Goal: Information Seeking & Learning: Learn about a topic

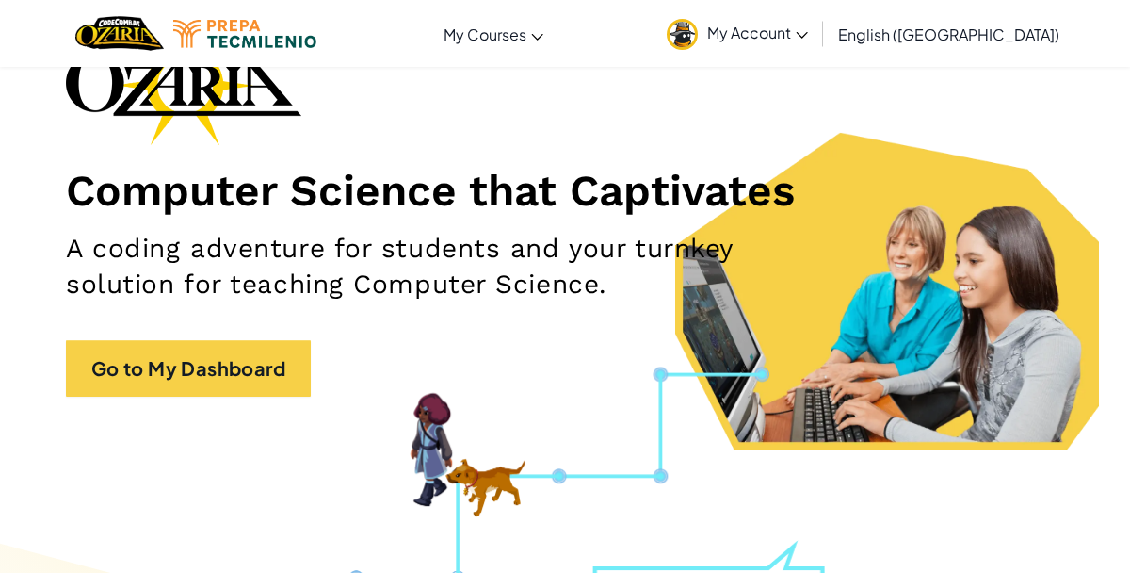
scroll to position [153, 0]
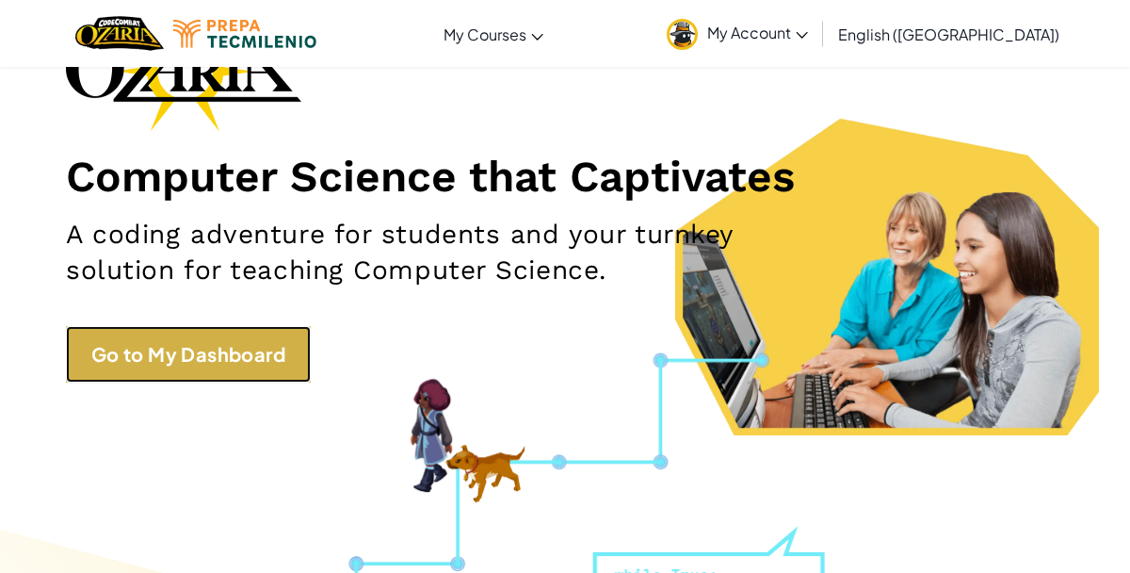
click at [173, 352] on link "Go to My Dashboard" at bounding box center [188, 354] width 245 height 56
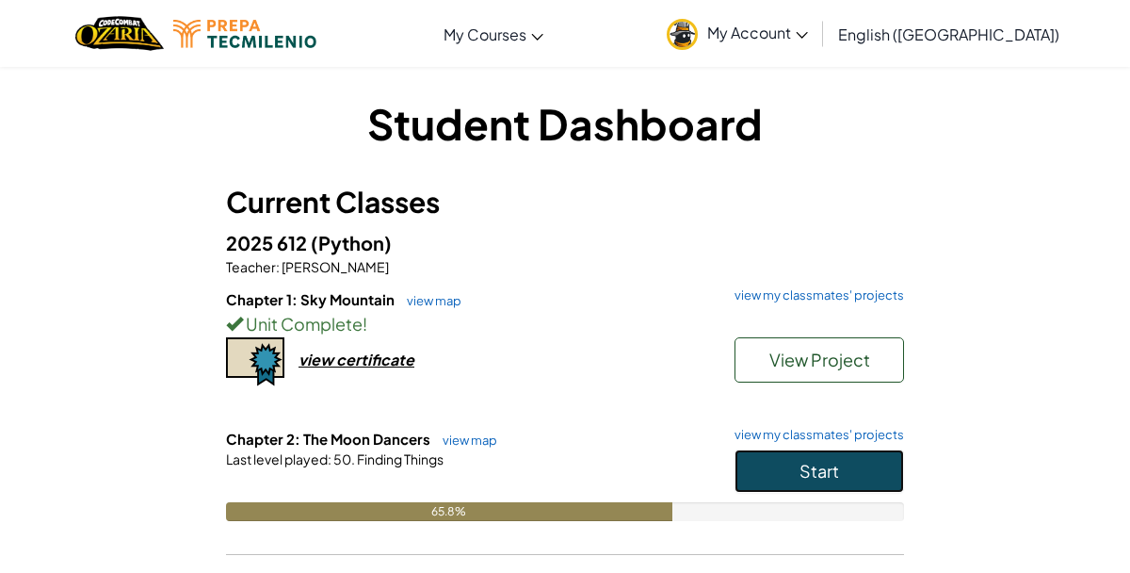
click at [847, 475] on button "Start" at bounding box center [818, 470] width 169 height 43
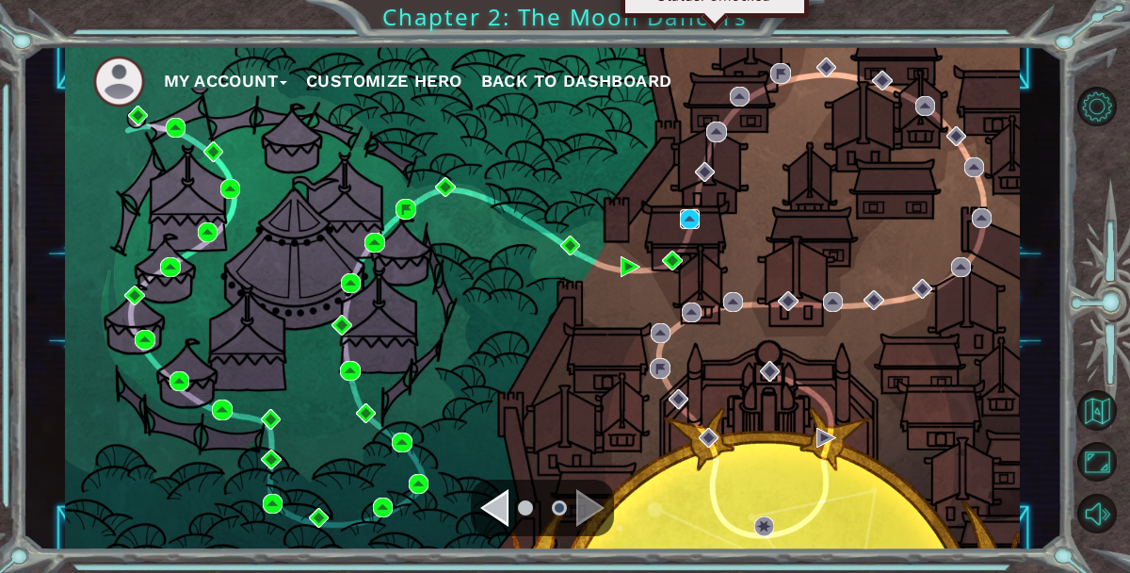
click at [688, 220] on img at bounding box center [690, 219] width 20 height 20
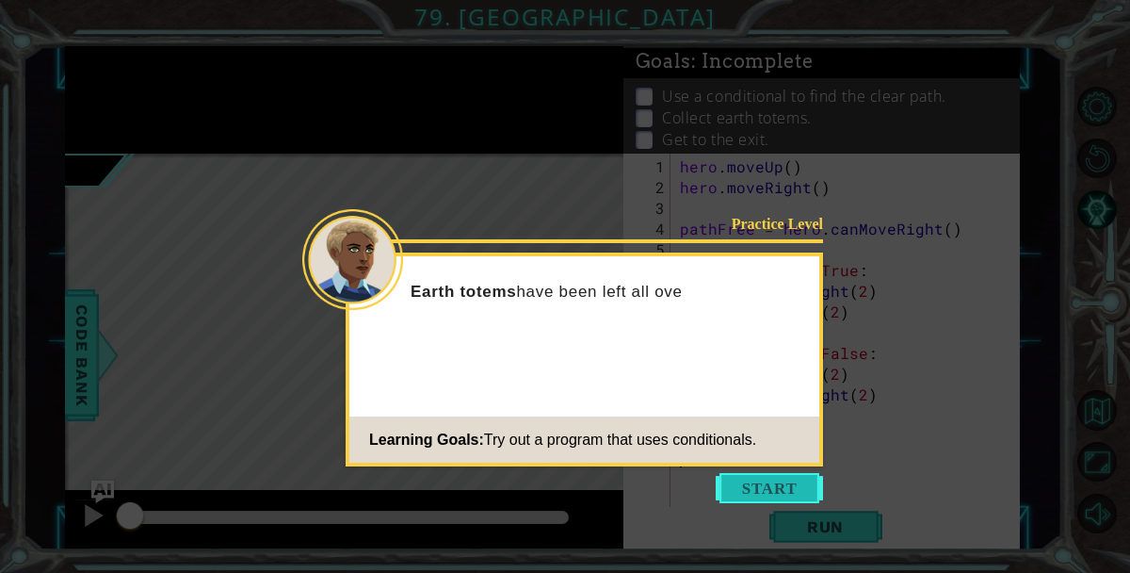
click at [748, 480] on button "Start" at bounding box center [769, 488] width 107 height 30
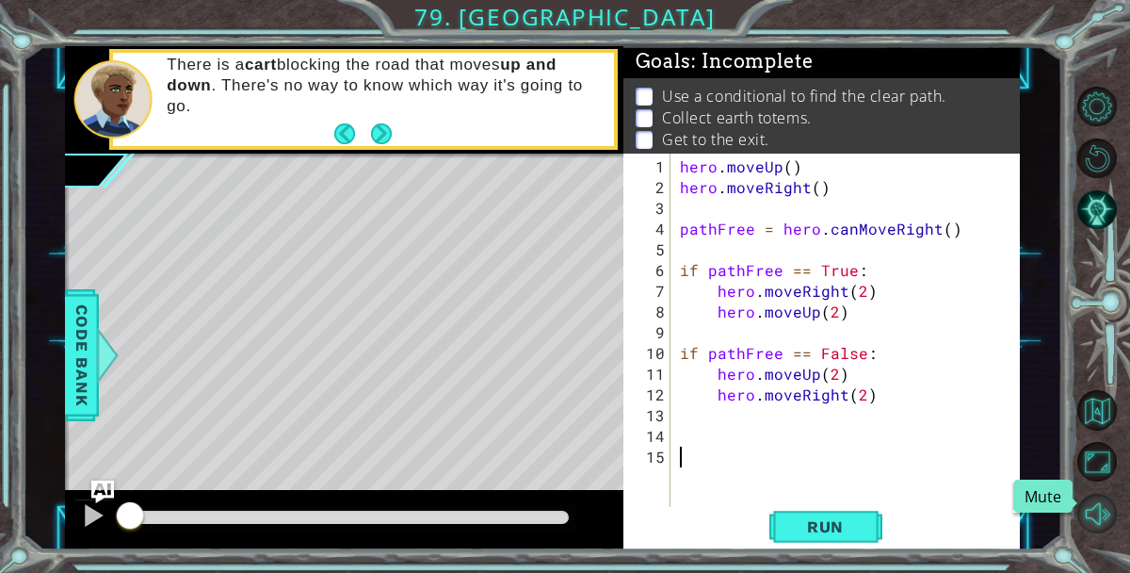
click at [1105, 513] on button "Mute" at bounding box center [1097, 513] width 40 height 40
click at [832, 521] on span "Run" at bounding box center [825, 526] width 74 height 19
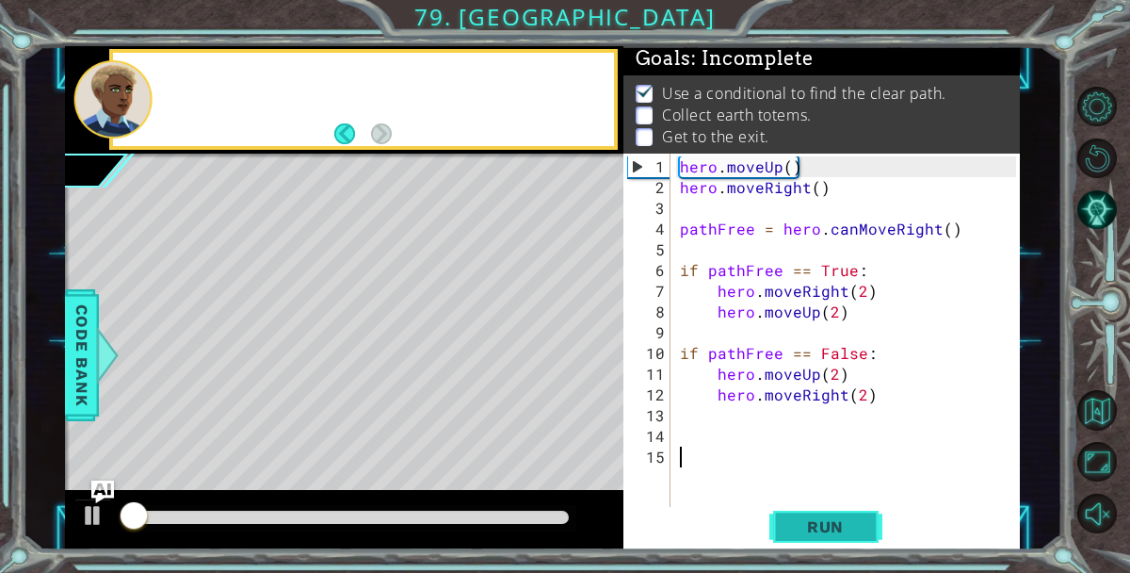
scroll to position [4, 0]
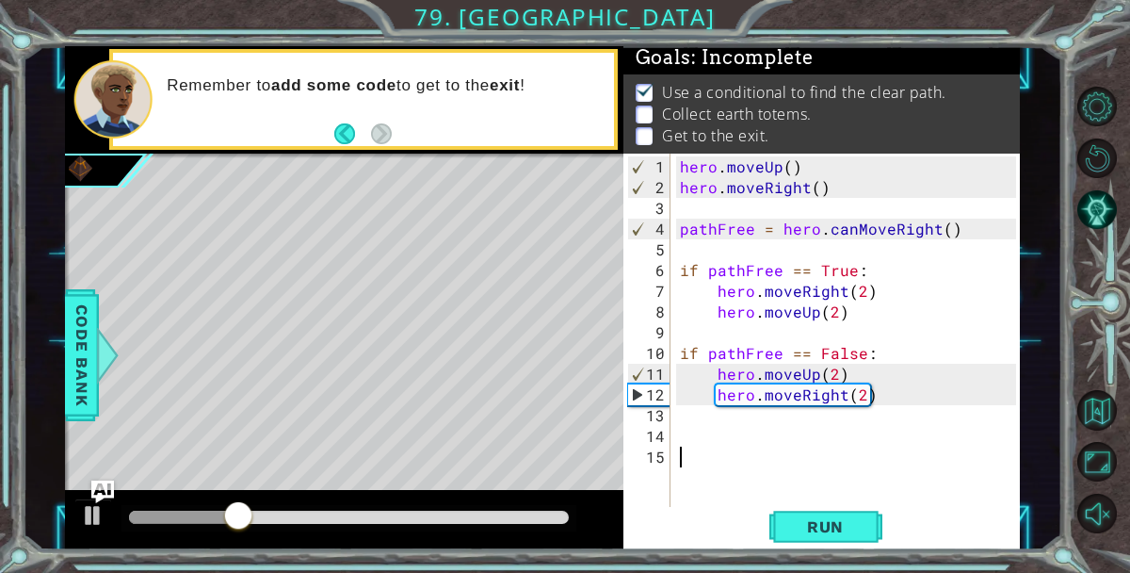
click at [853, 422] on div "hero . moveUp ( ) hero . moveRight ( ) pathFree = hero . canMoveRight ( ) if pa…" at bounding box center [850, 363] width 349 height 414
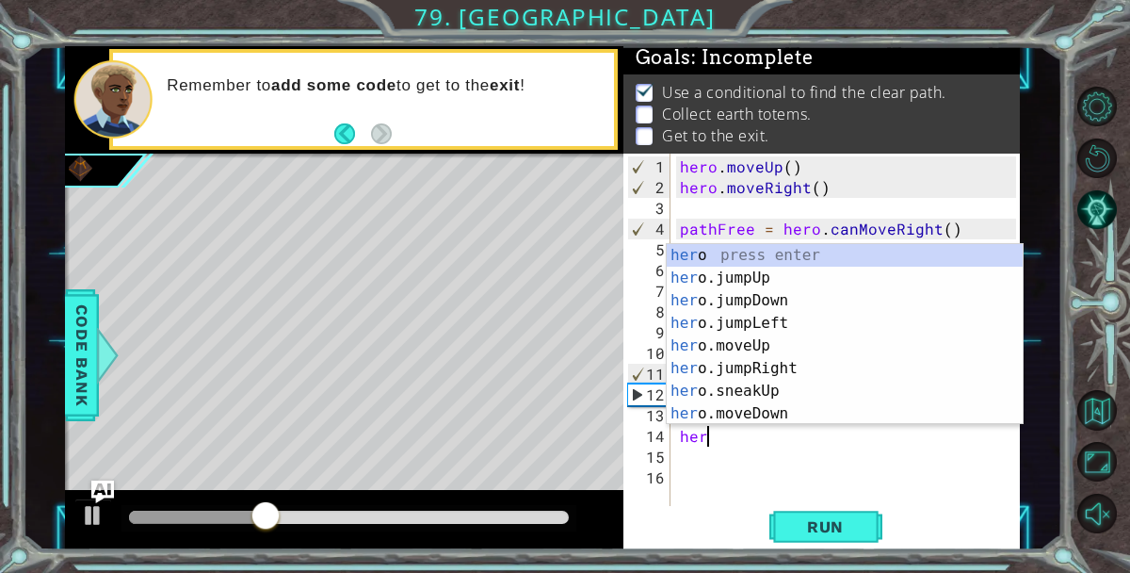
scroll to position [0, 1]
type textarea "hero"
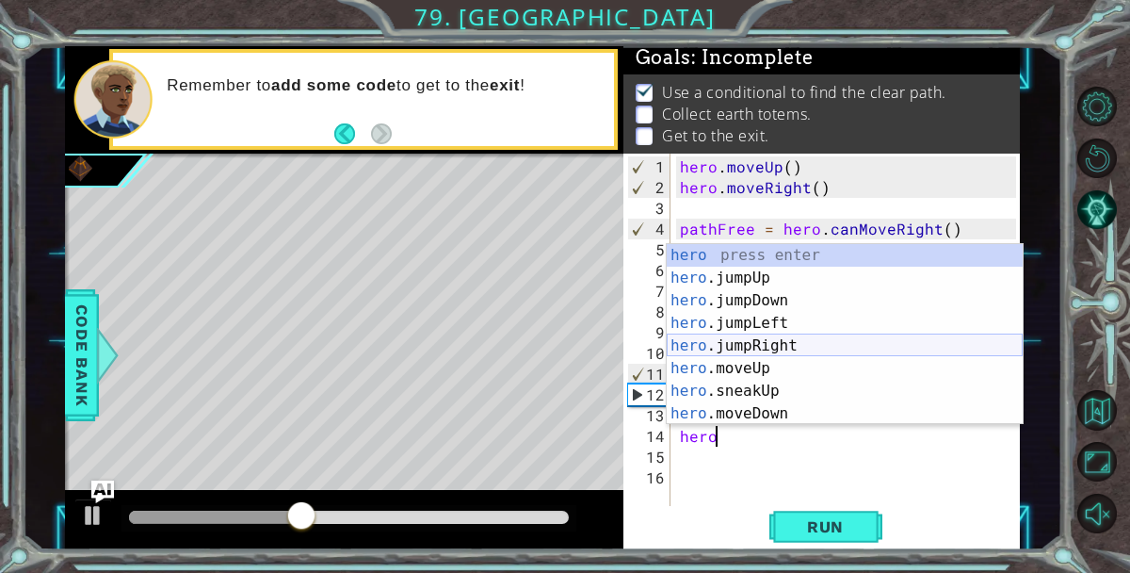
click at [794, 341] on div "hero press enter hero .jumpUp press enter hero .jumpDown press enter hero .jump…" at bounding box center [845, 357] width 356 height 226
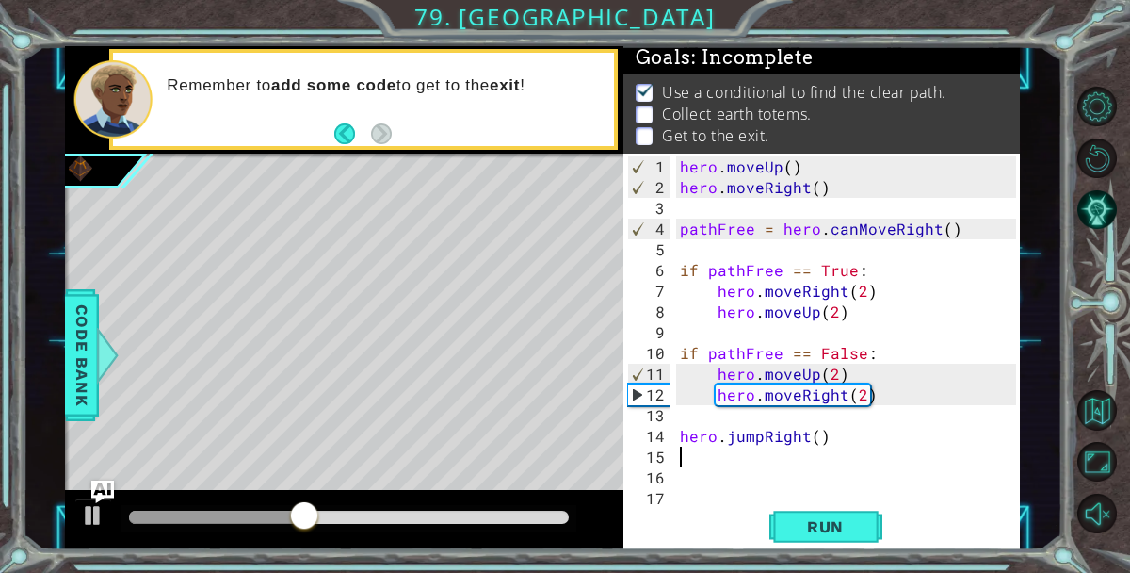
scroll to position [0, 0]
click at [815, 440] on div "hero . moveUp ( ) hero . moveRight ( ) pathFree = hero . canMoveRight ( ) if pa…" at bounding box center [850, 353] width 349 height 394
type textarea "hero.jumpRight()"
click at [726, 466] on div "hero . moveUp ( ) hero . moveRight ( ) pathFree = hero . canMoveRight ( ) if pa…" at bounding box center [850, 353] width 349 height 394
click at [724, 459] on div "hero . moveUp ( ) hero . moveRight ( ) pathFree = hero . canMoveRight ( ) if pa…" at bounding box center [850, 353] width 349 height 394
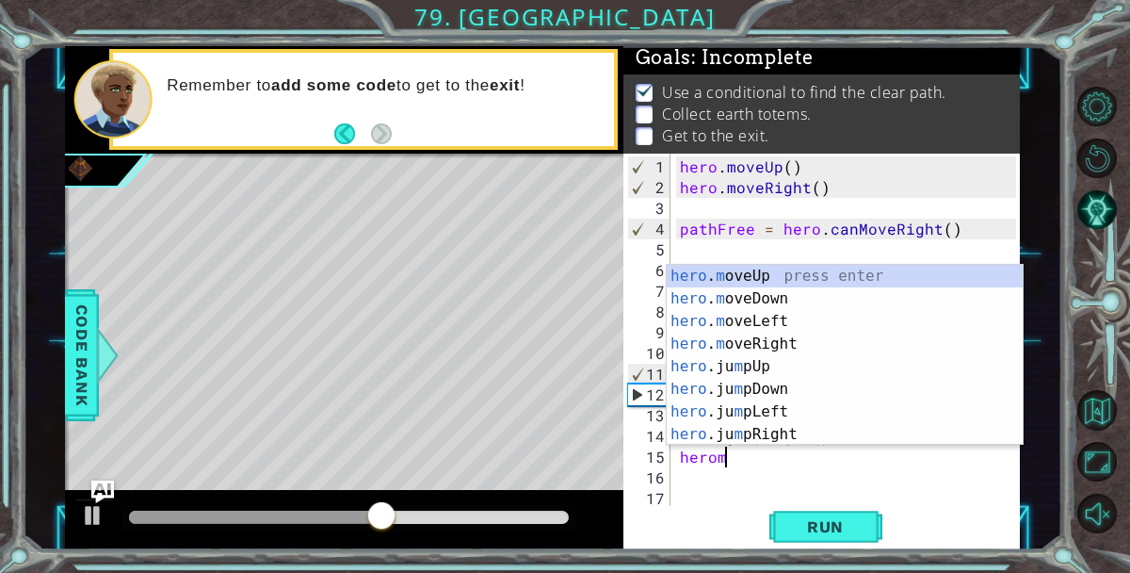
scroll to position [0, 2]
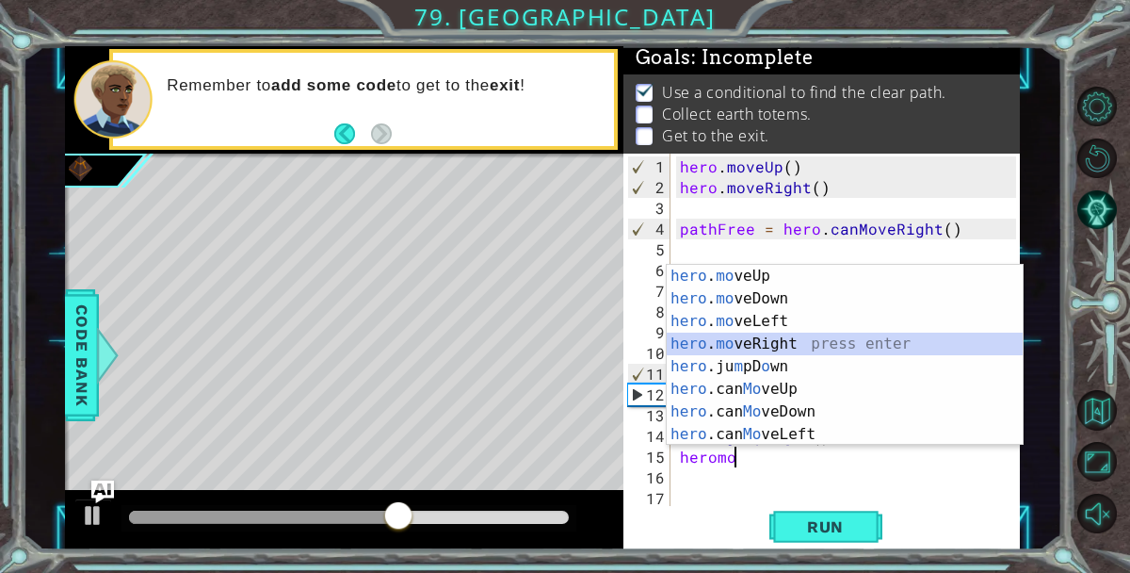
click at [781, 346] on div "hero . mo veUp press enter hero . mo veDown press enter hero . mo veLeft press …" at bounding box center [845, 378] width 356 height 226
type textarea "hero.moveRight(1)"
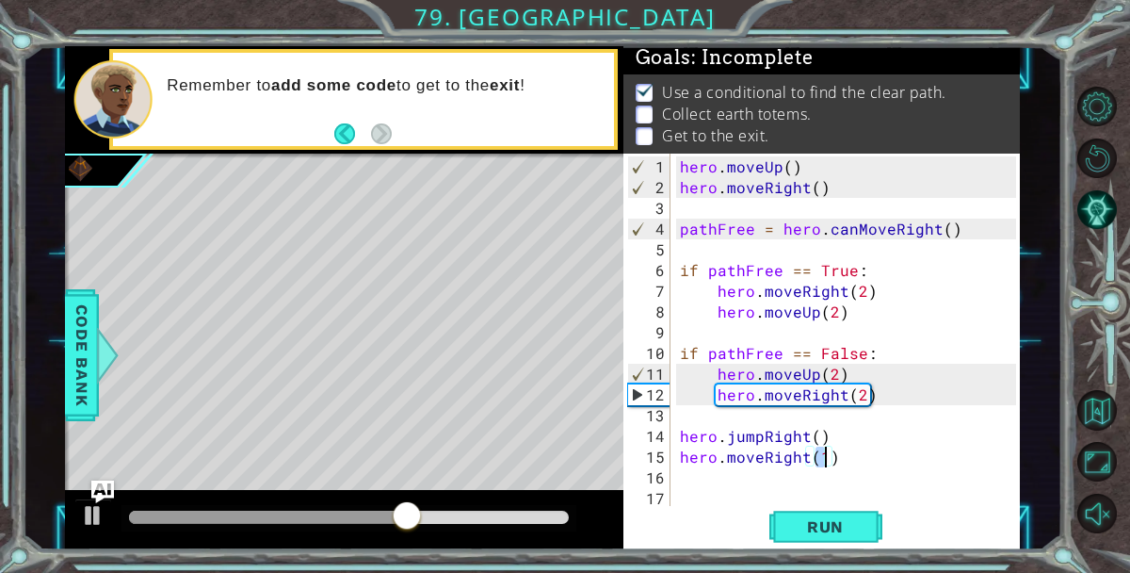
click at [772, 478] on div "hero . moveUp ( ) hero . moveRight ( ) pathFree = hero . canMoveRight ( ) if pa…" at bounding box center [850, 353] width 349 height 394
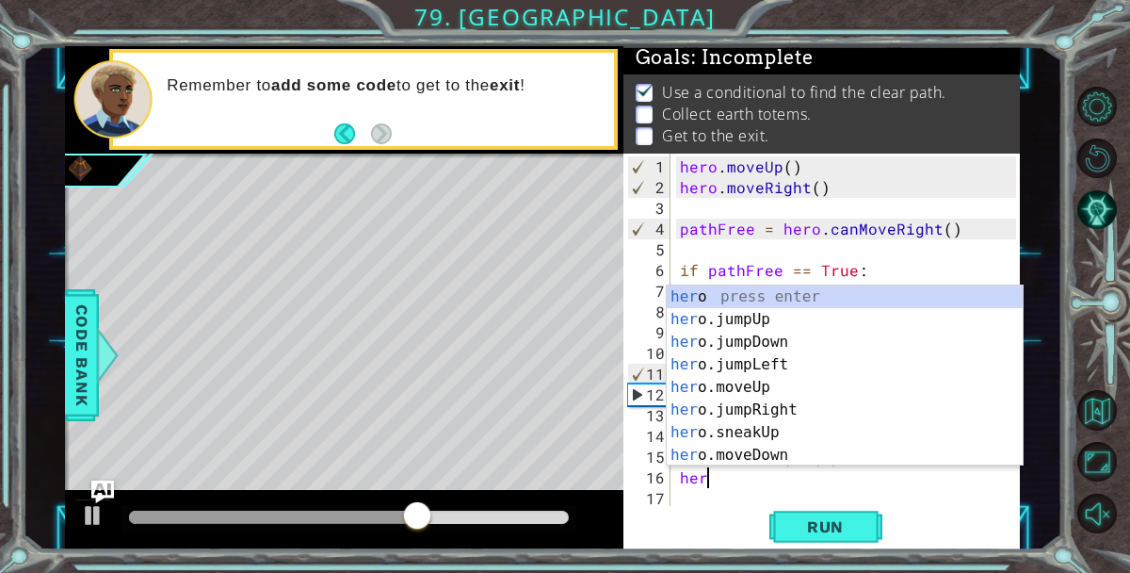
scroll to position [0, 1]
type textarea "hero"
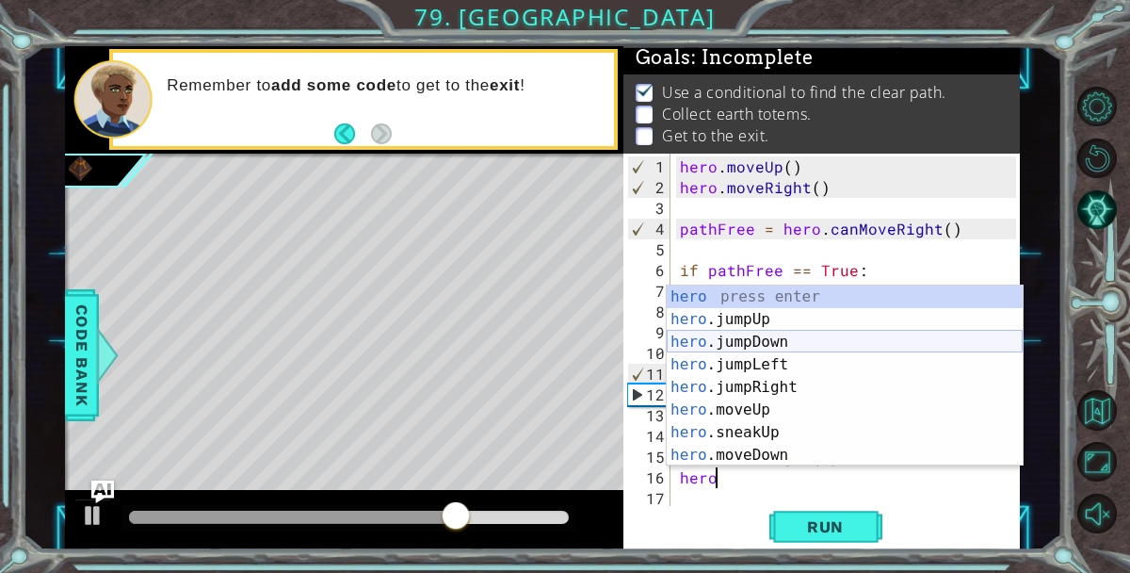
click at [798, 346] on div "hero press enter hero .jumpUp press enter hero .jumpDown press enter hero .jump…" at bounding box center [845, 398] width 356 height 226
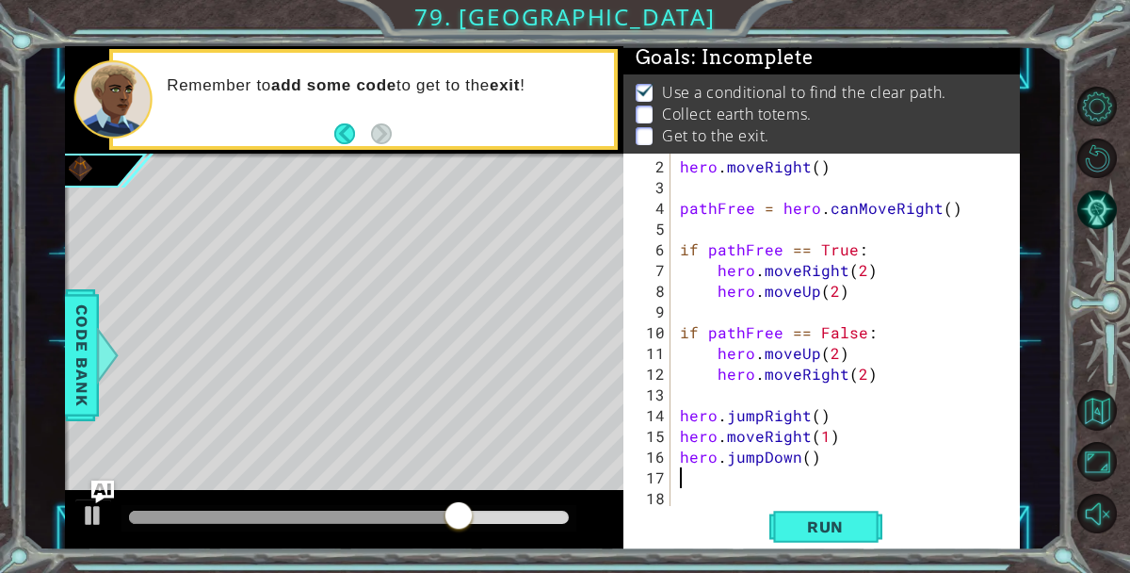
scroll to position [21, 0]
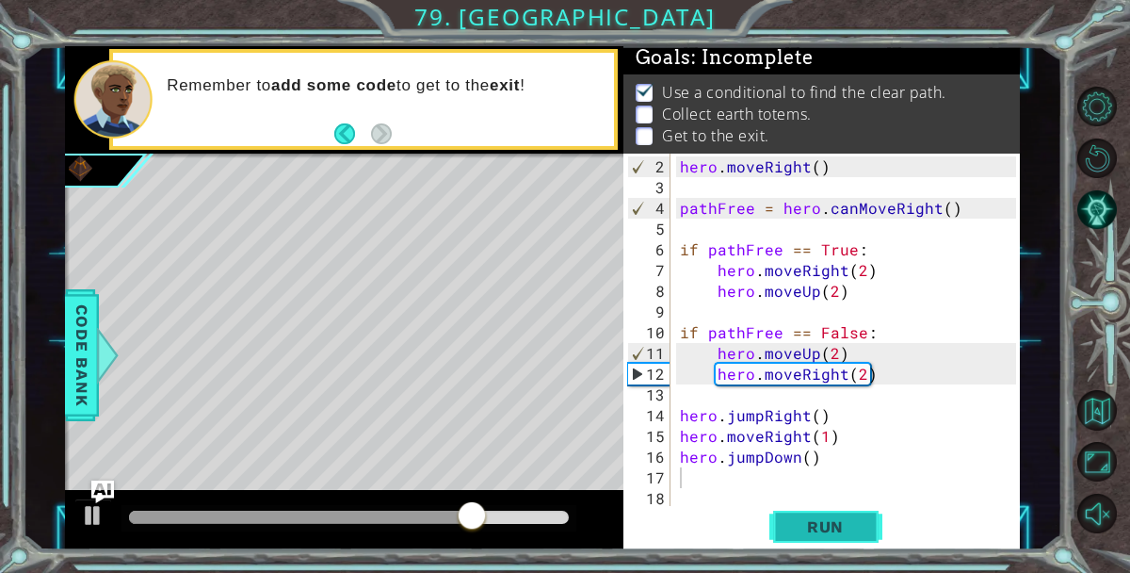
click at [834, 542] on button "Run" at bounding box center [825, 527] width 113 height 40
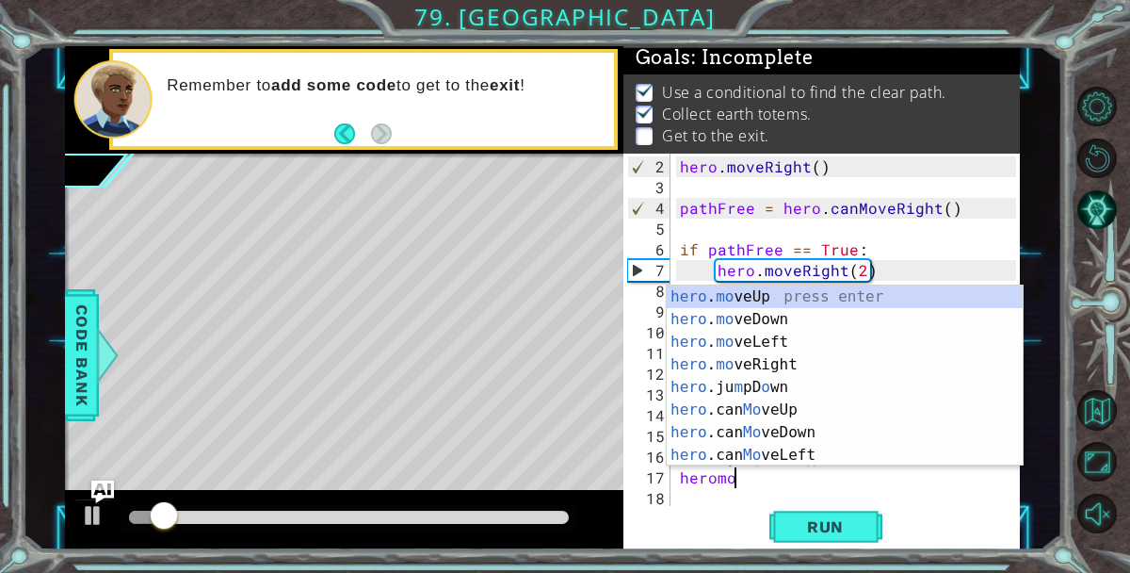
scroll to position [0, 2]
click at [829, 309] on div "hero . mo veUp press enter hero . mo veDown press enter hero . mo veLeft press …" at bounding box center [845, 398] width 356 height 226
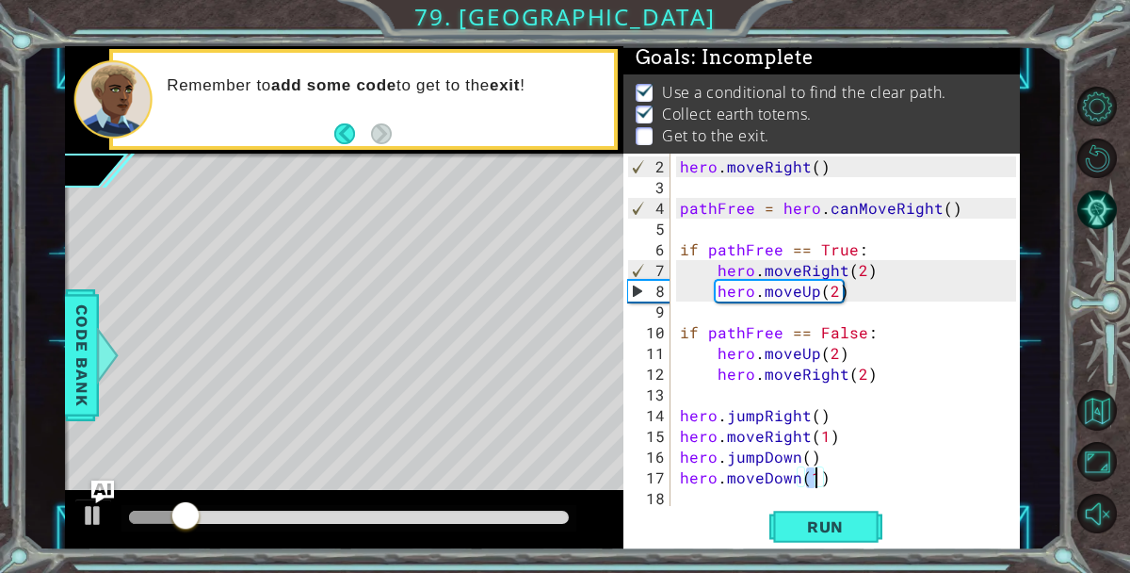
type textarea "hero.moveDown(1)"
click at [861, 548] on div "hero.moveDown(1) 2 3 4 5 6 7 8 9 10 11 12 13 14 15 16 17 18 hero . moveRight ( …" at bounding box center [821, 351] width 396 height 396
click at [859, 518] on span "Run" at bounding box center [825, 526] width 74 height 19
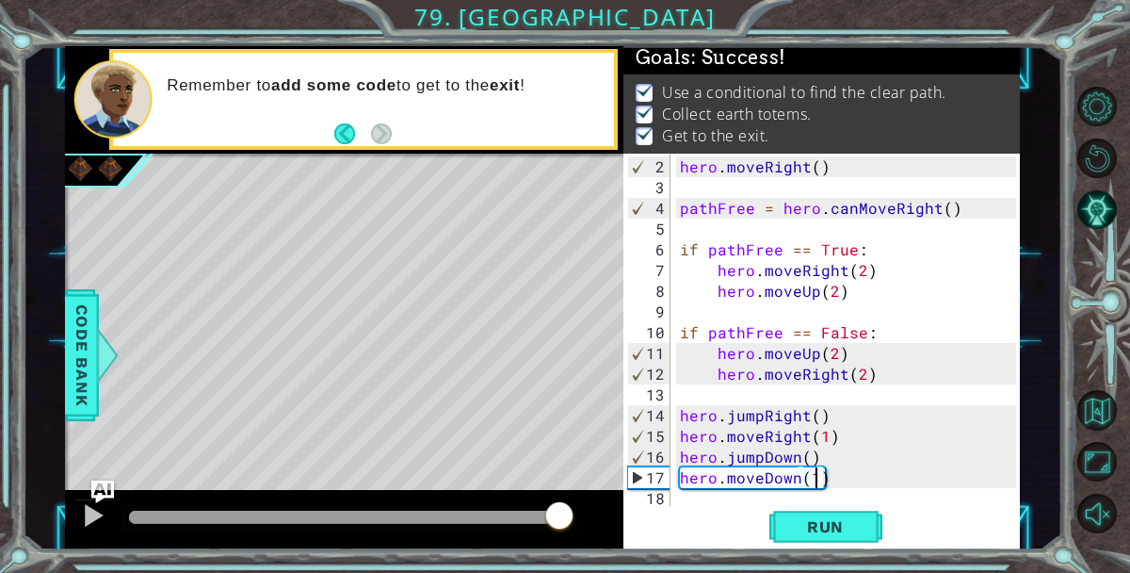
drag, startPoint x: 475, startPoint y: 514, endPoint x: 557, endPoint y: 515, distance: 81.9
click at [557, 515] on div at bounding box center [349, 516] width 440 height 13
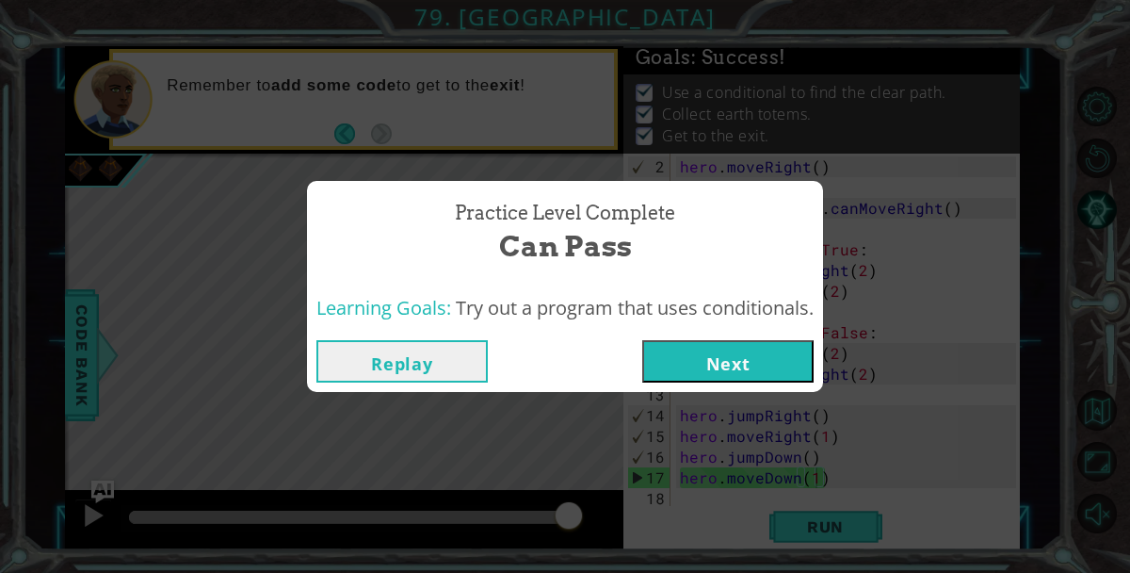
drag, startPoint x: 215, startPoint y: 524, endPoint x: 583, endPoint y: 547, distance: 368.9
click at [583, 547] on body "1 ההההההההההההההההההההההההההההההההההההההההההההההההההההההההההההההההההההההההההההה…" at bounding box center [565, 286] width 1130 height 573
click at [701, 355] on button "Next" at bounding box center [727, 361] width 171 height 42
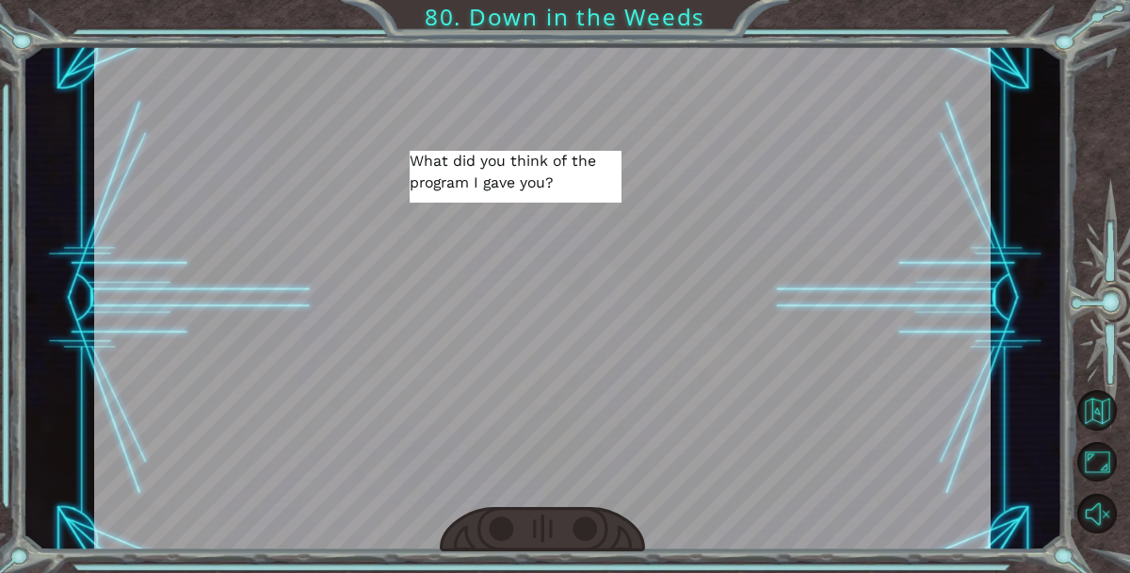
click at [586, 525] on div at bounding box center [585, 528] width 27 height 27
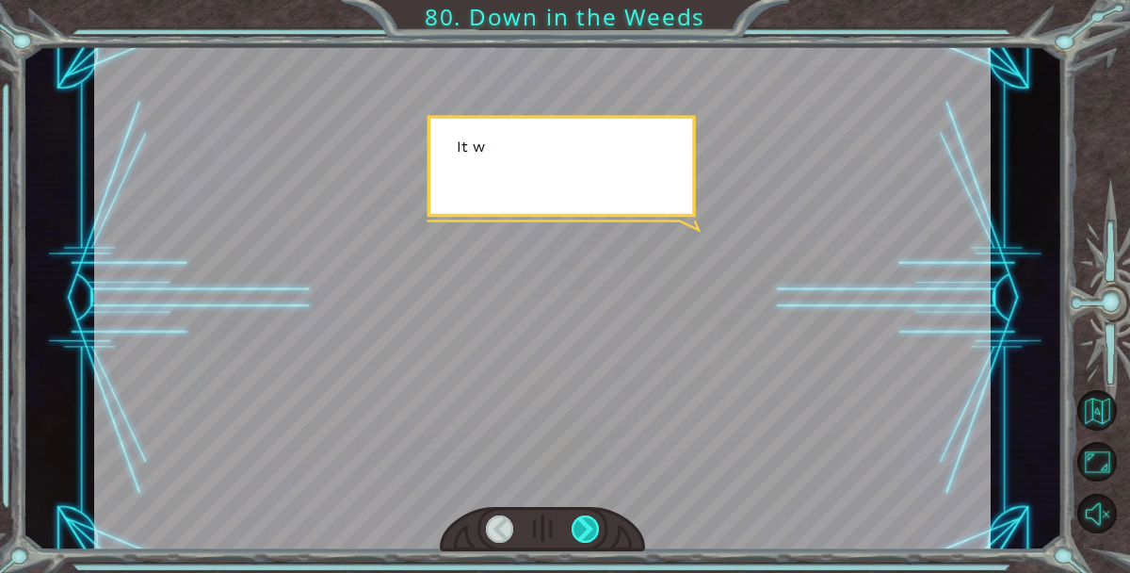
click at [586, 525] on div at bounding box center [585, 528] width 27 height 27
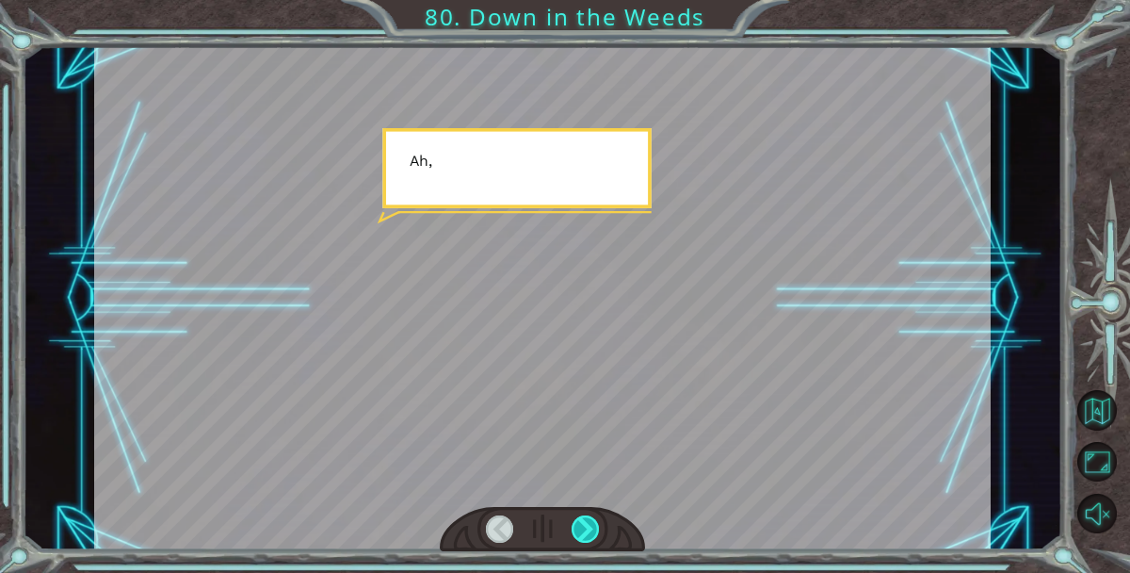
click at [586, 525] on div at bounding box center [585, 528] width 27 height 27
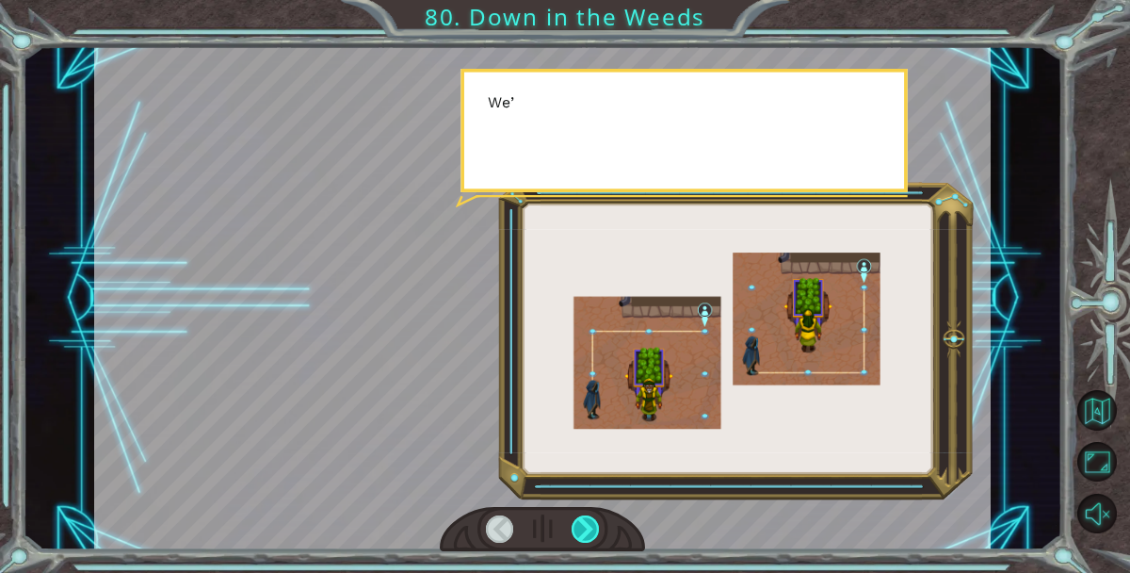
click at [586, 525] on div at bounding box center [585, 528] width 27 height 27
click at [585, 523] on div at bounding box center [585, 528] width 27 height 27
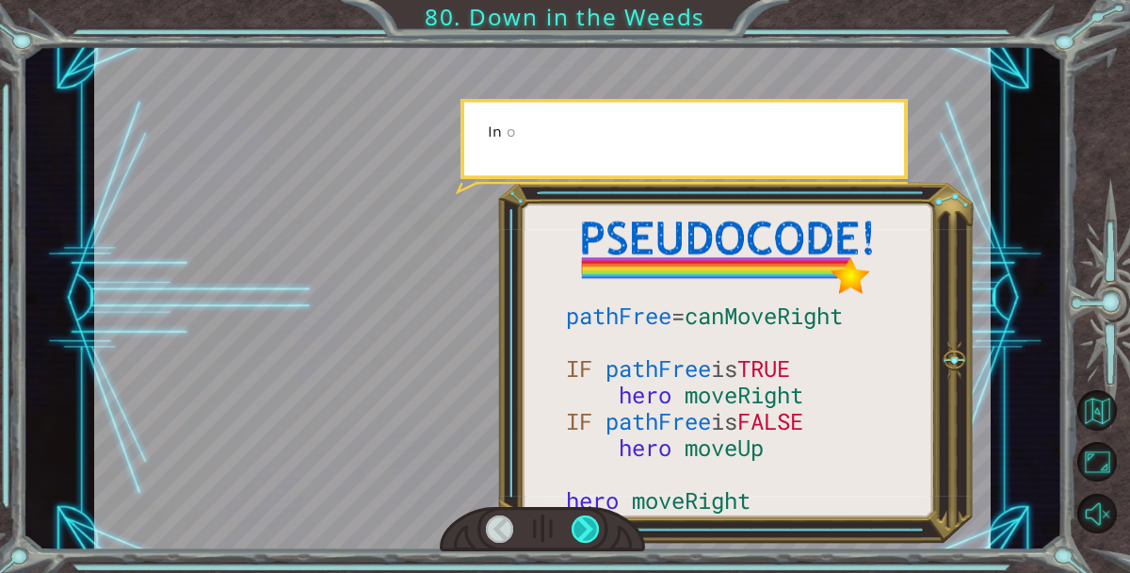
click at [585, 523] on div at bounding box center [585, 528] width 27 height 27
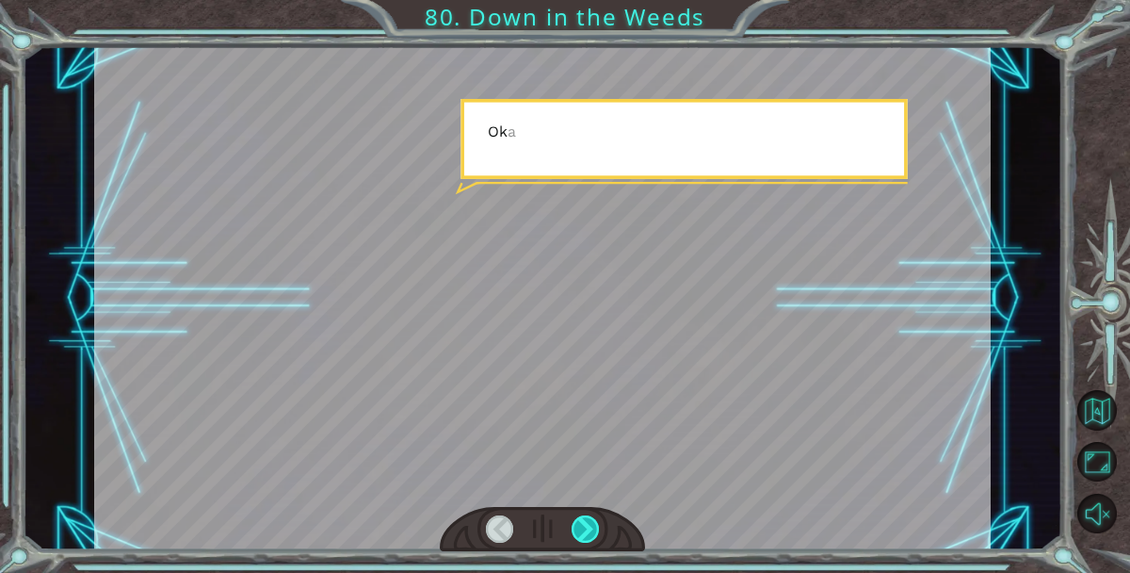
click at [585, 523] on div at bounding box center [585, 528] width 27 height 27
click at [585, 522] on div at bounding box center [585, 528] width 27 height 27
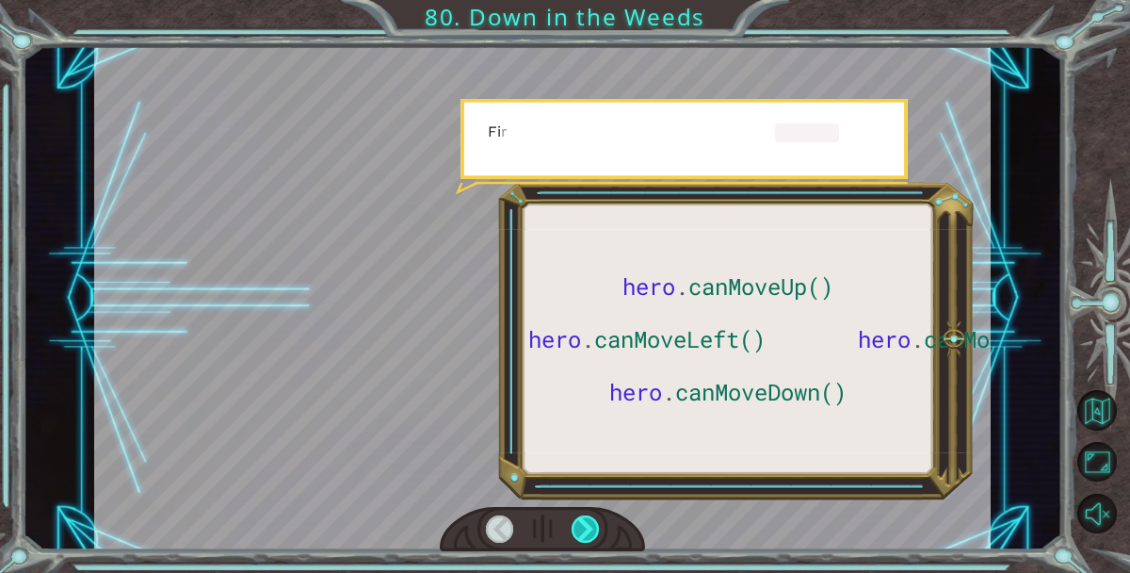
click at [585, 521] on div at bounding box center [585, 528] width 27 height 27
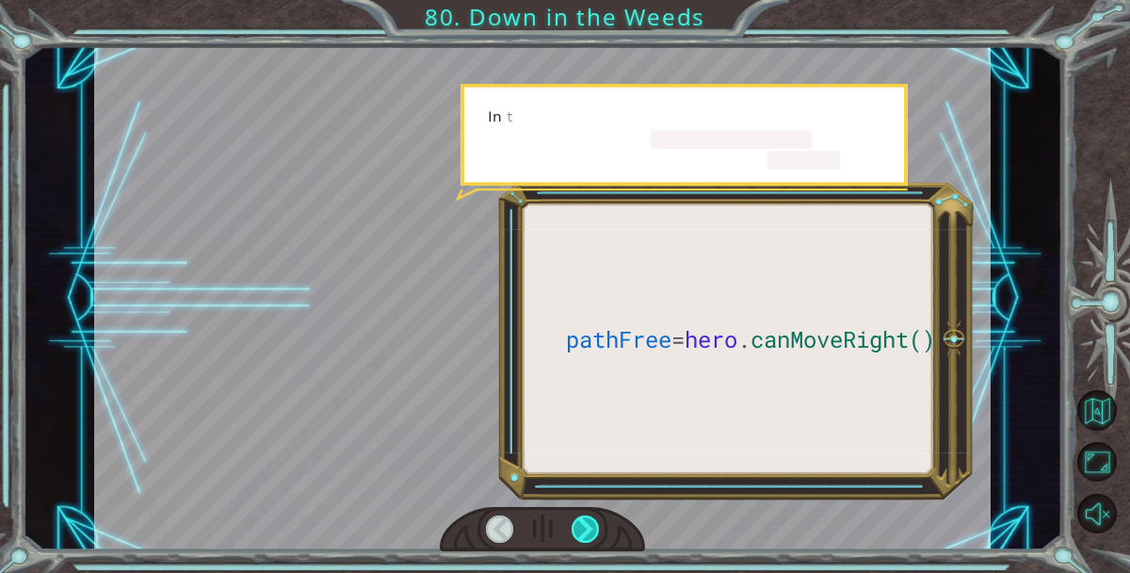
click at [585, 521] on div at bounding box center [585, 528] width 27 height 27
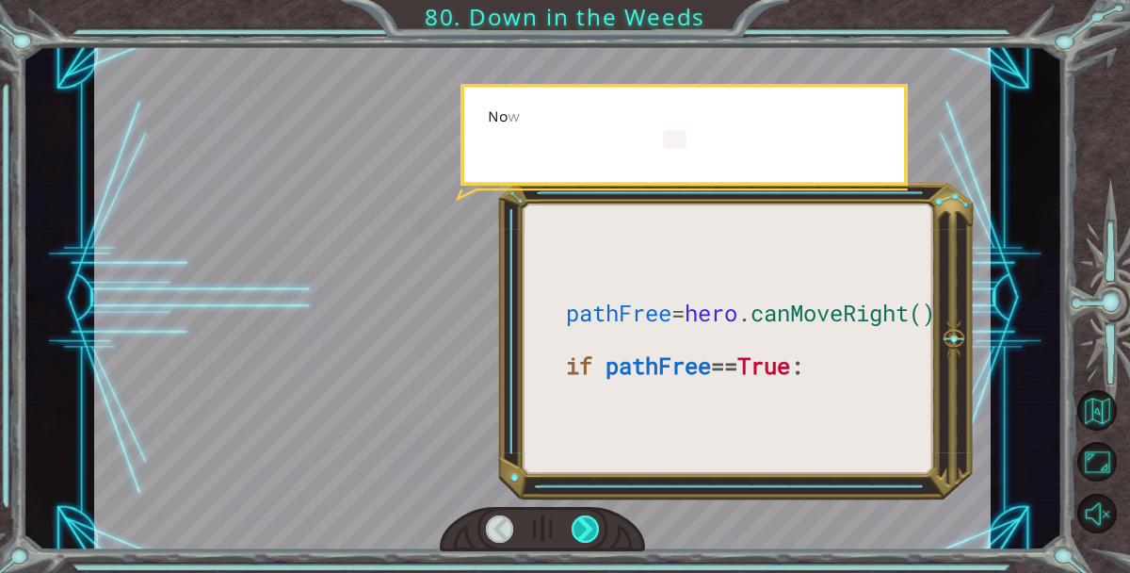
click at [585, 521] on div at bounding box center [585, 528] width 27 height 27
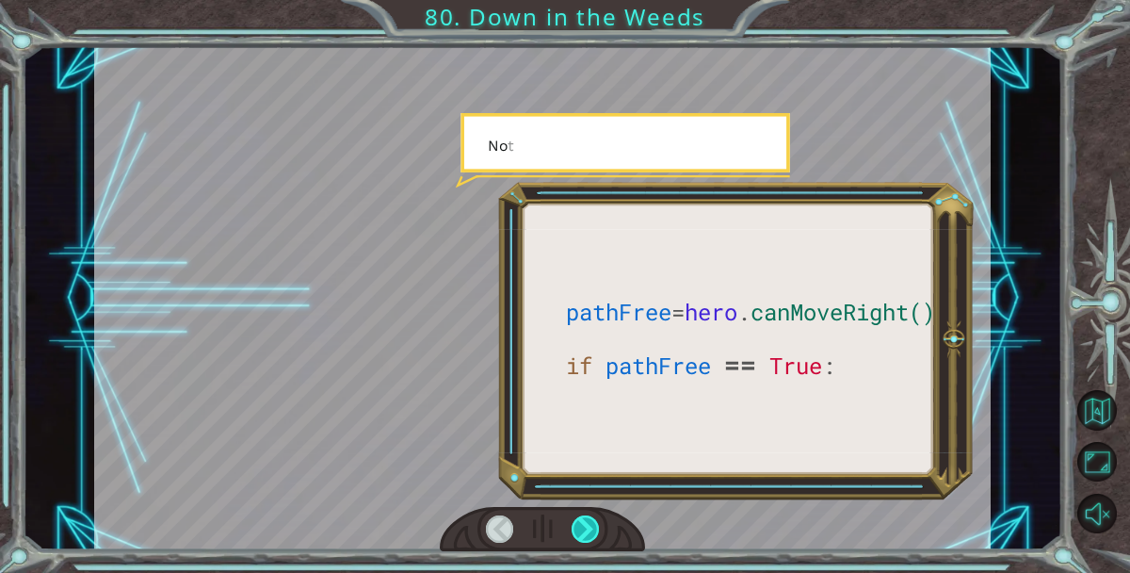
click at [585, 521] on div at bounding box center [585, 528] width 27 height 27
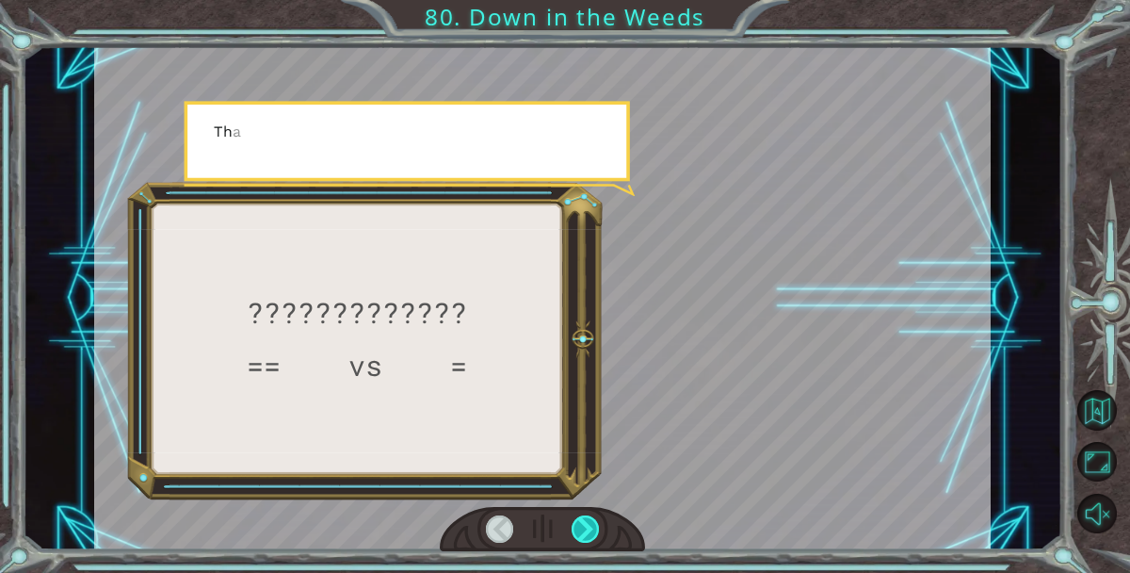
click at [585, 521] on div at bounding box center [585, 528] width 27 height 27
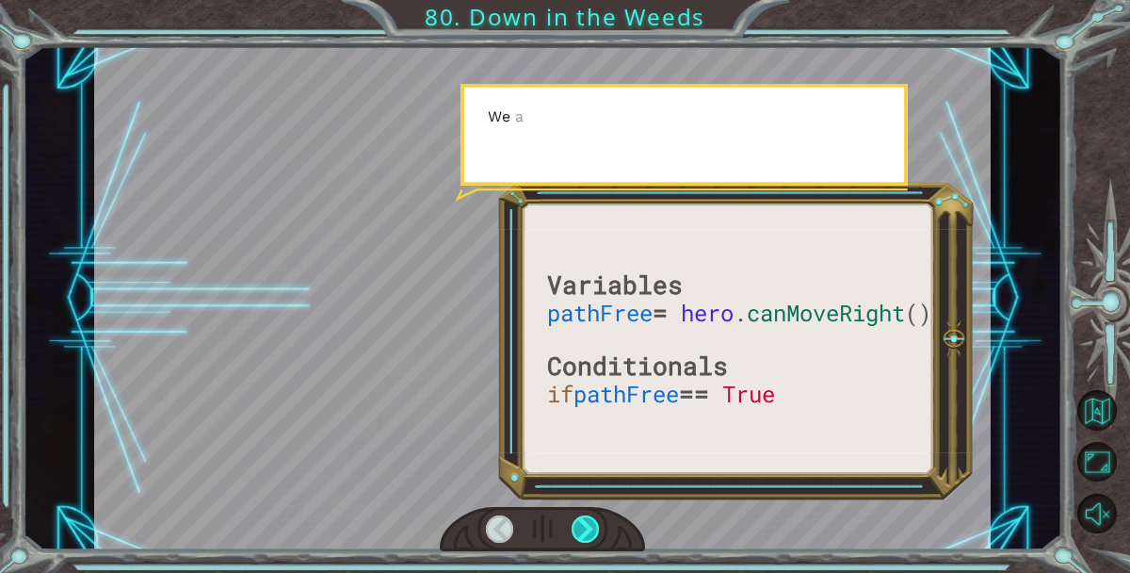
click at [585, 521] on div at bounding box center [585, 528] width 27 height 27
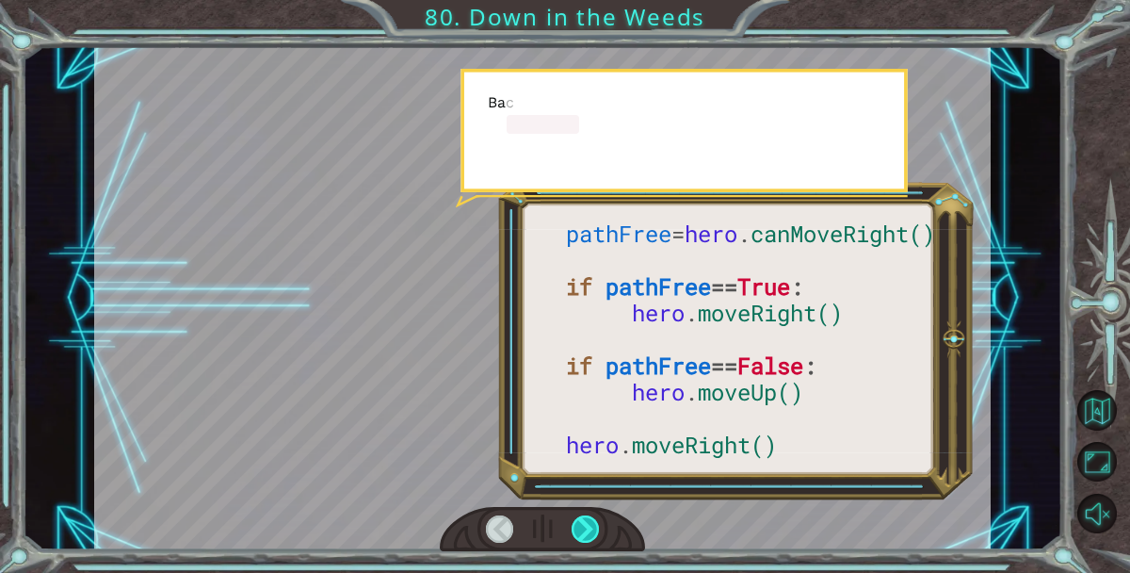
click at [585, 521] on div at bounding box center [585, 528] width 27 height 27
click at [585, 520] on div at bounding box center [585, 528] width 27 height 27
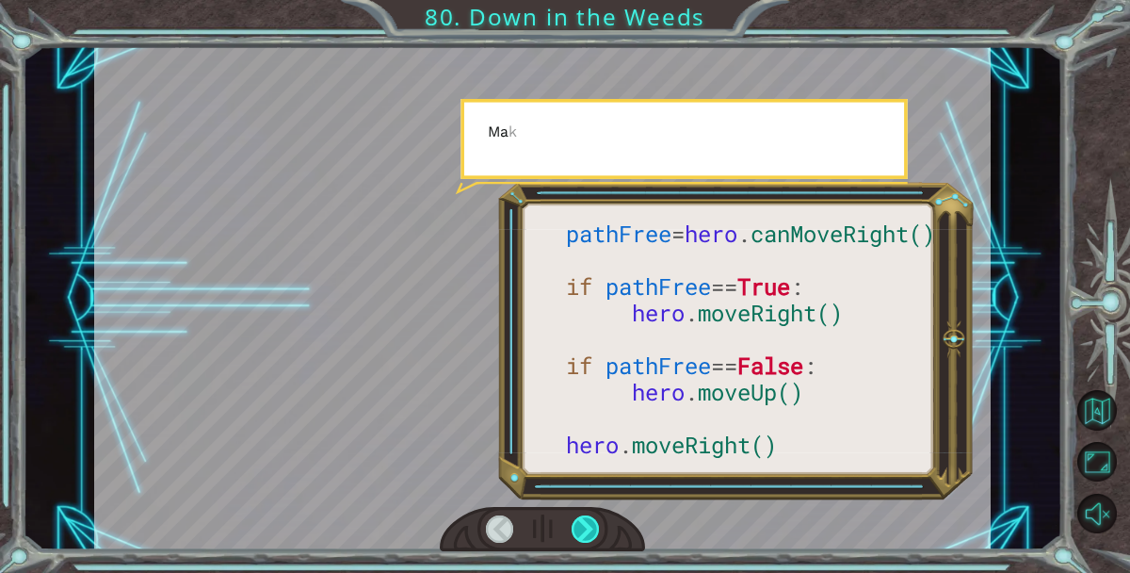
click at [585, 520] on div at bounding box center [585, 528] width 27 height 27
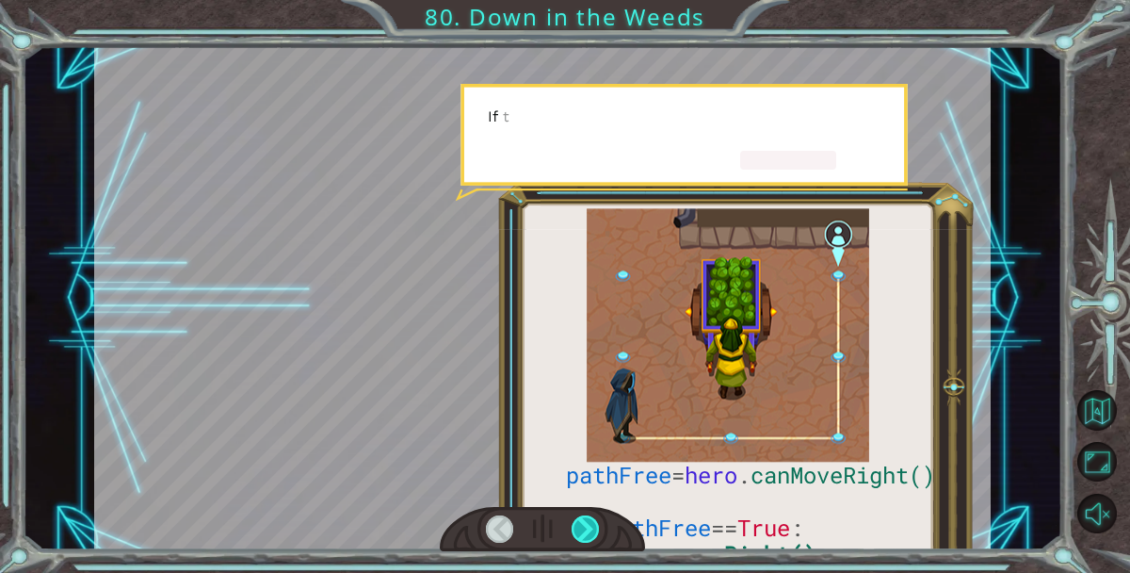
click at [585, 520] on div at bounding box center [585, 528] width 27 height 27
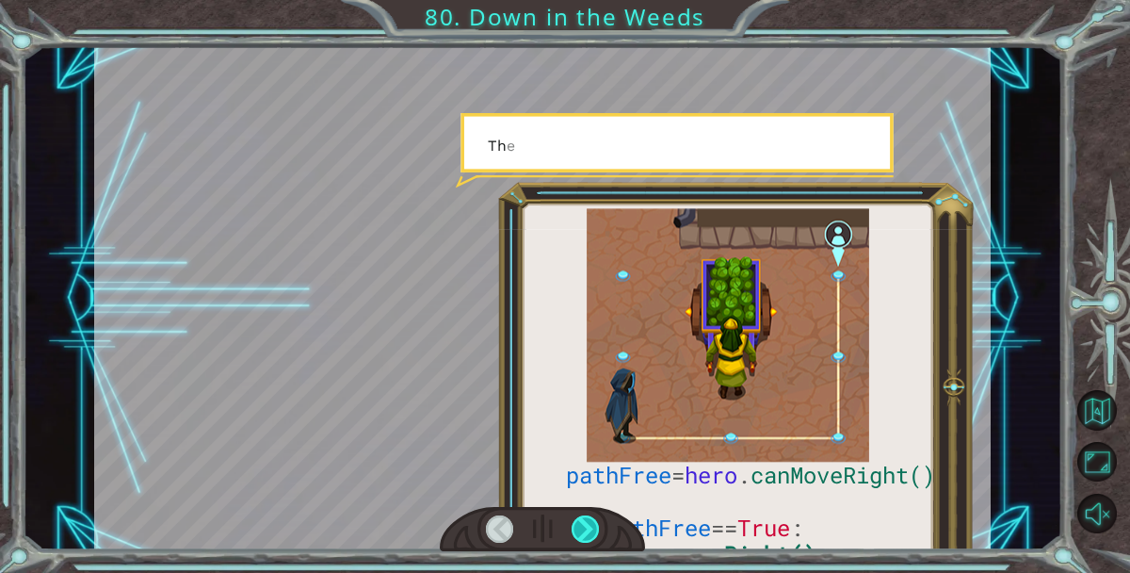
click at [585, 520] on div at bounding box center [585, 528] width 27 height 27
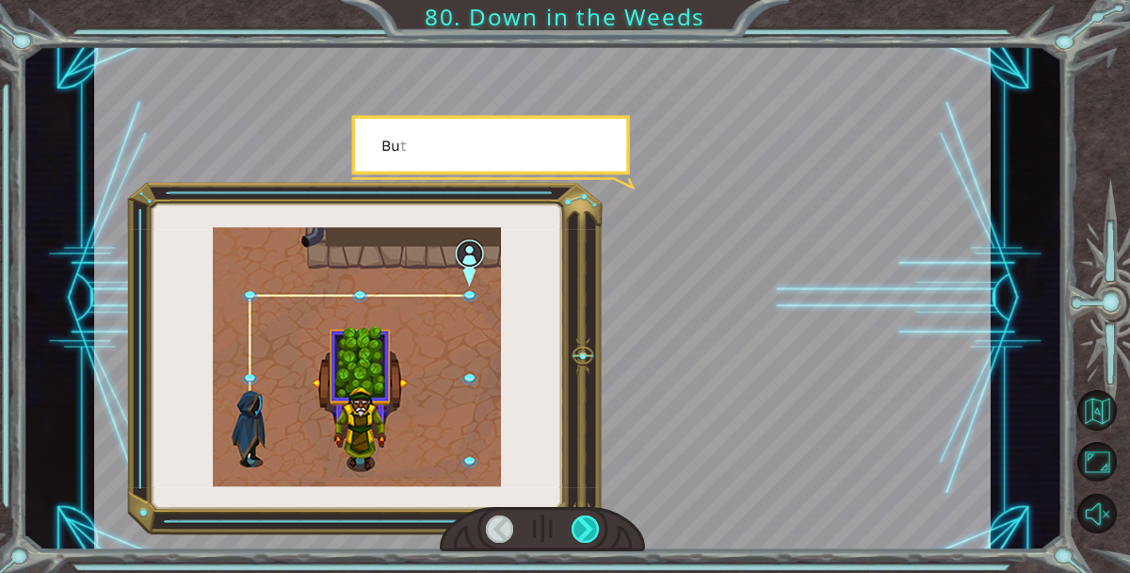
click at [585, 520] on div at bounding box center [585, 528] width 27 height 27
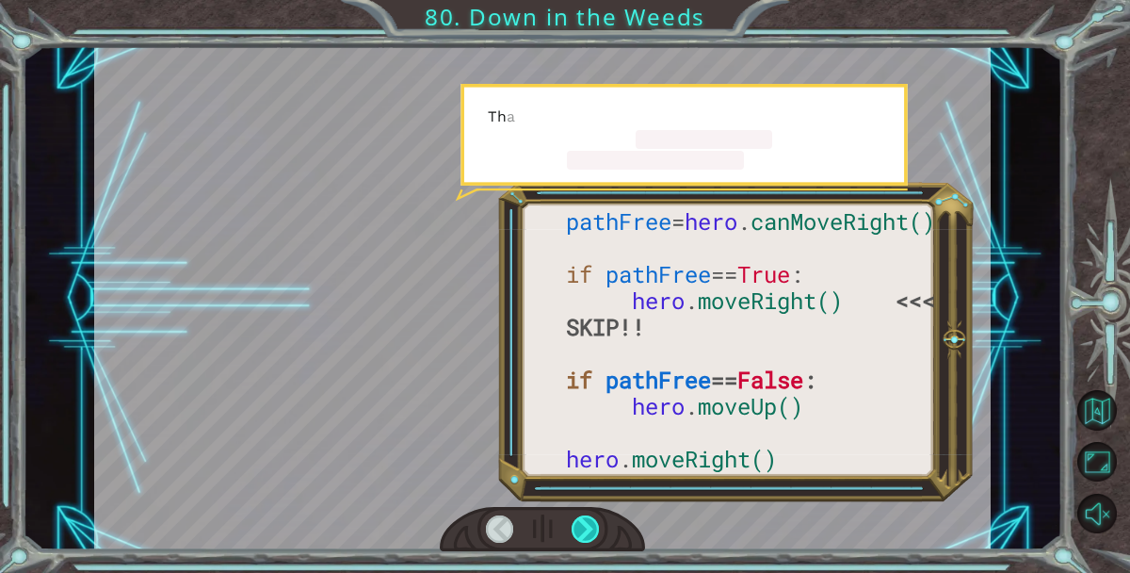
click at [585, 520] on div at bounding box center [585, 528] width 27 height 27
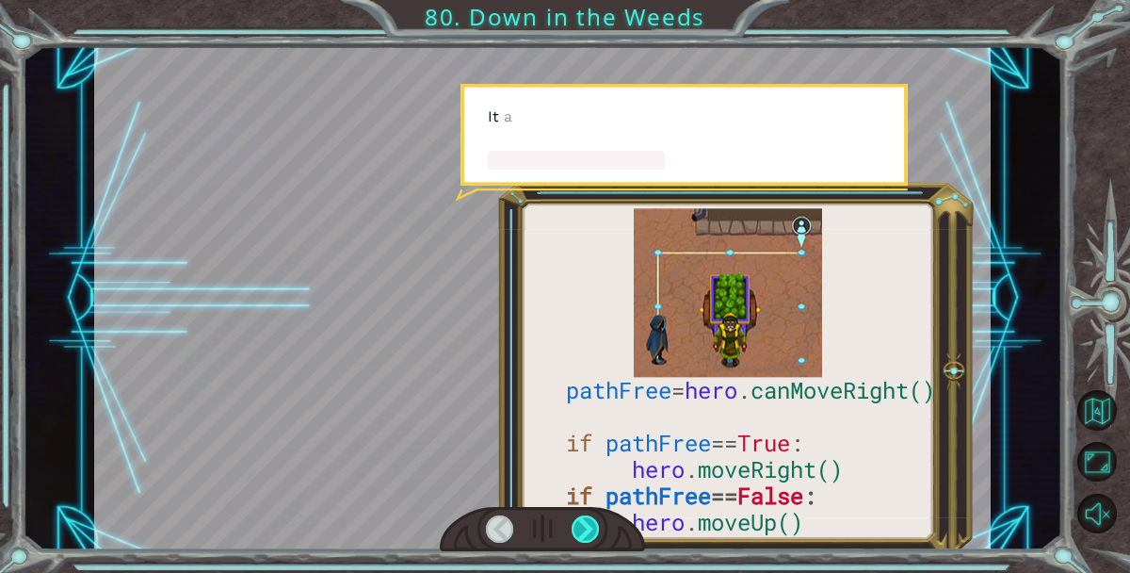
click at [585, 520] on div at bounding box center [585, 528] width 27 height 27
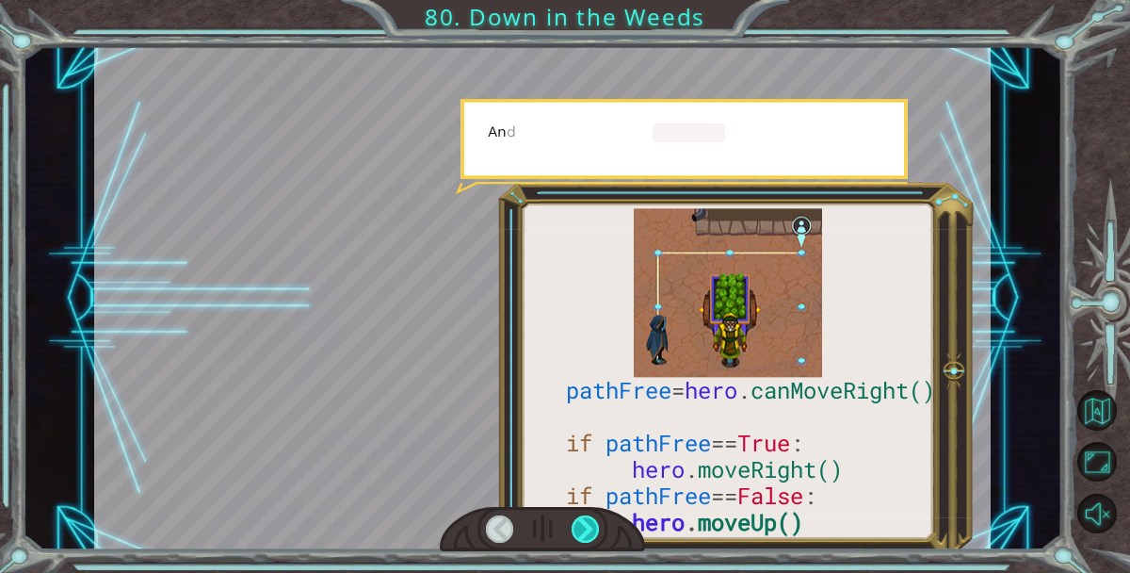
click at [585, 520] on div at bounding box center [585, 528] width 27 height 27
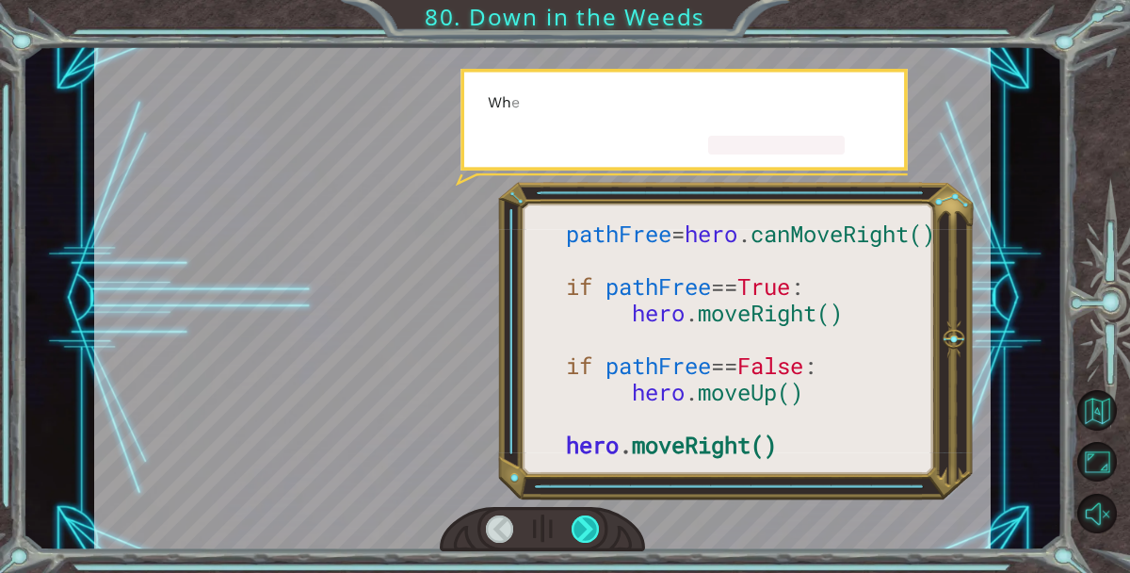
click at [585, 520] on div at bounding box center [585, 528] width 27 height 27
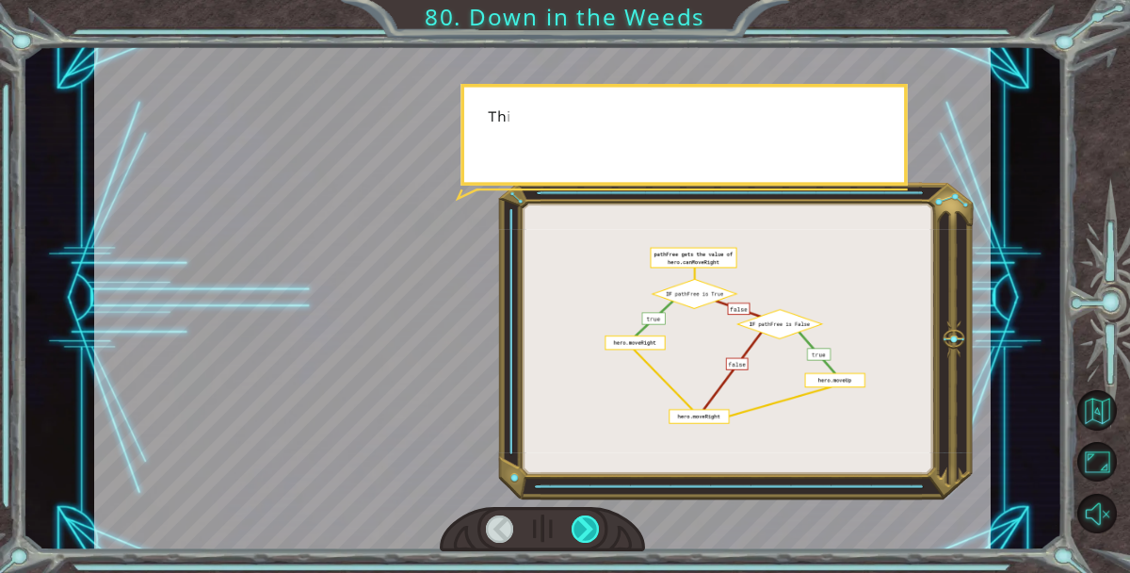
click at [585, 520] on div at bounding box center [585, 528] width 27 height 27
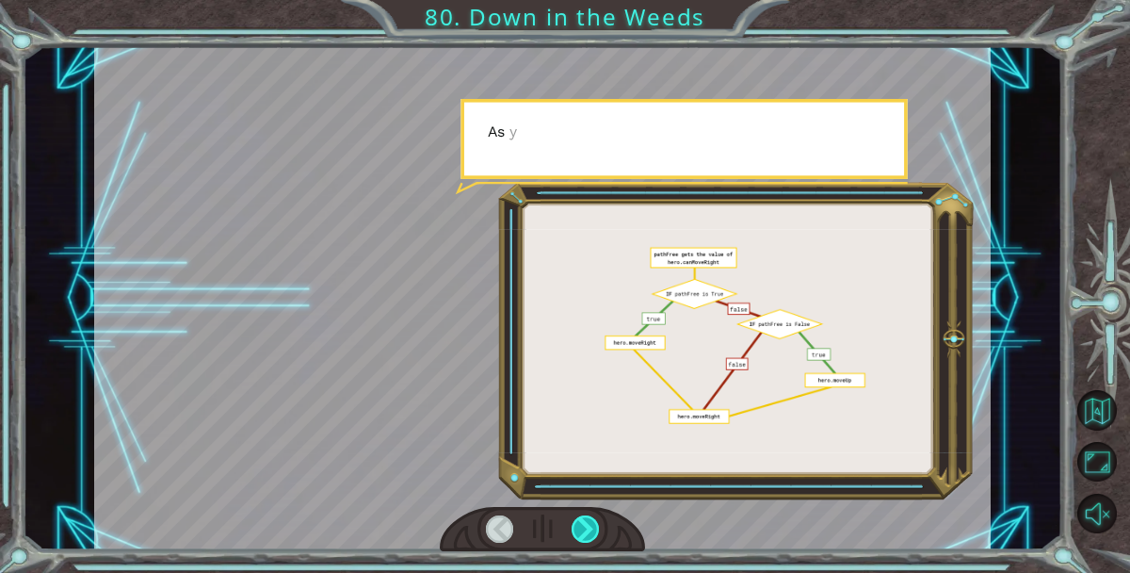
click at [585, 520] on div at bounding box center [585, 528] width 27 height 27
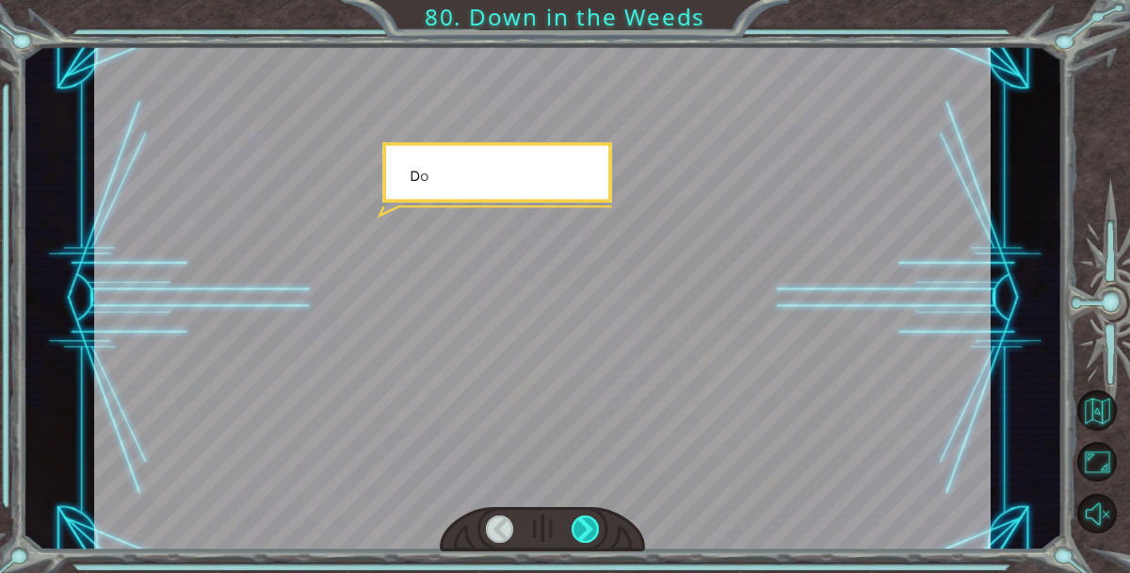
click at [585, 520] on div at bounding box center [585, 528] width 27 height 27
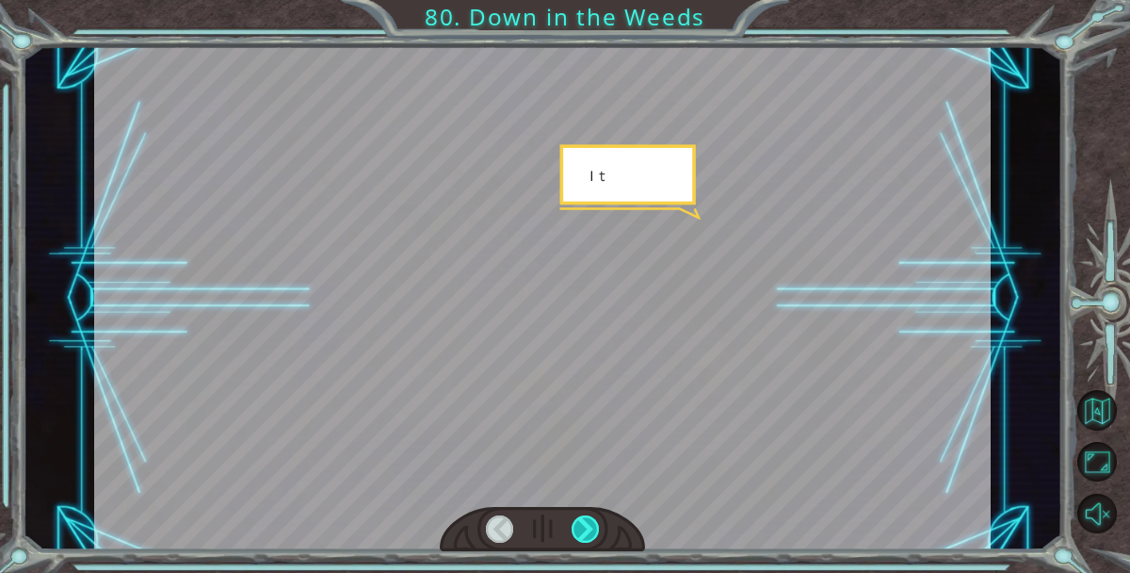
click at [585, 520] on div at bounding box center [585, 528] width 27 height 27
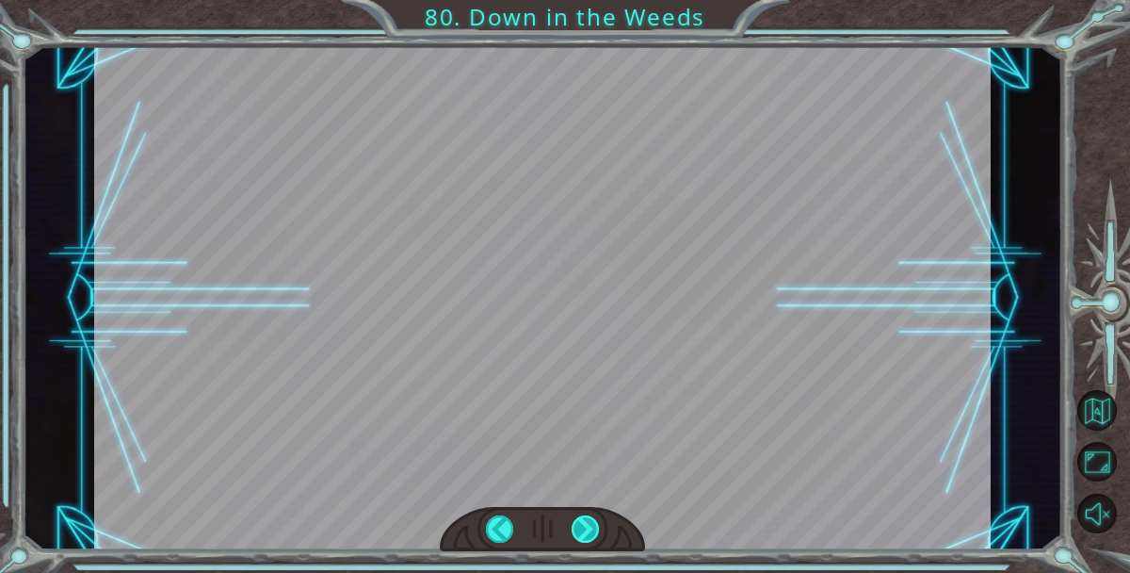
click at [585, 0] on div "W h a t d i d y o u t h i n k o f t h e p r o g r a m I g a v e y o u ? I t w o…" at bounding box center [565, 0] width 1130 height 0
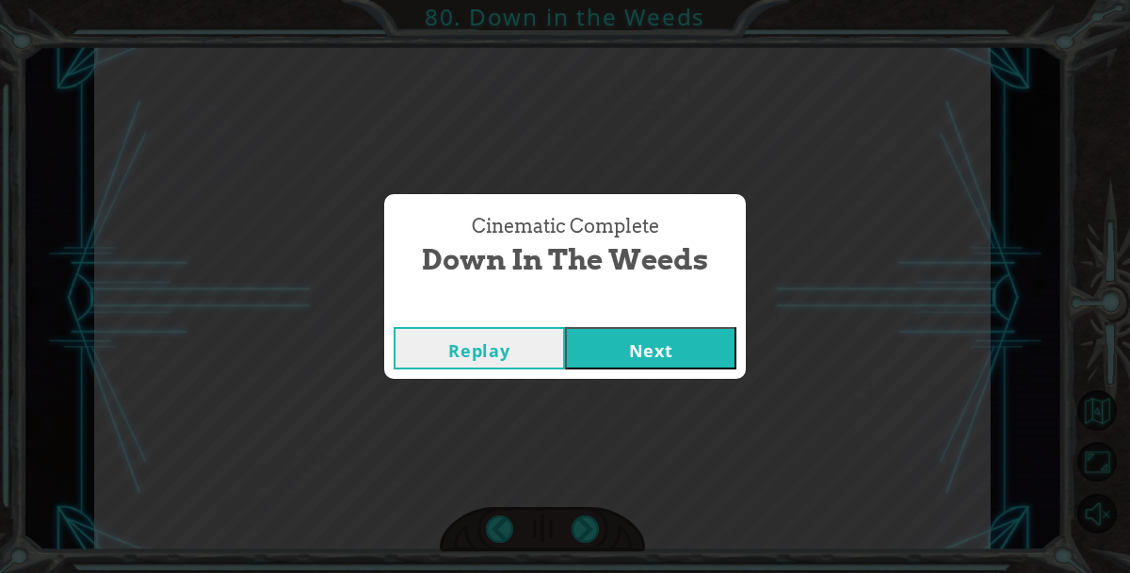
click at [613, 338] on button "Next" at bounding box center [650, 348] width 171 height 42
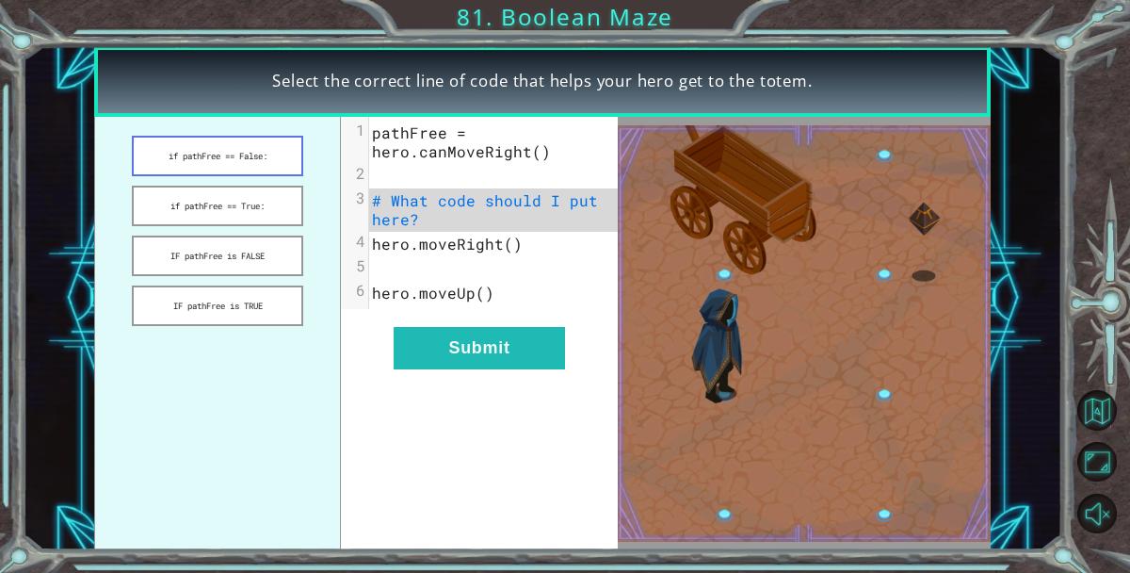
click at [267, 165] on button "if pathFree == False:" at bounding box center [217, 156] width 171 height 40
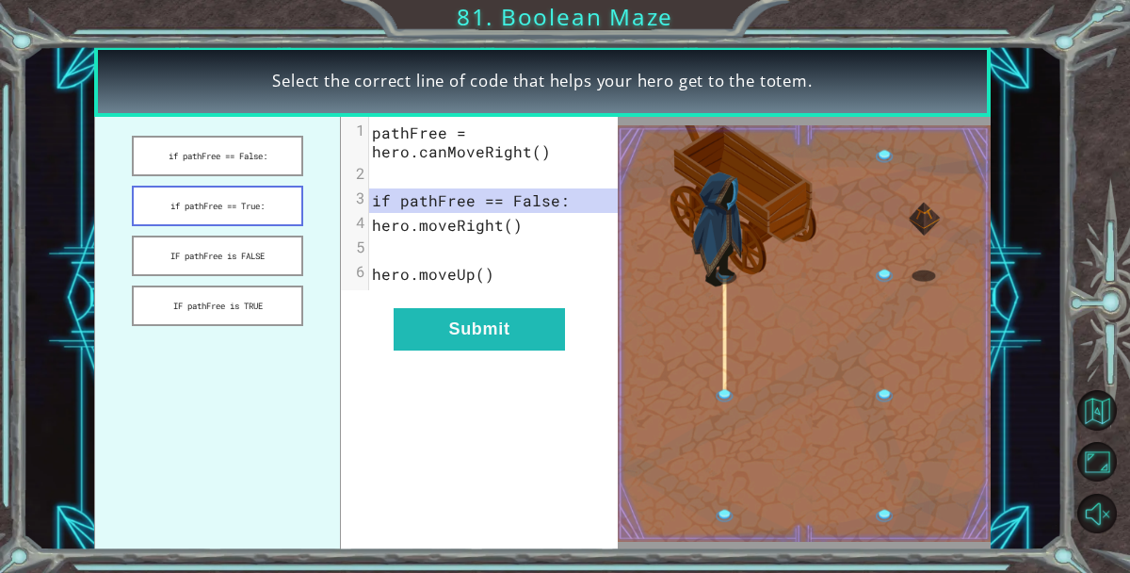
click at [244, 193] on button "if pathFree == True:" at bounding box center [217, 206] width 171 height 40
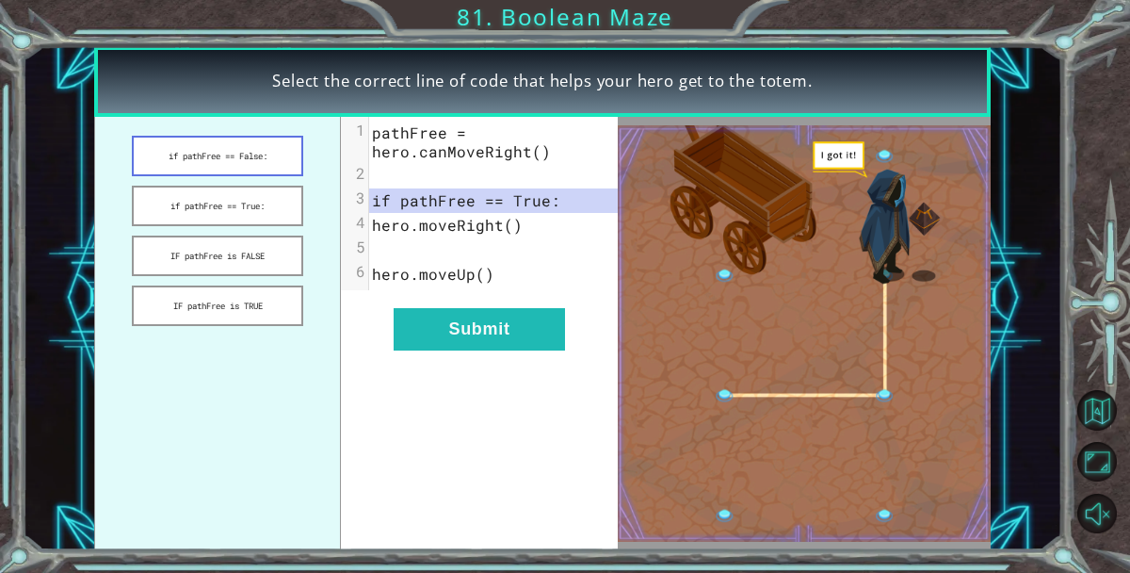
click at [247, 153] on button "if pathFree == False:" at bounding box center [217, 156] width 171 height 40
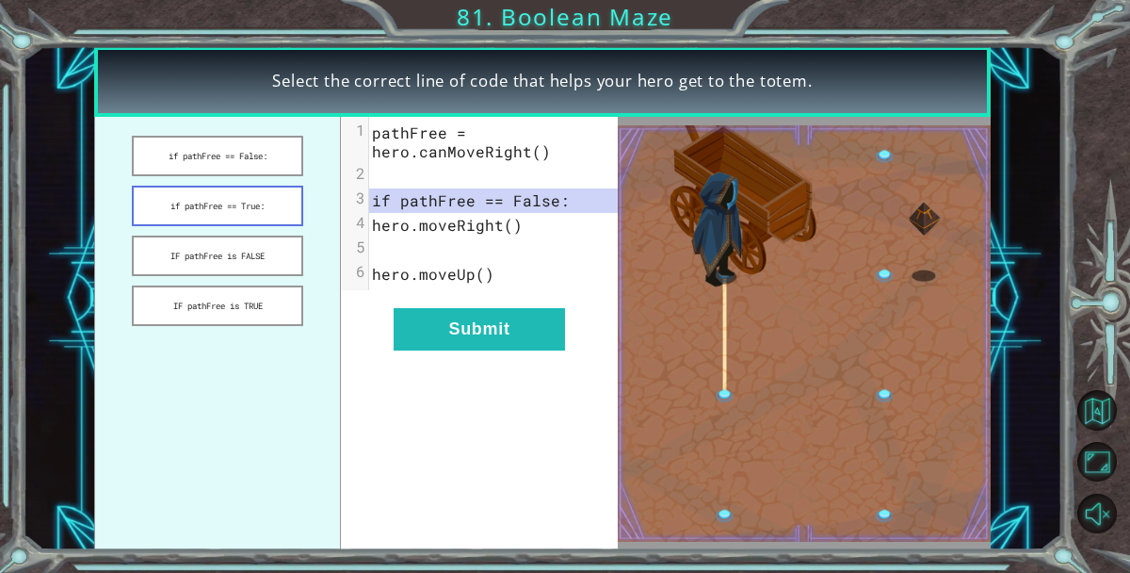
click at [256, 204] on button "if pathFree == True:" at bounding box center [217, 206] width 171 height 40
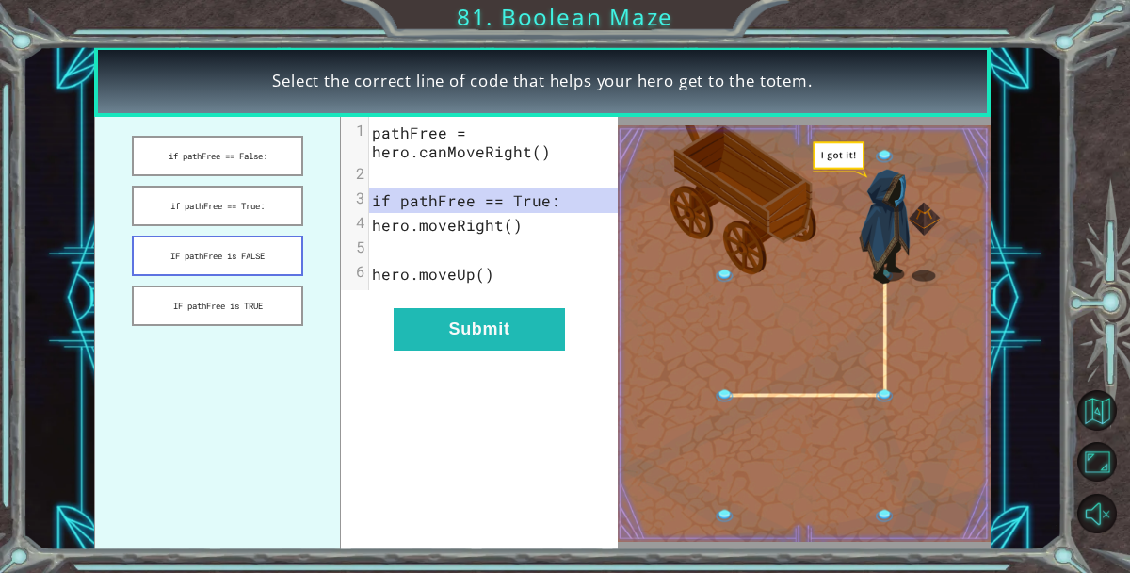
click at [257, 261] on button "IF pathFree is FALSE" at bounding box center [217, 255] width 171 height 40
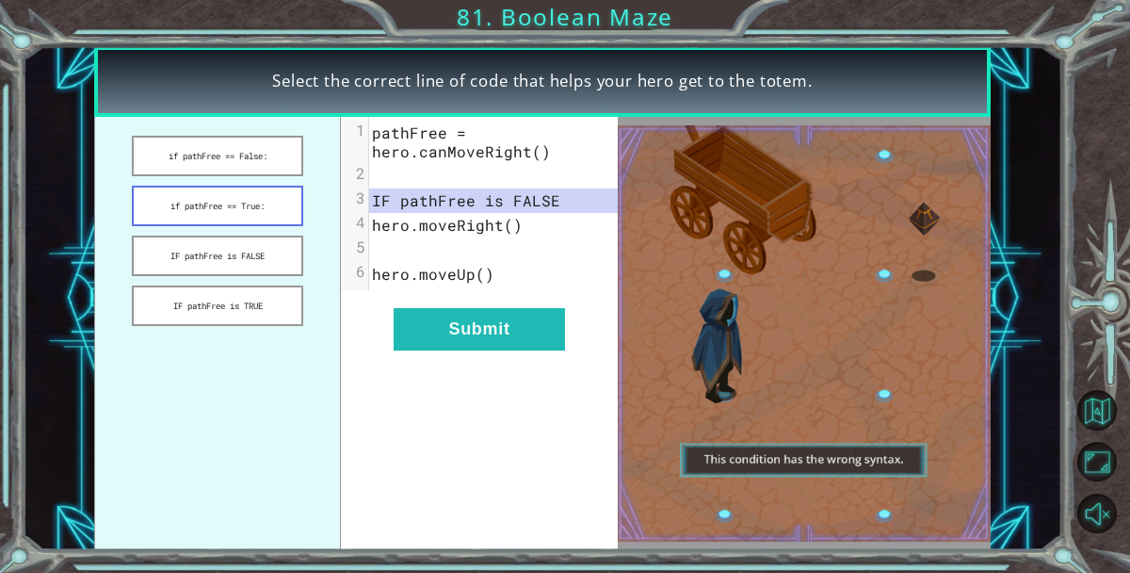
click at [243, 217] on button "if pathFree == True:" at bounding box center [217, 206] width 171 height 40
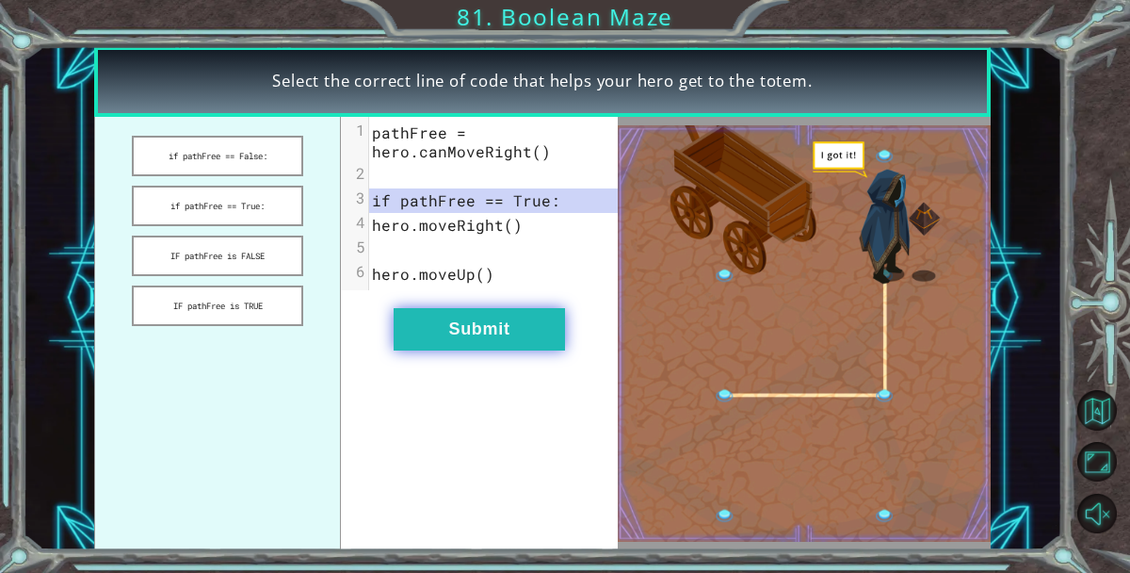
click at [412, 319] on button "Submit" at bounding box center [479, 329] width 171 height 42
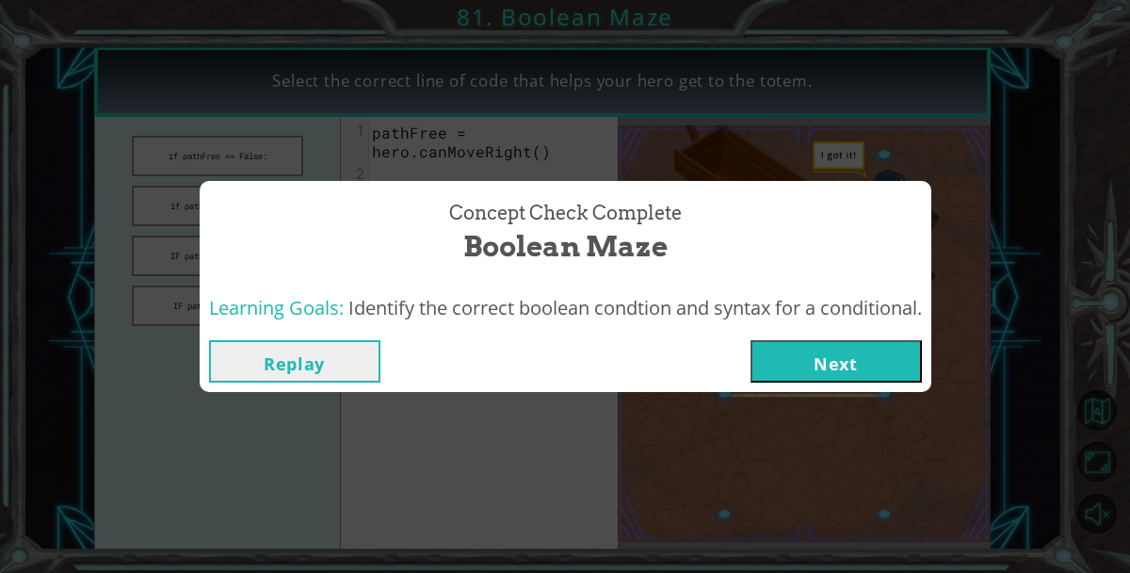
click at [781, 358] on button "Next" at bounding box center [835, 361] width 171 height 42
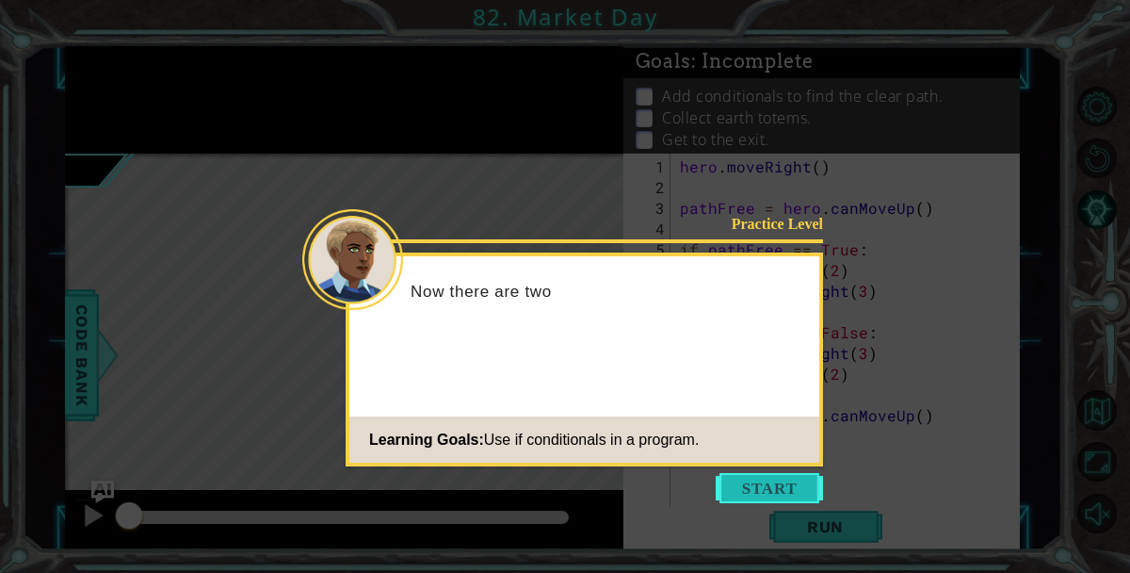
click at [749, 492] on button "Start" at bounding box center [769, 488] width 107 height 30
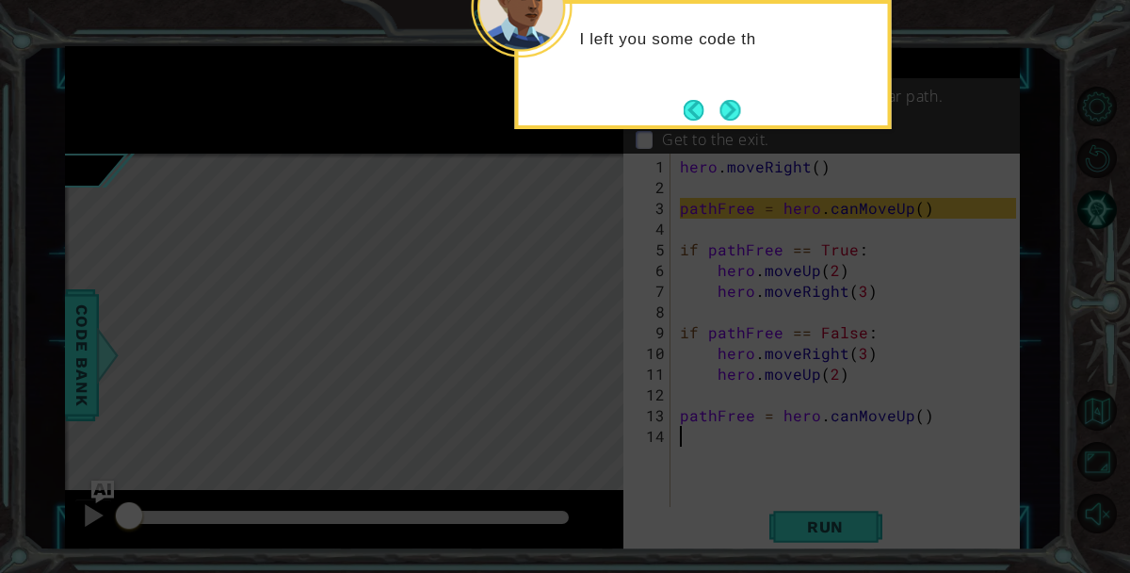
click at [733, 129] on icon at bounding box center [565, 286] width 1130 height 573
click at [733, 121] on button "Next" at bounding box center [729, 110] width 21 height 21
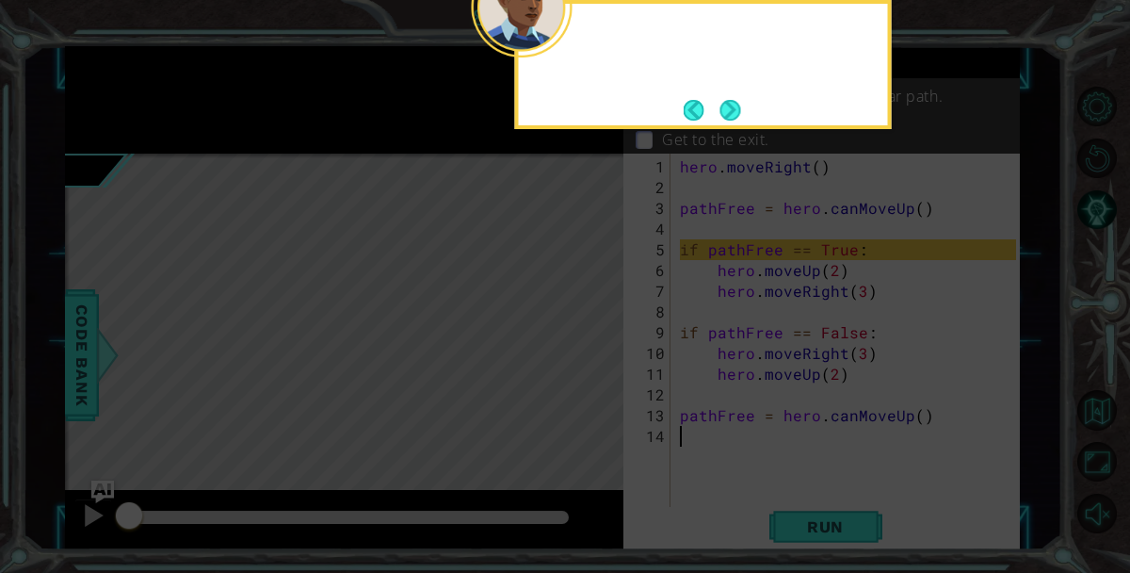
click at [733, 122] on footer at bounding box center [712, 110] width 57 height 28
click at [733, 121] on button "Next" at bounding box center [730, 110] width 21 height 21
click at [733, 122] on footer at bounding box center [712, 110] width 57 height 28
click at [733, 121] on button "Next" at bounding box center [730, 110] width 21 height 21
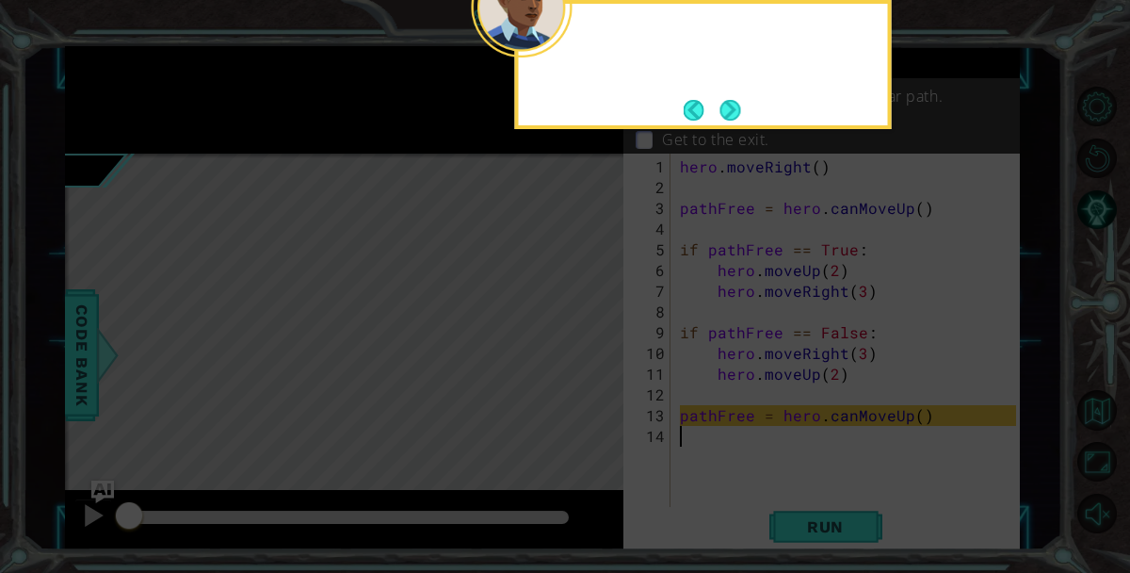
click at [733, 122] on footer at bounding box center [712, 110] width 57 height 28
click at [733, 121] on button "Next" at bounding box center [730, 110] width 21 height 21
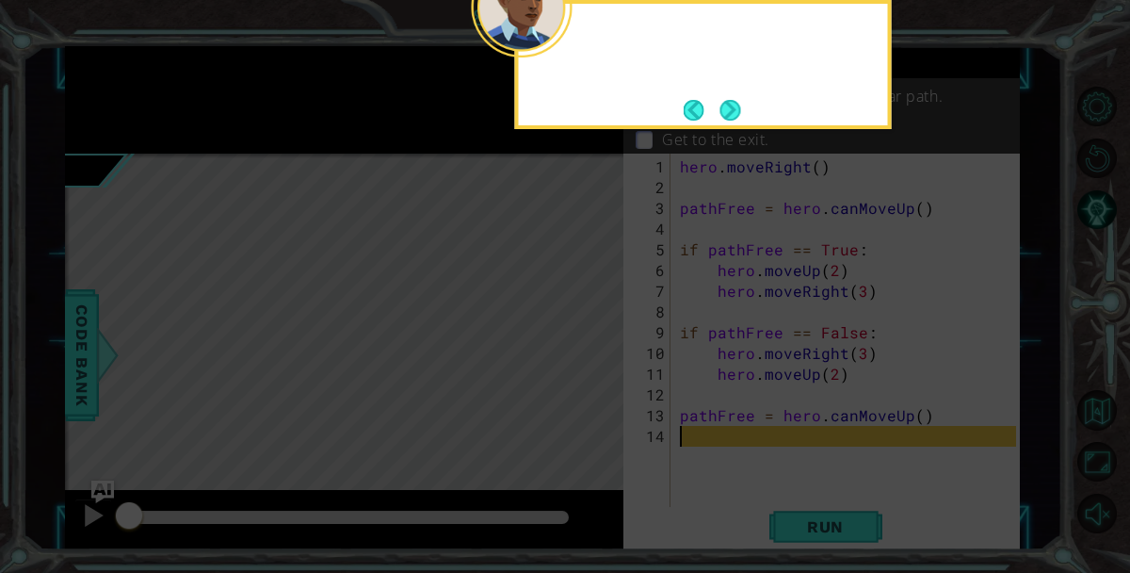
click at [733, 122] on footer at bounding box center [712, 110] width 57 height 28
click at [733, 121] on button "Next" at bounding box center [729, 110] width 21 height 21
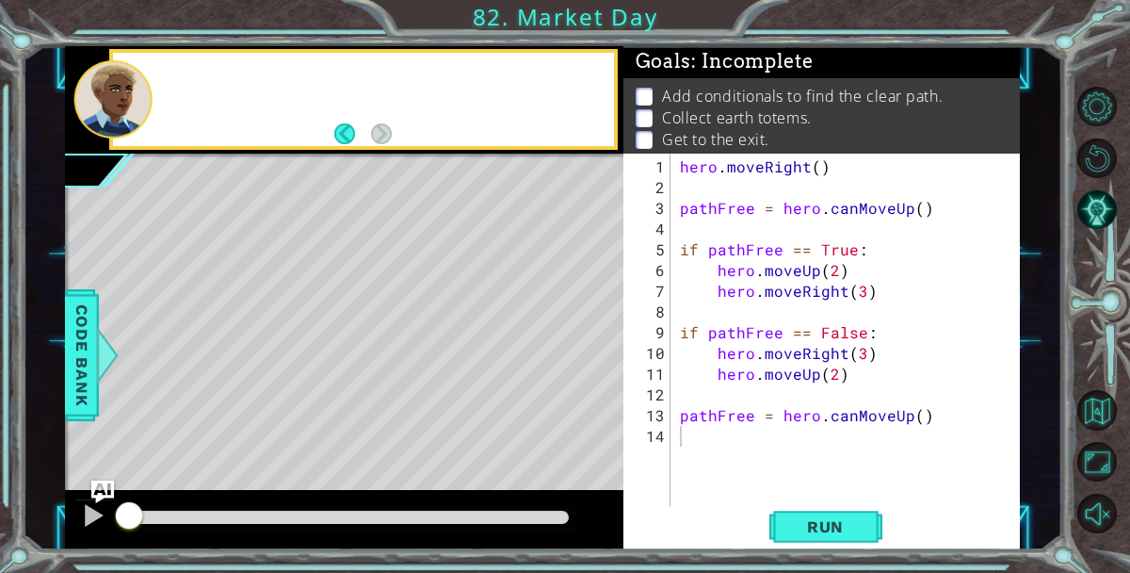
click at [733, 122] on p "Collect earth totems." at bounding box center [737, 117] width 150 height 21
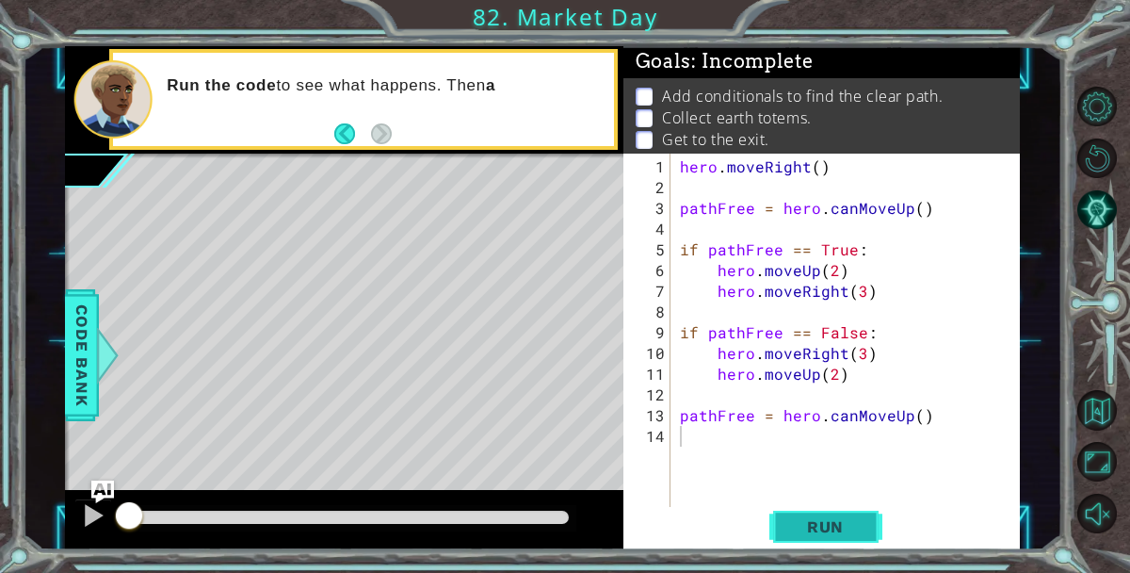
click at [836, 524] on span "Run" at bounding box center [825, 526] width 74 height 19
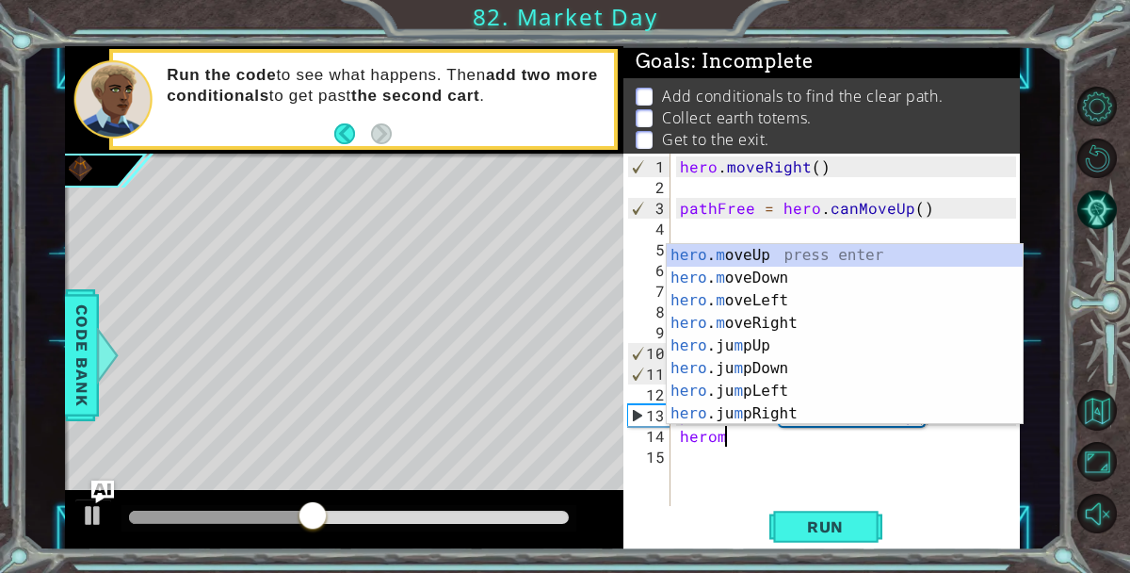
scroll to position [0, 2]
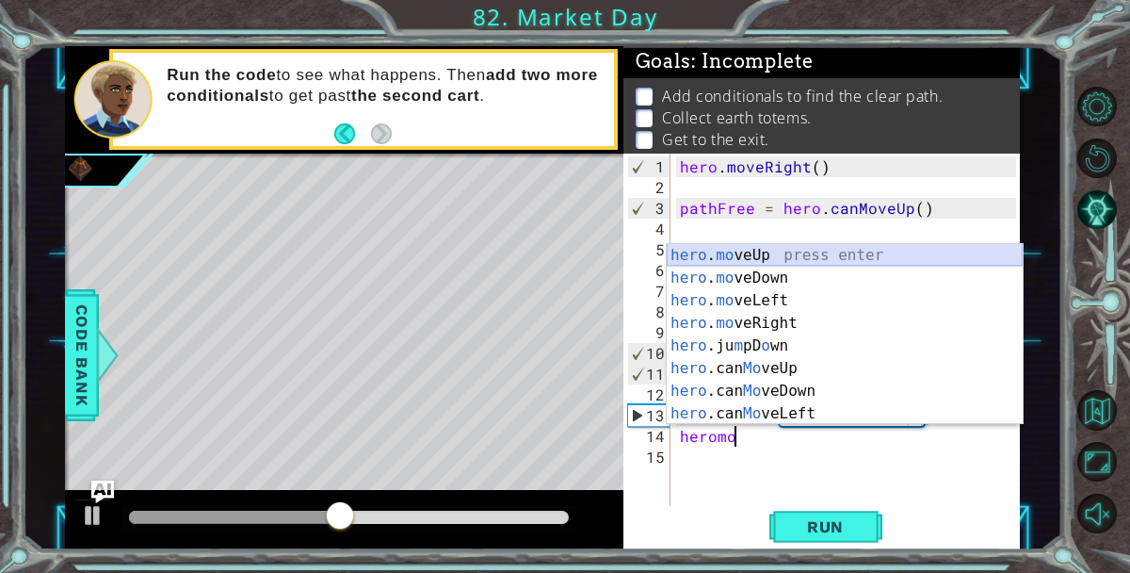
click at [786, 251] on div "hero . mo veUp press enter hero . mo veDown press enter hero . mo veLeft press …" at bounding box center [845, 357] width 356 height 226
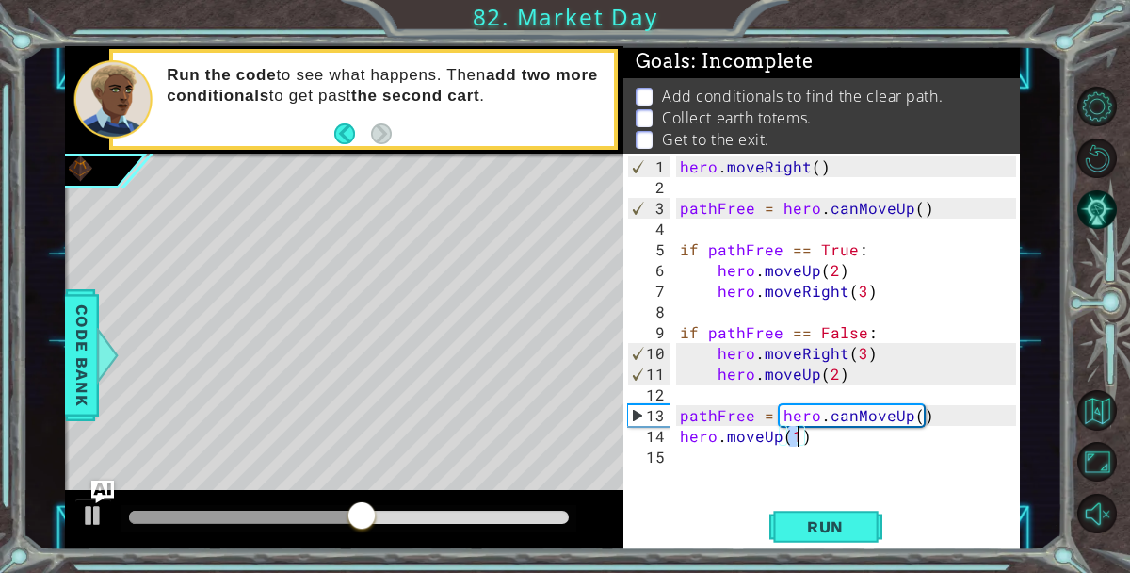
type textarea "hero.moveUp(2)"
click at [786, 467] on div "hero . moveRight ( ) pathFree = hero . canMoveUp ( ) if pathFree == True : hero…" at bounding box center [850, 353] width 349 height 394
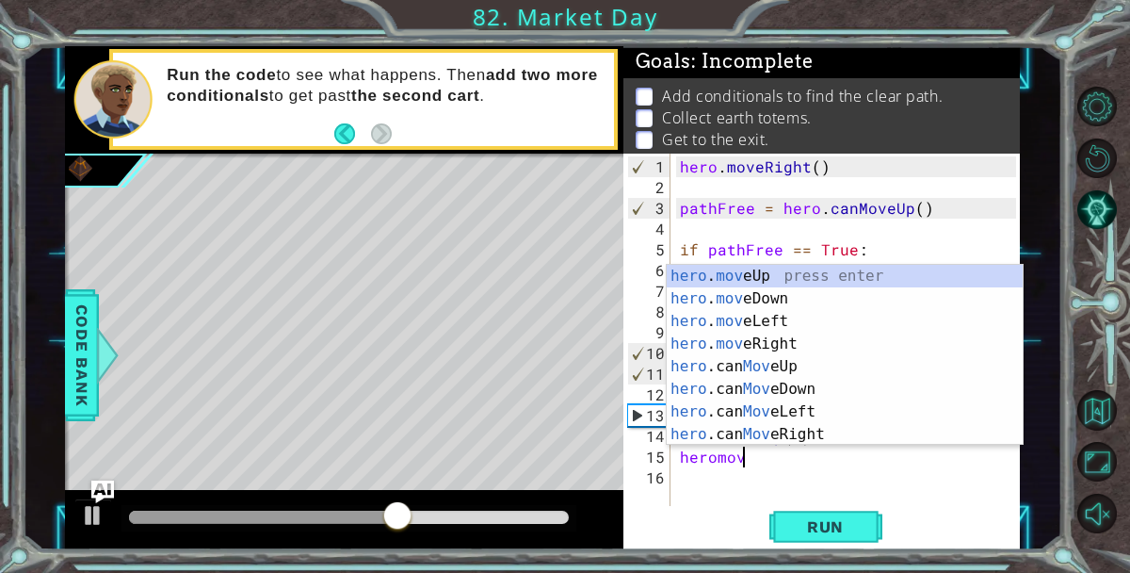
scroll to position [0, 4]
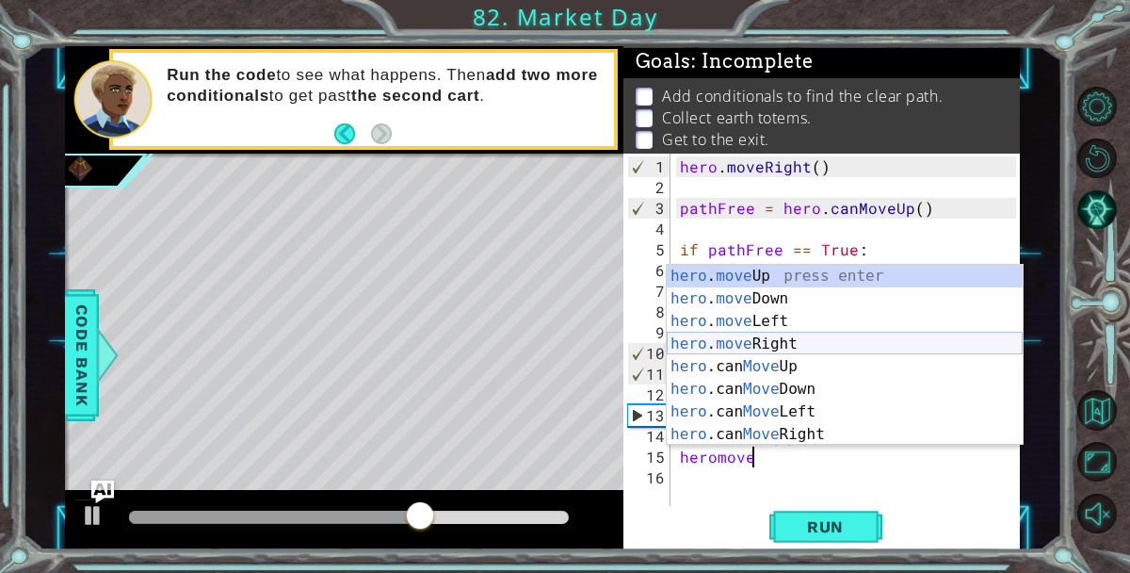
click at [805, 352] on div "hero . move Up press enter hero . move Down press enter hero . move Left press …" at bounding box center [845, 378] width 356 height 226
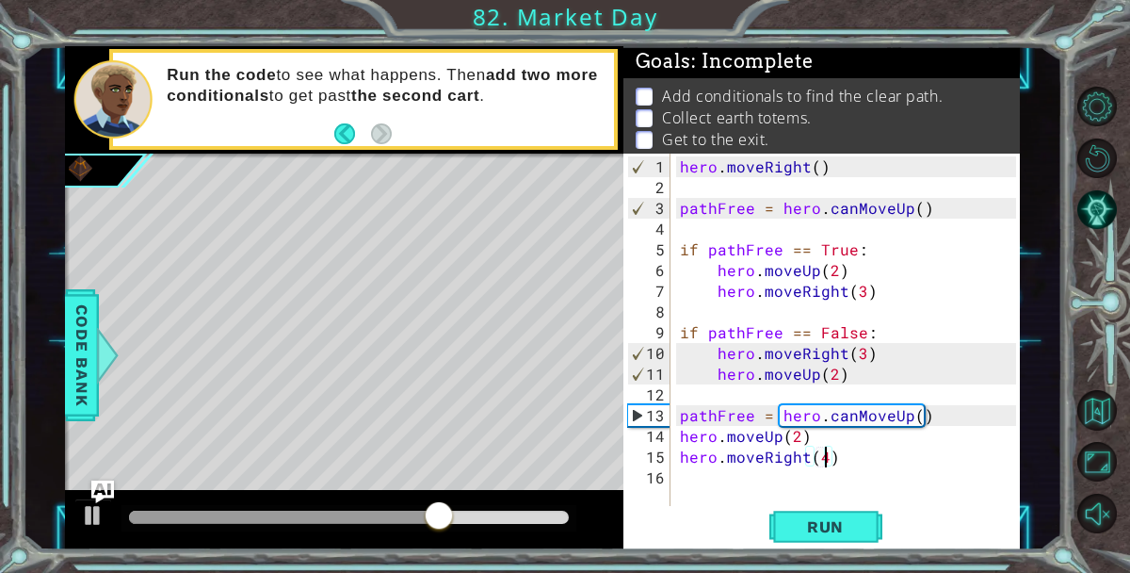
scroll to position [0, 8]
click at [826, 540] on button "Run" at bounding box center [825, 527] width 113 height 40
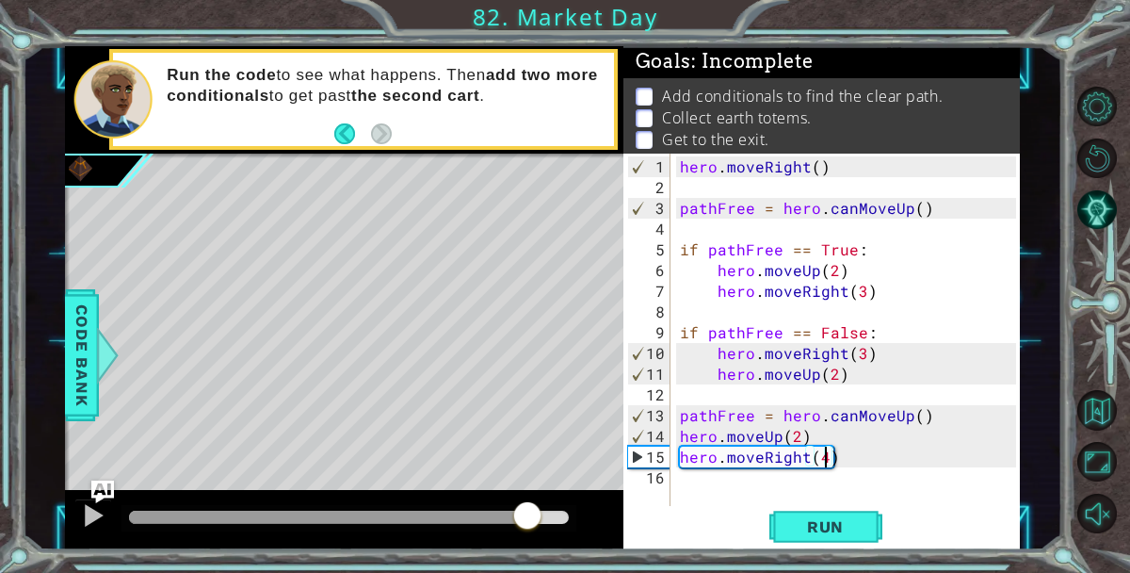
drag, startPoint x: 423, startPoint y: 513, endPoint x: 526, endPoint y: 525, distance: 104.3
click at [526, 524] on div at bounding box center [349, 516] width 440 height 13
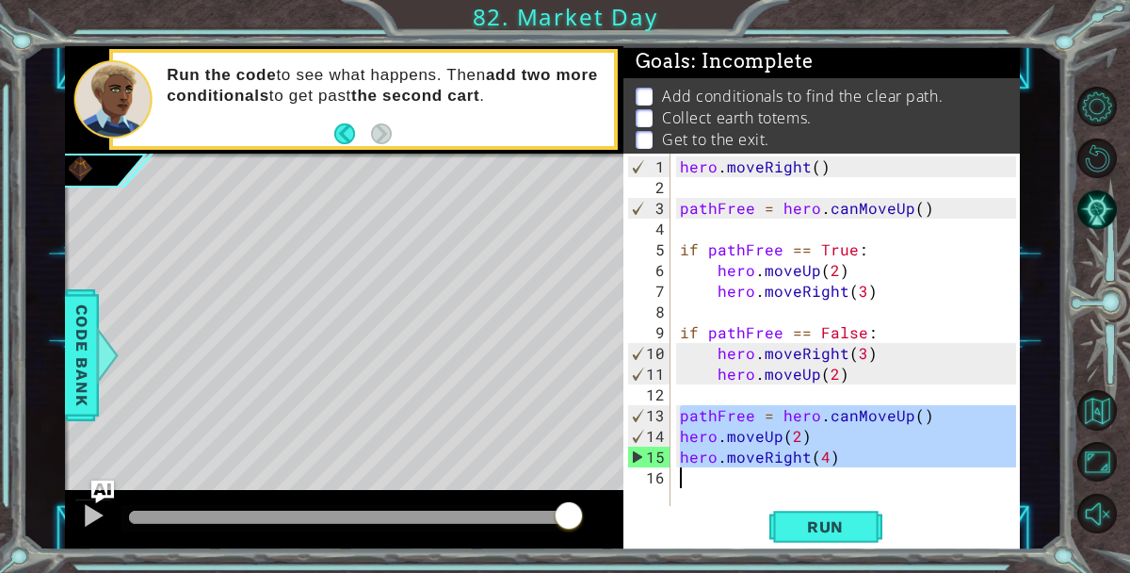
drag, startPoint x: 676, startPoint y: 411, endPoint x: 849, endPoint y: 504, distance: 196.7
click at [849, 504] on div "hero . moveRight ( ) pathFree = hero . canMoveUp ( ) if pathFree == True : hero…" at bounding box center [850, 353] width 349 height 394
click at [950, 436] on div "hero . moveRight ( ) pathFree = hero . canMoveUp ( ) if pathFree == True : hero…" at bounding box center [850, 353] width 349 height 394
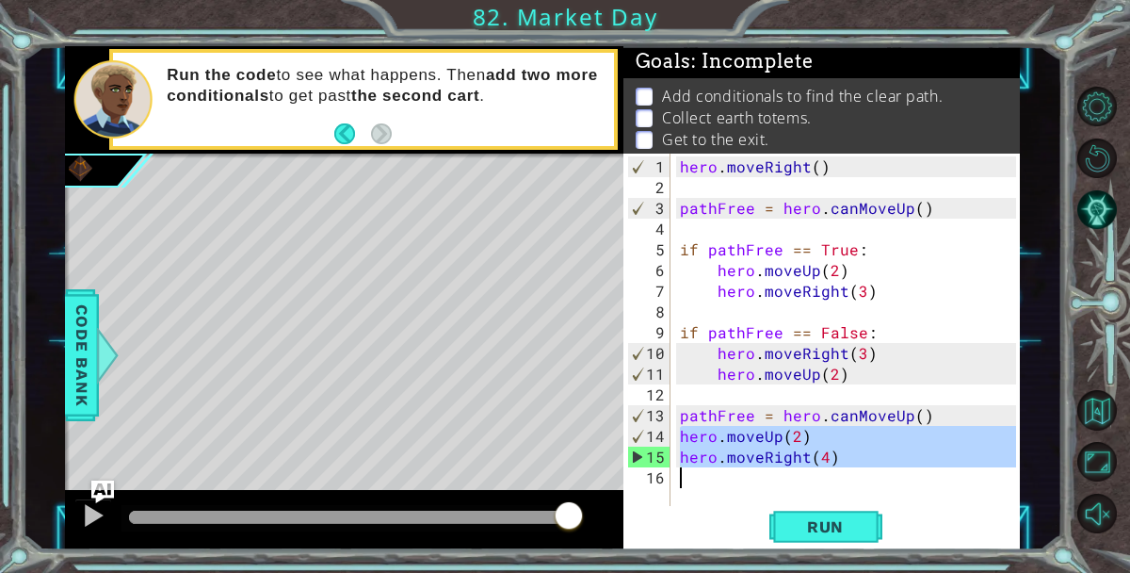
drag, startPoint x: 683, startPoint y: 433, endPoint x: 890, endPoint y: 498, distance: 217.1
click at [890, 498] on div "hero . moveRight ( ) pathFree = hero . canMoveUp ( ) if pathFree == True : hero…" at bounding box center [850, 353] width 349 height 394
type textarea "hero.moveRight(4)"
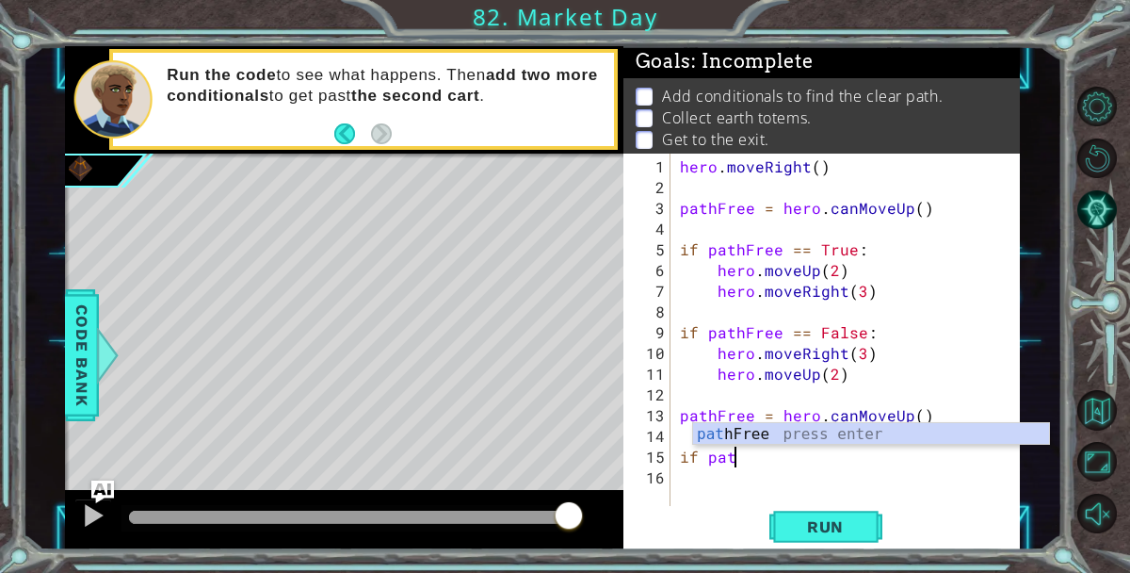
scroll to position [0, 3]
click at [866, 430] on div "path Free press enter" at bounding box center [871, 457] width 356 height 68
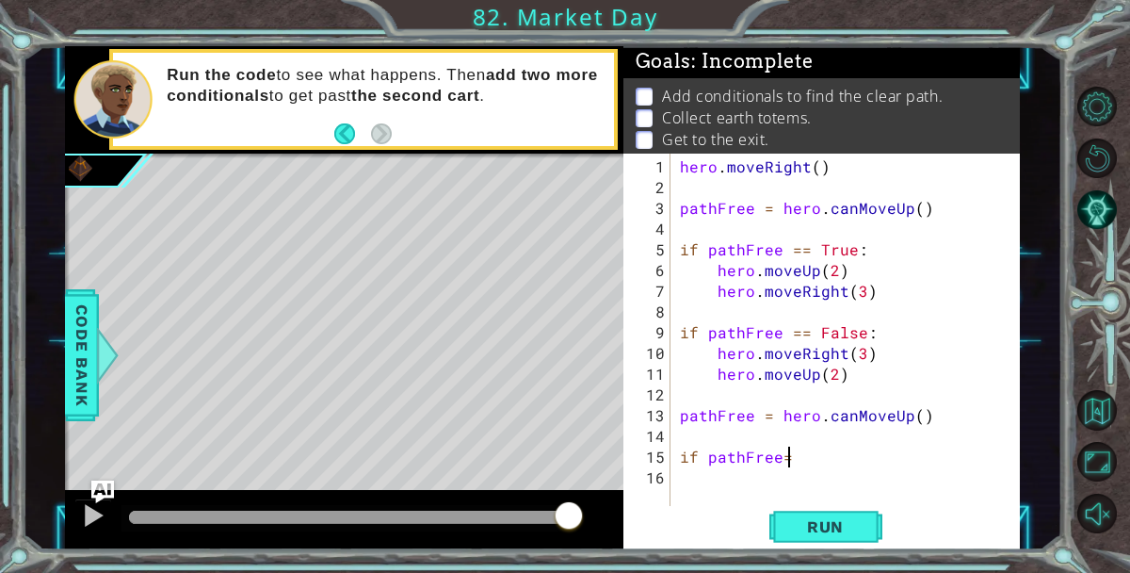
scroll to position [0, 7]
click at [779, 460] on div "hero . moveRight ( ) pathFree = hero . canMoveUp ( ) if pathFree == True : hero…" at bounding box center [850, 353] width 349 height 394
click at [816, 458] on div "hero . moveRight ( ) pathFree = hero . canMoveUp ( ) if pathFree == True : hero…" at bounding box center [850, 353] width 349 height 394
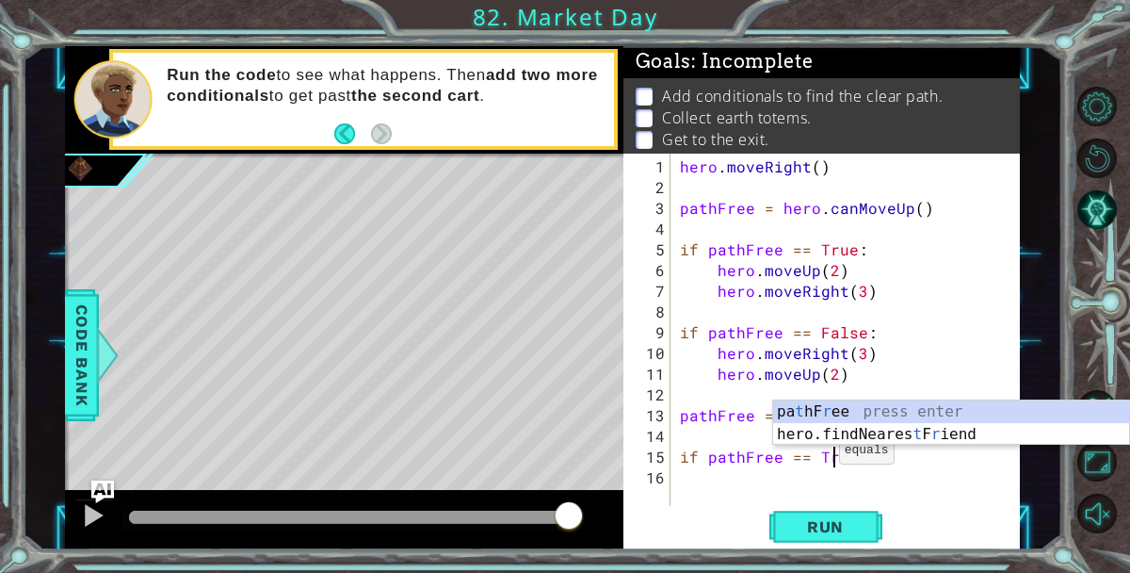
scroll to position [0, 9]
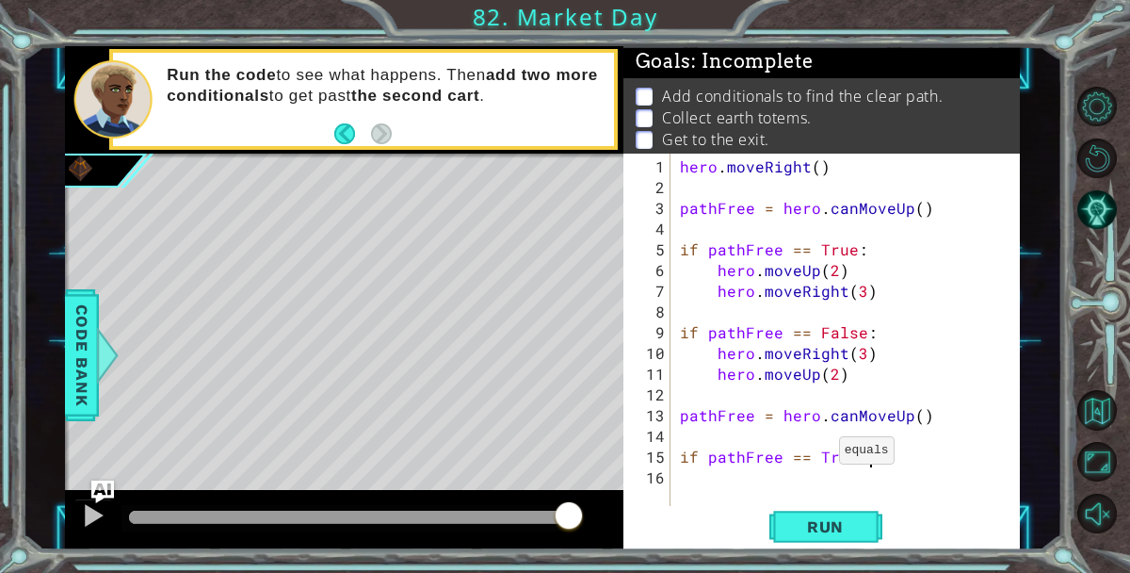
type textarea "if pathFree == Truw :"
click at [848, 460] on div "hero . moveRight ( ) pathFree = hero . canMoveUp ( ) if pathFree == True : hero…" at bounding box center [850, 353] width 349 height 394
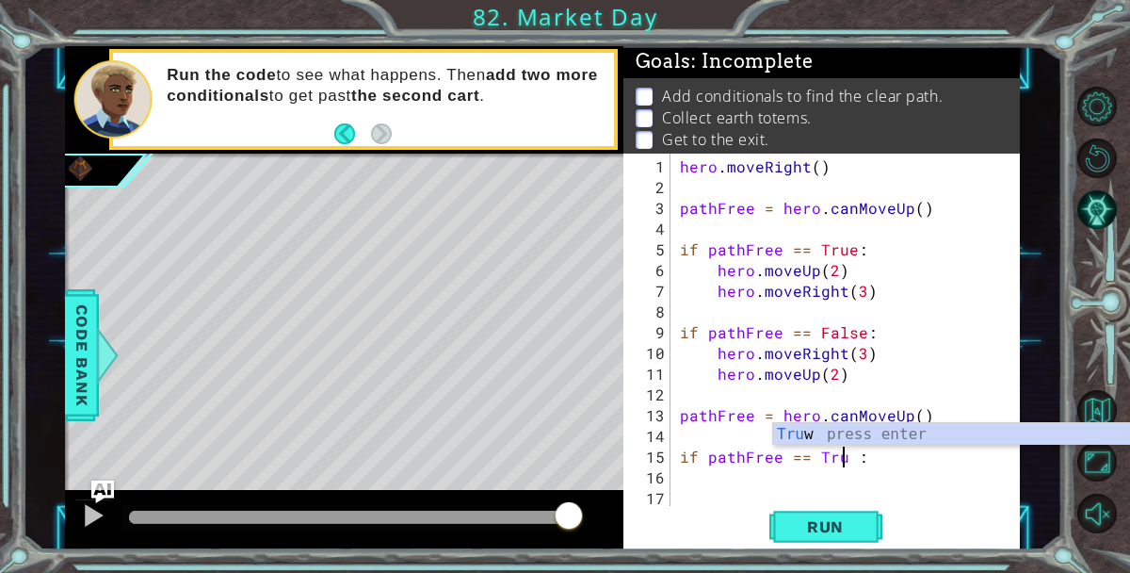
type textarea "if pathFree == True :"
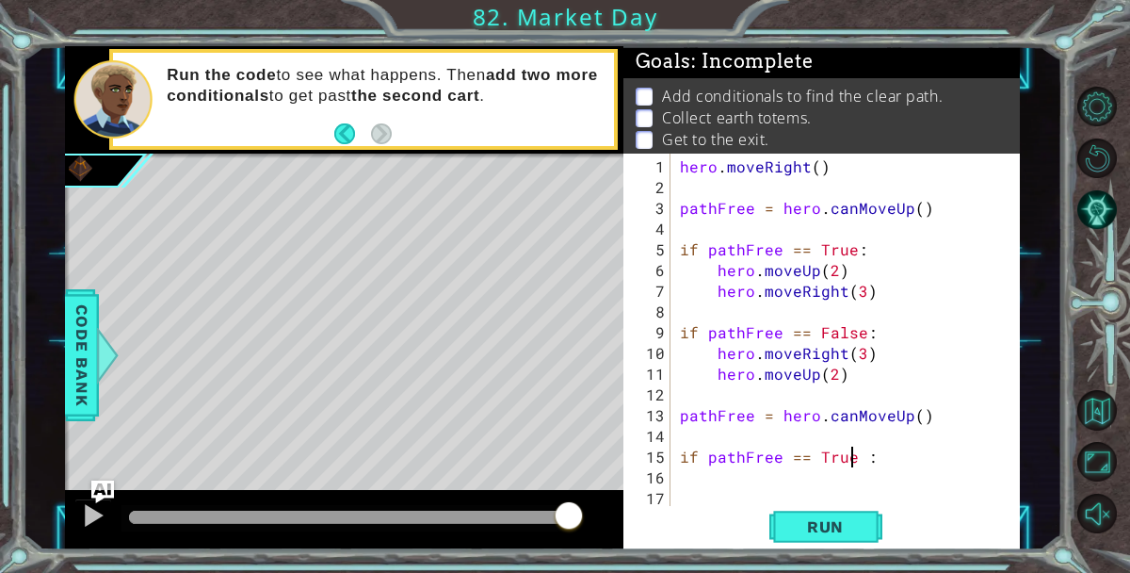
scroll to position [0, 10]
click at [883, 464] on div "hero . moveRight ( ) pathFree = hero . canMoveUp ( ) if pathFree == True : hero…" at bounding box center [850, 353] width 349 height 394
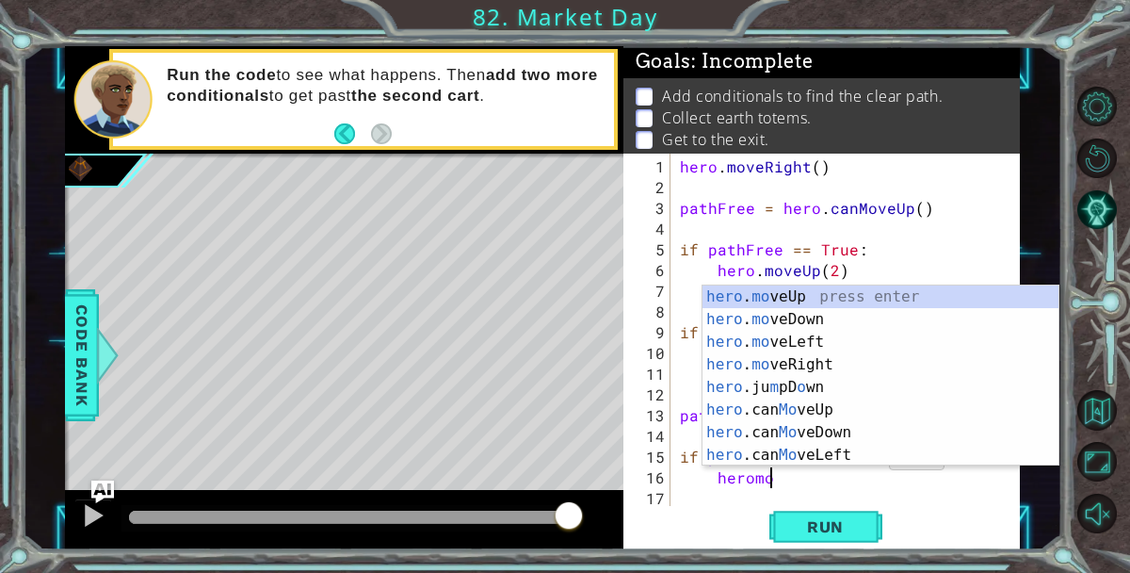
scroll to position [0, 5]
click at [826, 294] on div "hero . mo veUp press enter hero . mo veDown press enter hero . mo veLeft press …" at bounding box center [880, 398] width 356 height 226
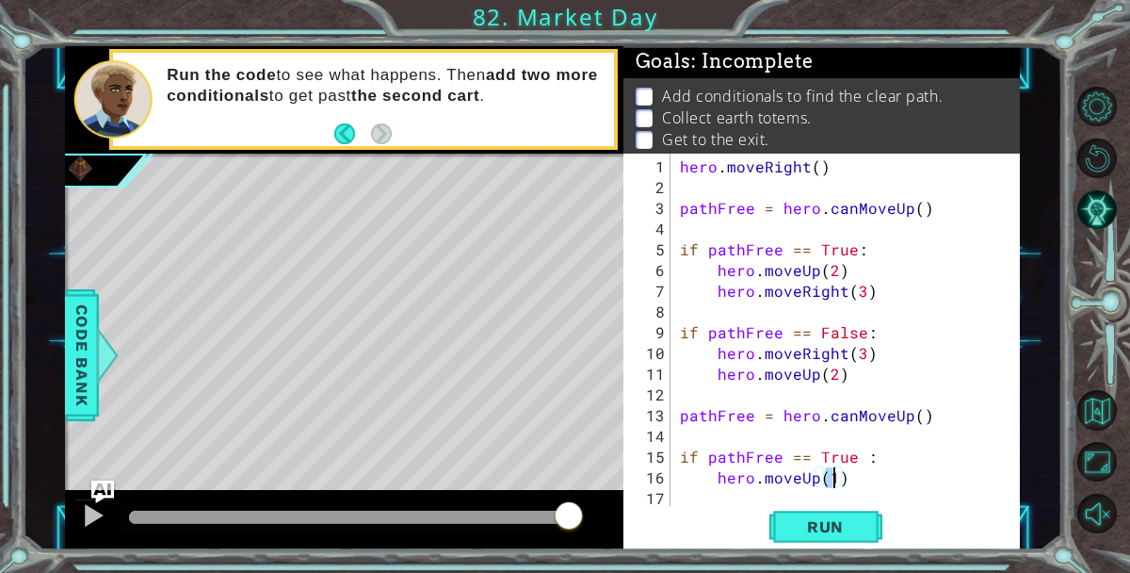
type textarea "hero.moveUp(2)"
click at [884, 468] on div "hero . moveRight ( ) pathFree = hero . canMoveUp ( ) if pathFree == True : hero…" at bounding box center [850, 353] width 349 height 394
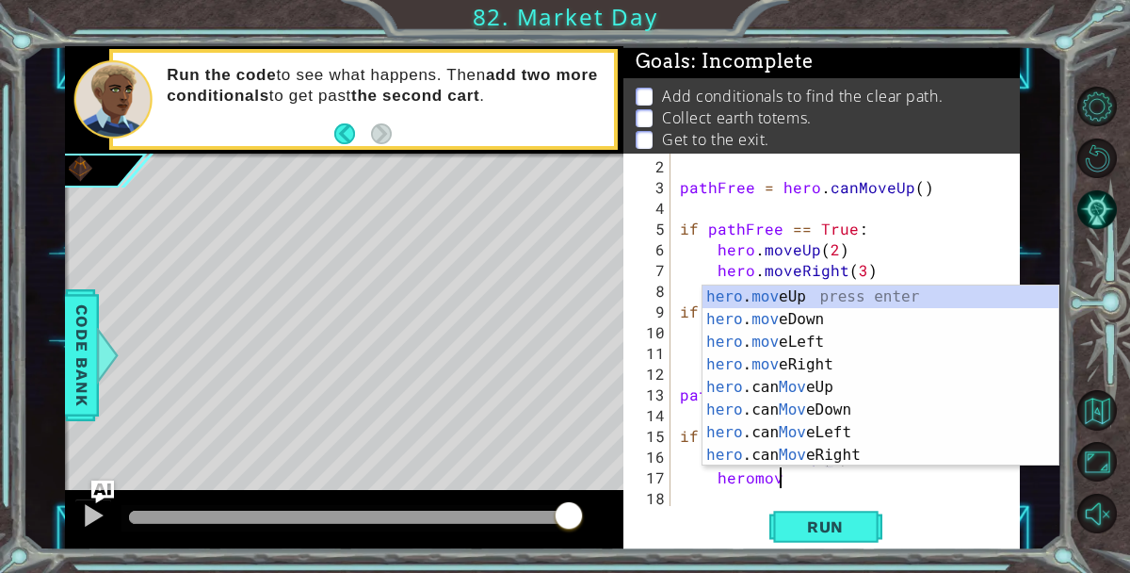
scroll to position [0, 6]
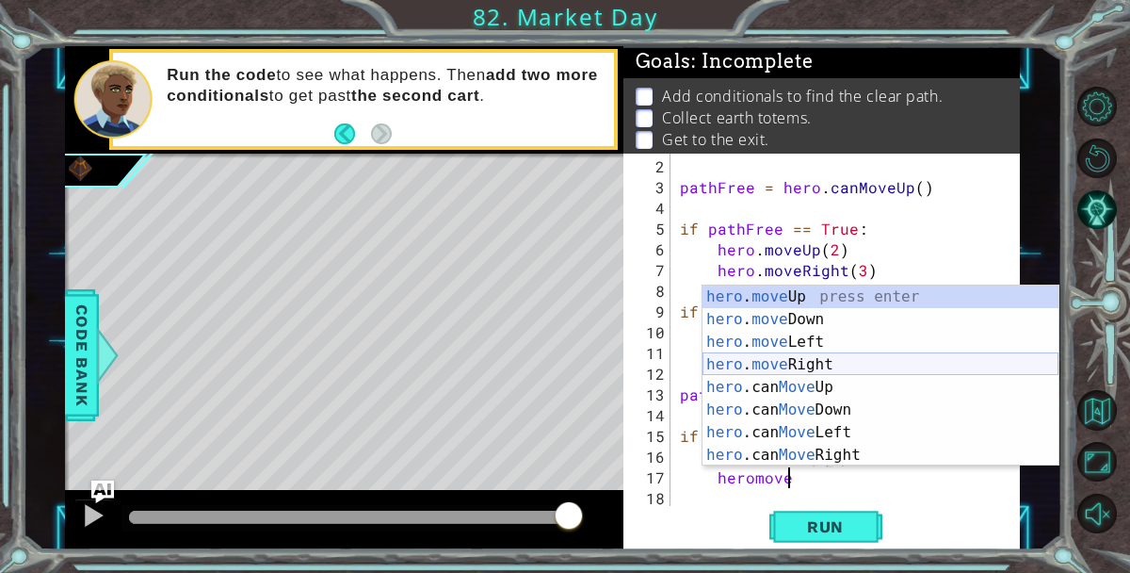
click at [868, 367] on div "hero . move Up press enter hero . move Down press enter hero . move Left press …" at bounding box center [880, 398] width 356 height 226
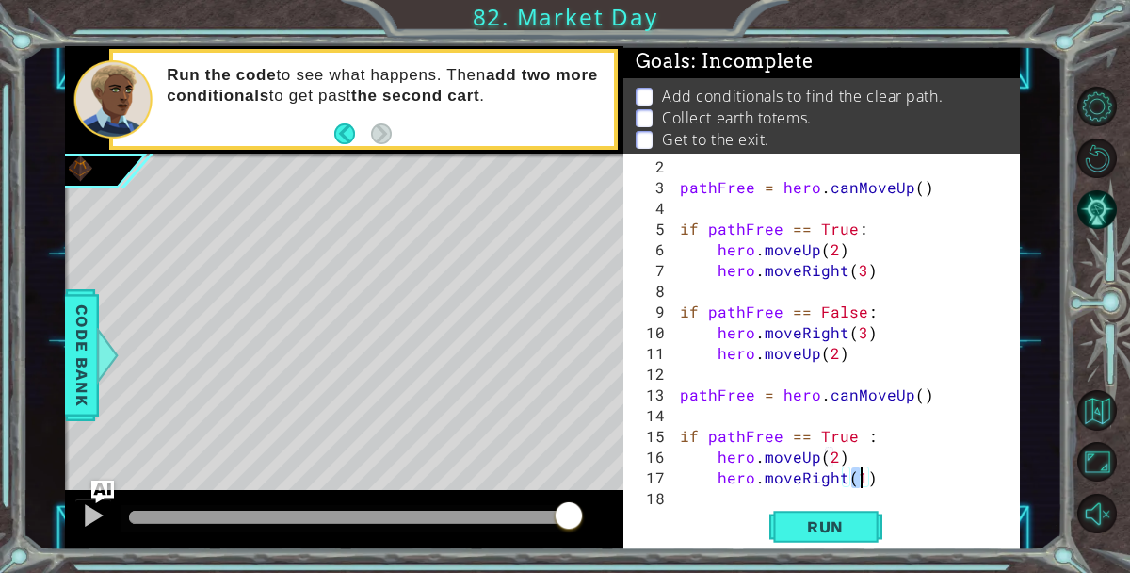
type textarea "hero.moveRight(4)"
click at [912, 470] on div "pathFree = hero . canMoveUp ( ) if pathFree == True : hero . moveUp ( 2 ) hero …" at bounding box center [850, 353] width 349 height 394
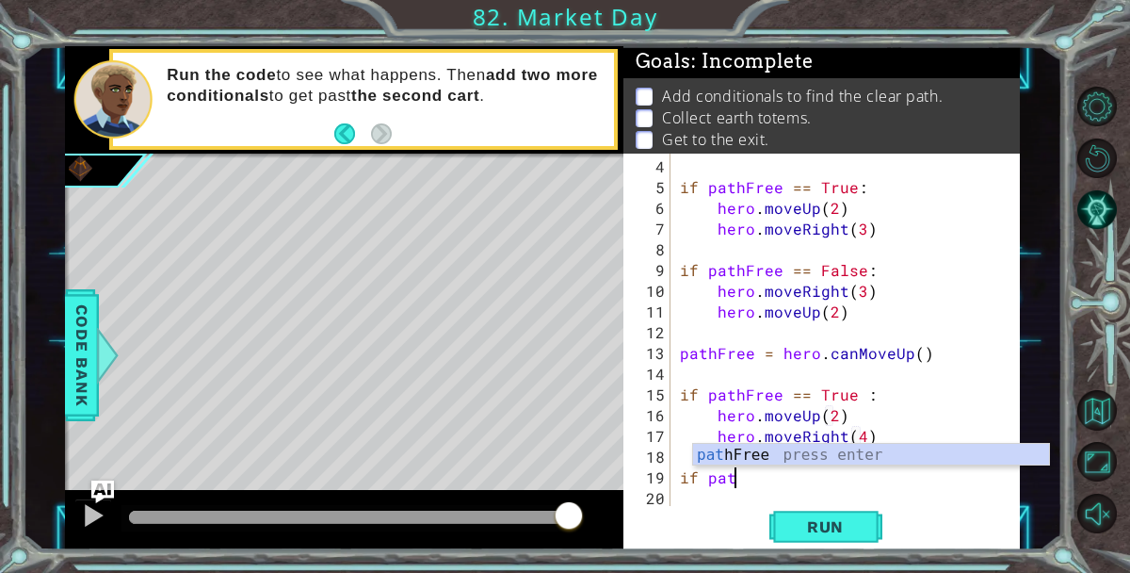
scroll to position [0, 3]
click at [880, 442] on body "1 ההההההההההההההההההההההההההההההההההההההההההההההההההההההההההההההההההההההההההההה…" at bounding box center [565, 286] width 1130 height 573
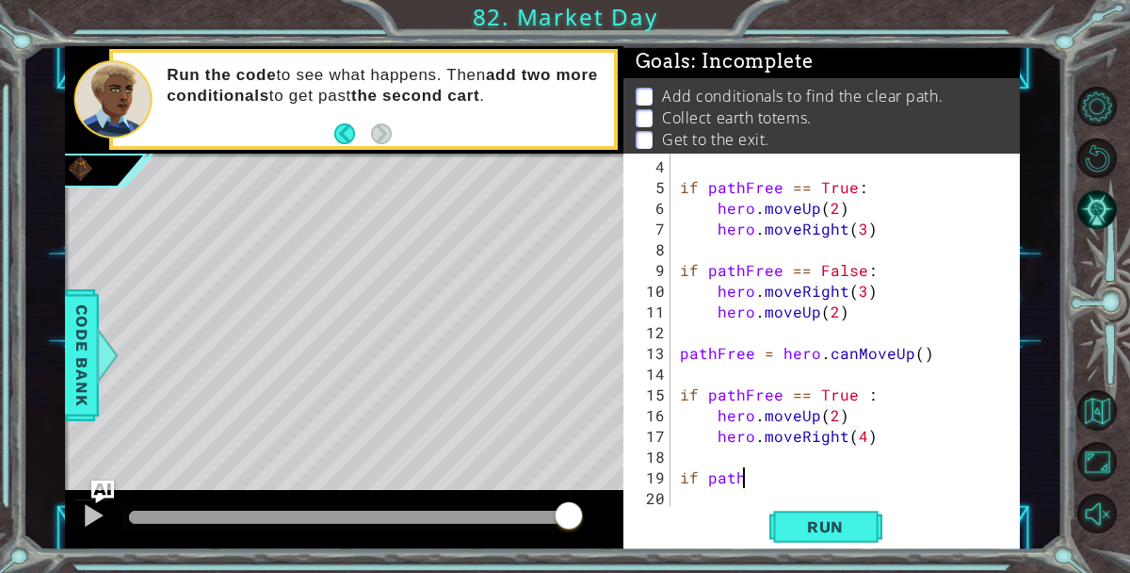
click at [787, 471] on div "if pathFree == True : hero . moveUp ( 2 ) hero . moveRight ( 3 ) if pathFree ==…" at bounding box center [850, 353] width 349 height 394
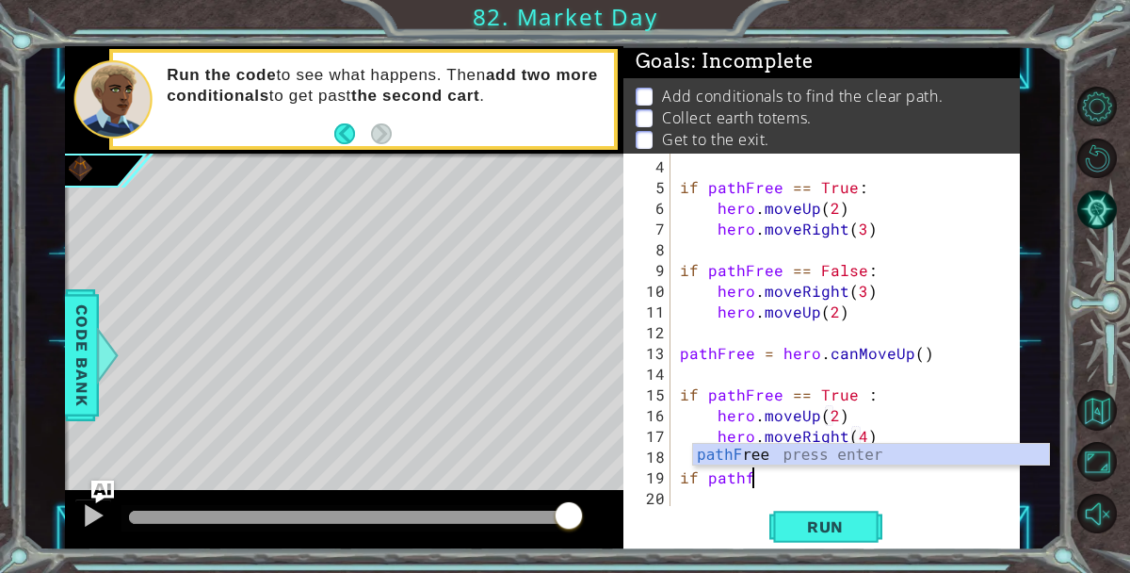
scroll to position [0, 4]
click at [759, 455] on div "pathF ree press enter" at bounding box center [871, 478] width 356 height 68
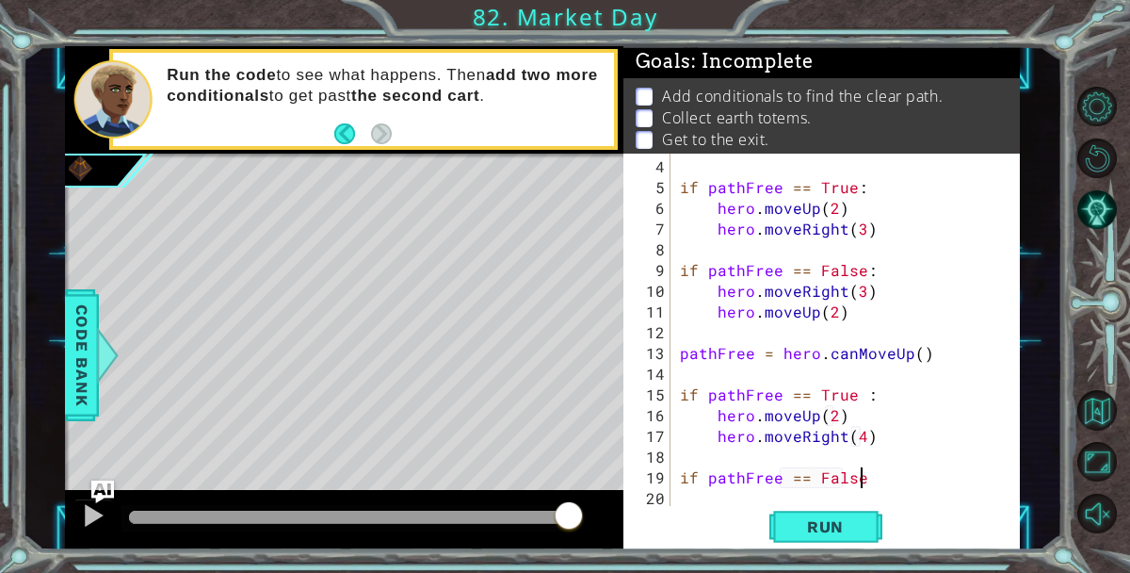
scroll to position [0, 10]
type textarea "if pathFree == False"
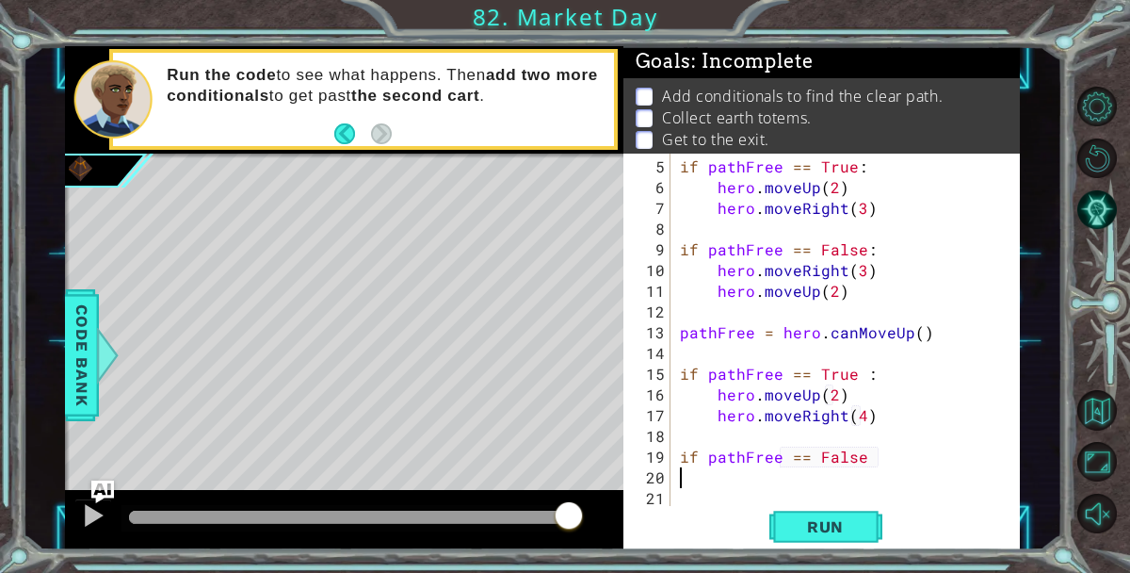
scroll to position [62, 0]
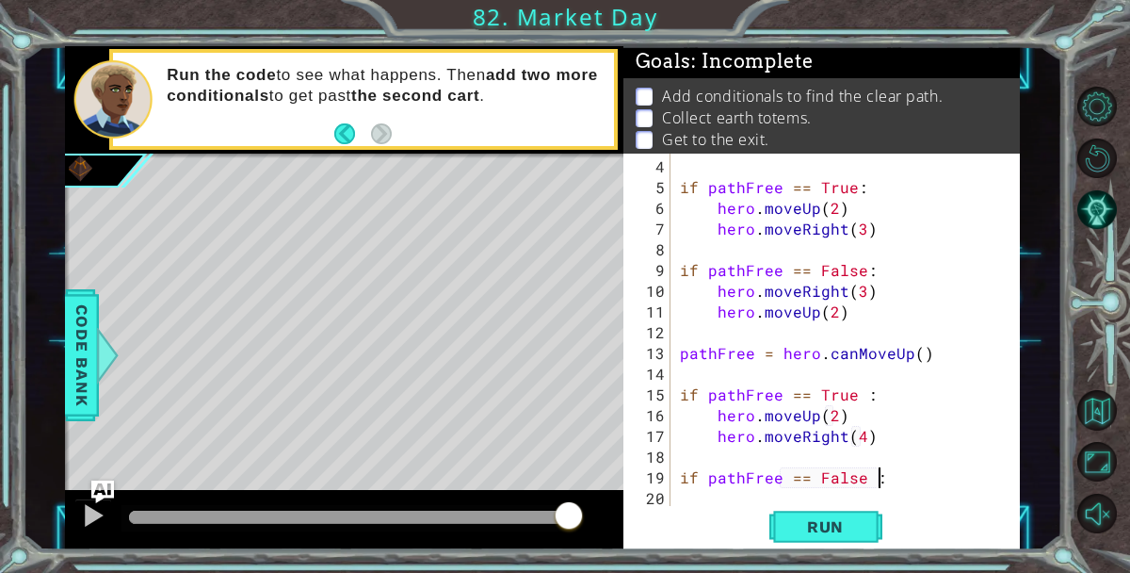
type textarea "if pathFree == False :"
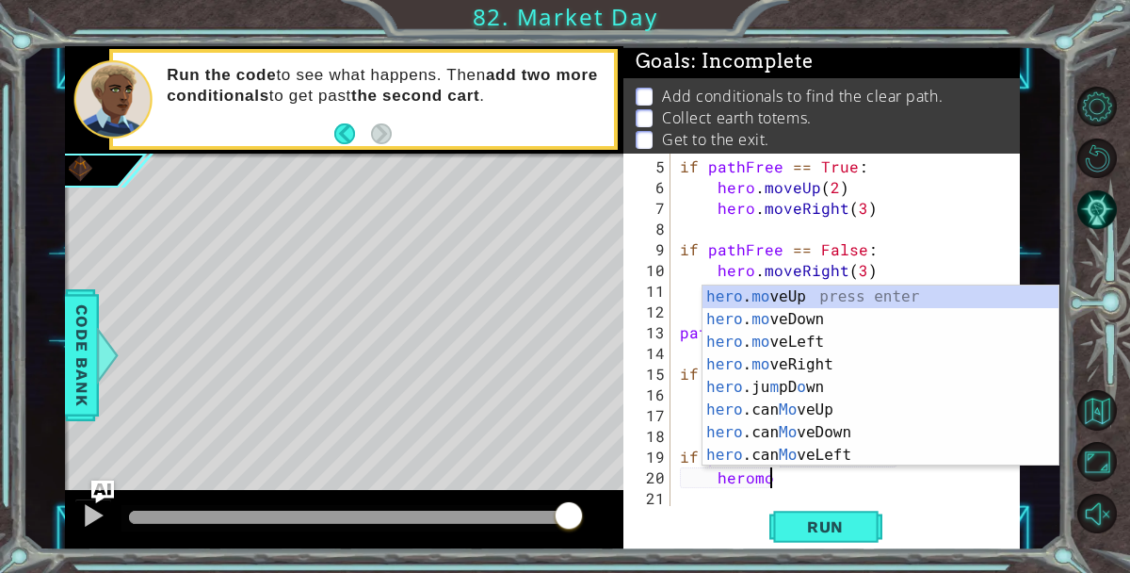
scroll to position [0, 5]
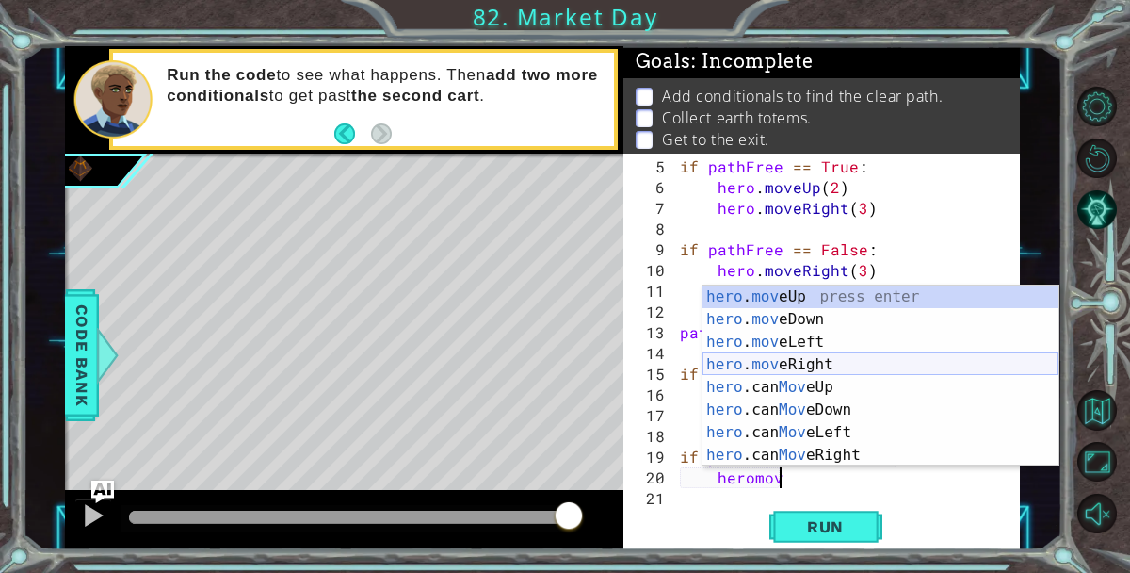
click at [856, 360] on div "hero . mov eUp press enter hero . mov eDown press enter hero . mov eLeft press …" at bounding box center [880, 398] width 356 height 226
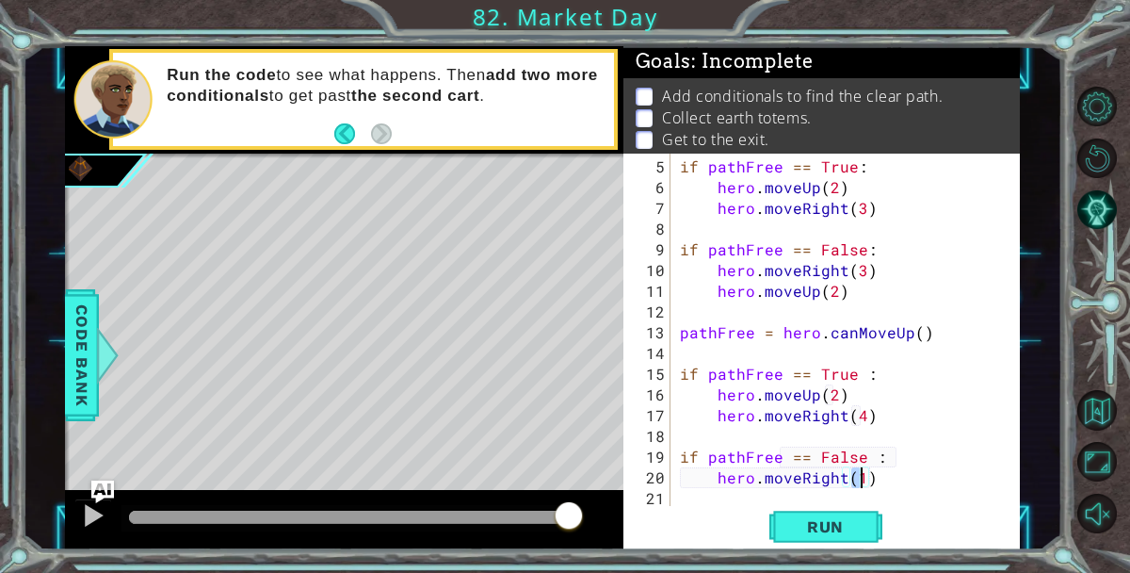
type textarea "hero.moveRight(2)"
click at [912, 489] on div "if pathFree == True : hero . moveUp ( 2 ) hero . moveRight ( 3 ) if pathFree ==…" at bounding box center [850, 353] width 349 height 394
click at [916, 475] on div "if pathFree == True : hero . moveUp ( 2 ) hero . moveRight ( 3 ) if pathFree ==…" at bounding box center [850, 353] width 349 height 394
type textarea "hero.moveRight(2)"
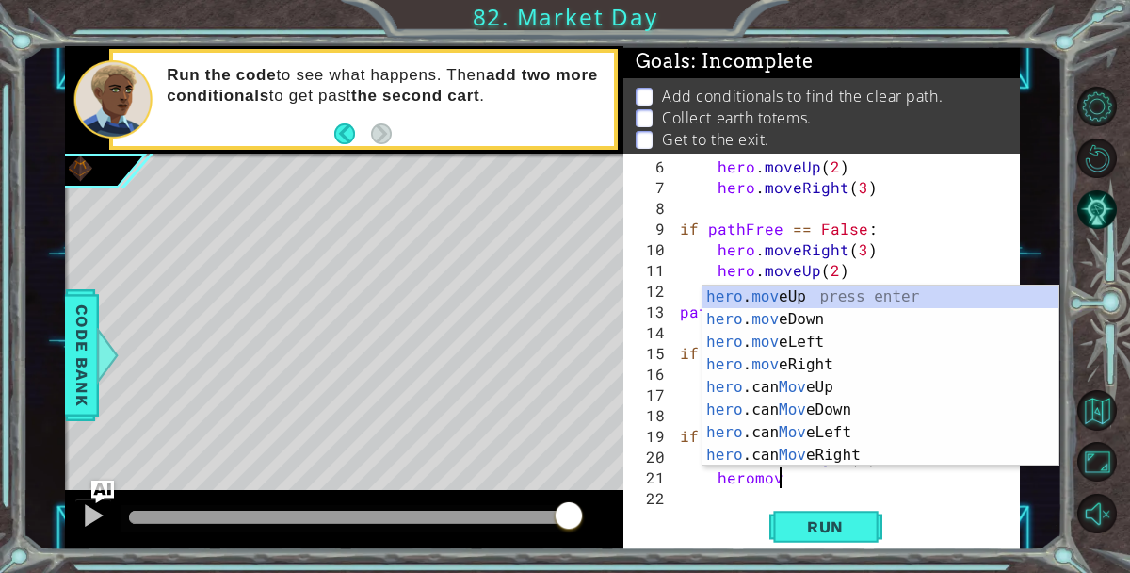
scroll to position [0, 6]
click at [854, 295] on div "hero . move Up press enter hero . move Down press enter hero . move Left press …" at bounding box center [880, 398] width 356 height 226
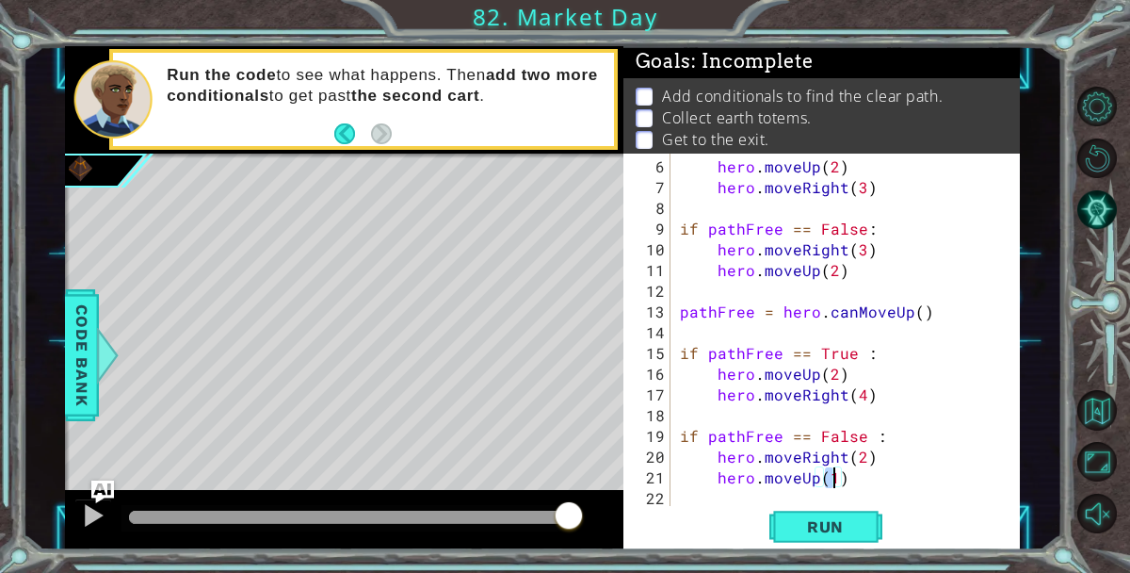
scroll to position [0, 9]
click at [893, 451] on div "hero . moveUp ( 2 ) hero . moveRight ( 3 ) if pathFree == False : hero . moveRi…" at bounding box center [850, 353] width 349 height 394
click at [895, 476] on div "hero . moveUp ( 2 ) hero . moveRight ( 3 ) if pathFree == False : hero . moveRi…" at bounding box center [850, 353] width 349 height 394
type textarea "hero.moveUp(2)"
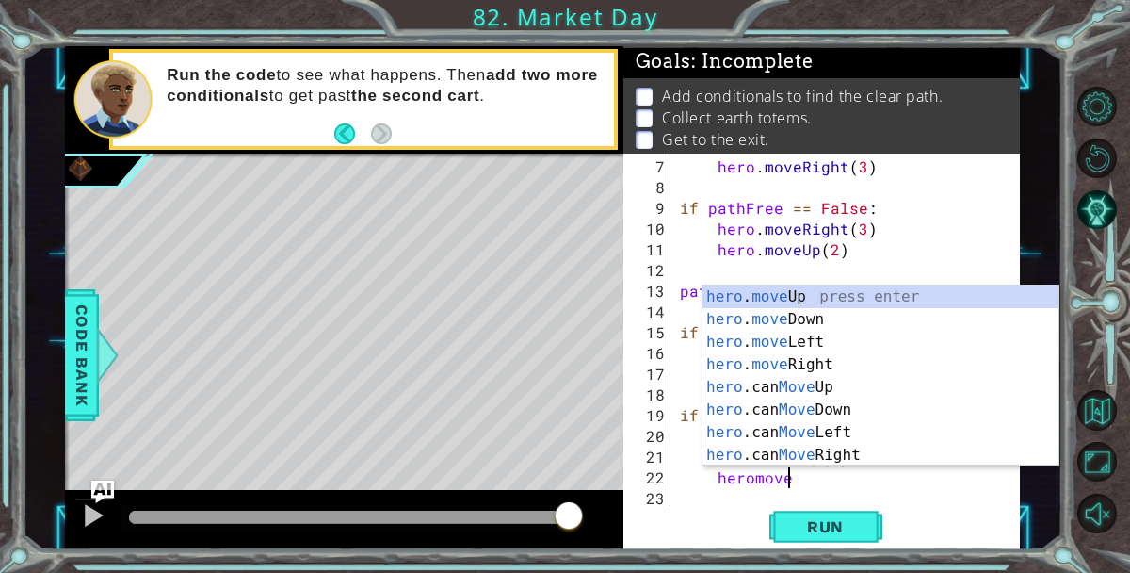
scroll to position [0, 6]
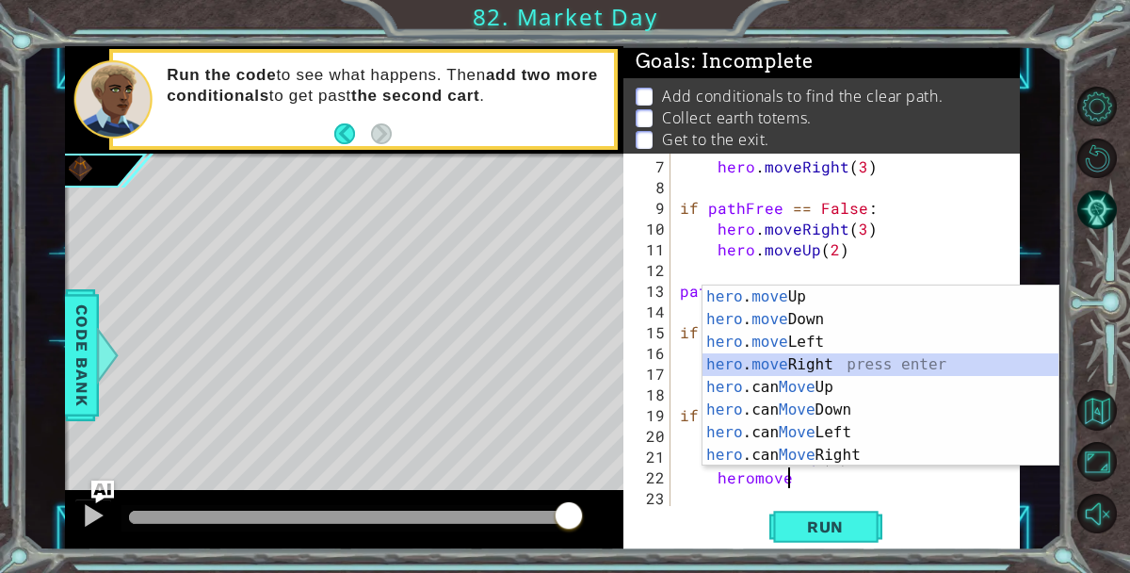
click at [911, 368] on div "hero . move Up press enter hero . move Down press enter hero . move Left press …" at bounding box center [880, 398] width 356 height 226
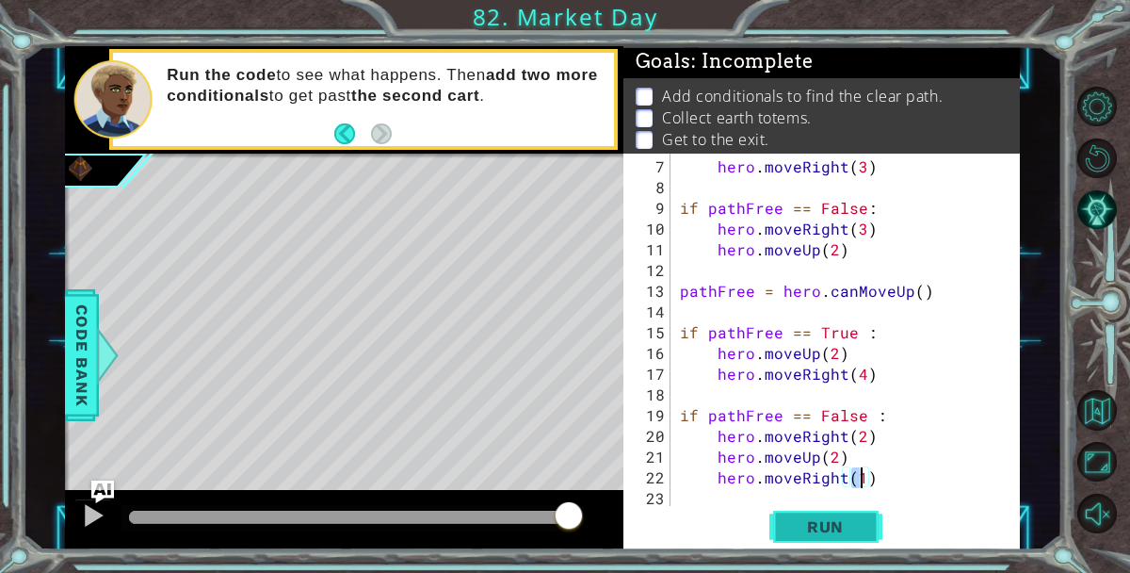
type textarea "hero.moveRight(1)"
click at [844, 517] on span "Run" at bounding box center [825, 526] width 74 height 19
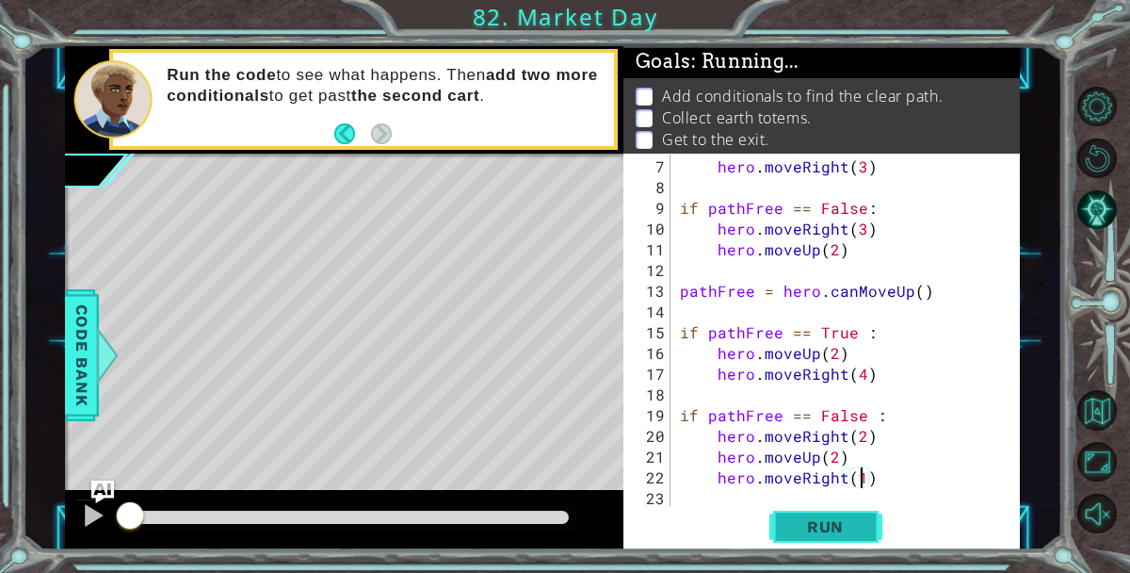
scroll to position [0, 0]
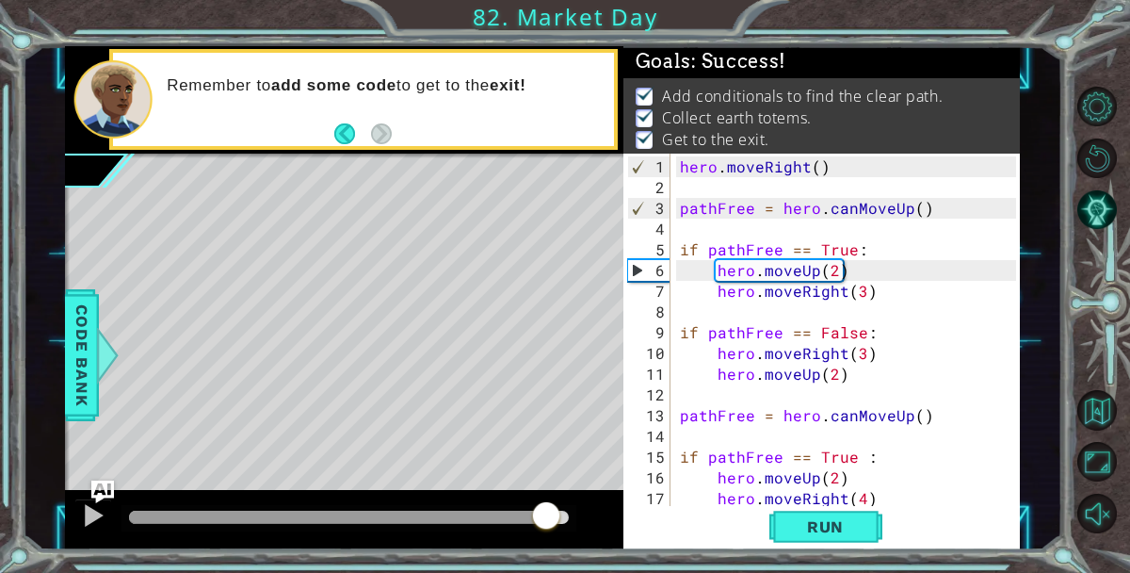
click at [546, 512] on div at bounding box center [349, 516] width 440 height 13
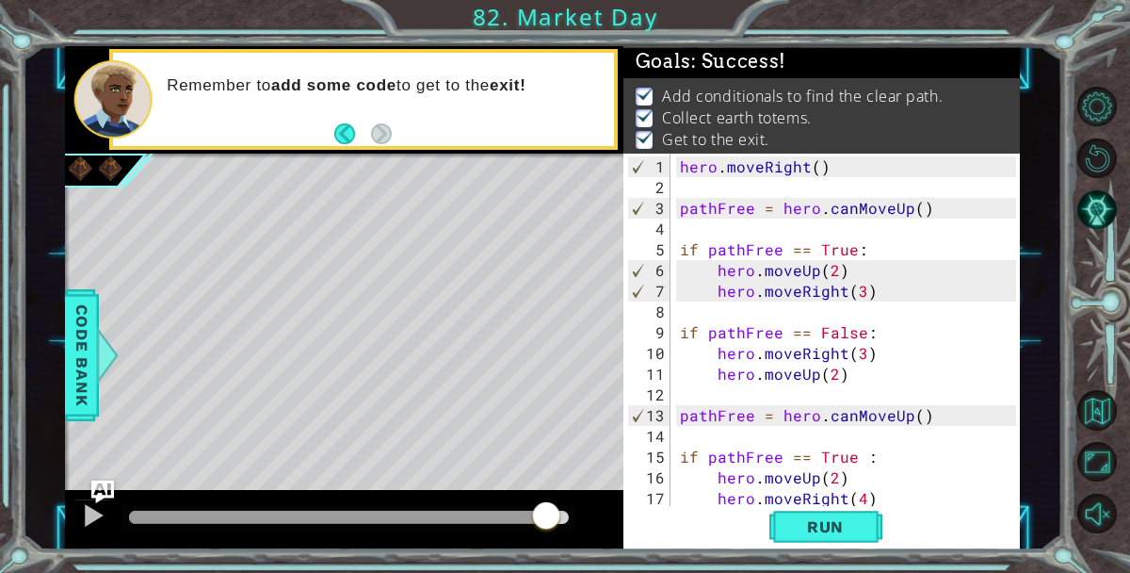
click at [553, 509] on div at bounding box center [546, 517] width 34 height 34
click at [545, 508] on div at bounding box center [546, 517] width 34 height 34
click at [97, 517] on div at bounding box center [93, 515] width 24 height 24
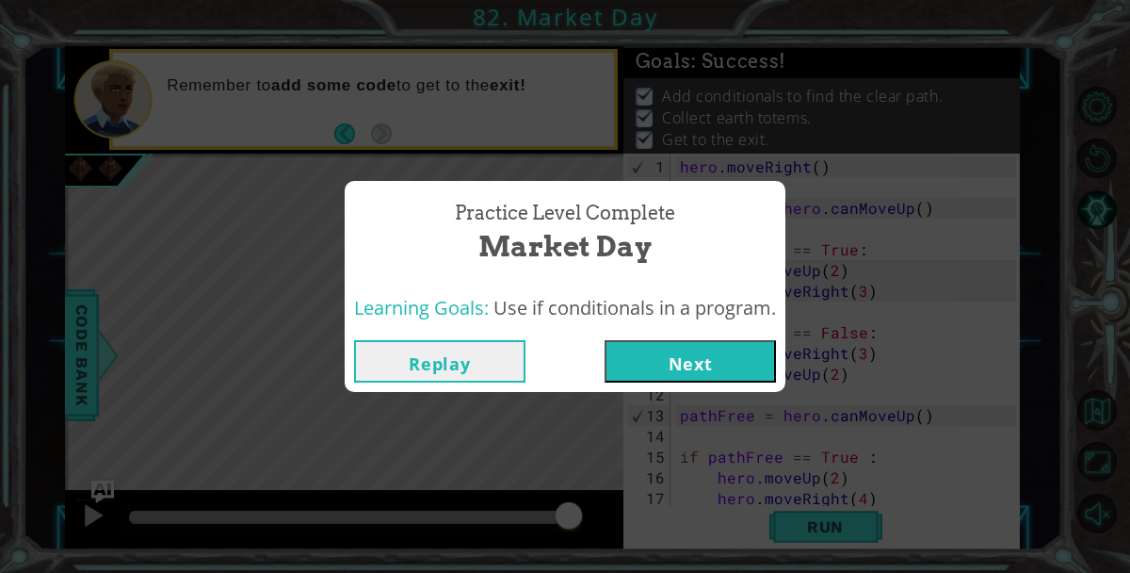
click at [633, 357] on button "Next" at bounding box center [690, 361] width 171 height 42
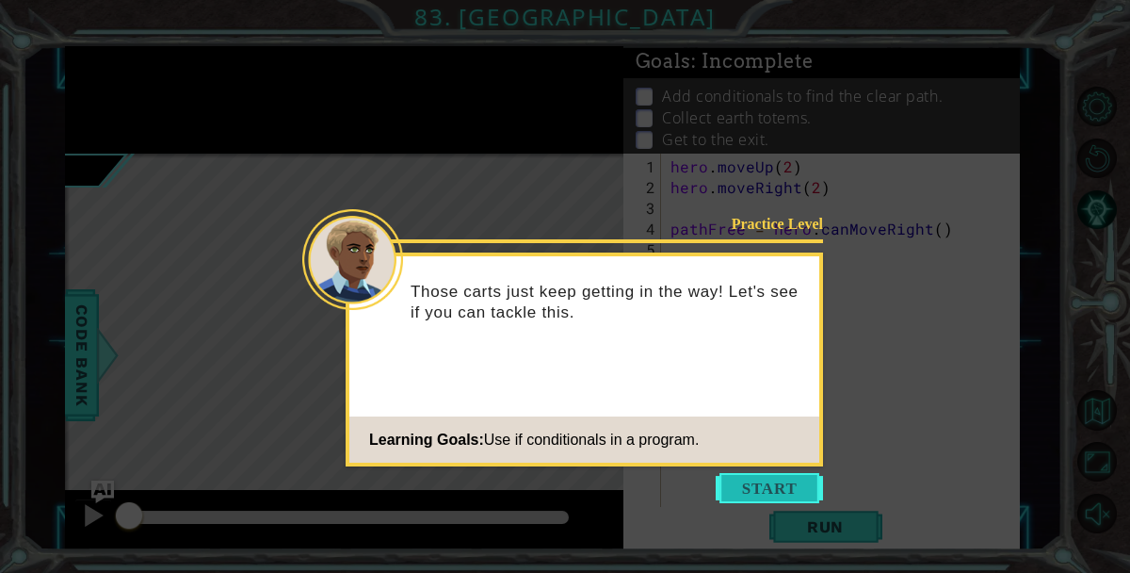
click at [772, 489] on button "Start" at bounding box center [769, 488] width 107 height 30
click at [772, 489] on icon at bounding box center [565, 286] width 1130 height 573
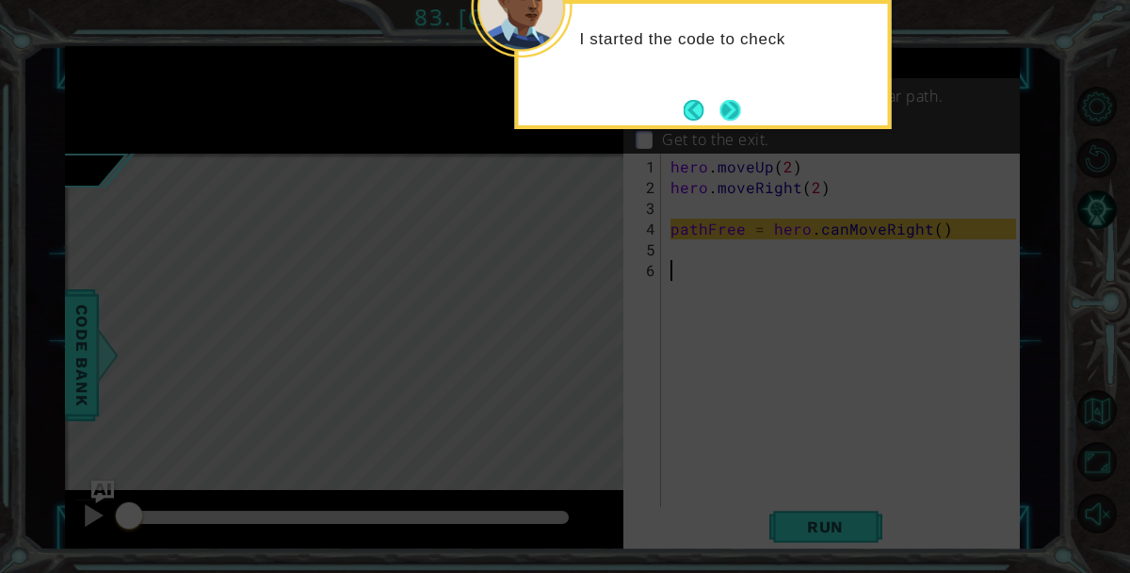
click at [727, 105] on button "Next" at bounding box center [729, 110] width 21 height 21
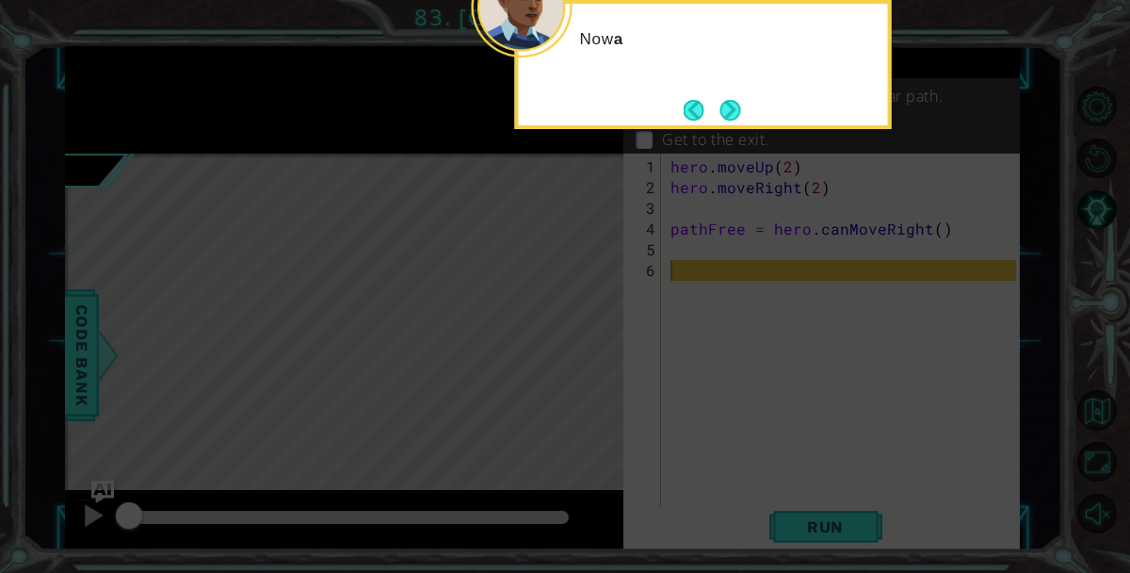
click at [727, 105] on button "Next" at bounding box center [730, 110] width 21 height 21
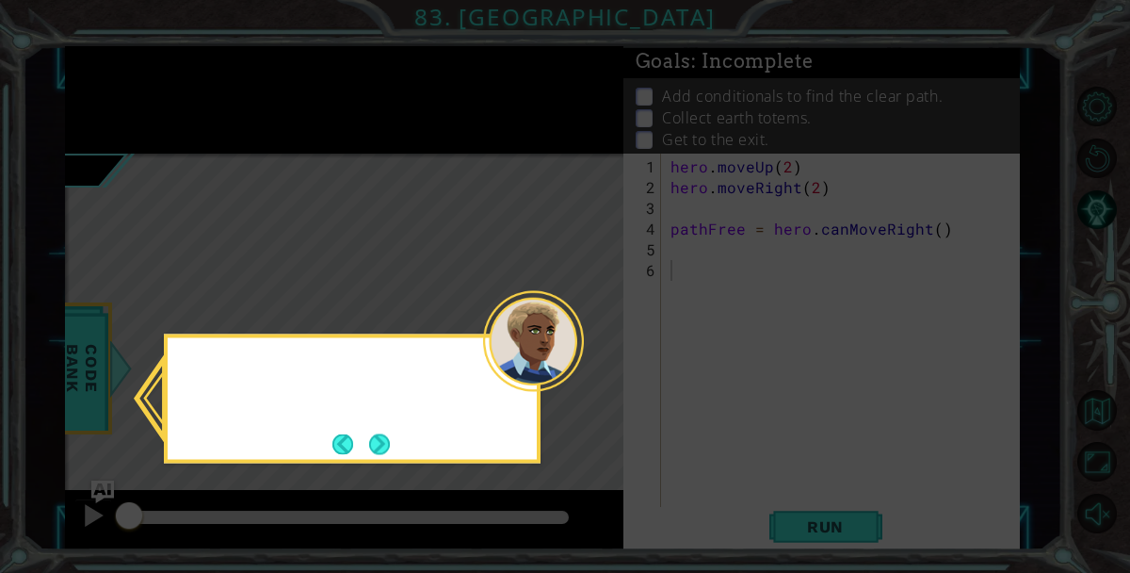
click at [727, 105] on icon at bounding box center [565, 286] width 1130 height 573
click at [373, 442] on button "Next" at bounding box center [379, 443] width 21 height 21
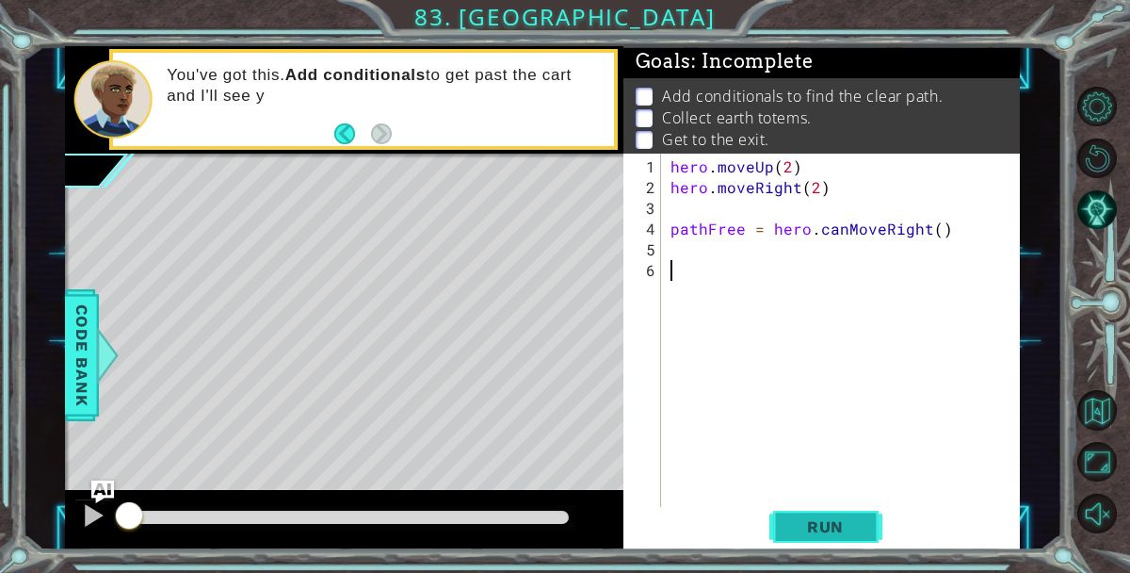
click at [842, 520] on span "Run" at bounding box center [825, 526] width 74 height 19
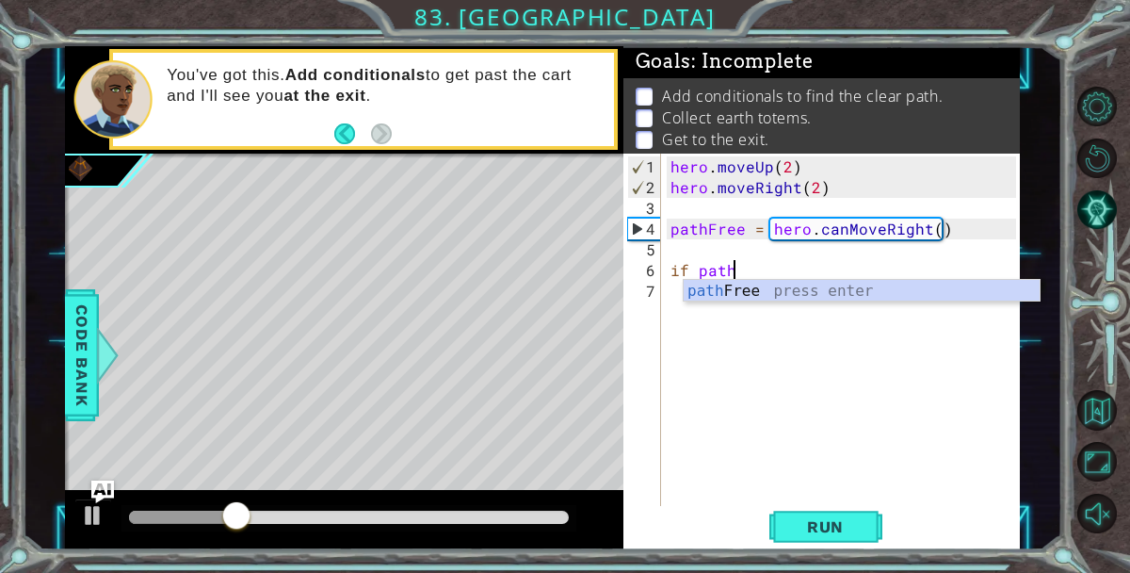
scroll to position [0, 3]
click at [740, 286] on div "path Free press enter" at bounding box center [862, 314] width 356 height 68
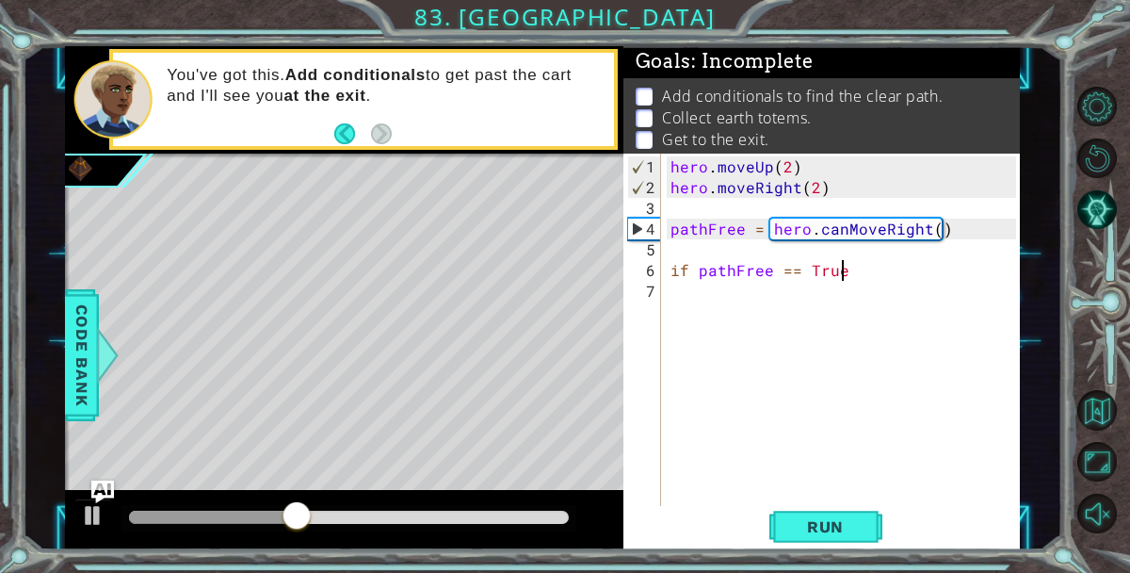
scroll to position [0, 9]
type textarea "if pathFree == True :"
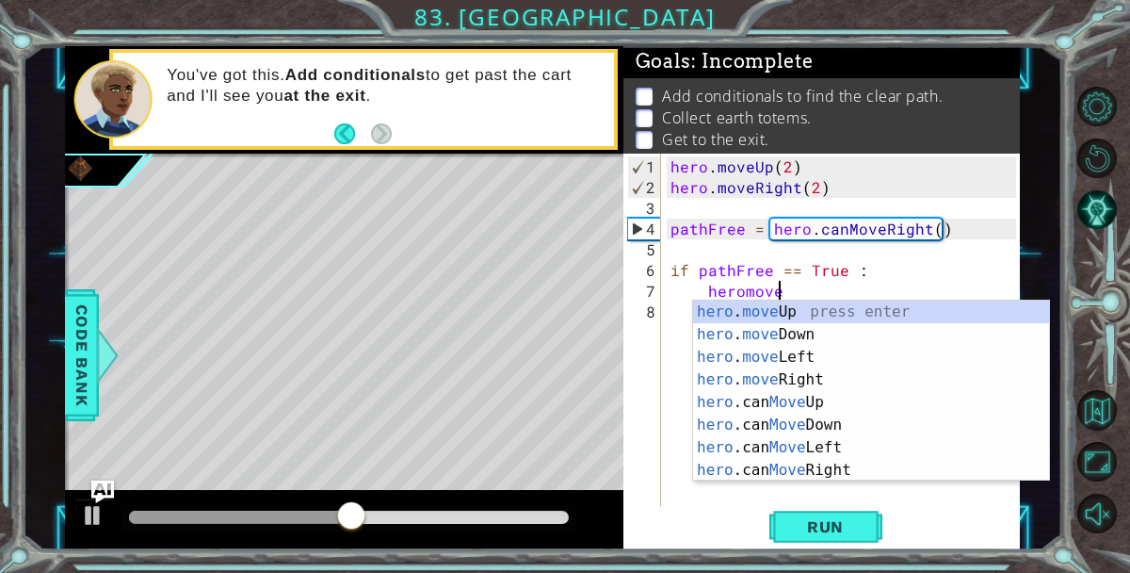
scroll to position [0, 6]
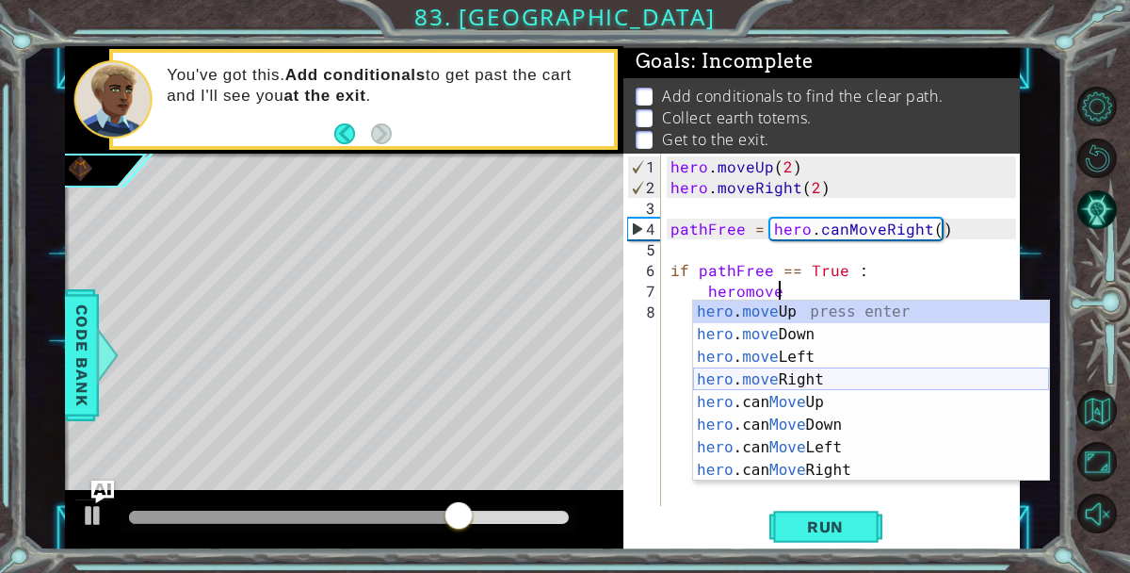
click at [774, 370] on div "hero . move Up press enter hero . move Down press enter hero . move Left press …" at bounding box center [871, 413] width 356 height 226
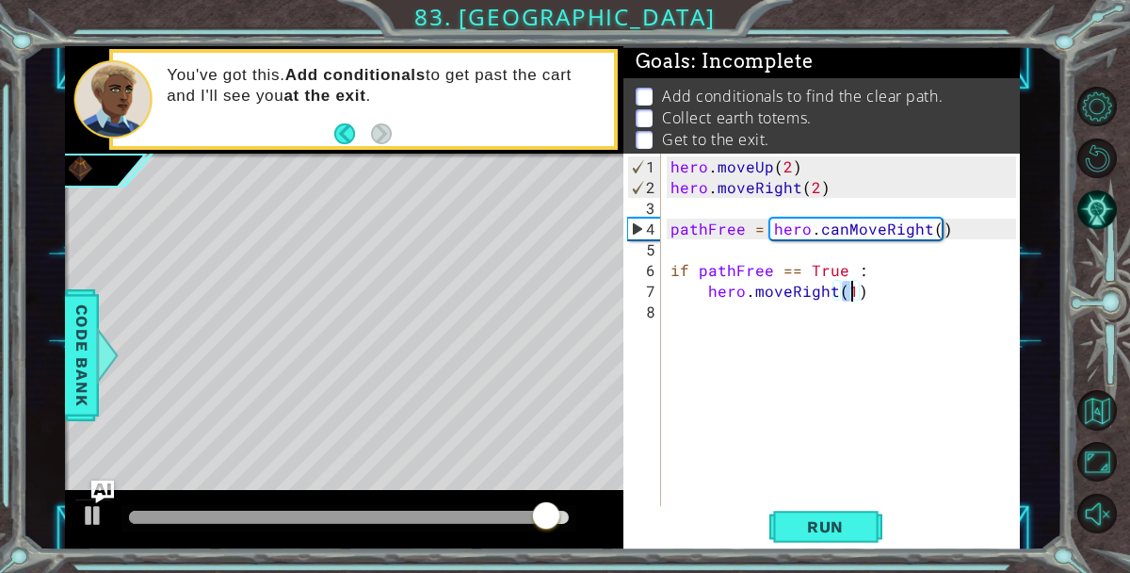
type textarea "hero.moveRight(2)"
click at [879, 299] on div "hero . moveUp ( 2 ) hero . moveRight ( 2 ) pathFree = hero . canMoveRight ( ) i…" at bounding box center [846, 353] width 359 height 394
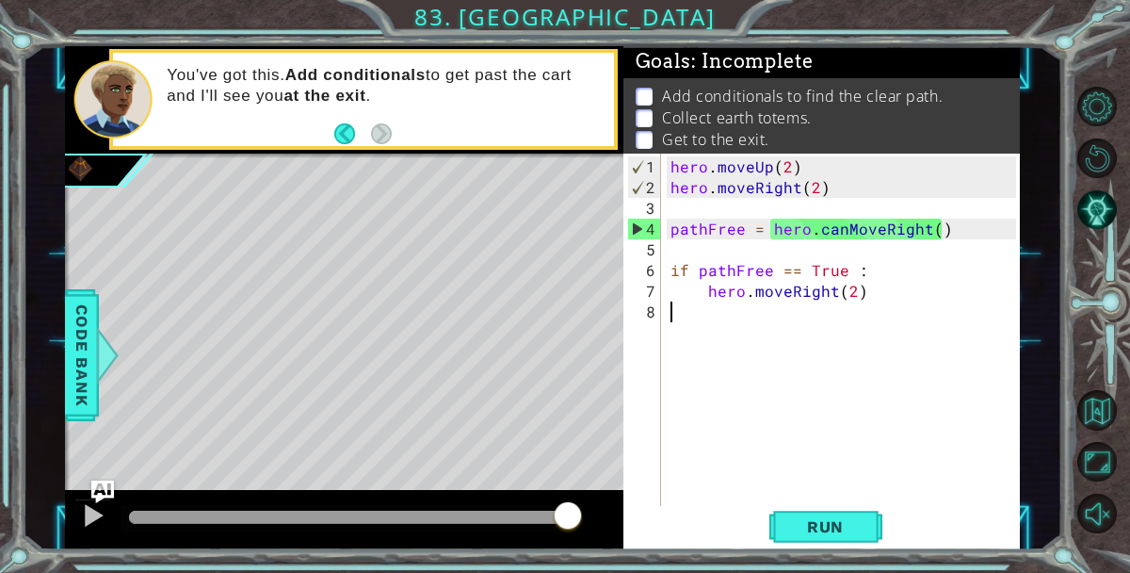
click at [906, 299] on div "hero . moveUp ( 2 ) hero . moveRight ( 2 ) pathFree = hero . canMoveRight ( ) i…" at bounding box center [846, 353] width 359 height 394
click at [908, 282] on div "hero . moveUp ( 2 ) hero . moveRight ( 2 ) pathFree = hero . canMoveRight ( ) i…" at bounding box center [846, 353] width 359 height 394
type textarea "hero.moveRight(2)"
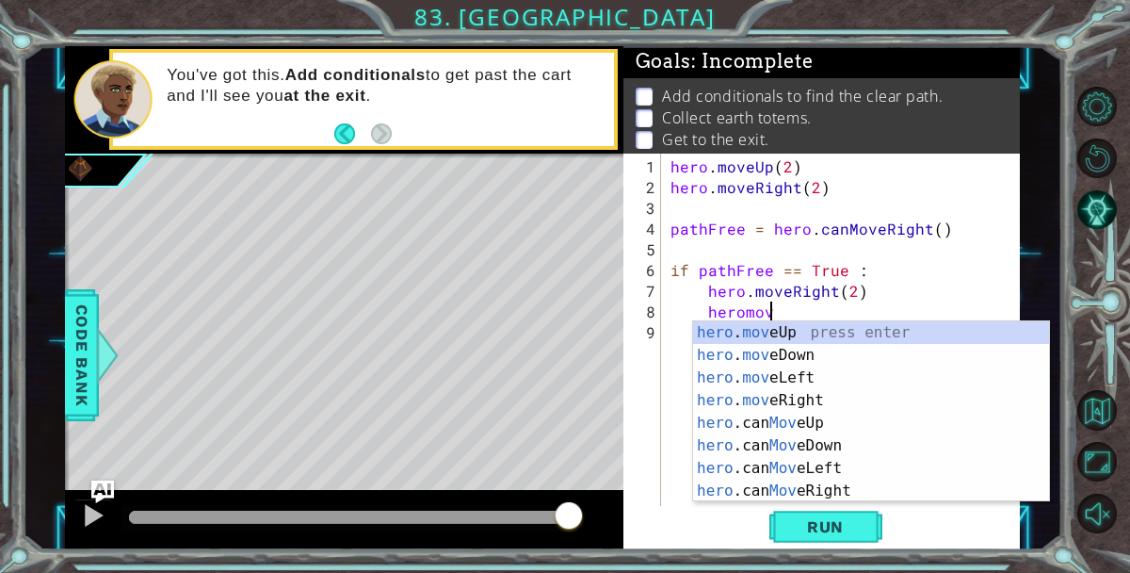
scroll to position [0, 6]
click at [782, 323] on div "hero . move Up press enter hero . move Down press enter hero . move Left press …" at bounding box center [871, 434] width 356 height 226
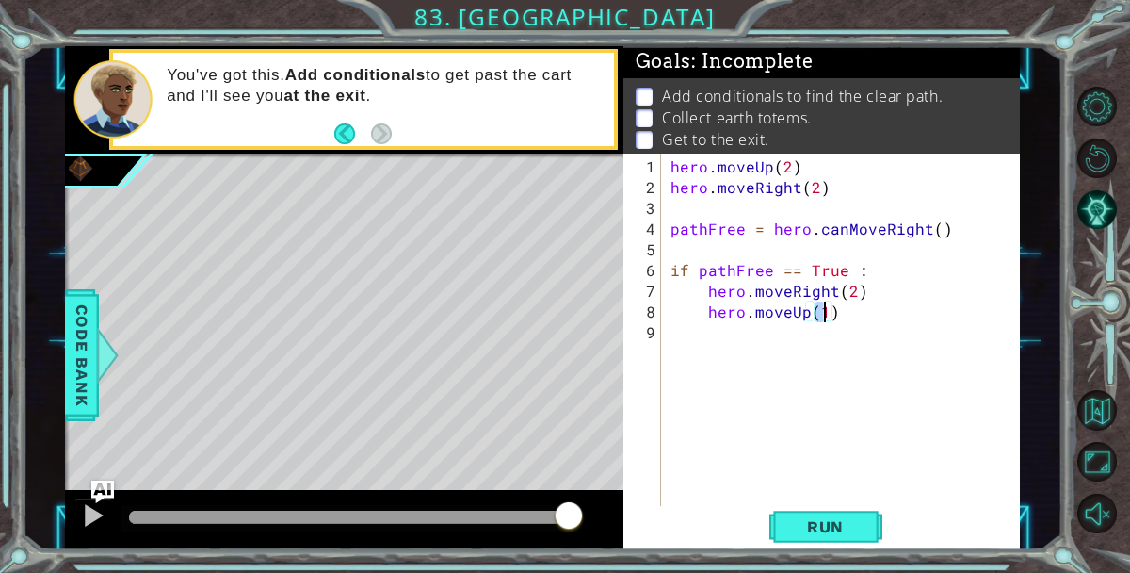
type textarea "hero.moveUp(3)"
click at [819, 342] on div "hero . moveUp ( 2 ) hero . moveRight ( 2 ) pathFree = hero . canMoveRight ( ) i…" at bounding box center [846, 353] width 359 height 394
click at [848, 318] on div "hero . moveUp ( 2 ) hero . moveRight ( 2 ) pathFree = hero . canMoveRight ( ) i…" at bounding box center [846, 353] width 359 height 394
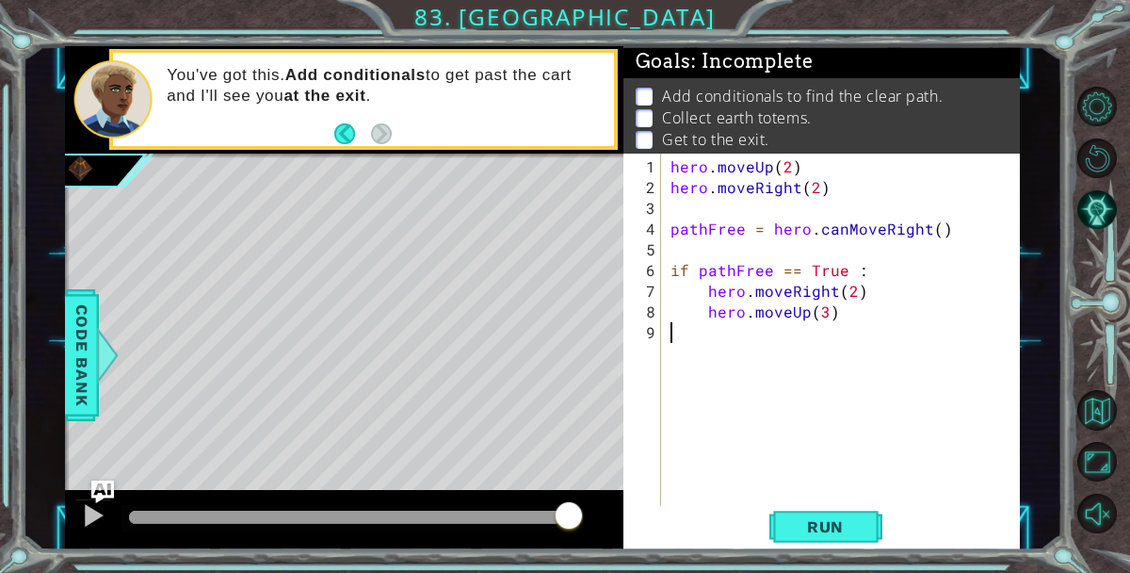
type textarea "hero.moveUp(3)"
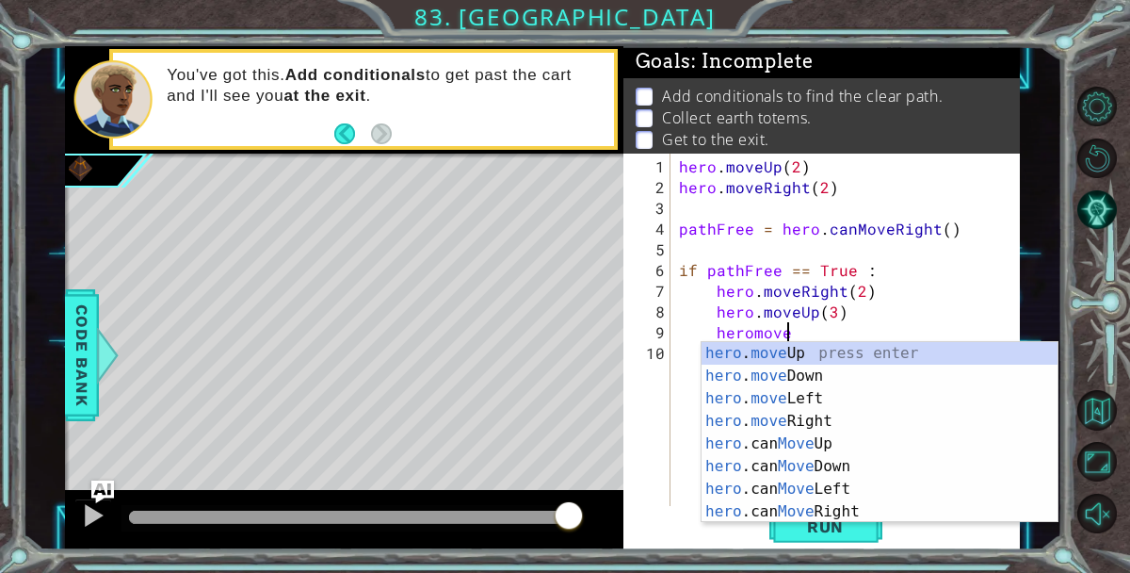
scroll to position [0, 6]
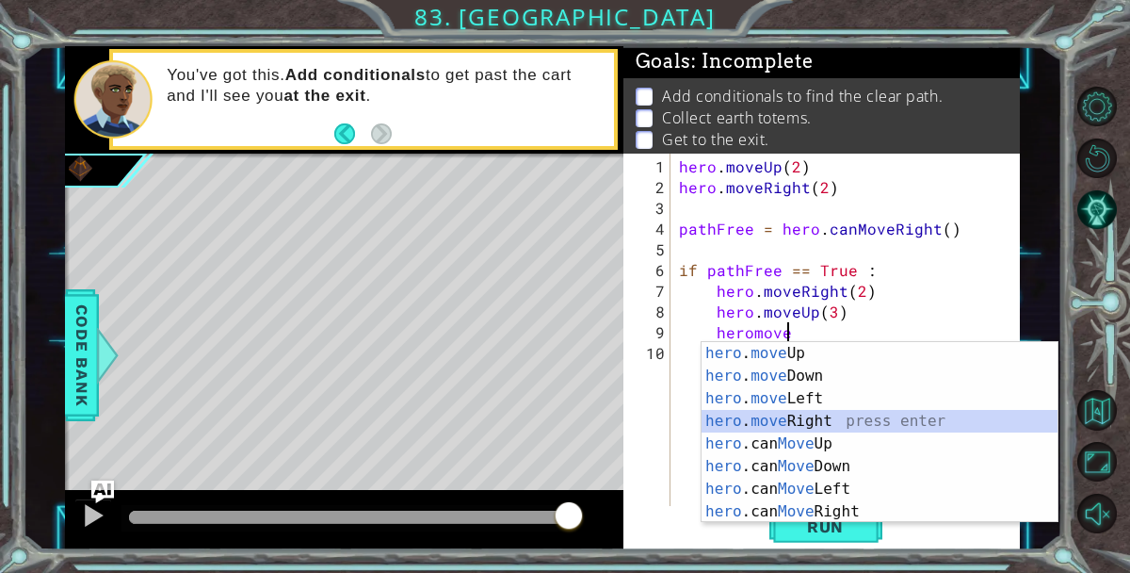
click at [860, 412] on div "hero . move Up press enter hero . move Down press enter hero . move Left press …" at bounding box center [880, 455] width 356 height 226
type textarea "hero.moveRight(1)"
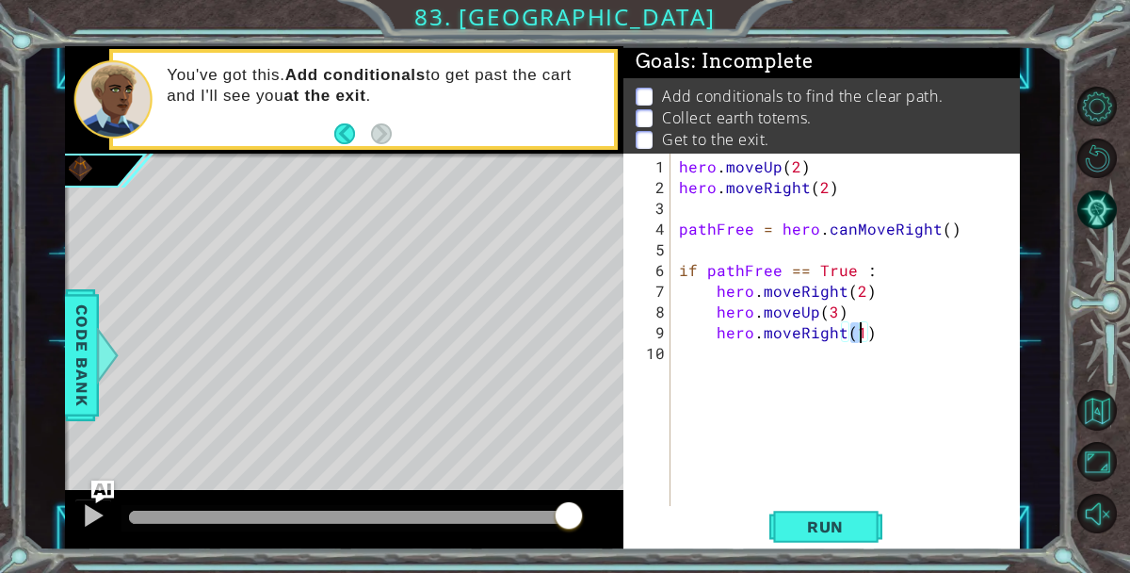
click at [864, 360] on div "hero . moveUp ( 2 ) hero . moveRight ( 2 ) pathFree = hero . canMoveRight ( ) i…" at bounding box center [850, 353] width 350 height 394
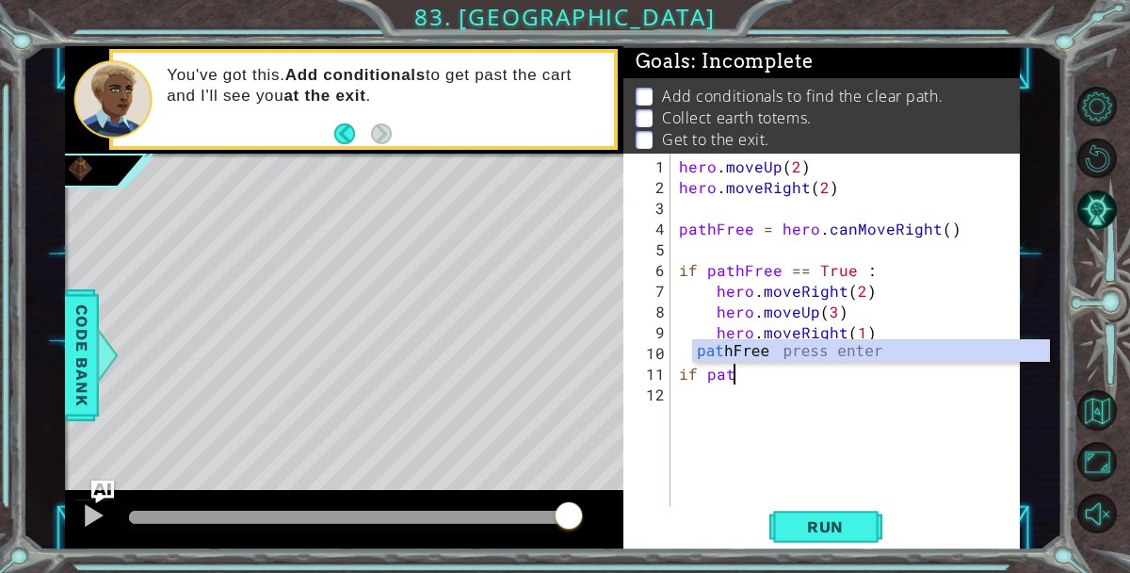
scroll to position [0, 3]
click at [859, 351] on div "path Free press enter" at bounding box center [871, 374] width 356 height 68
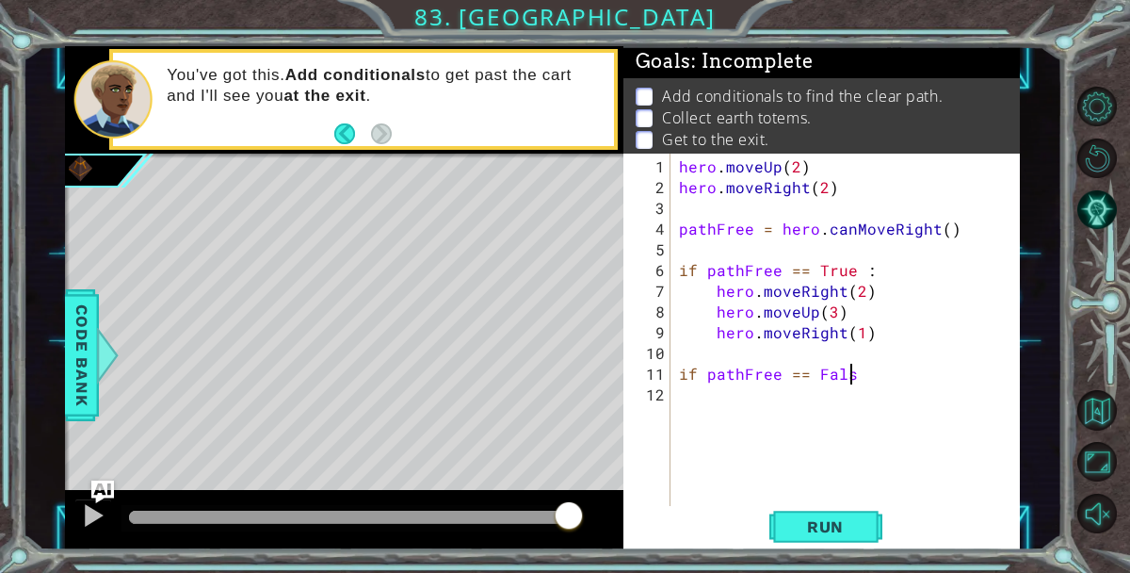
scroll to position [0, 10]
type textarea "if pathFree == False :"
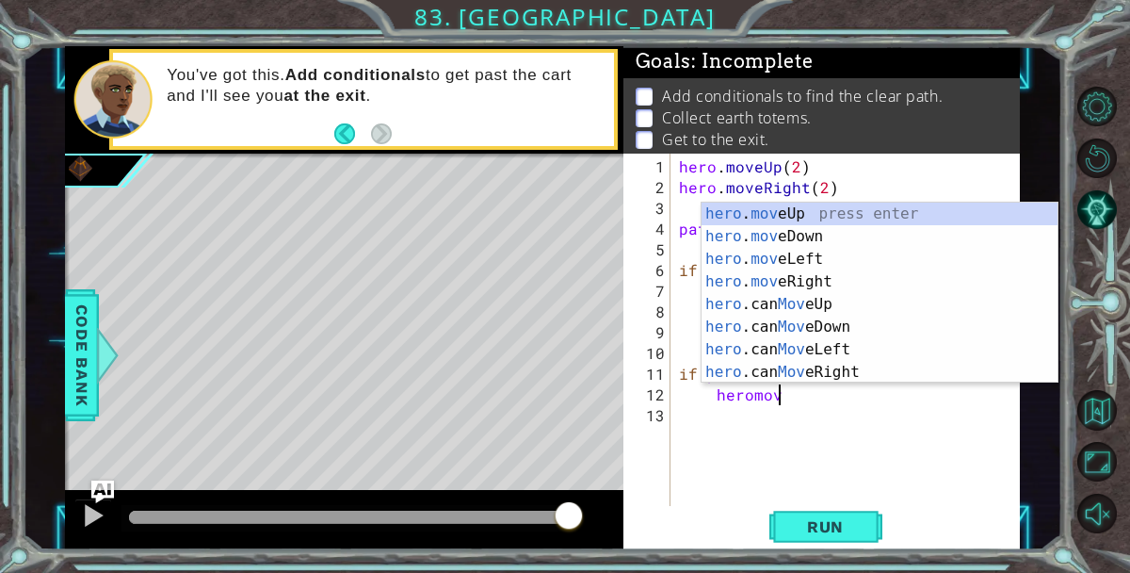
scroll to position [0, 6]
click at [824, 215] on div "hero . move Up press enter hero . move Down press enter hero . move Left press …" at bounding box center [880, 315] width 356 height 226
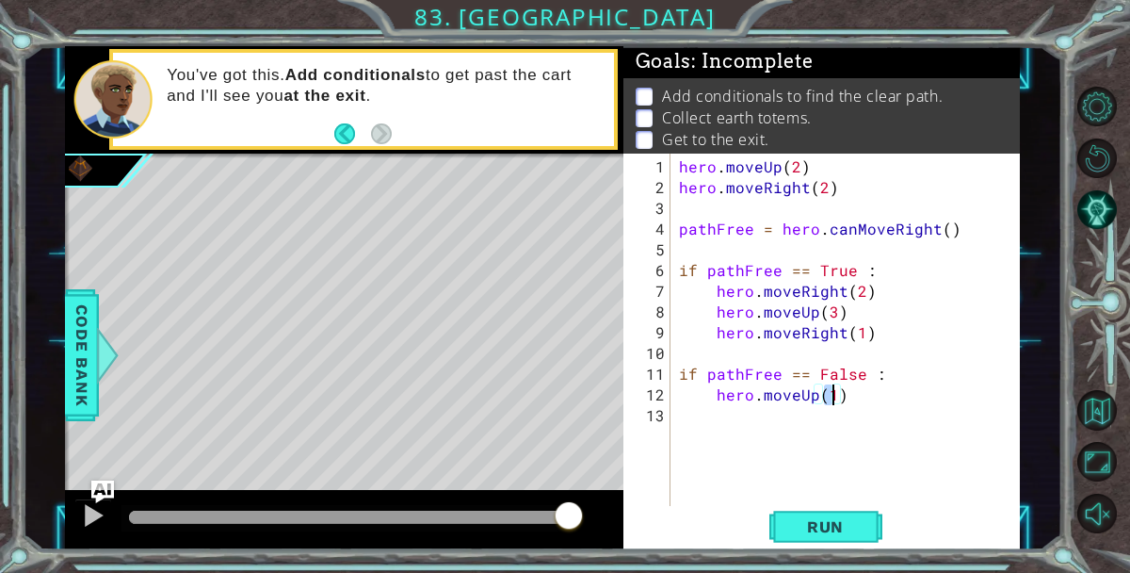
type textarea "hero.moveUp(3)"
click at [735, 418] on div "hero . moveUp ( 2 ) hero . moveRight ( 2 ) pathFree = hero . canMoveRight ( ) i…" at bounding box center [850, 353] width 350 height 394
click at [882, 395] on div "hero . moveUp ( 2 ) hero . moveRight ( 2 ) pathFree = hero . canMoveRight ( ) i…" at bounding box center [850, 353] width 350 height 394
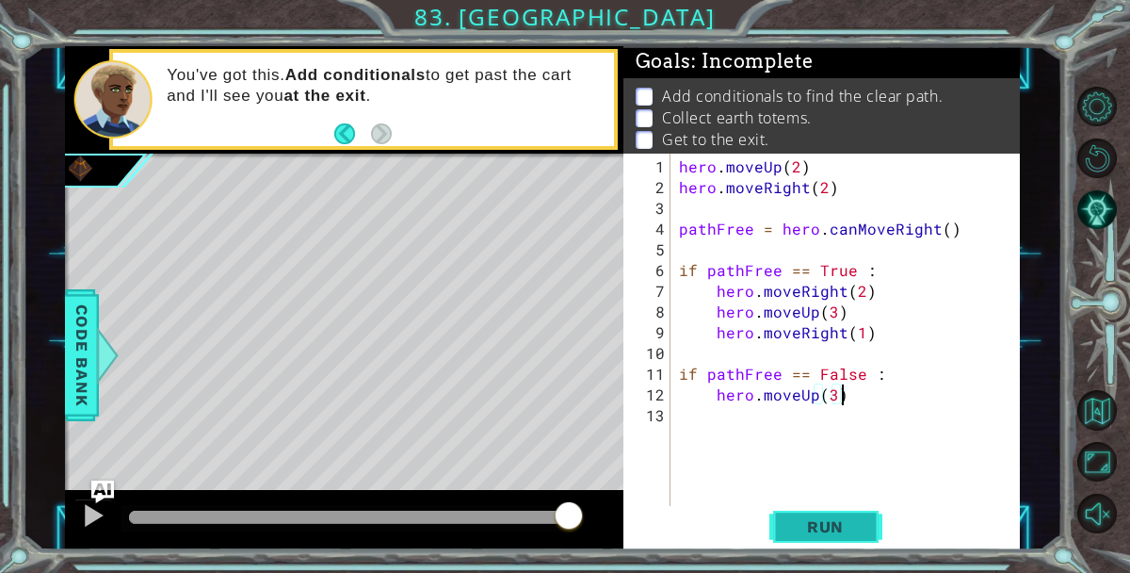
click at [840, 517] on span "Run" at bounding box center [825, 526] width 74 height 19
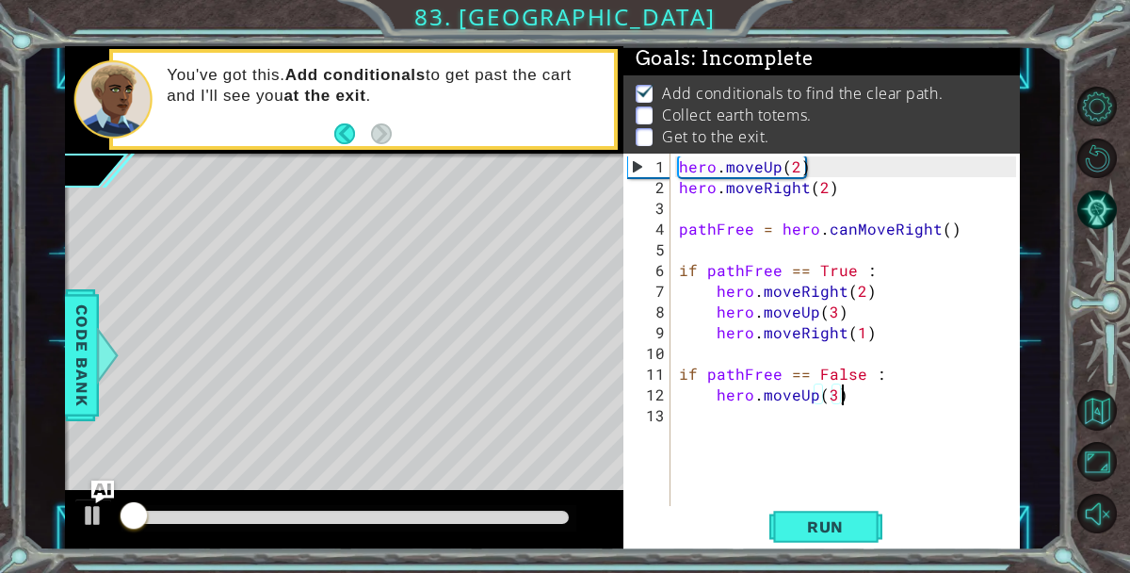
scroll to position [4, 0]
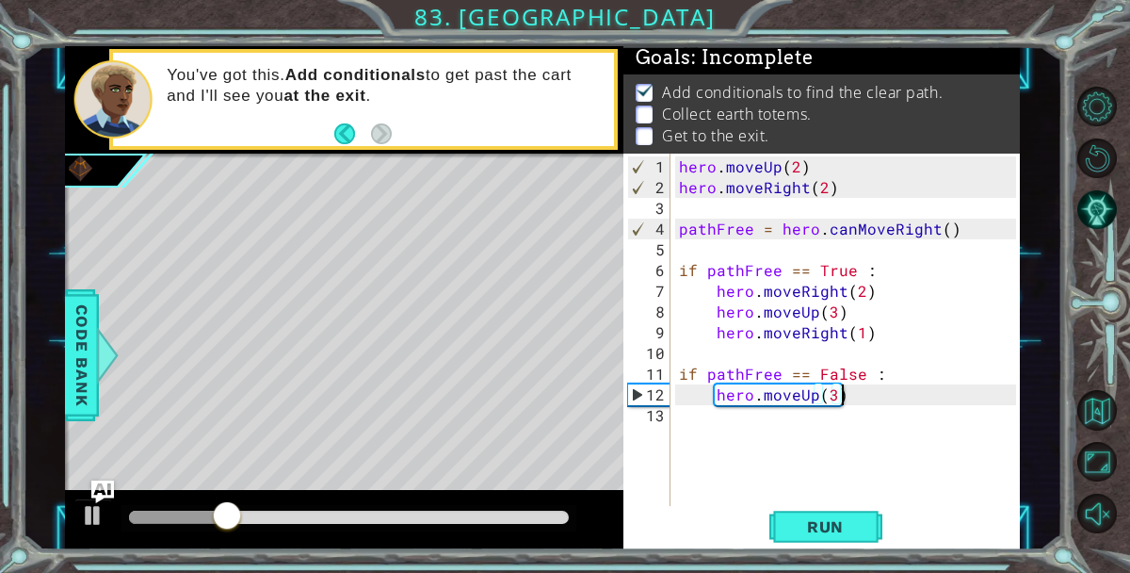
click at [831, 396] on div "hero . moveUp ( 2 ) hero . moveRight ( 2 ) pathFree = hero . canMoveRight ( ) i…" at bounding box center [850, 353] width 350 height 394
type textarea "hero.moveUp(2)"
click at [912, 400] on div "hero . moveUp ( 2 ) hero . moveRight ( 2 ) pathFree = hero . canMoveRight ( ) i…" at bounding box center [850, 353] width 350 height 394
click at [849, 422] on div "hero . moveUp ( 2 ) hero . moveRight ( 2 ) pathFree = hero . canMoveRight ( ) i…" at bounding box center [850, 353] width 350 height 394
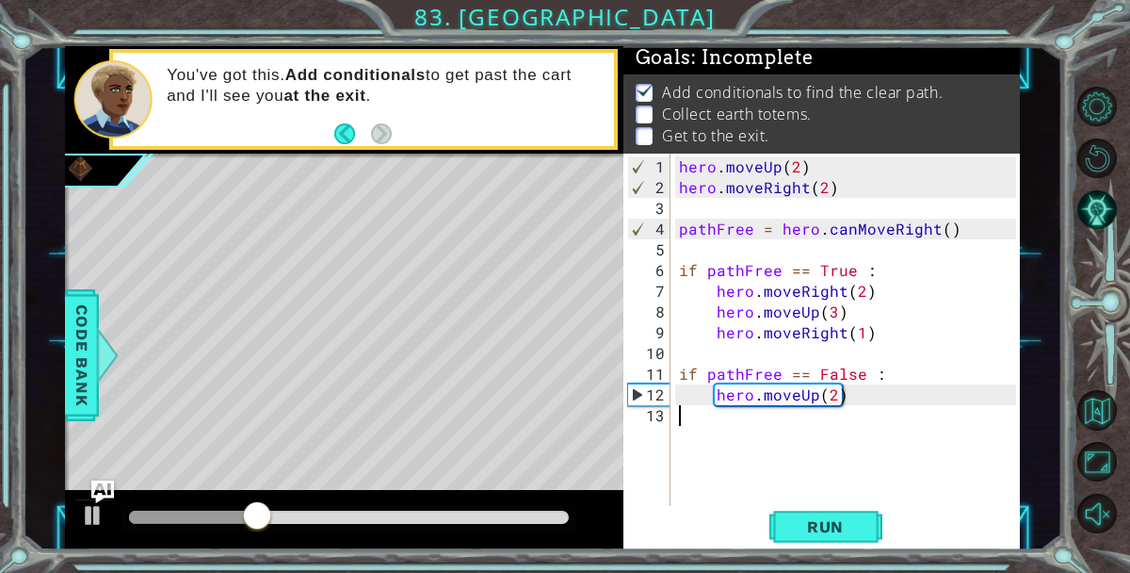
scroll to position [0, 0]
click at [875, 392] on div "hero . moveUp ( 2 ) hero . moveRight ( 2 ) pathFree = hero . canMoveRight ( ) i…" at bounding box center [850, 353] width 350 height 394
type textarea "hero.moveUp(2)"
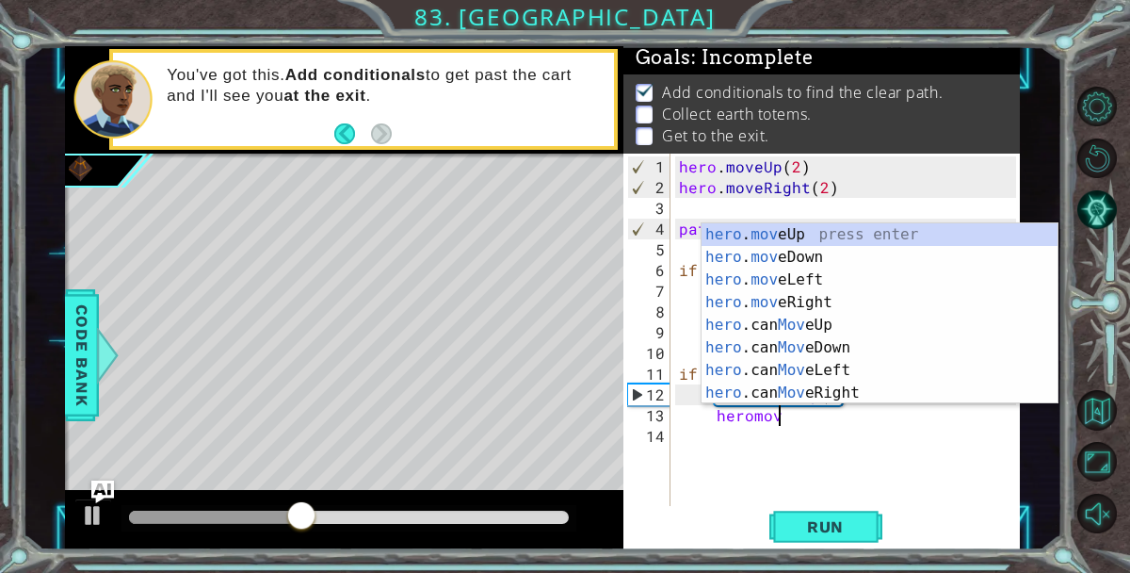
scroll to position [0, 6]
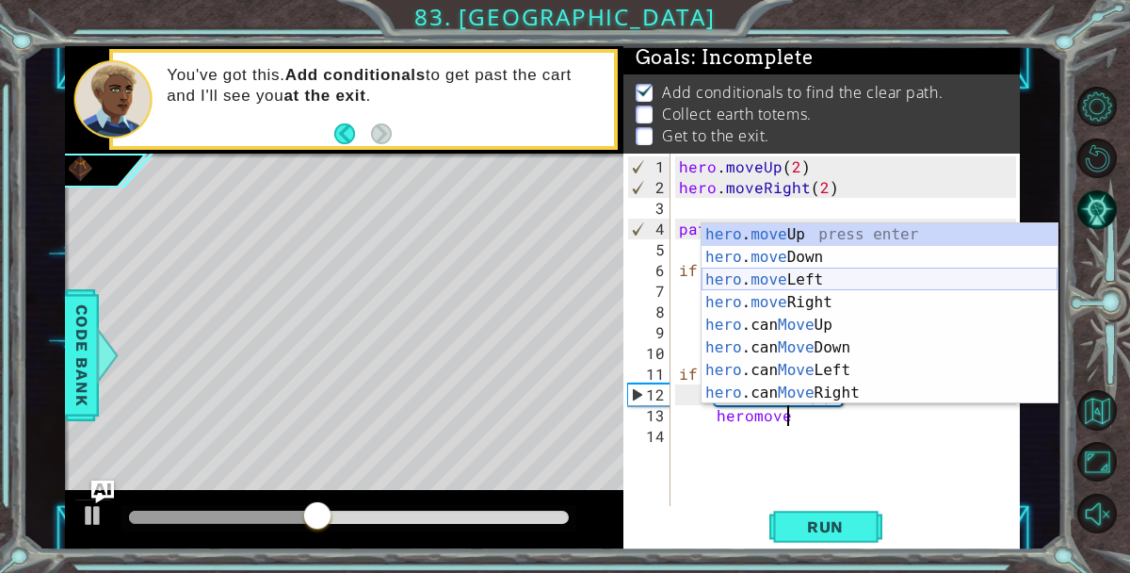
click at [886, 290] on div "hero . move Up press enter hero . move Down press enter hero . move Left press …" at bounding box center [880, 336] width 356 height 226
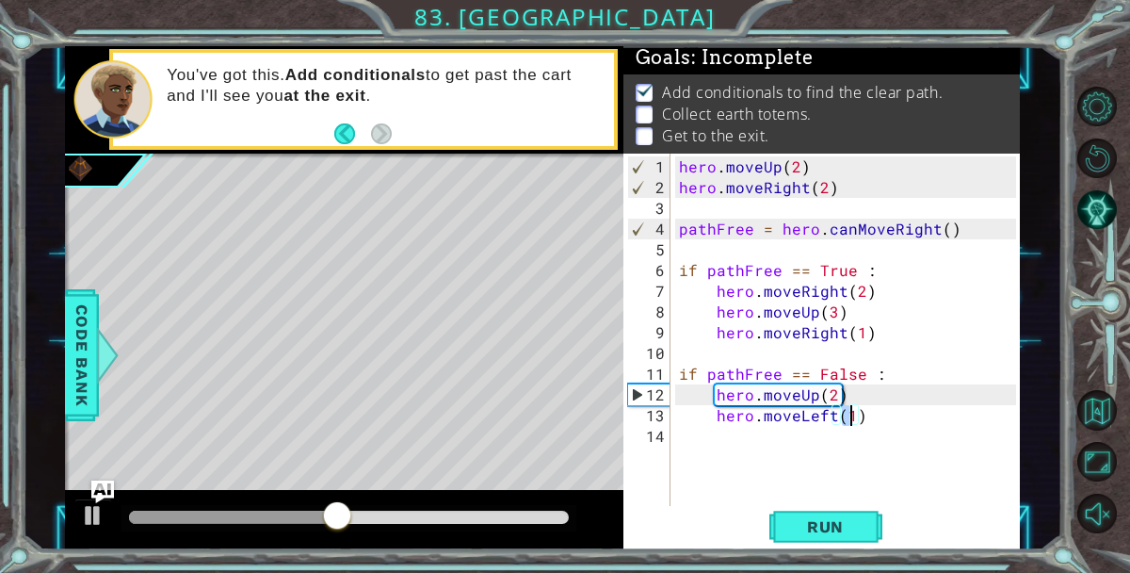
type textarea "hero.moveLeft(2)"
click at [887, 421] on div "hero . moveUp ( 2 ) hero . moveRight ( 2 ) pathFree = hero . canMoveRight ( ) i…" at bounding box center [850, 353] width 350 height 394
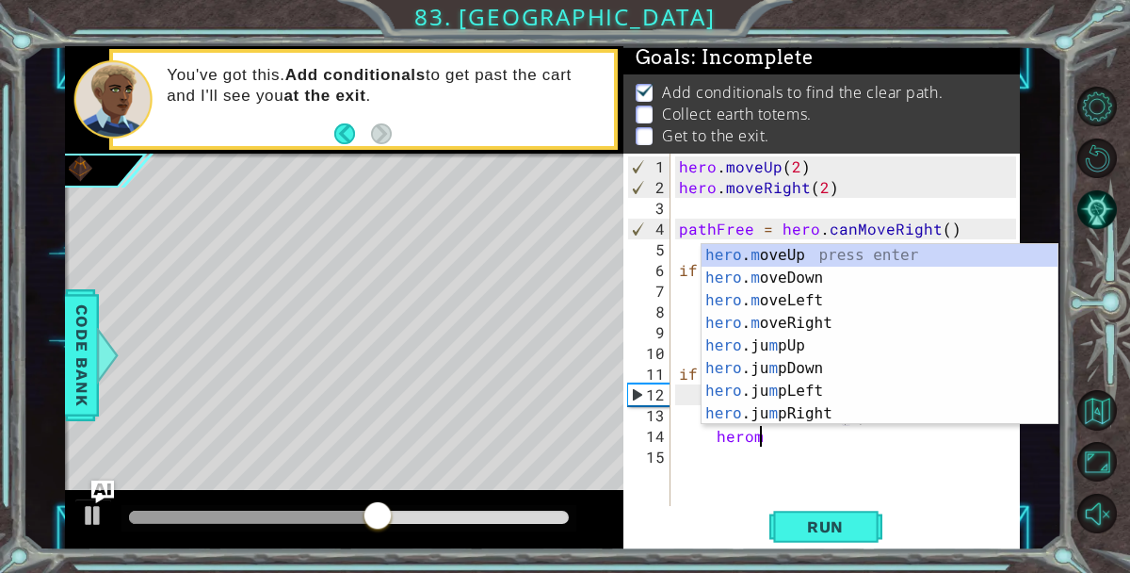
scroll to position [0, 5]
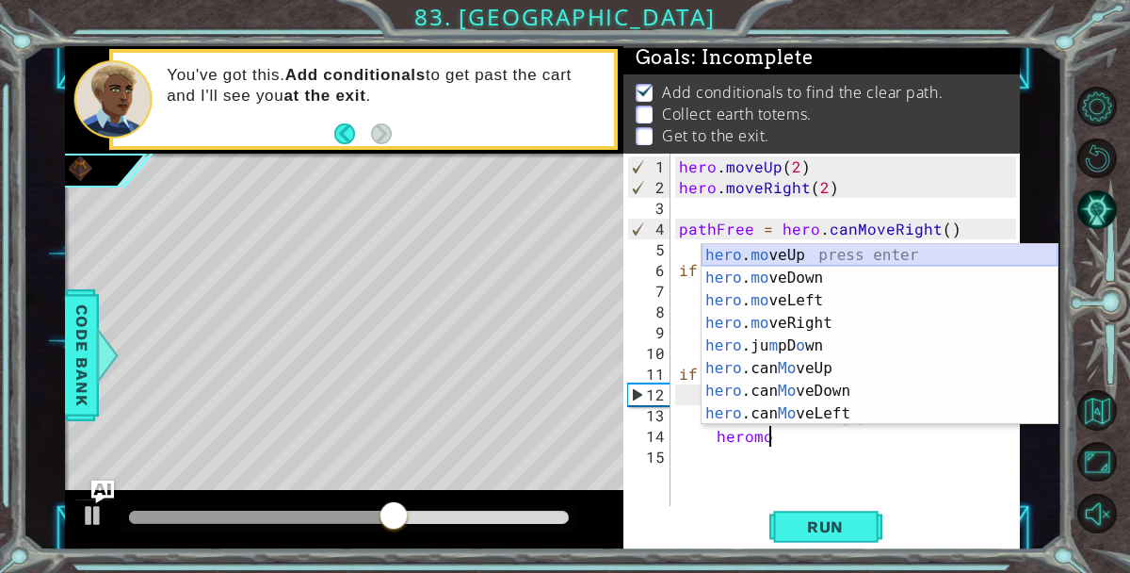
click at [863, 259] on div "hero . mo veUp press enter hero . mo veDown press enter hero . mo veLeft press …" at bounding box center [880, 357] width 356 height 226
type textarea "hero.moveUp(1)"
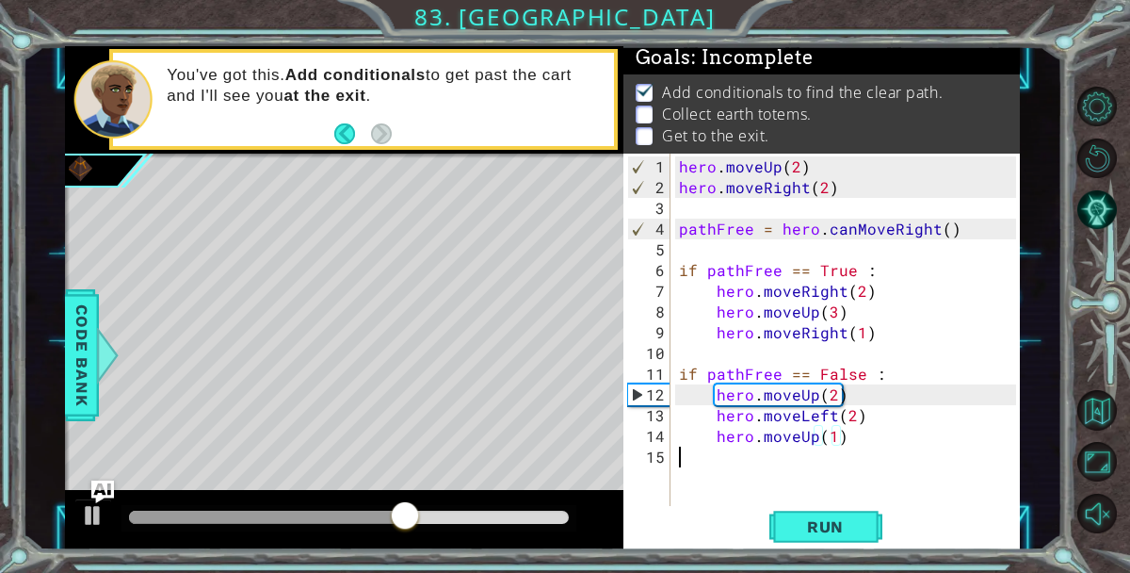
click at [910, 457] on div "hero . moveUp ( 2 ) hero . moveRight ( 2 ) pathFree = hero . canMoveRight ( ) i…" at bounding box center [850, 353] width 350 height 394
click at [909, 421] on div "hero . moveUp ( 2 ) hero . moveRight ( 2 ) pathFree = hero . canMoveRight ( ) i…" at bounding box center [850, 353] width 350 height 394
click at [909, 443] on div "hero . moveUp ( 2 ) hero . moveRight ( 2 ) pathFree = hero . canMoveRight ( ) i…" at bounding box center [850, 353] width 350 height 394
type textarea "hero.moveUp(1)"
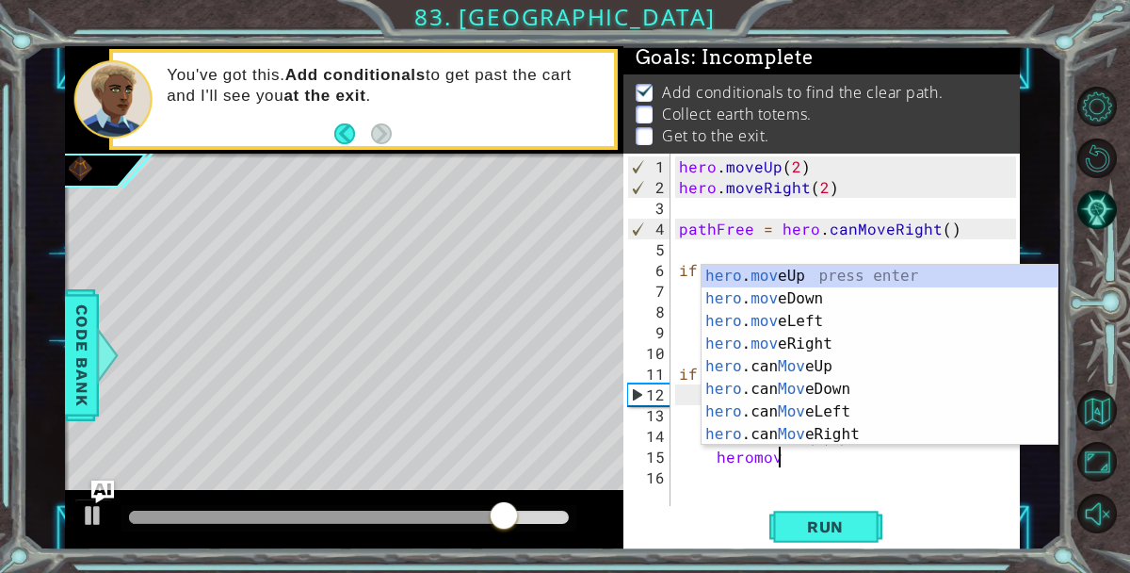
scroll to position [0, 5]
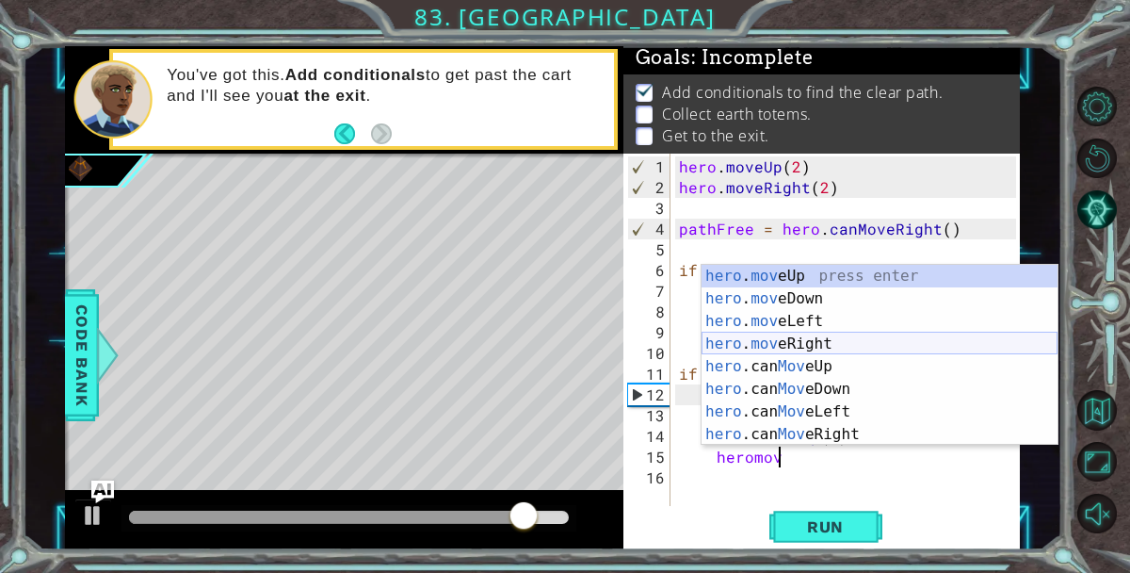
click at [920, 345] on div "hero . mov eUp press enter hero . mov eDown press enter hero . mov eLeft press …" at bounding box center [880, 378] width 356 height 226
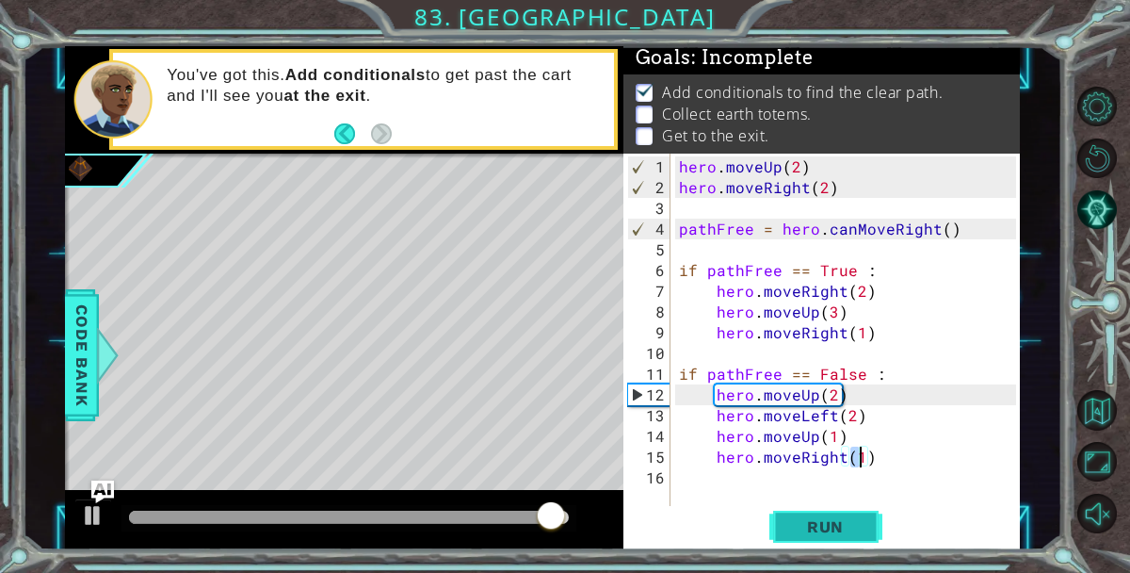
type textarea "hero.moveRight(1)"
click at [862, 531] on span "Run" at bounding box center [825, 526] width 74 height 19
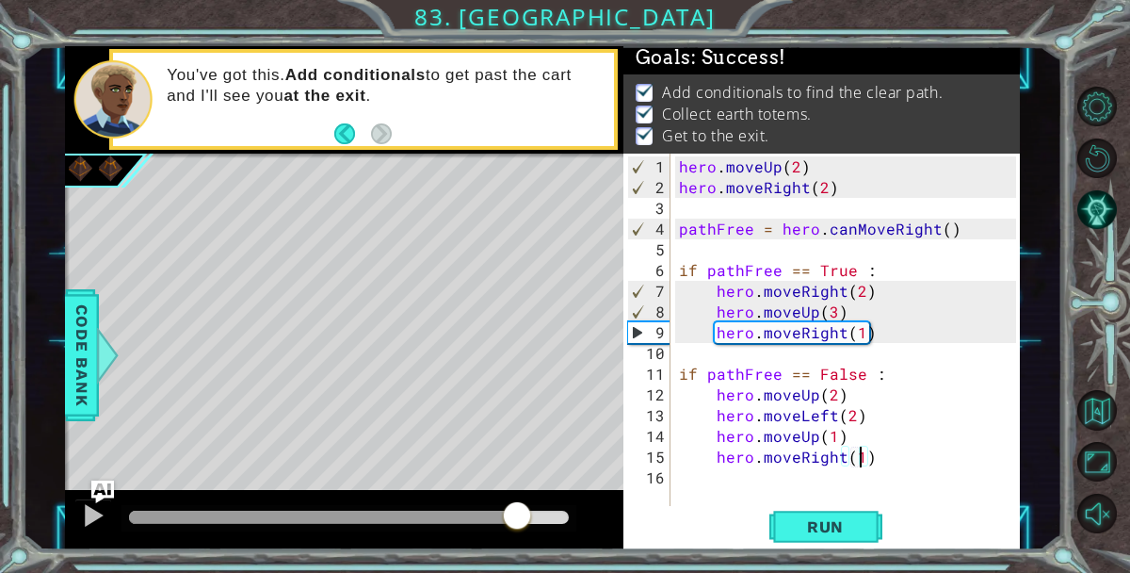
click at [525, 516] on div at bounding box center [349, 516] width 440 height 13
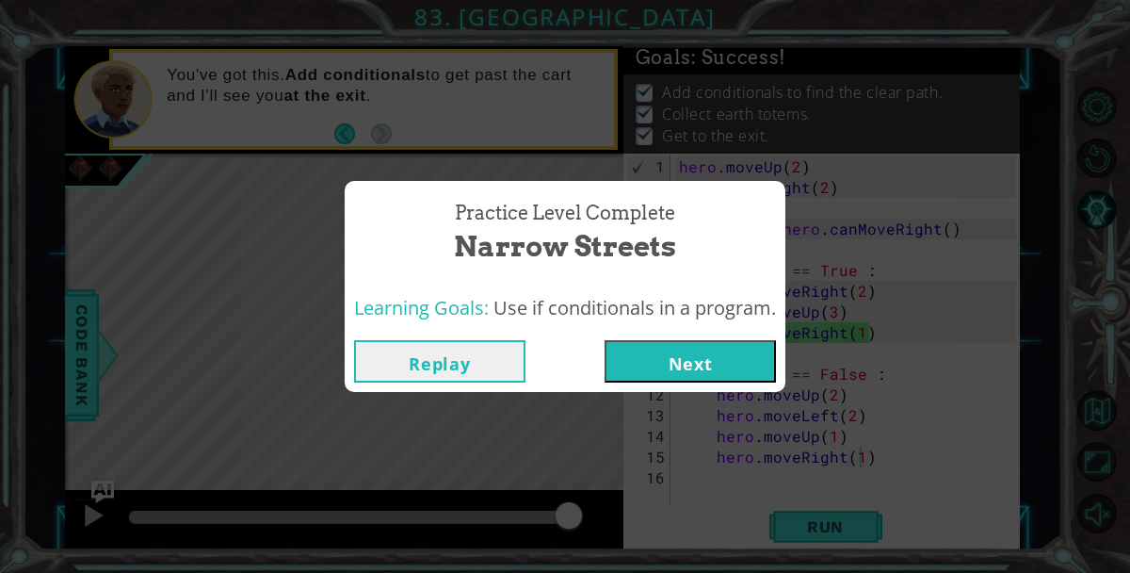
click at [662, 355] on button "Next" at bounding box center [690, 361] width 171 height 42
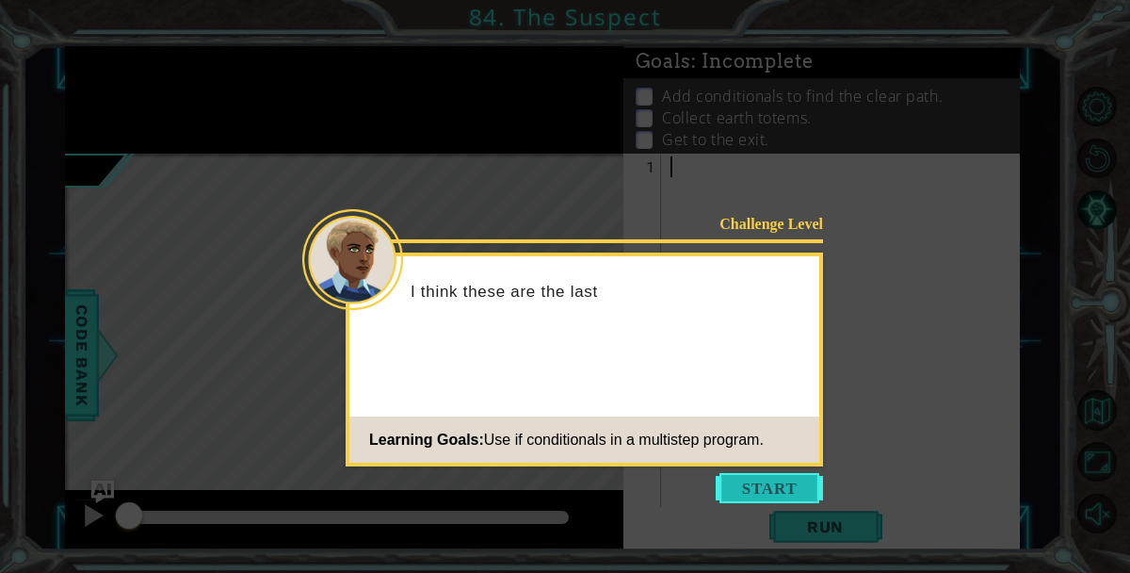
click at [749, 492] on button "Start" at bounding box center [769, 488] width 107 height 30
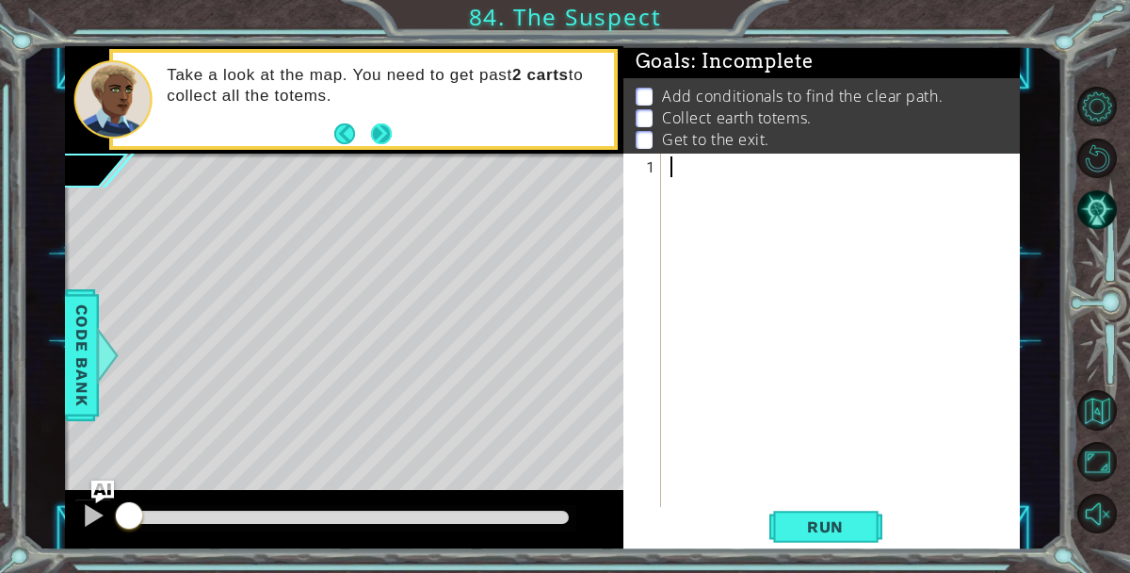
click at [386, 128] on button "Next" at bounding box center [381, 133] width 21 height 21
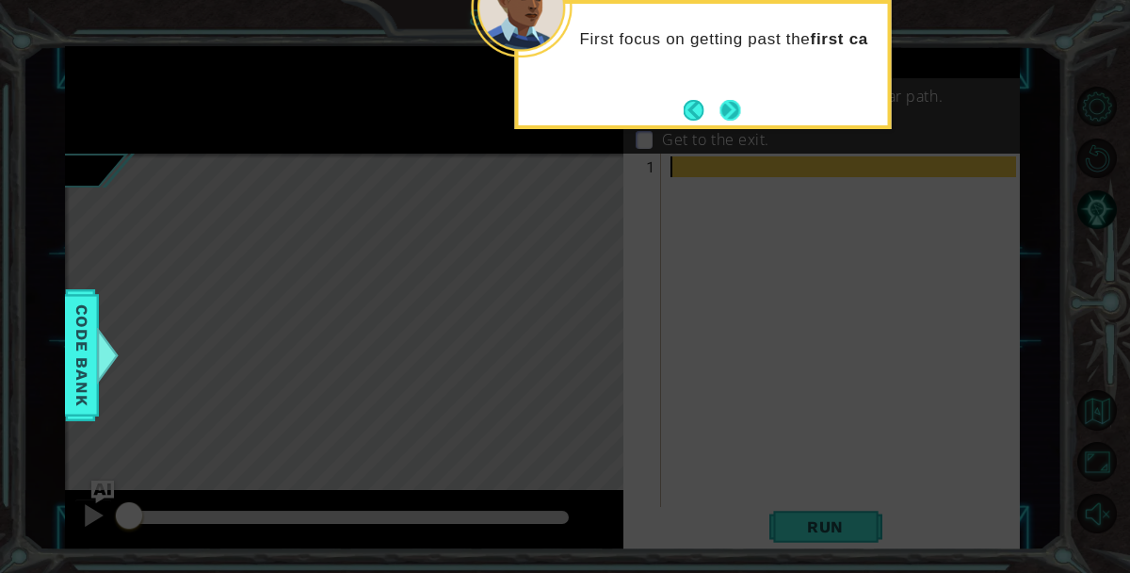
click at [734, 110] on button "Next" at bounding box center [730, 110] width 21 height 21
click at [695, 117] on button "Back" at bounding box center [702, 110] width 37 height 21
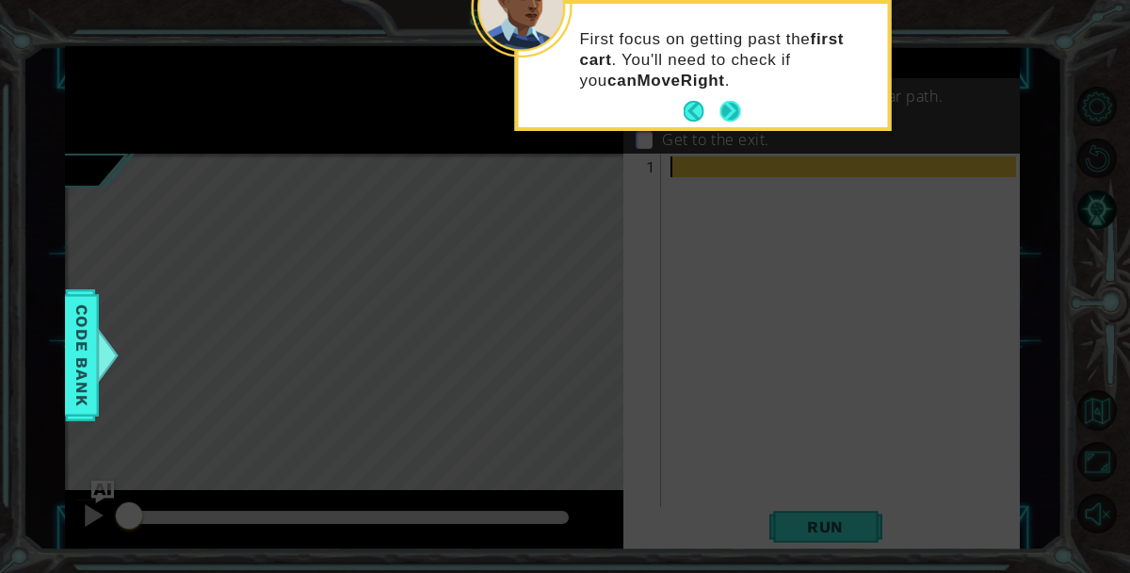
click at [737, 109] on button "Next" at bounding box center [729, 111] width 21 height 21
click at [737, 115] on button "Next" at bounding box center [730, 111] width 21 height 21
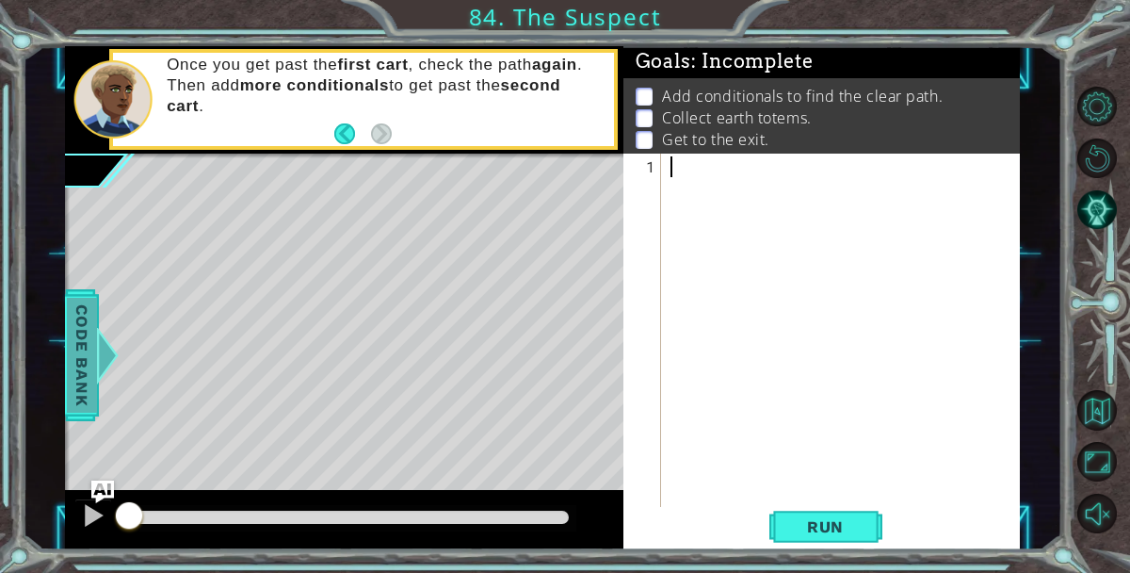
click at [87, 330] on span "Code Bank" at bounding box center [82, 354] width 30 height 115
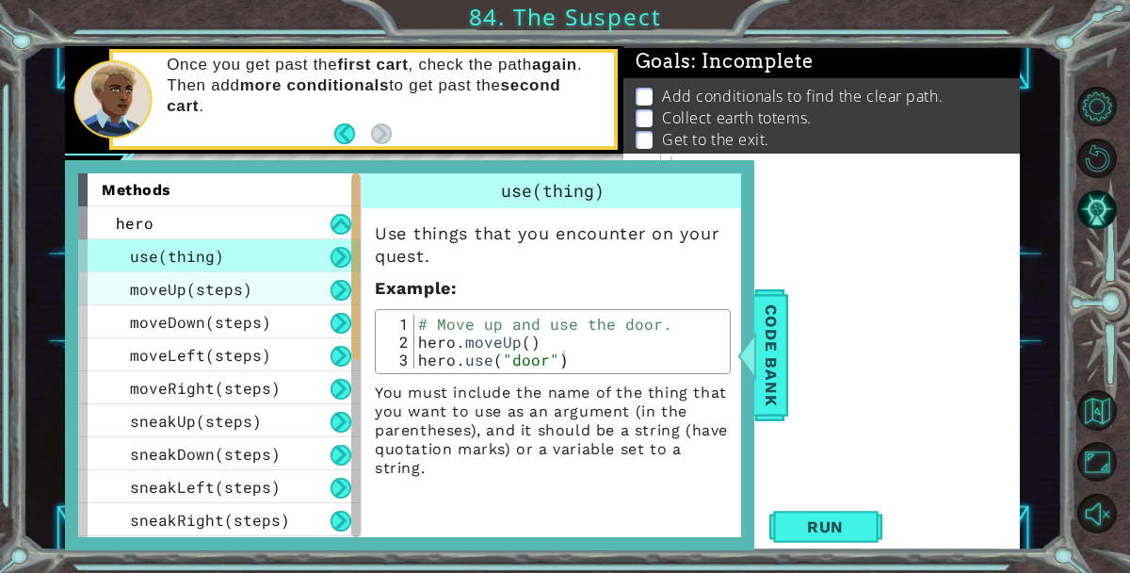
click at [239, 284] on span "moveUp(steps)" at bounding box center [191, 289] width 122 height 20
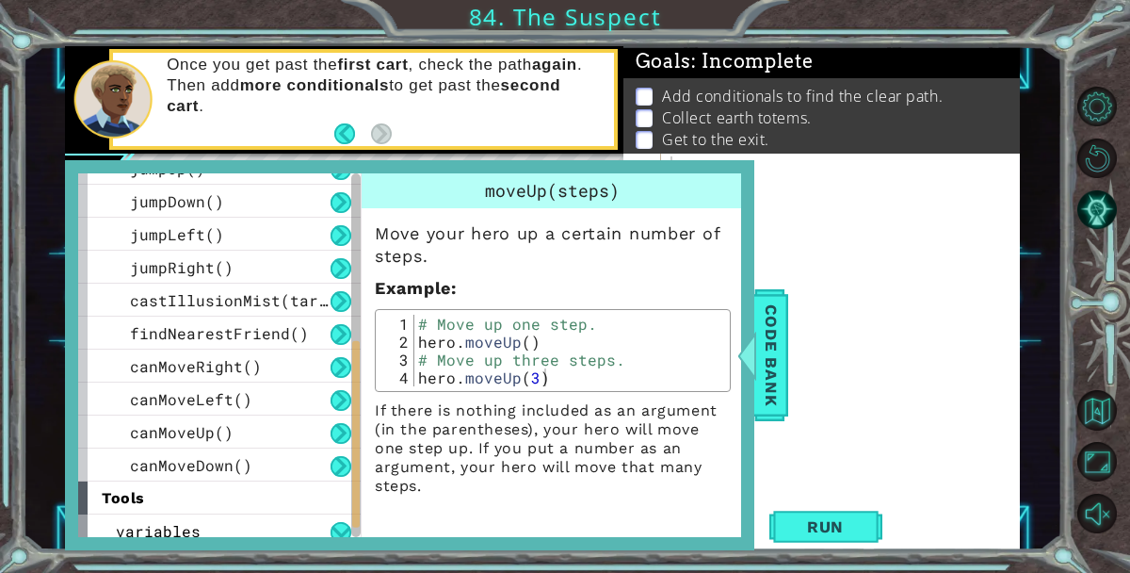
scroll to position [428, 0]
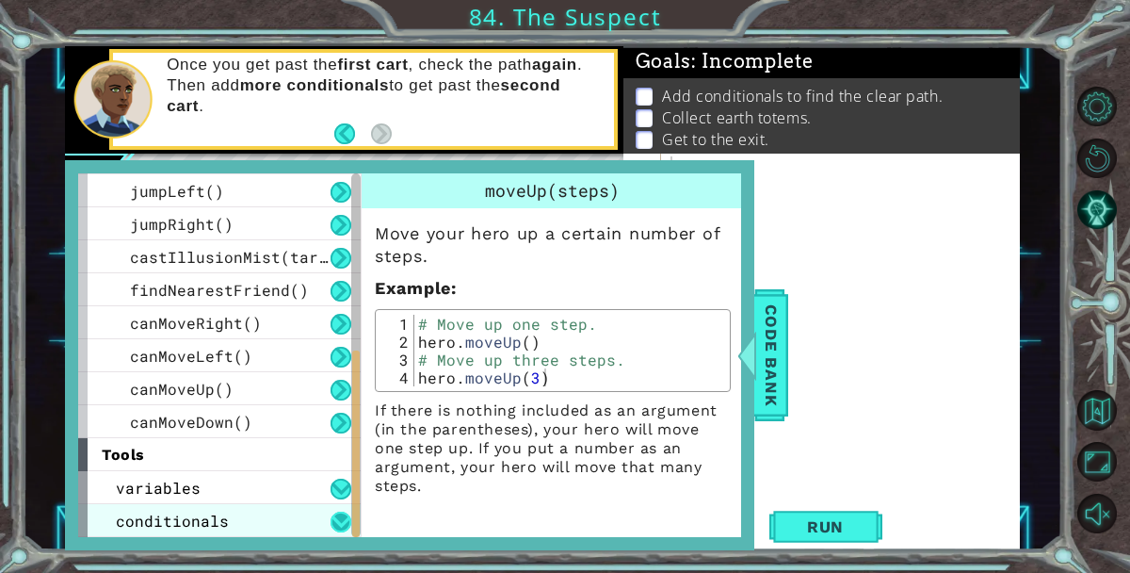
click at [337, 524] on button at bounding box center [341, 521] width 21 height 21
click at [338, 512] on button at bounding box center [341, 521] width 21 height 21
click at [341, 524] on button at bounding box center [341, 521] width 21 height 21
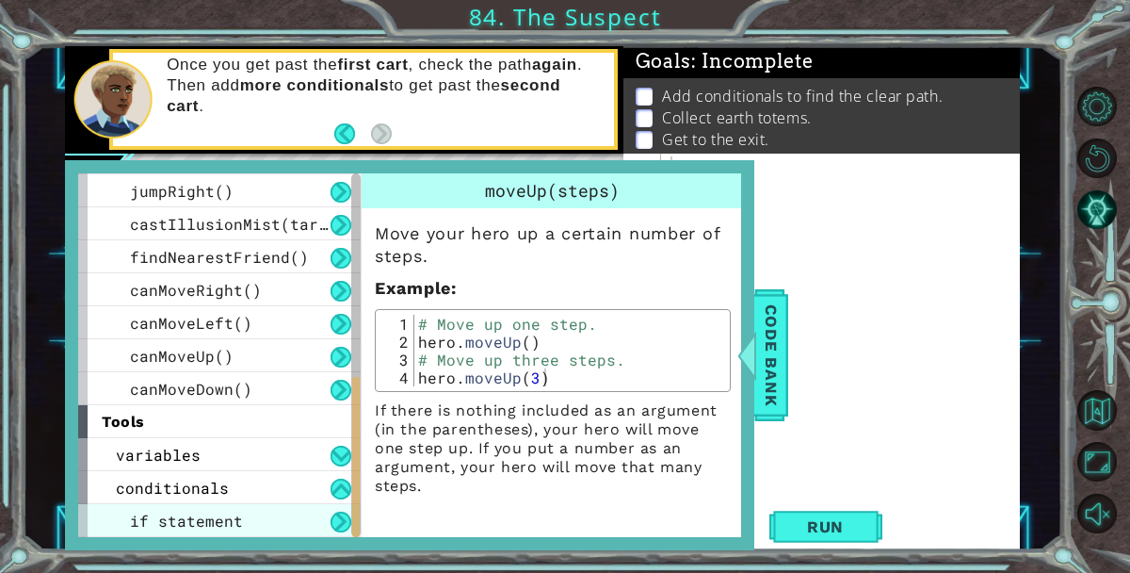
click at [253, 534] on div "if statement" at bounding box center [219, 520] width 282 height 33
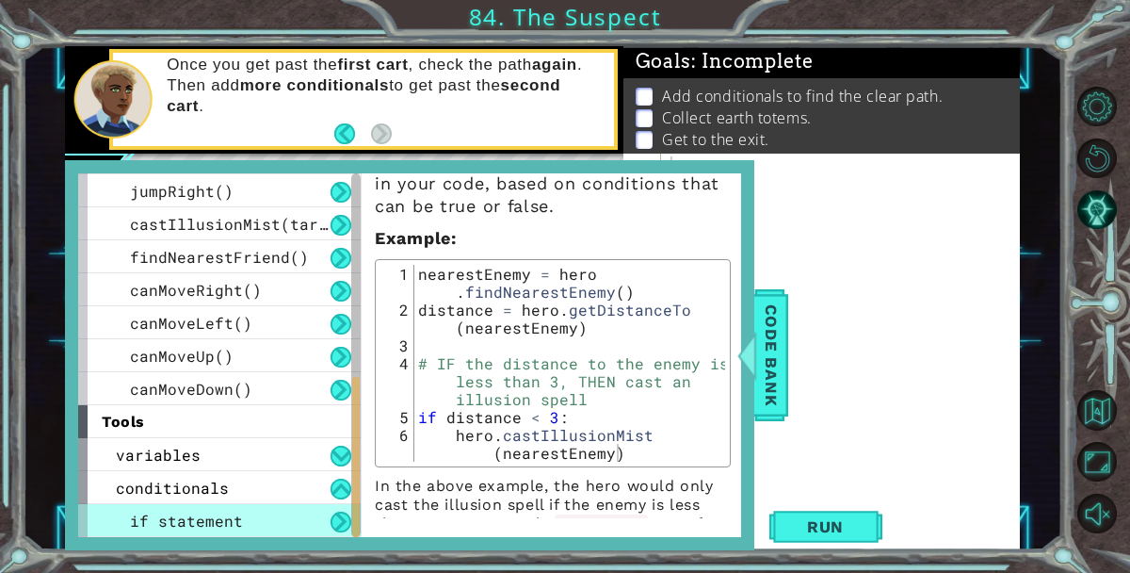
scroll to position [74, 0]
click at [762, 342] on span "Code Bank" at bounding box center [771, 354] width 30 height 115
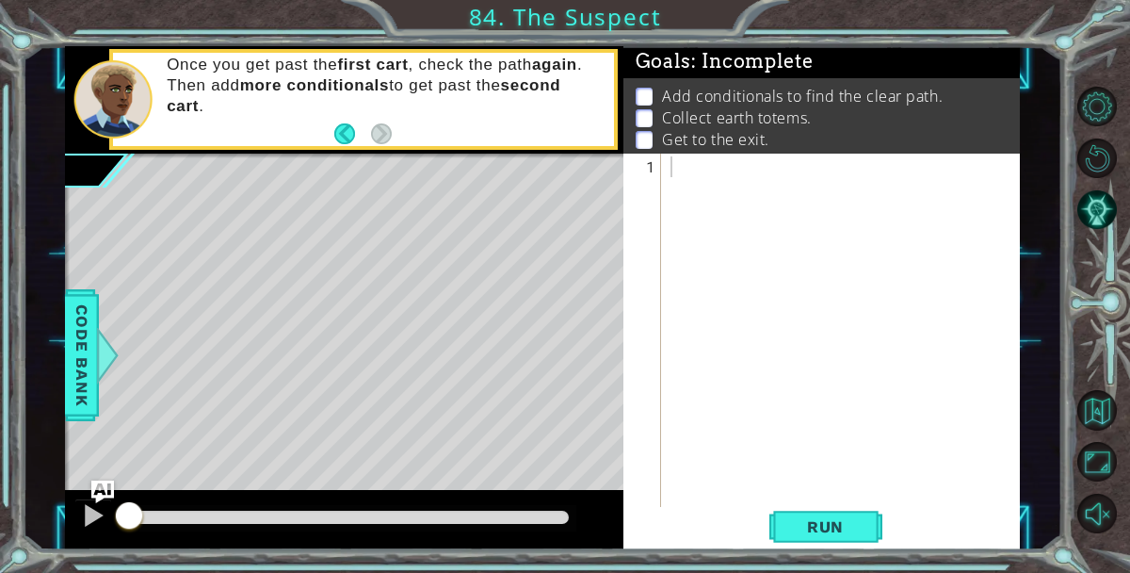
click at [799, 222] on div at bounding box center [846, 363] width 359 height 414
type textarea "if pathFree == True :"
click at [833, 160] on div "if pathFree == True :" at bounding box center [846, 353] width 359 height 394
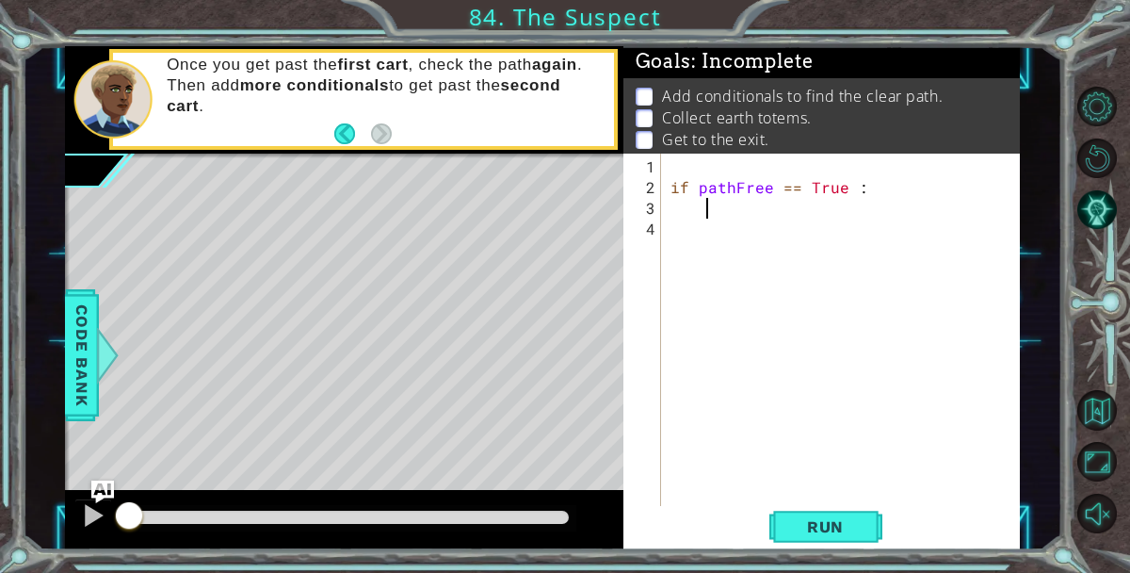
scroll to position [0, 0]
click at [721, 176] on div "if pathFree == True :" at bounding box center [846, 353] width 359 height 394
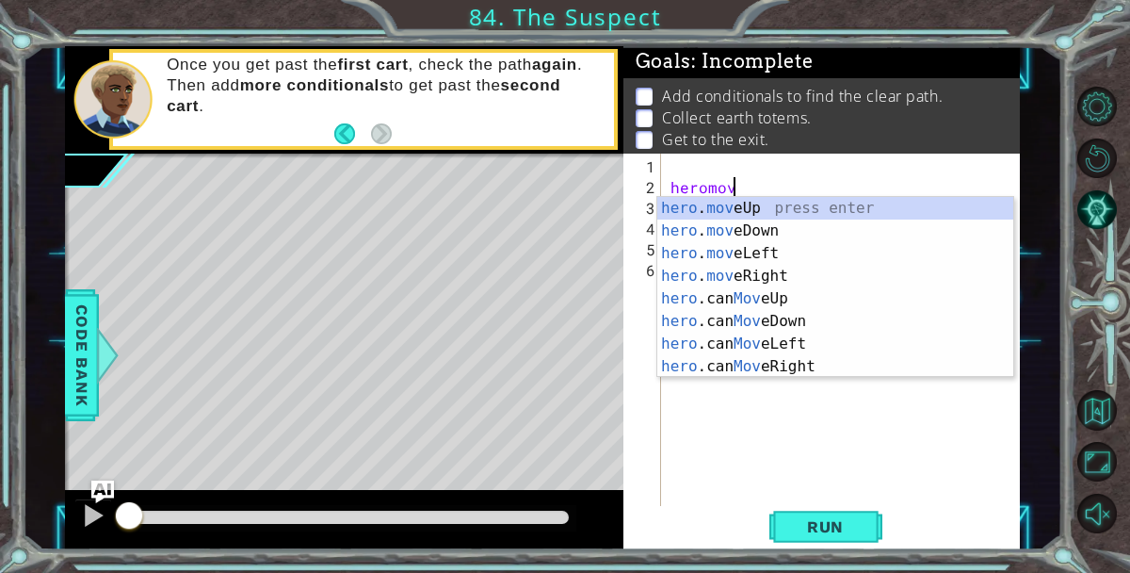
scroll to position [0, 4]
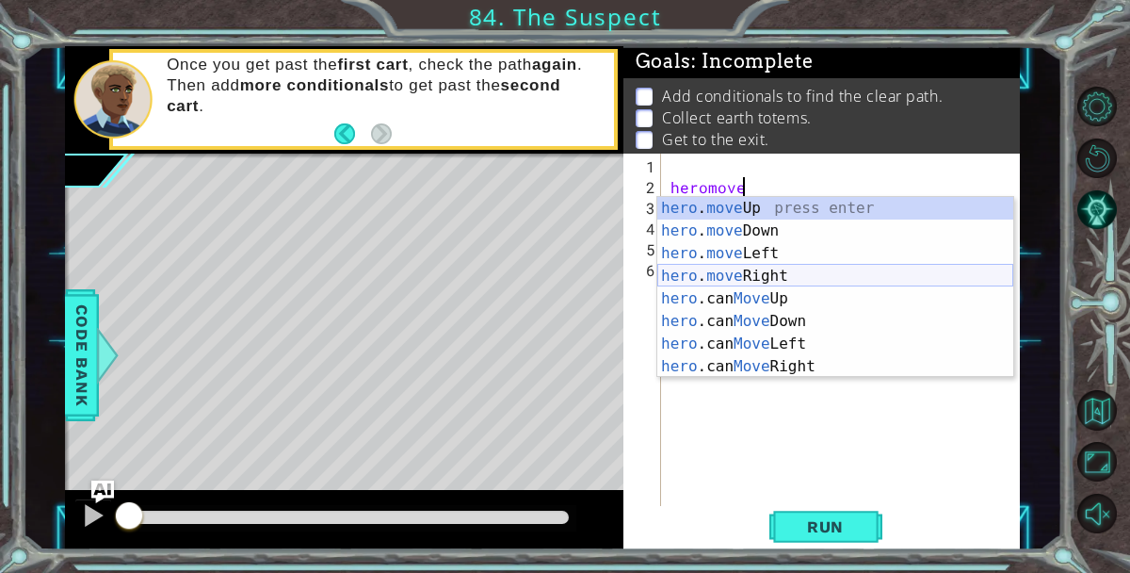
click at [791, 269] on div "hero . move Up press enter hero . move Down press enter hero . move Left press …" at bounding box center [835, 310] width 356 height 226
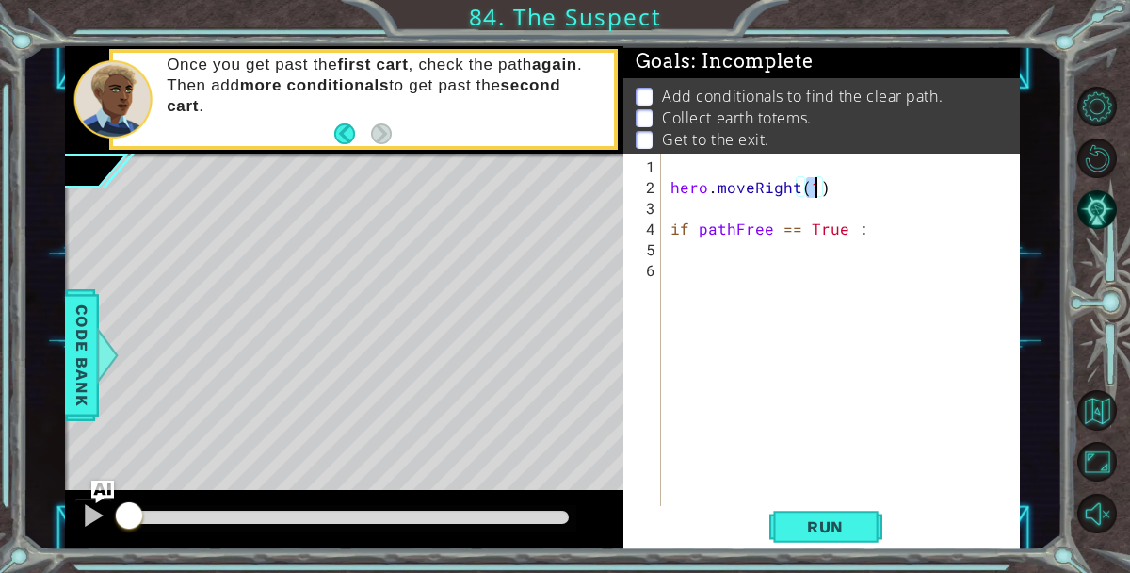
click at [881, 218] on div "hero . moveRight ( 1 ) if pathFree == True :" at bounding box center [846, 353] width 359 height 394
type textarea "if pathFree == True :"
click at [797, 206] on div "hero . moveRight ( 1 ) if pathFree == True :" at bounding box center [846, 353] width 359 height 394
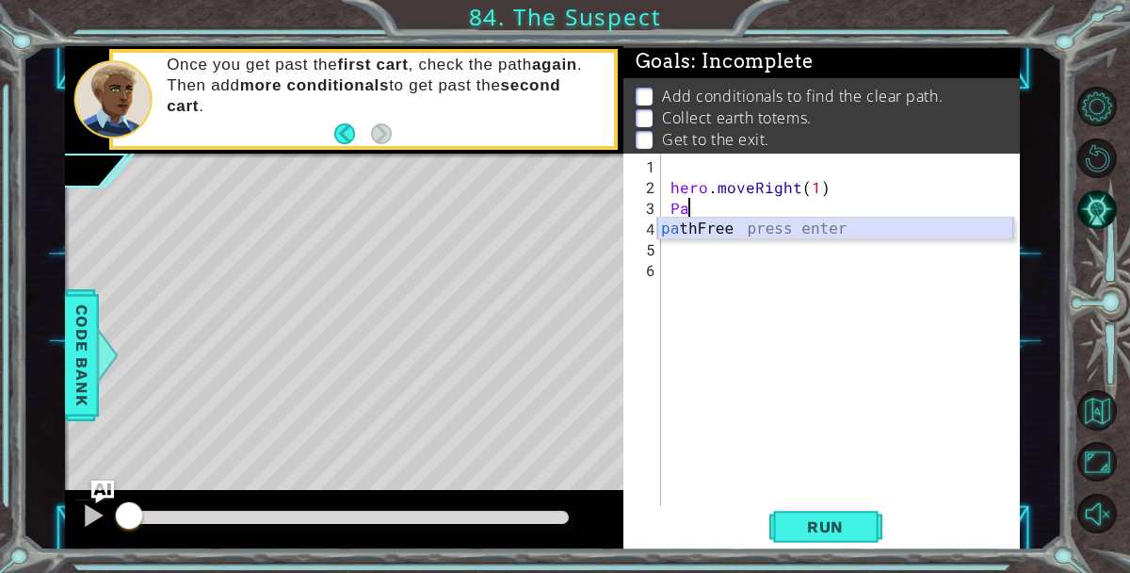
click at [844, 224] on div "pa thFree press enter" at bounding box center [835, 252] width 356 height 68
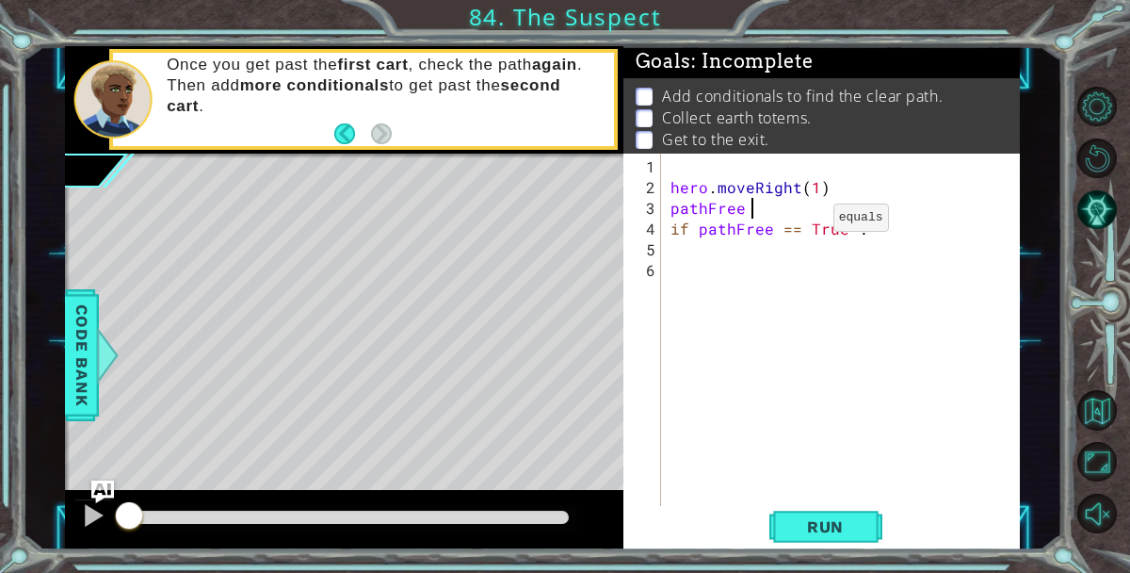
scroll to position [0, 5]
type textarea "pathFree = g"
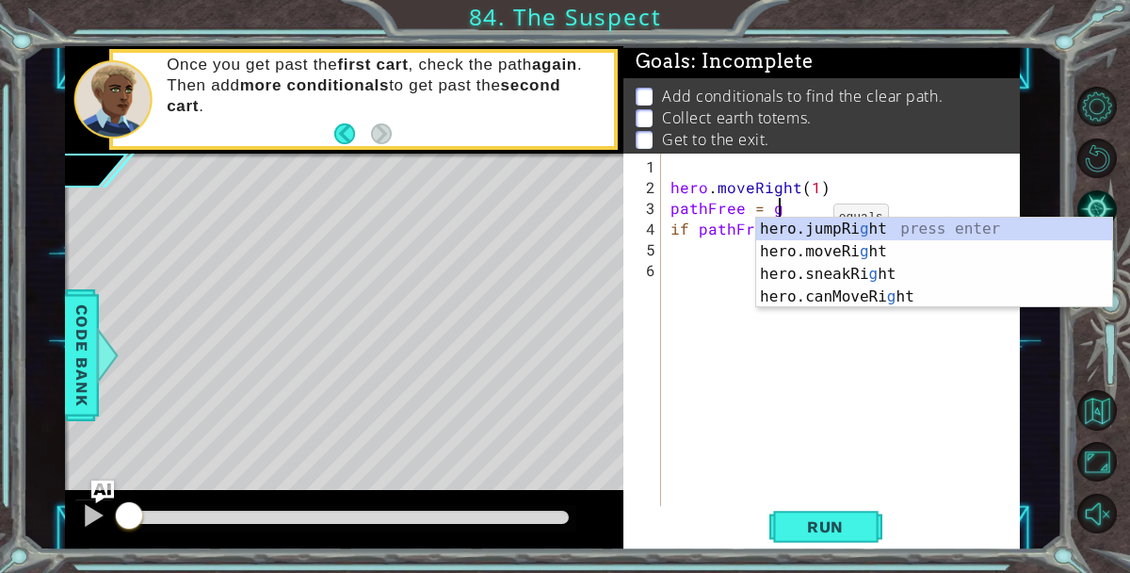
scroll to position [0, 0]
type textarea "h"
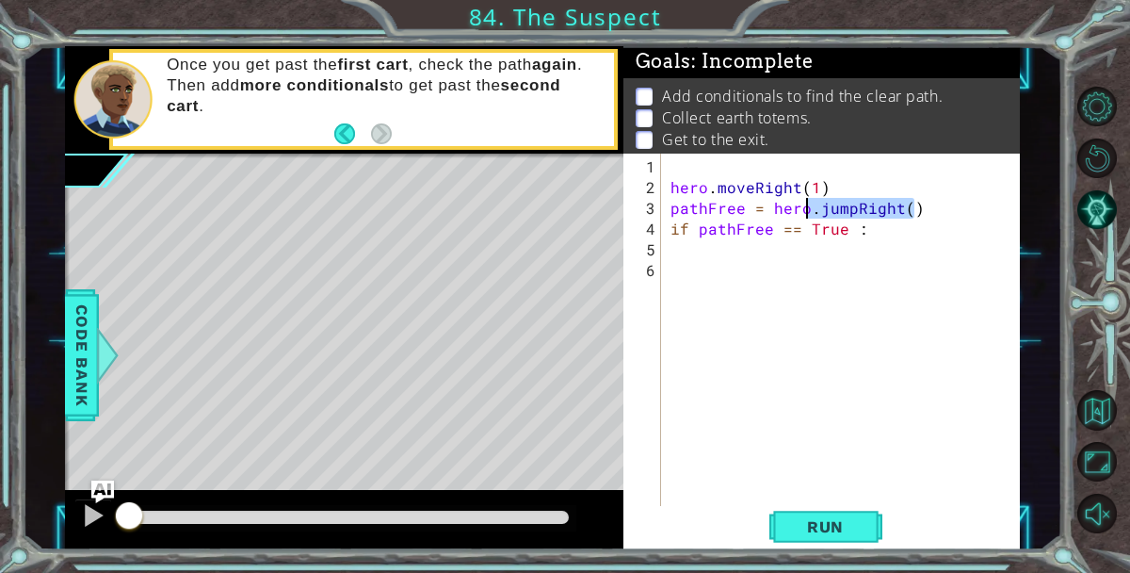
drag, startPoint x: 920, startPoint y: 212, endPoint x: 808, endPoint y: 205, distance: 112.2
click at [808, 205] on div "hero . moveRight ( 1 ) pathFree = hero . jumpRight ( ) if pathFree == True :" at bounding box center [846, 353] width 359 height 394
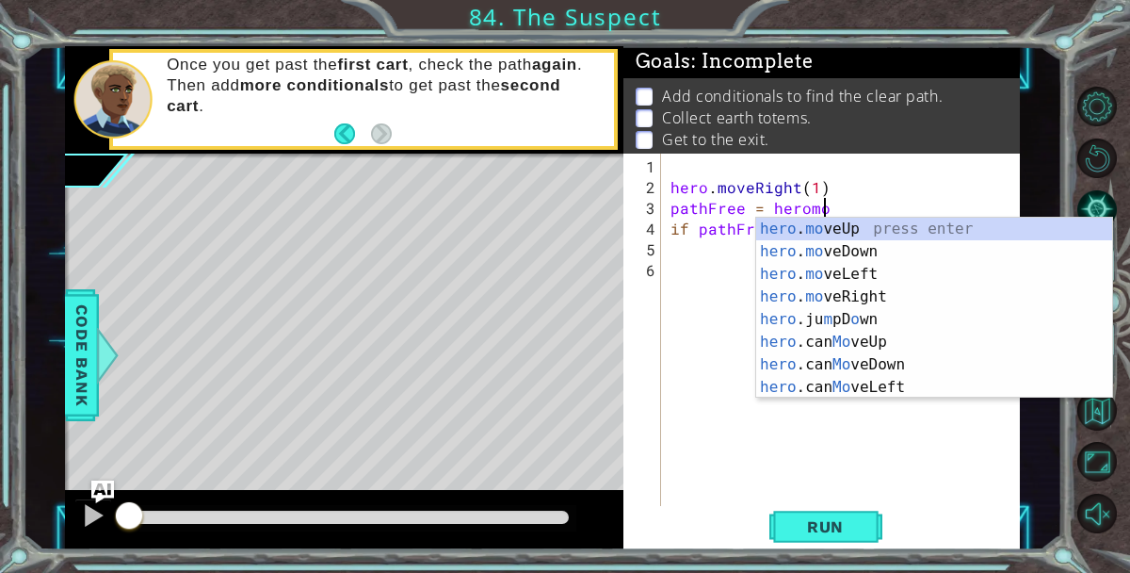
scroll to position [0, 8]
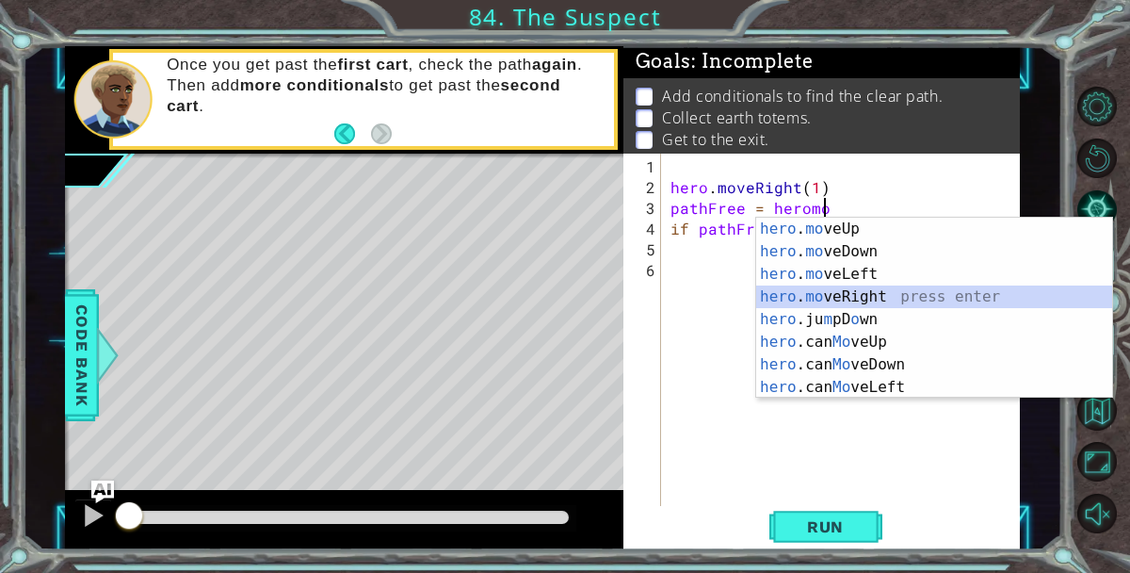
click at [875, 300] on div "hero . mo veUp press enter hero . mo veDown press enter hero . mo veLeft press …" at bounding box center [934, 331] width 356 height 226
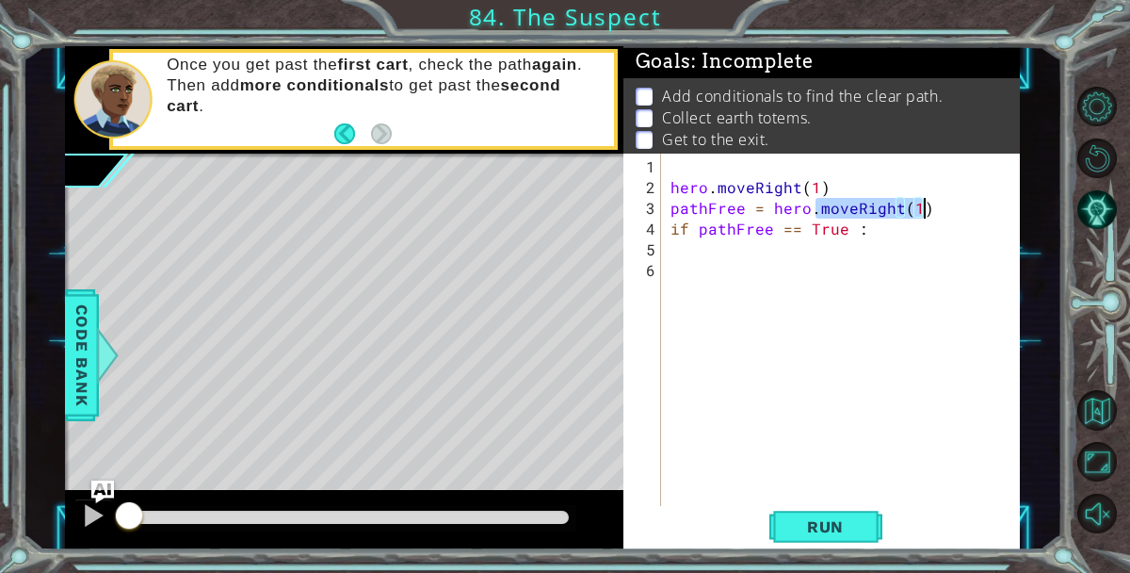
drag, startPoint x: 812, startPoint y: 209, endPoint x: 937, endPoint y: 182, distance: 128.2
click at [937, 182] on div "hero . moveRight ( 1 ) pathFree = hero . moveRight ( 1 ) if pathFree == True :" at bounding box center [846, 353] width 359 height 394
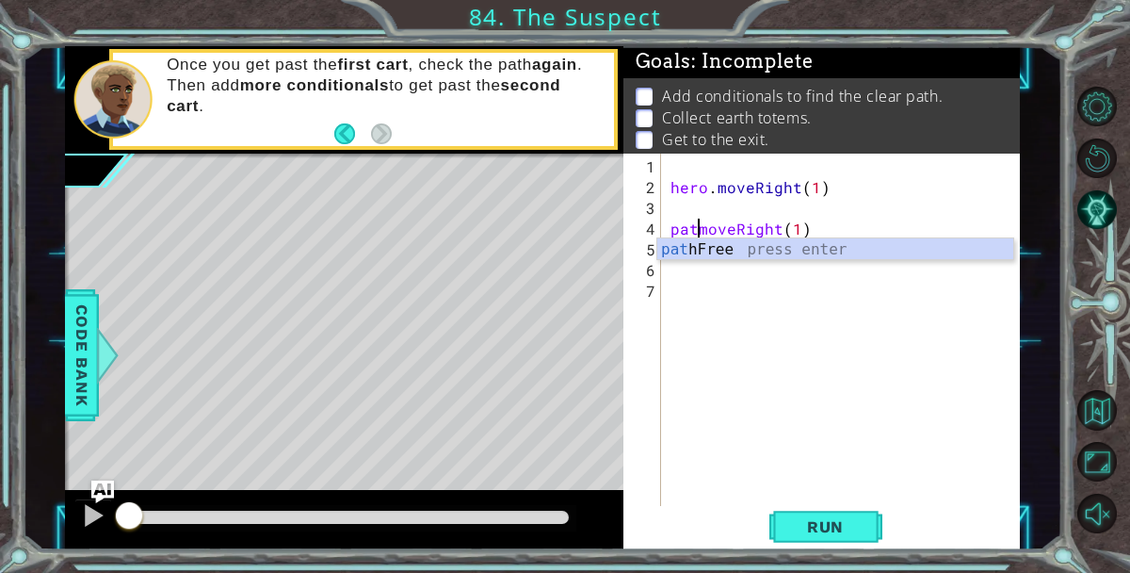
scroll to position [0, 2]
click at [915, 246] on div "path Free press enter" at bounding box center [835, 272] width 356 height 68
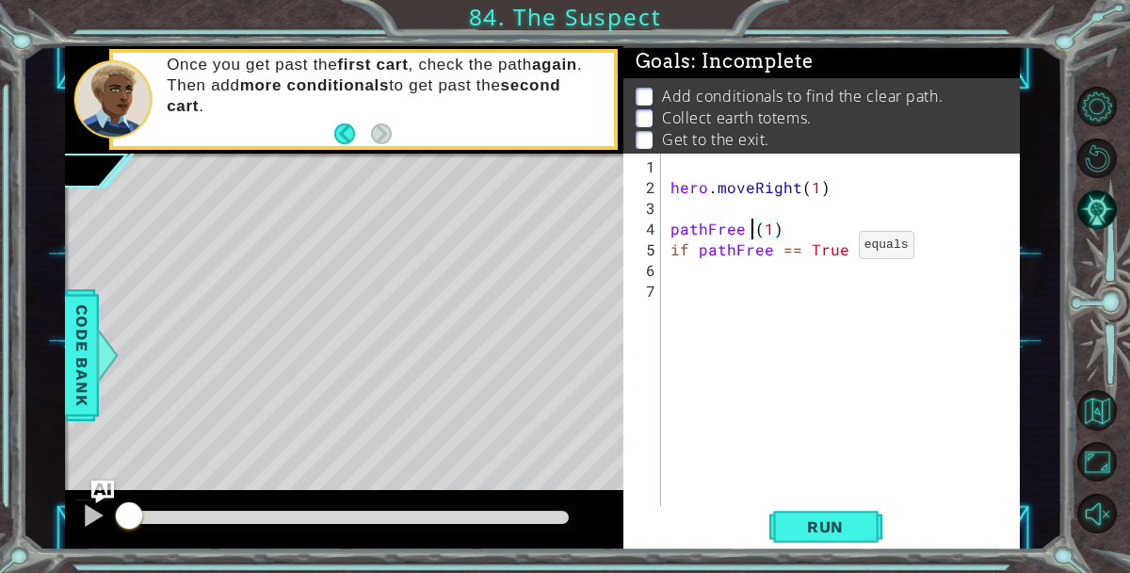
scroll to position [0, 6]
drag, startPoint x: 833, startPoint y: 222, endPoint x: 775, endPoint y: 222, distance: 58.4
click at [775, 222] on div "hero . moveRight ( 1 ) pathFree = ( 1 ) if pathFree == True :" at bounding box center [846, 353] width 359 height 394
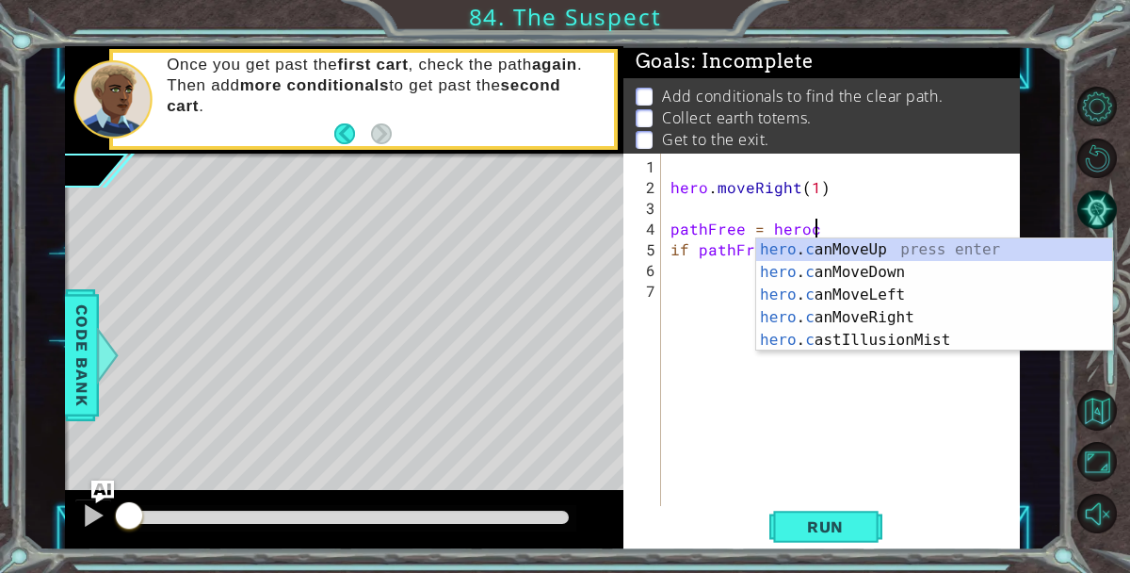
scroll to position [0, 8]
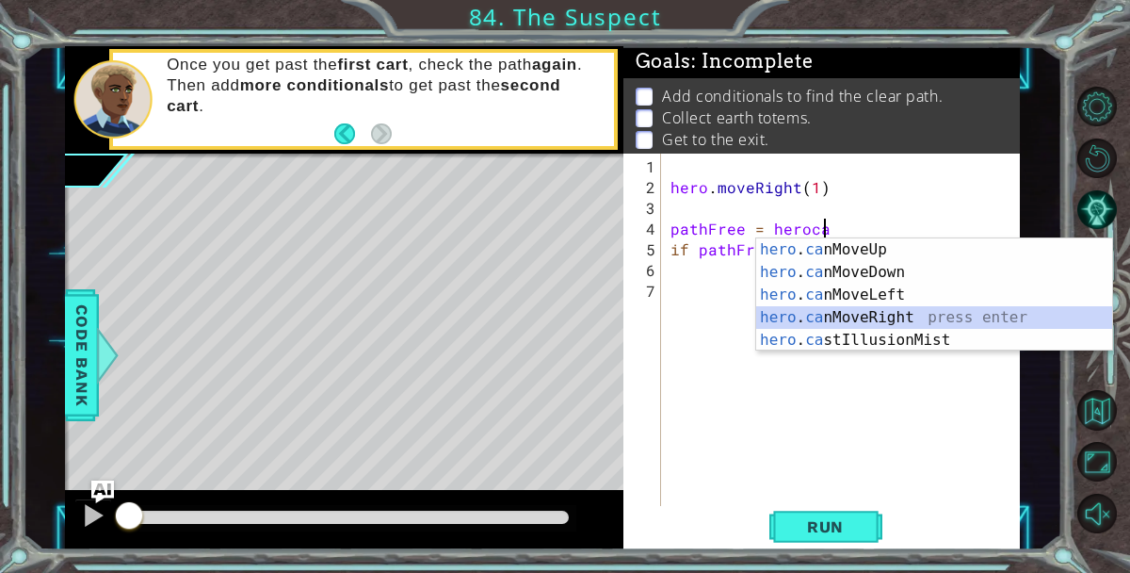
click at [869, 311] on div "hero . ca nMoveUp press enter hero . ca nMoveDown press enter hero . ca nMoveLe…" at bounding box center [934, 317] width 356 height 158
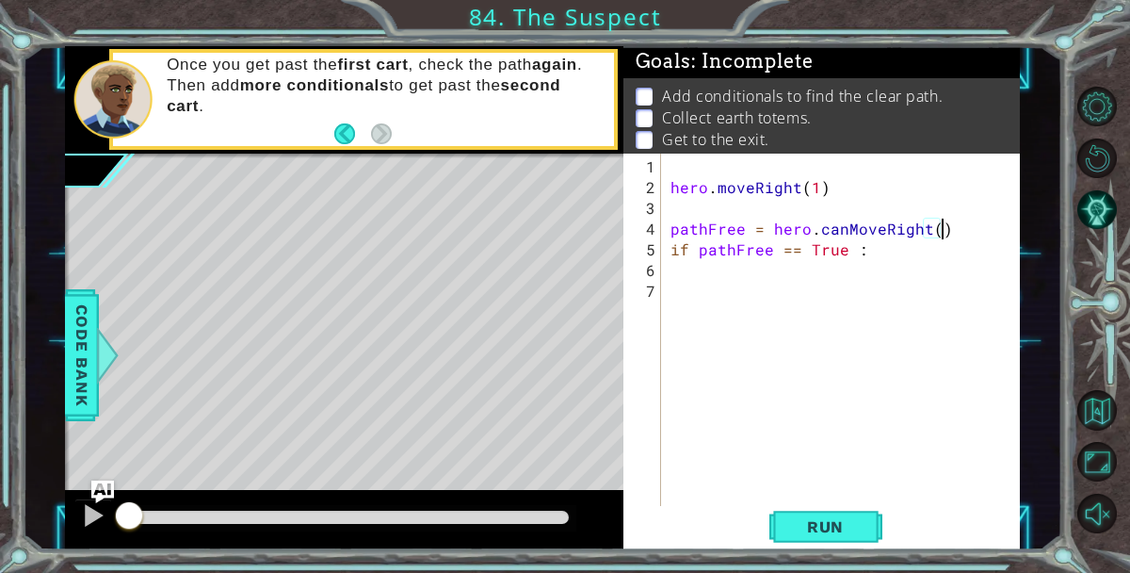
click at [933, 229] on div "hero . moveRight ( 1 ) pathFree = hero . canMoveRight ( ) if pathFree == True :" at bounding box center [846, 353] width 359 height 394
click at [926, 231] on div "hero . moveRight ( 1 ) pathFree = hero . canMoveRight ( 4 ) if pathFree == True…" at bounding box center [846, 353] width 359 height 394
click at [884, 255] on div "hero . moveRight ( 1 ) pathFree = hero . canMoveRight ( 4 ) if pathFree == True…" at bounding box center [846, 353] width 359 height 394
type textarea "if pathFree == True :"
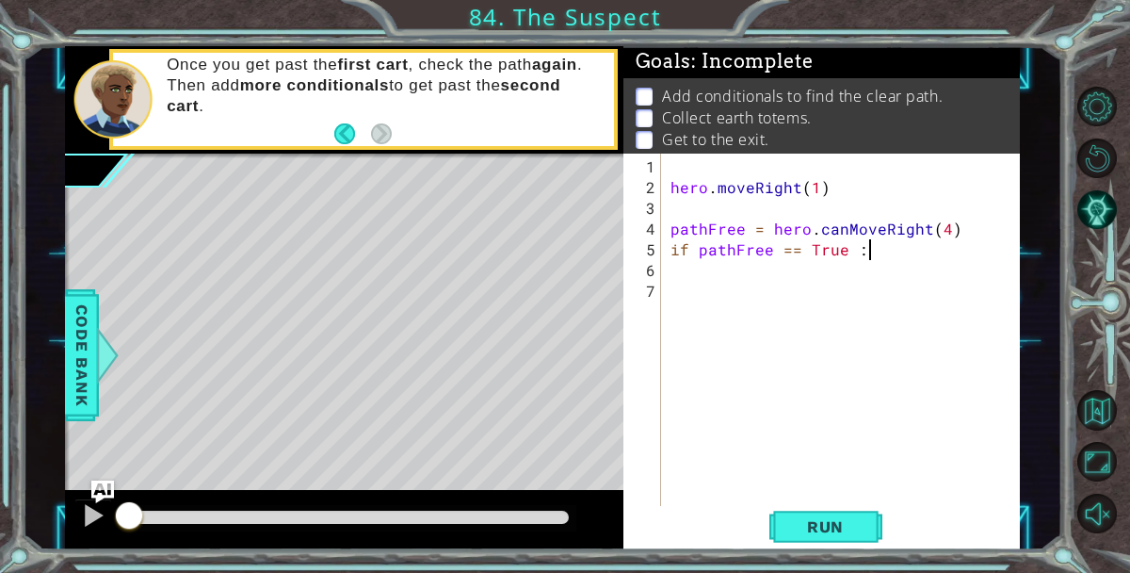
scroll to position [0, 11]
click at [672, 247] on div "hero . moveRight ( 1 ) pathFree = hero . canMoveRight ( 4 ) if pathFree == True…" at bounding box center [846, 353] width 359 height 394
click at [878, 282] on div "hero . moveRight ( 1 ) pathFree = hero . canMoveRight ( 4 ) if pathFree == True…" at bounding box center [846, 353] width 359 height 394
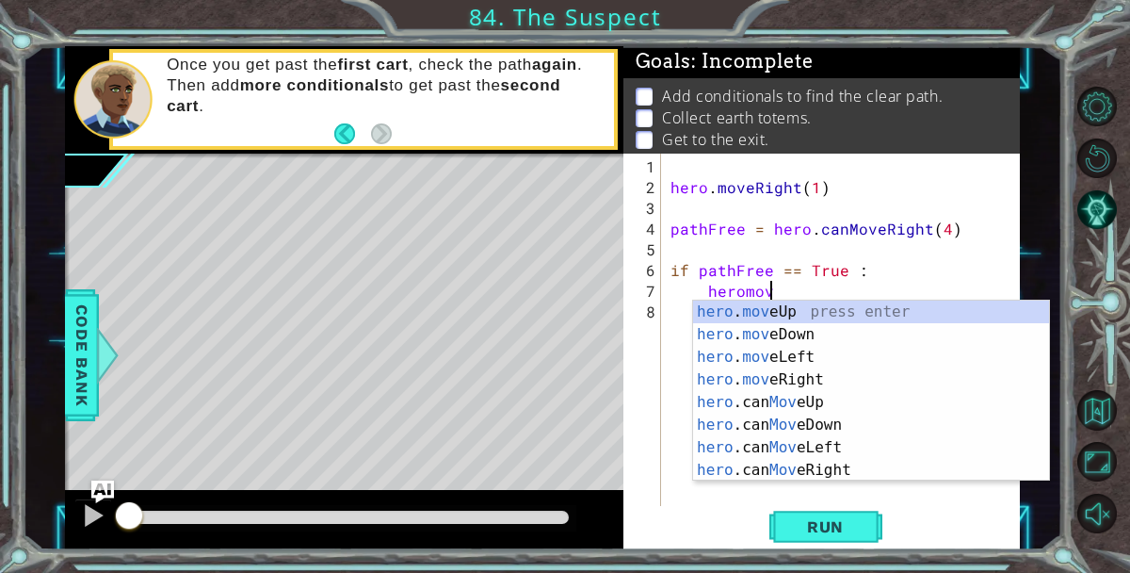
scroll to position [0, 6]
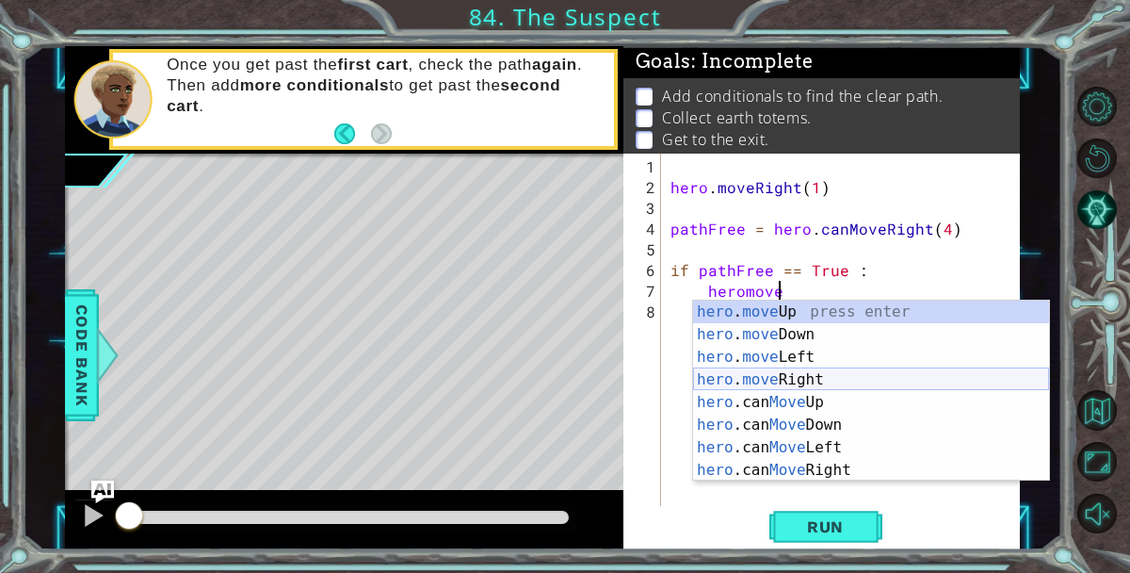
click at [884, 372] on div "hero . move Up press enter hero . move Down press enter hero . move Left press …" at bounding box center [871, 413] width 356 height 226
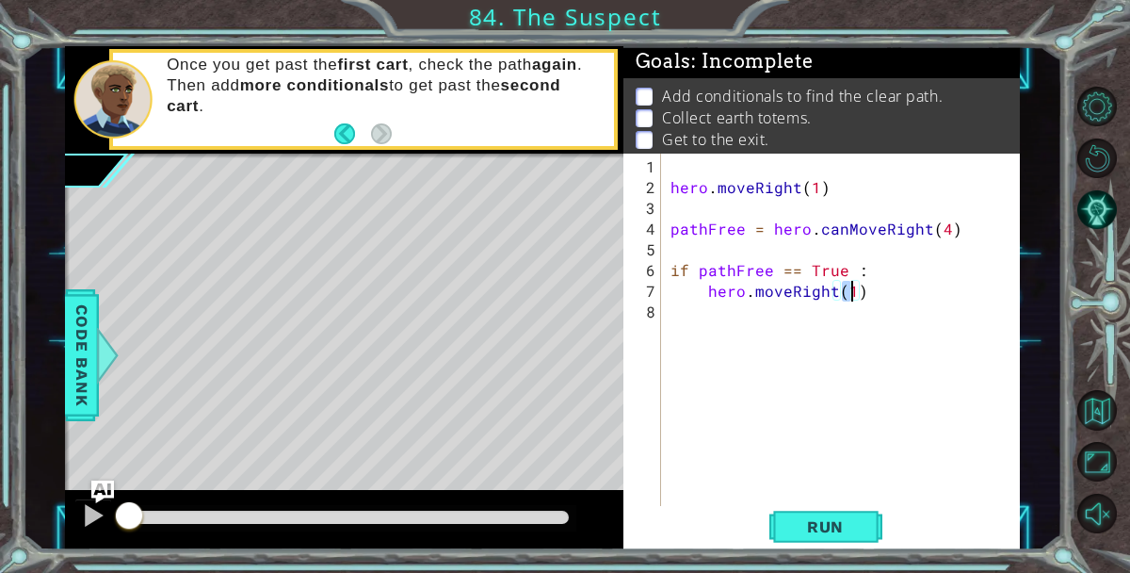
type textarea "hero.moveRight(4)"
click at [853, 320] on div "hero . moveRight ( 1 ) pathFree = hero . canMoveRight ( 4 ) if pathFree == True…" at bounding box center [846, 353] width 359 height 394
click at [878, 301] on div "hero . moveRight ( 1 ) pathFree = hero . canMoveRight ( 4 ) if pathFree == True…" at bounding box center [846, 353] width 359 height 394
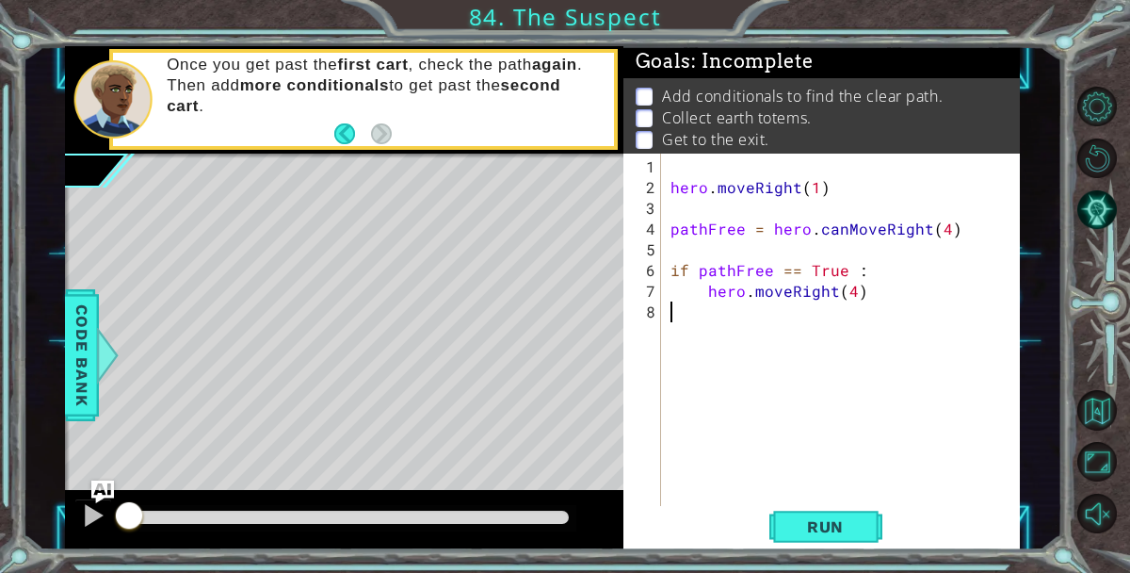
click at [879, 292] on div "hero . moveRight ( 1 ) pathFree = hero . canMoveRight ( 4 ) if pathFree == True…" at bounding box center [846, 353] width 359 height 394
type textarea "hero.moveRight(4)"
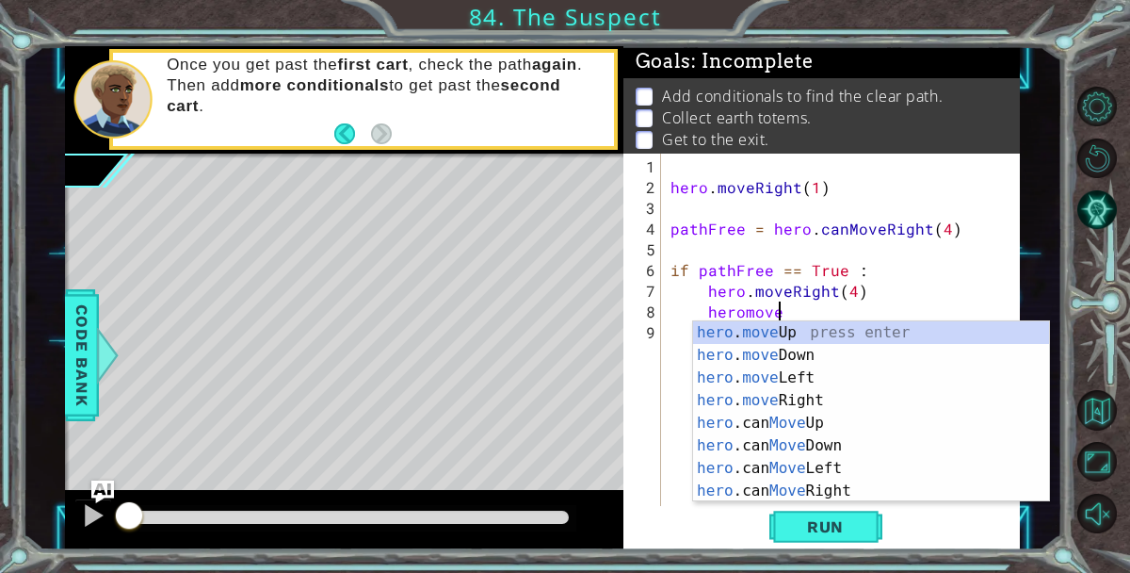
scroll to position [0, 6]
click at [870, 326] on div "hero . move Up press enter hero . move Down press enter hero . move Left press …" at bounding box center [871, 434] width 356 height 226
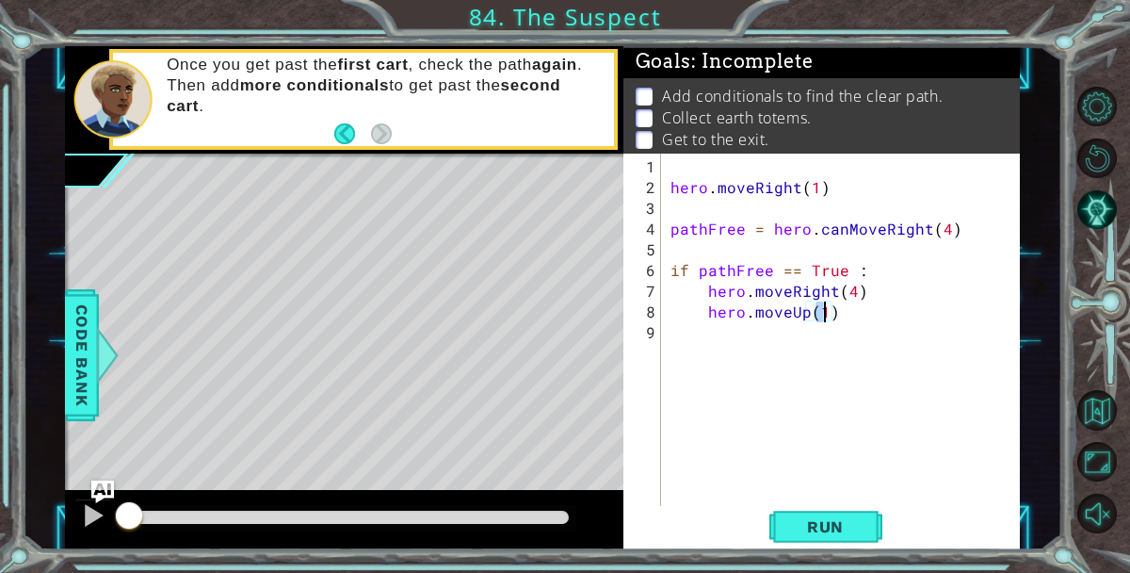
scroll to position [0, 9]
click at [864, 323] on div "hero . moveRight ( 1 ) pathFree = hero . canMoveRight ( 4 ) if pathFree == True…" at bounding box center [846, 353] width 359 height 394
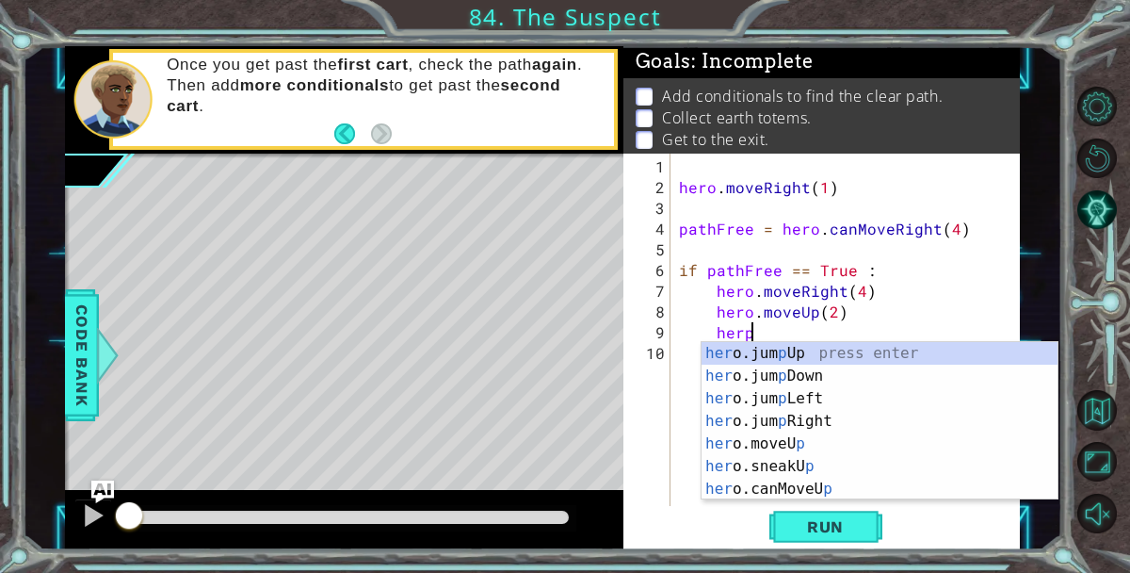
scroll to position [0, 3]
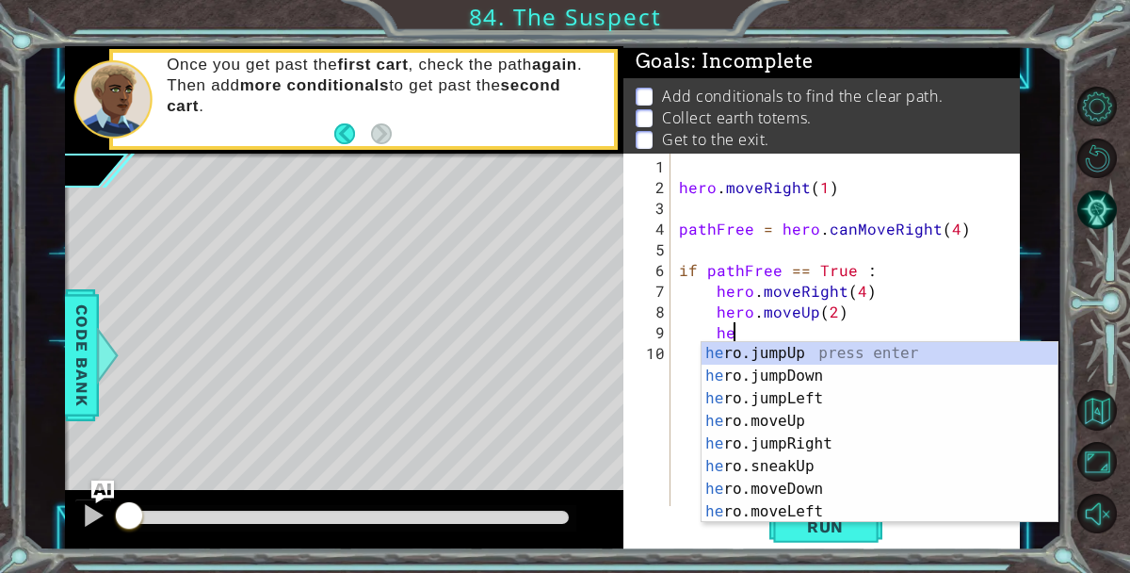
type textarea "h"
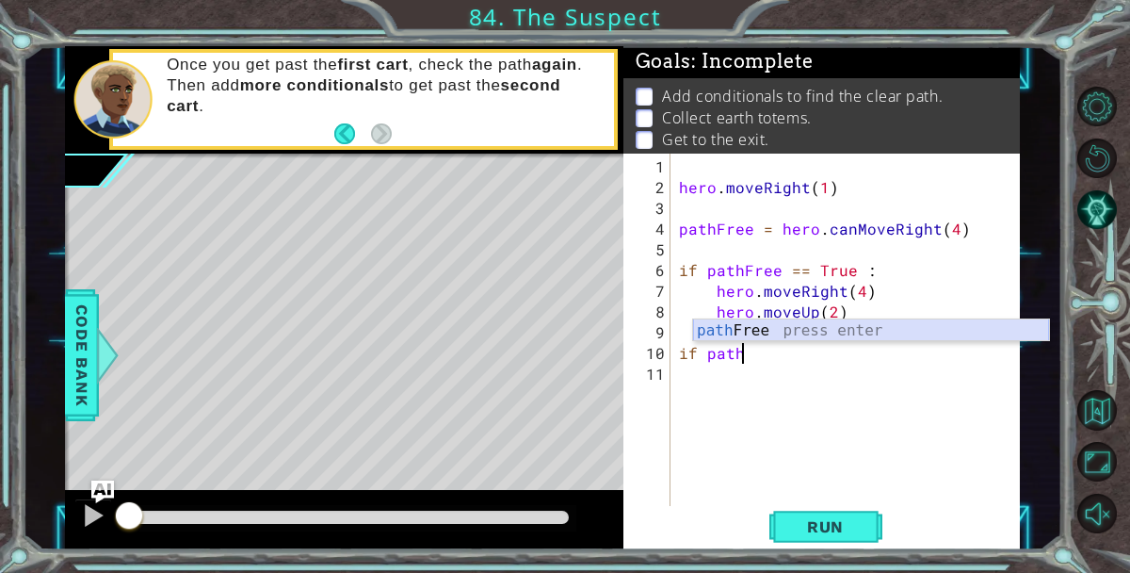
click at [880, 334] on div "path Free press enter" at bounding box center [871, 353] width 356 height 68
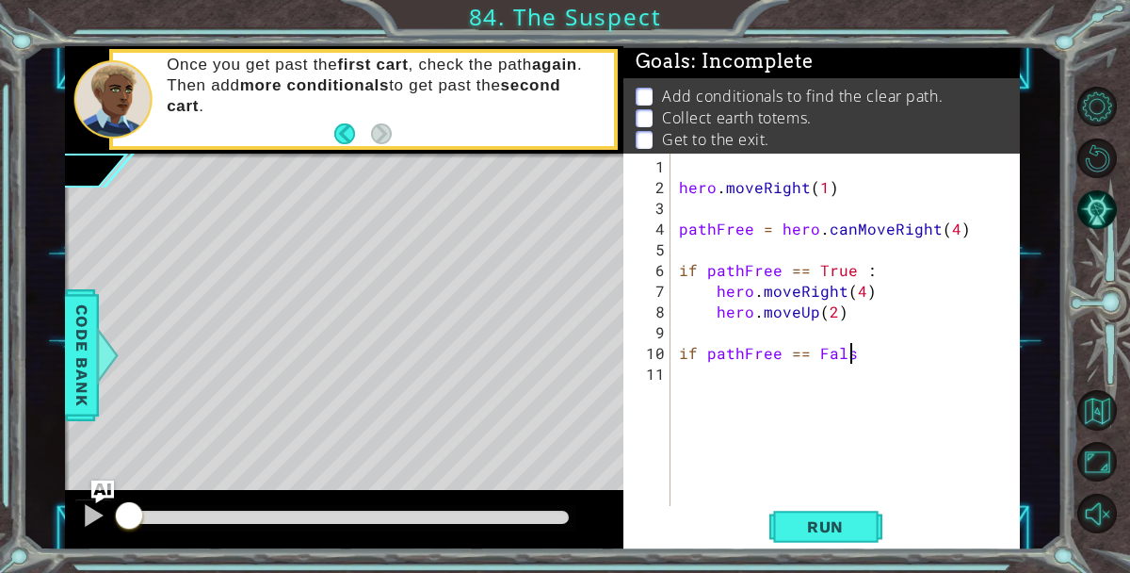
scroll to position [0, 10]
type textarea "if pathFree == False :"
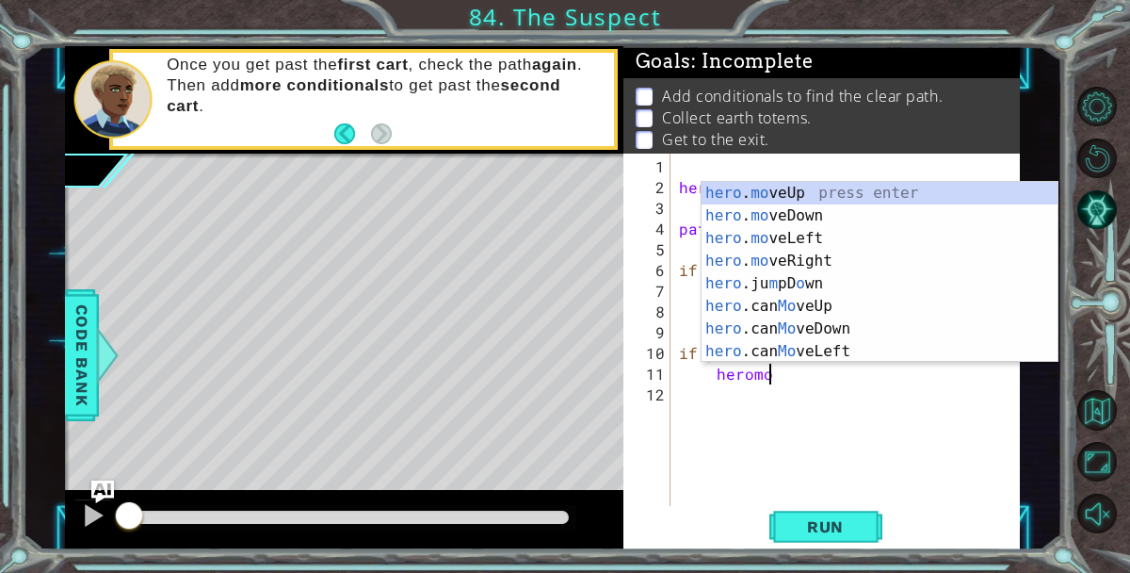
scroll to position [0, 6]
click at [895, 196] on div "hero . move Up press enter hero . move Down press enter hero . move Left press …" at bounding box center [880, 295] width 356 height 226
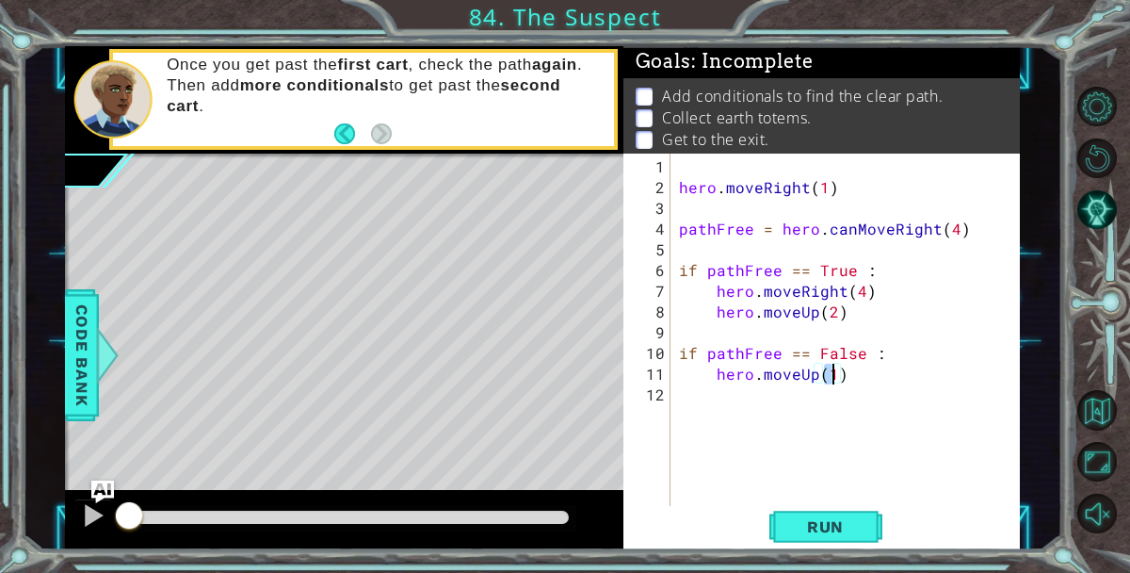
type textarea "hero.moveUp(2)"
click at [876, 379] on div "hero . moveRight ( 1 ) pathFree = hero . canMoveRight ( 4 ) if pathFree == True…" at bounding box center [850, 353] width 350 height 394
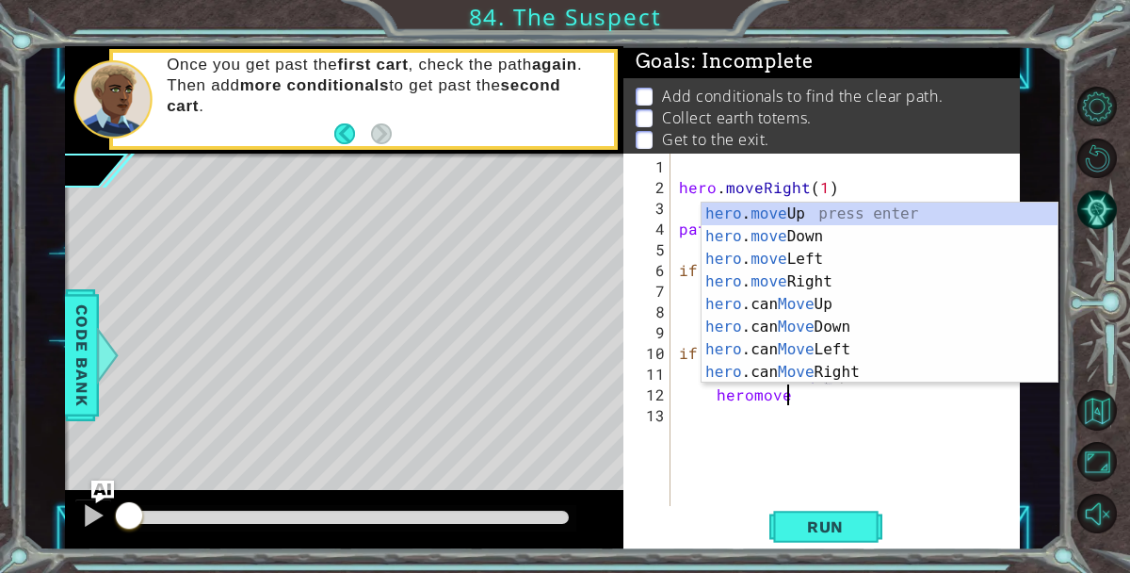
scroll to position [0, 6]
click at [847, 280] on div "hero . move Up press enter hero . move Down press enter hero . move Left press …" at bounding box center [880, 315] width 356 height 226
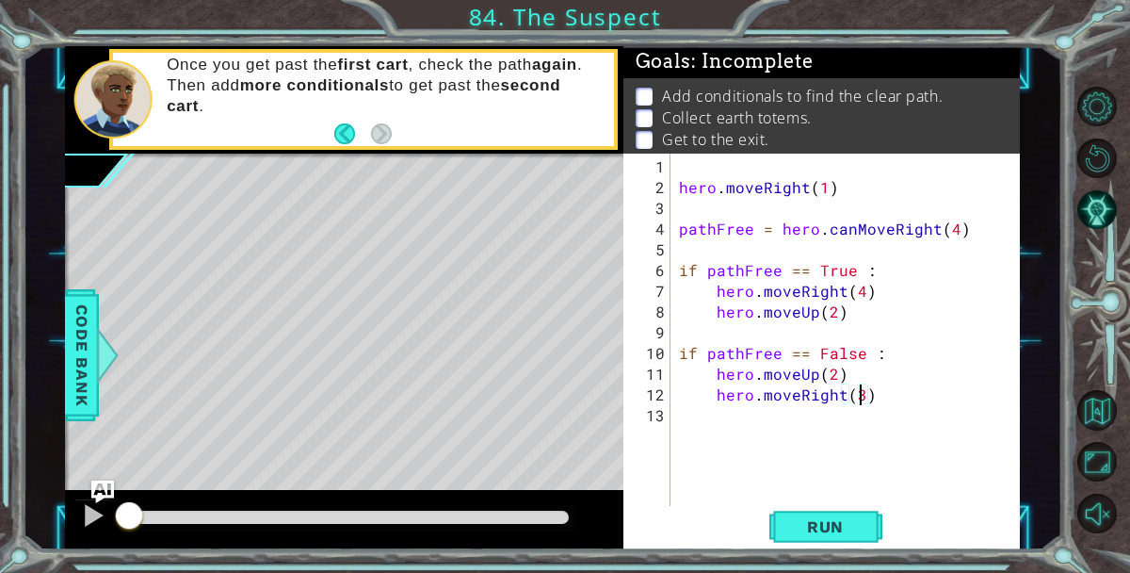
scroll to position [0, 10]
click at [814, 525] on span "Run" at bounding box center [825, 526] width 74 height 19
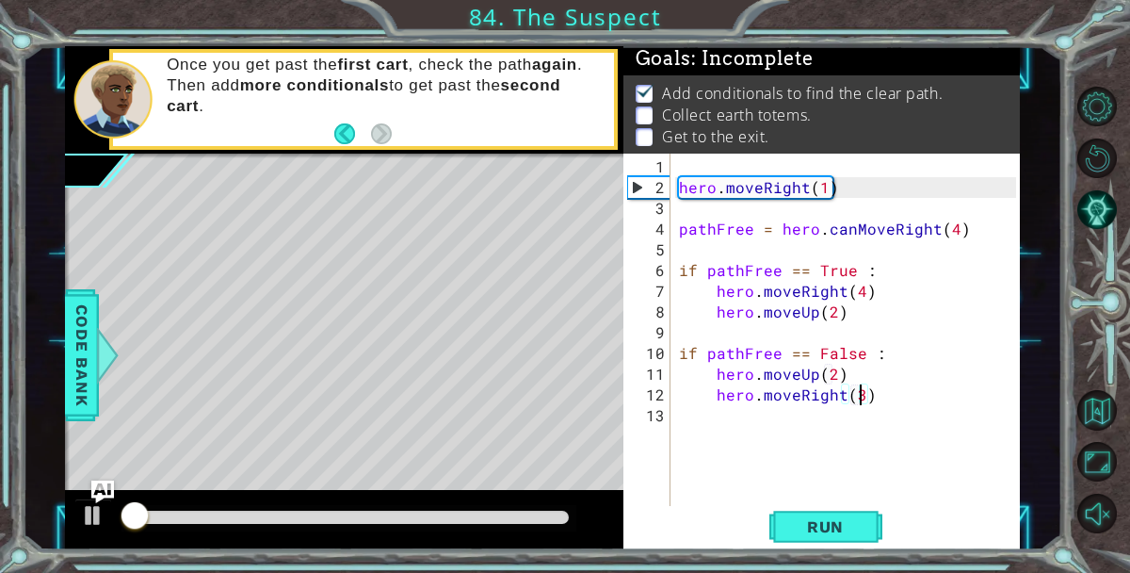
scroll to position [4, 0]
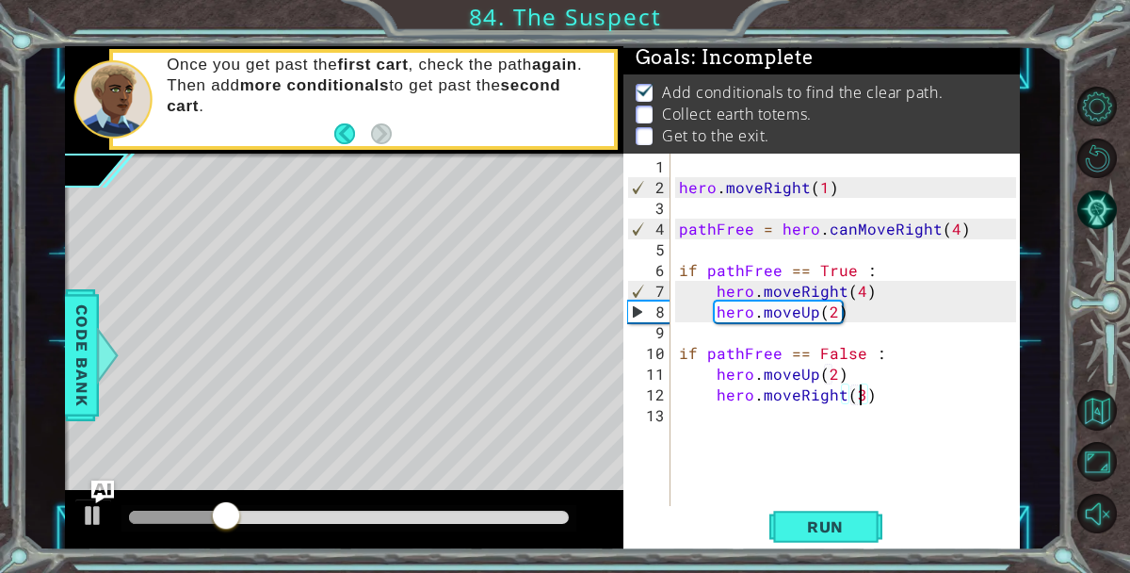
click at [857, 292] on div "hero . moveRight ( 1 ) pathFree = hero . canMoveRight ( 4 ) if pathFree == True…" at bounding box center [850, 353] width 350 height 394
type textarea "hero.moveRight(3)"
click at [859, 526] on span "Run" at bounding box center [825, 526] width 74 height 19
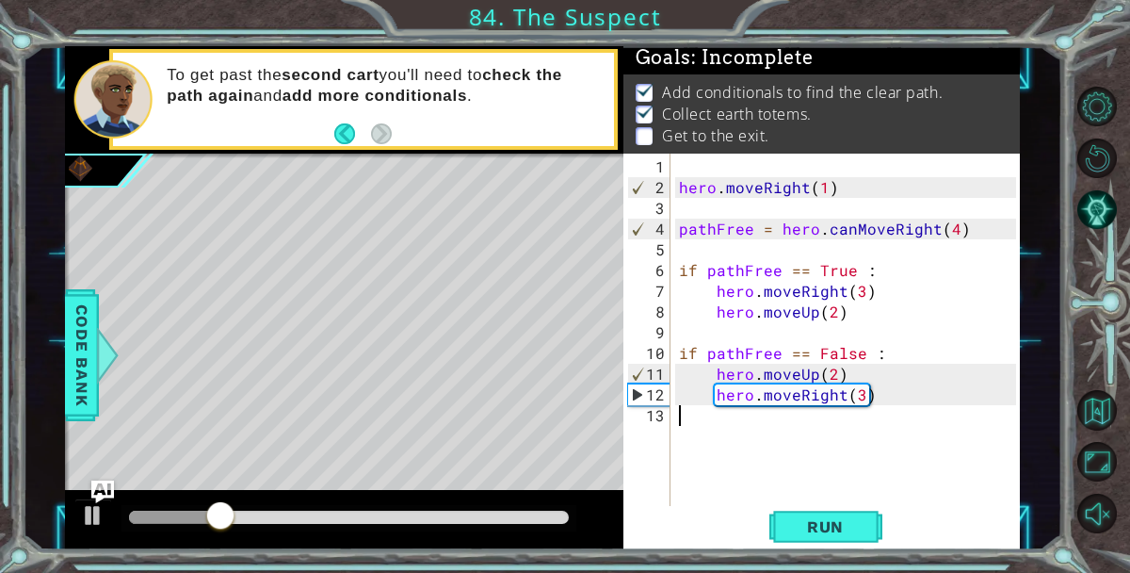
click at [934, 410] on div "hero . moveRight ( 1 ) pathFree = hero . canMoveRight ( 4 ) if pathFree == True…" at bounding box center [850, 353] width 350 height 394
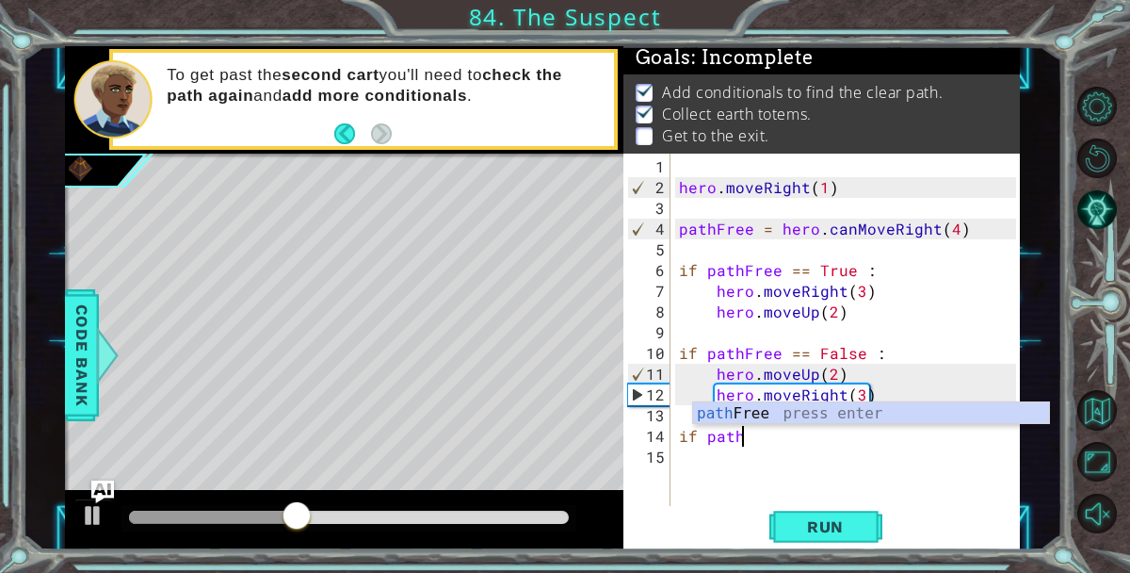
scroll to position [0, 3]
click at [934, 414] on div "path Free press enter" at bounding box center [871, 436] width 356 height 68
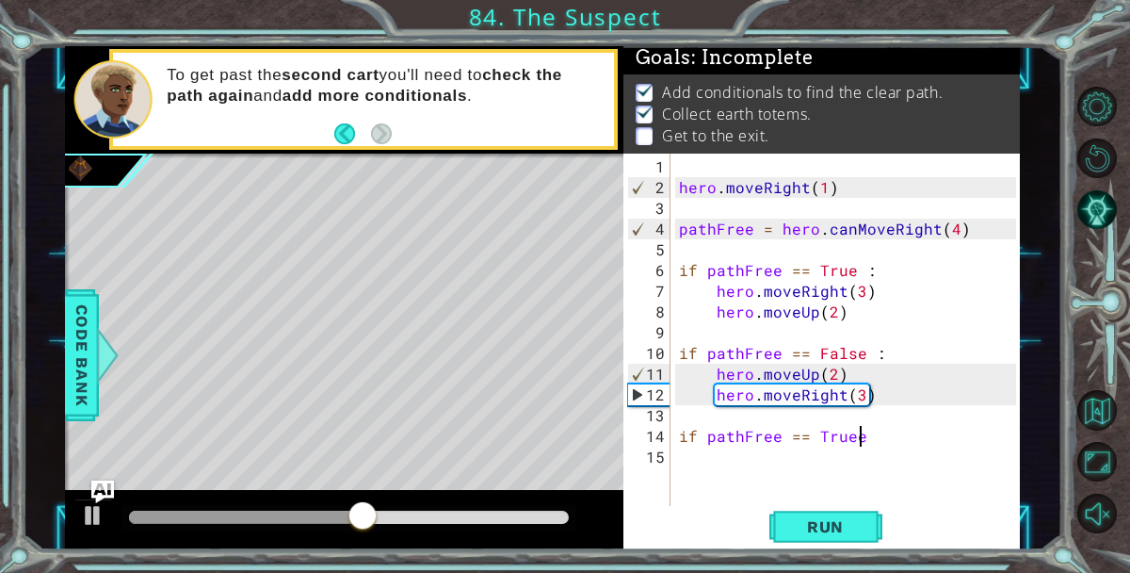
scroll to position [0, 9]
type textarea "if pathFree == True :"
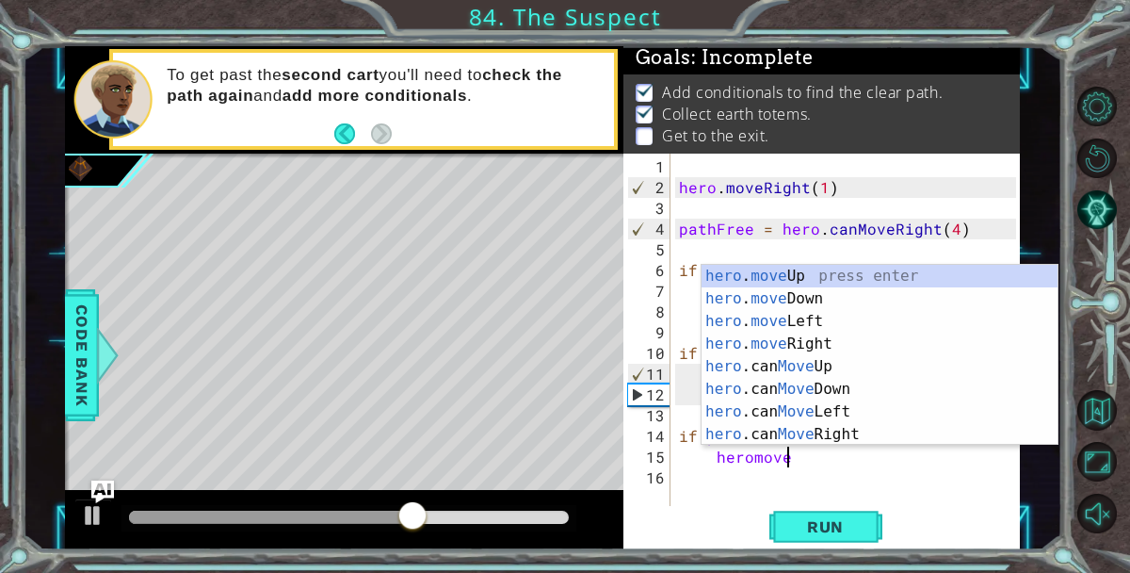
scroll to position [0, 6]
click at [934, 274] on div "hero . move Up press enter hero . move Down press enter hero . move Left press …" at bounding box center [880, 378] width 356 height 226
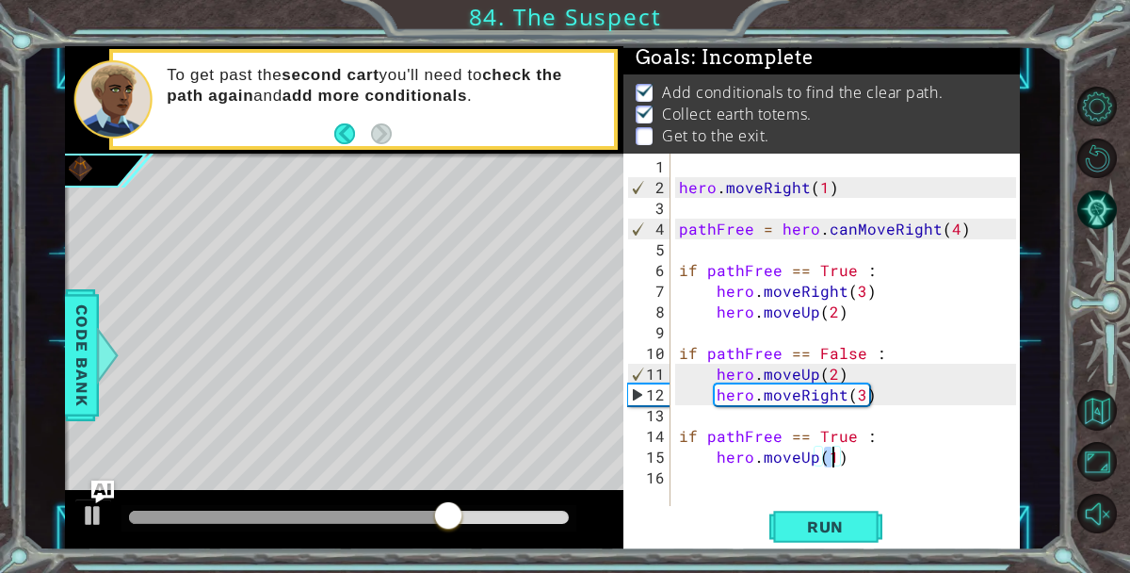
type textarea "hero.moveUp(2)"
click at [901, 444] on div "hero . moveRight ( 1 ) pathFree = hero . canMoveRight ( 4 ) if pathFree == True…" at bounding box center [850, 353] width 350 height 394
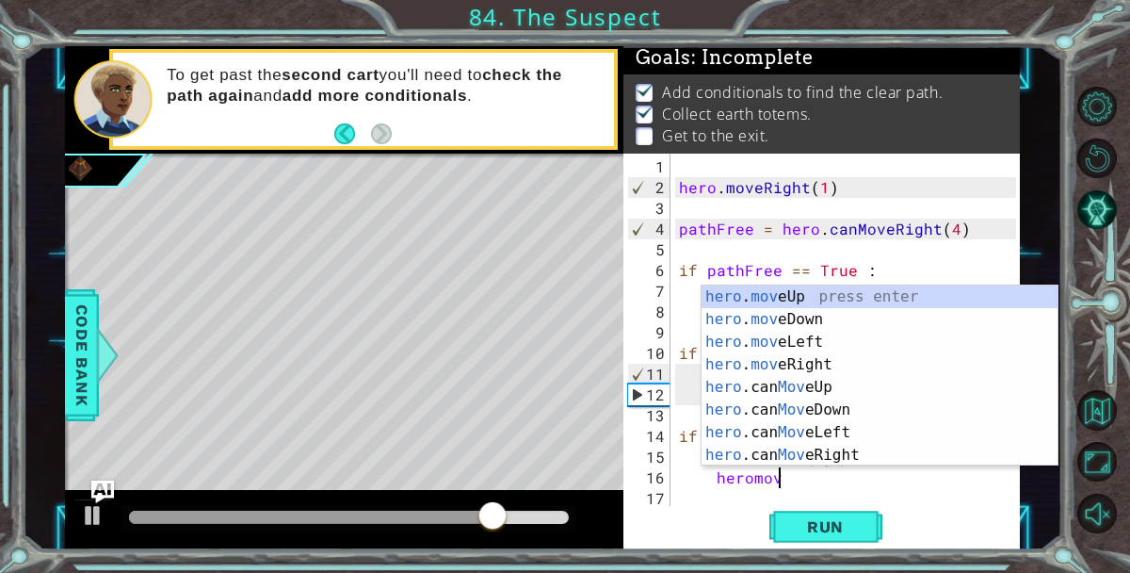
scroll to position [0, 6]
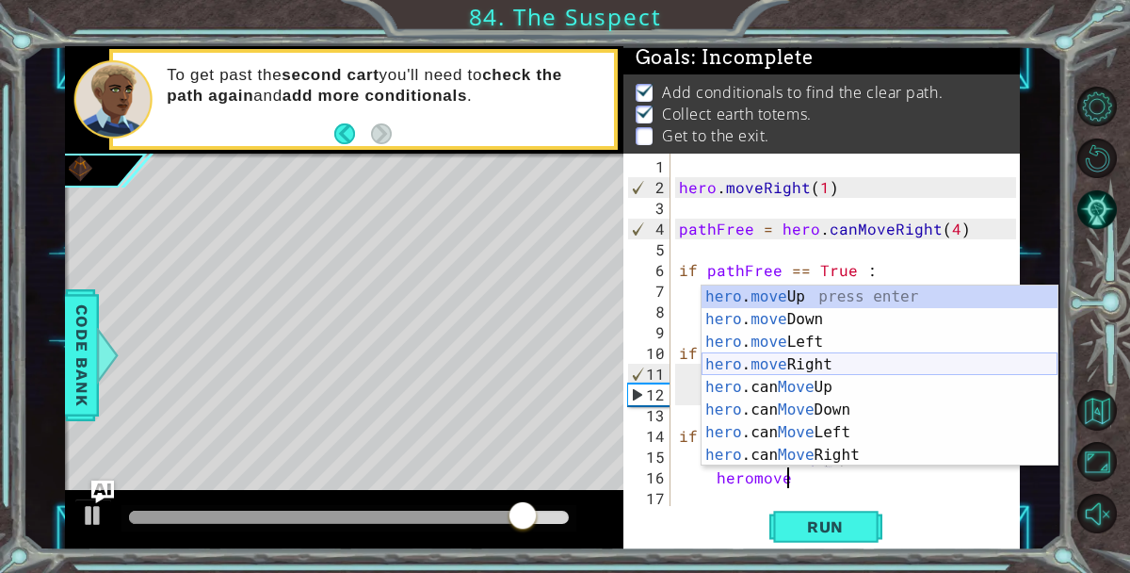
click at [881, 365] on div "hero . move Up press enter hero . move Down press enter hero . move Left press …" at bounding box center [880, 398] width 356 height 226
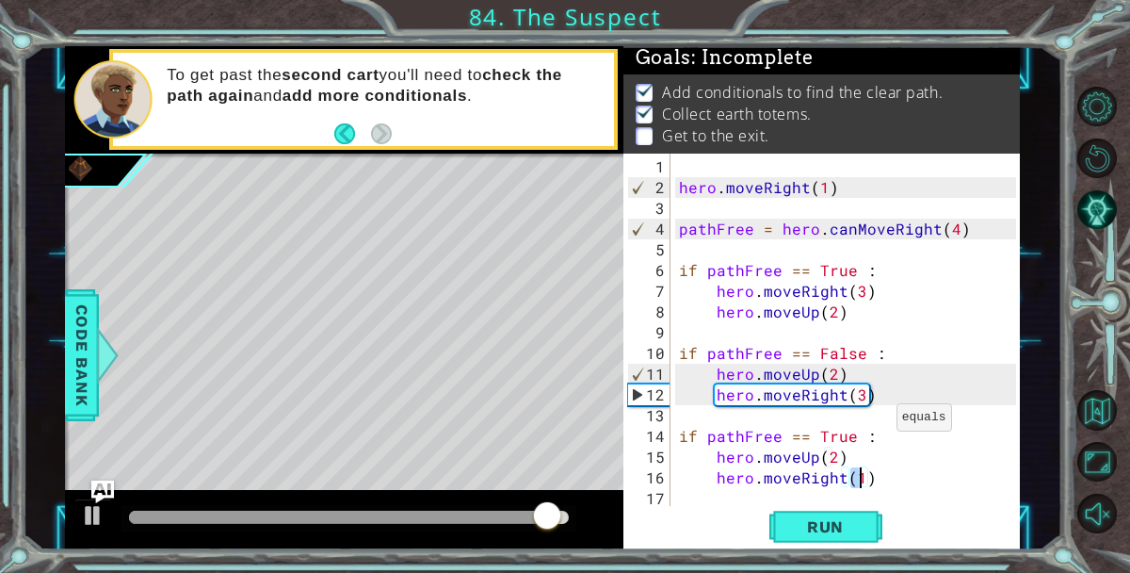
scroll to position [0, 10]
click at [909, 482] on div "hero . moveRight ( 1 ) pathFree = hero . canMoveRight ( 4 ) if pathFree == True…" at bounding box center [850, 353] width 350 height 394
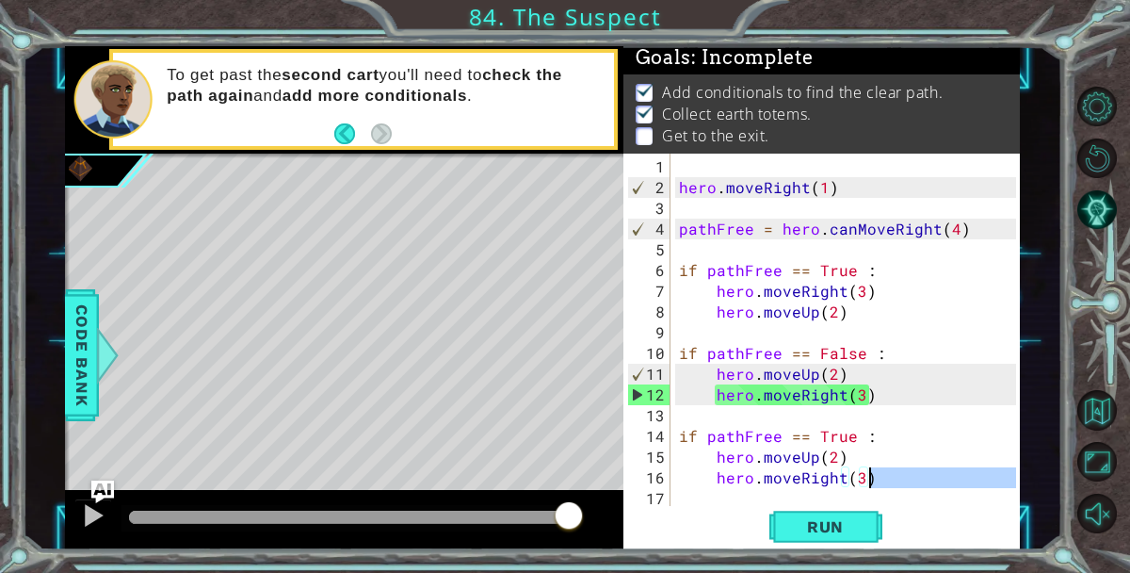
click at [909, 482] on div "hero . moveRight ( 1 ) pathFree = hero . canMoveRight ( 4 ) if pathFree == True…" at bounding box center [850, 353] width 350 height 394
type textarea "hero.moveRight(3)"
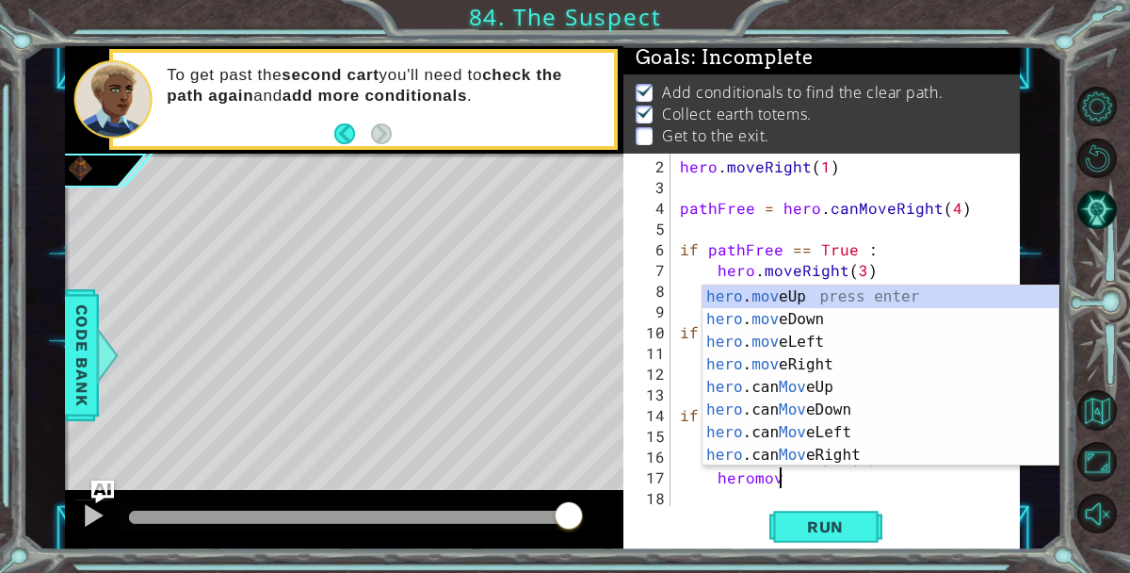
scroll to position [0, 6]
click at [914, 292] on div "hero . move Up press enter hero . move Down press enter hero . move Left press …" at bounding box center [880, 398] width 356 height 226
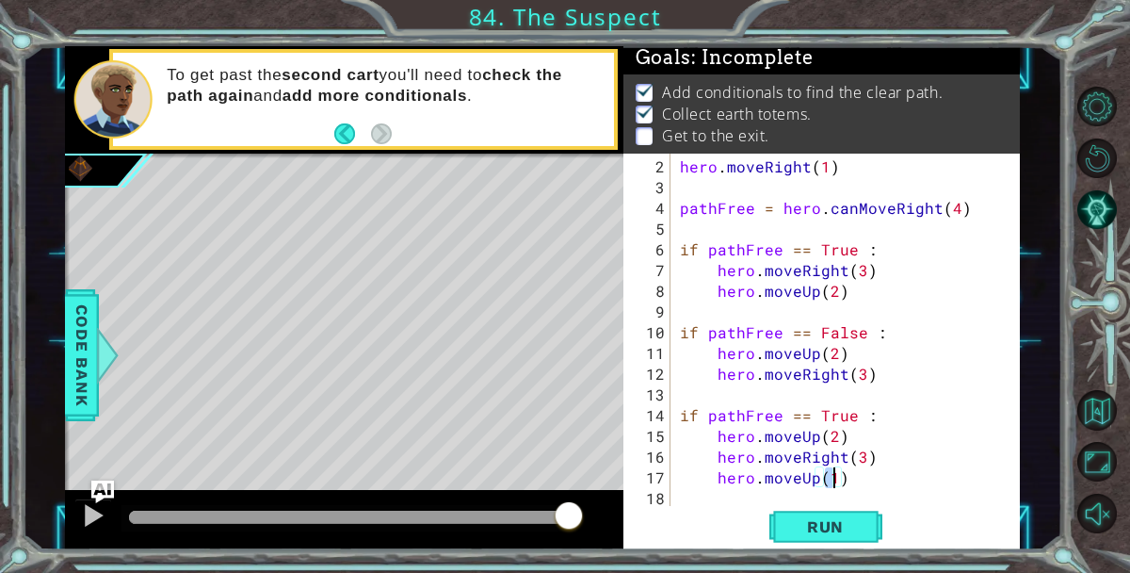
click at [935, 463] on div "hero . moveRight ( 1 ) pathFree = hero . canMoveRight ( 4 ) if pathFree == True…" at bounding box center [850, 353] width 349 height 394
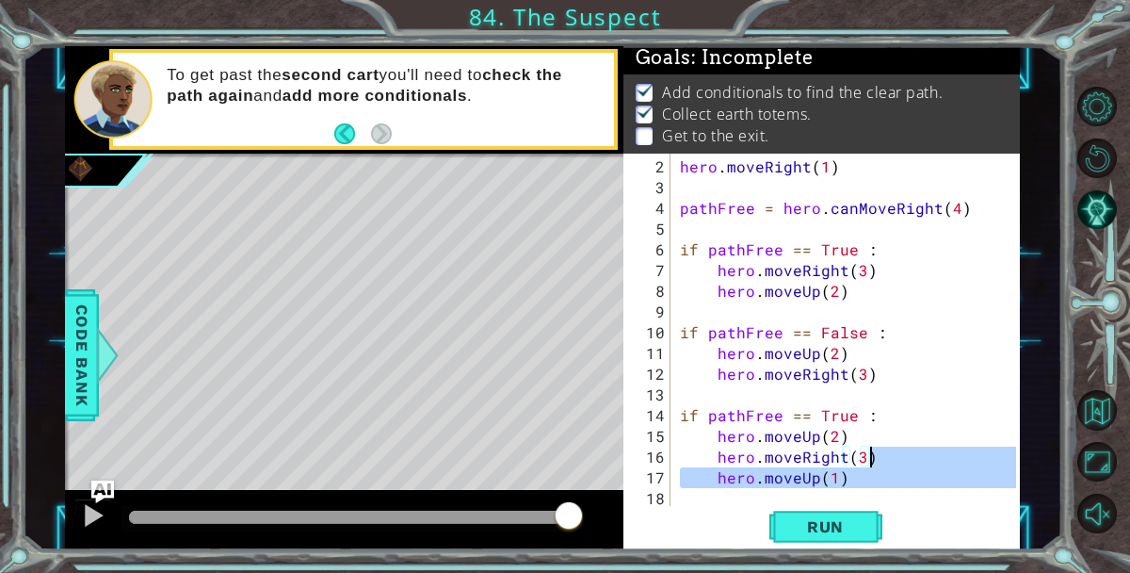
type textarea "hero.moveRight(3) hero.moveUp(1)"
click at [931, 490] on div "hero . moveRight ( 1 ) pathFree = hero . canMoveRight ( 4 ) if pathFree == True…" at bounding box center [850, 353] width 349 height 394
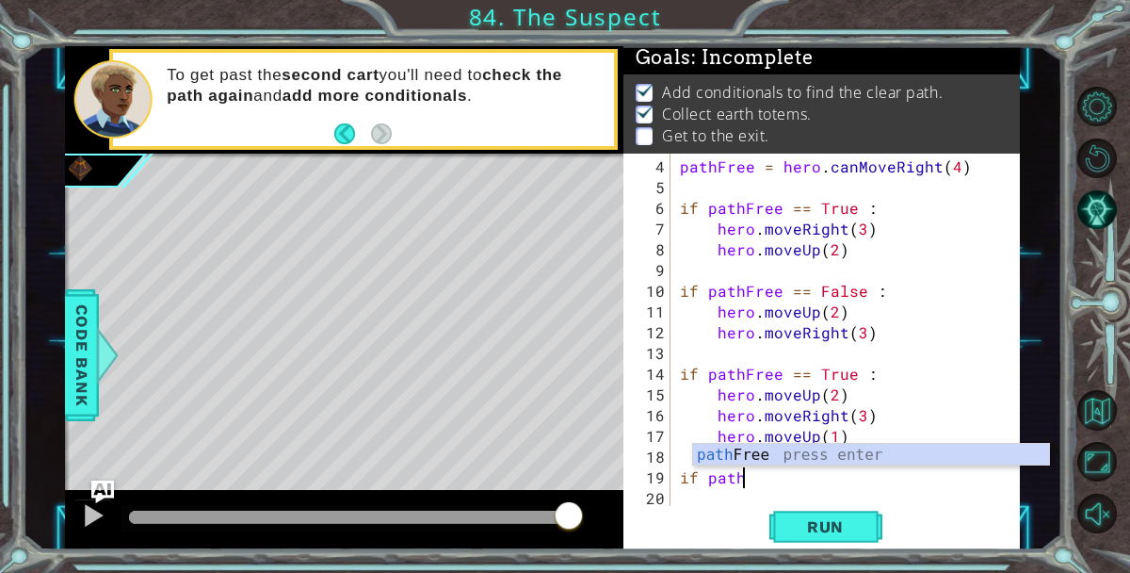
scroll to position [0, 3]
click at [925, 457] on div "path Free press enter" at bounding box center [871, 478] width 356 height 68
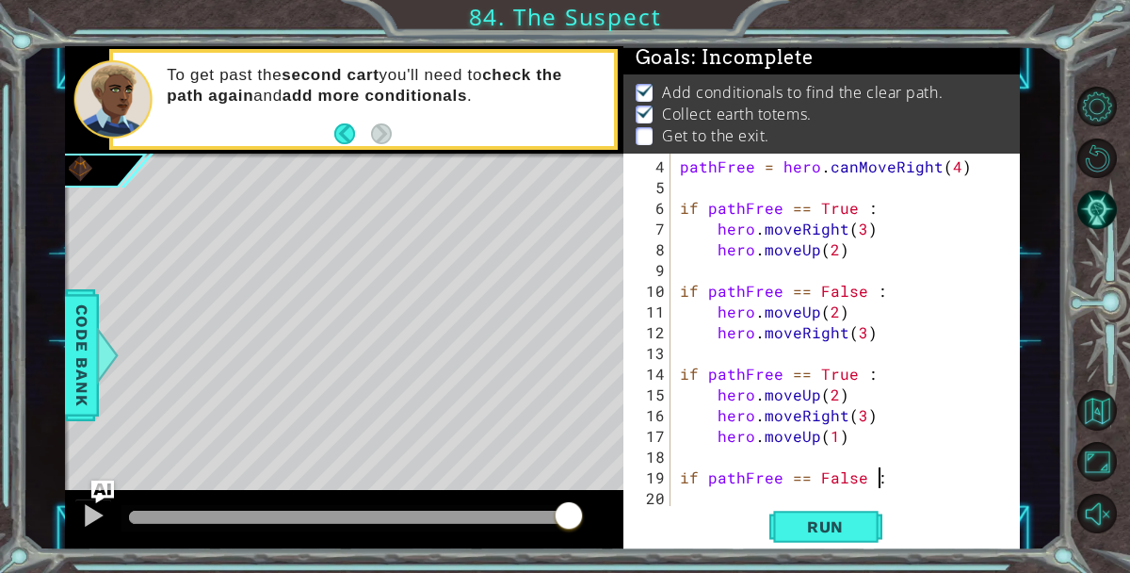
scroll to position [0, 11]
type textarea "if pathFree == False :"
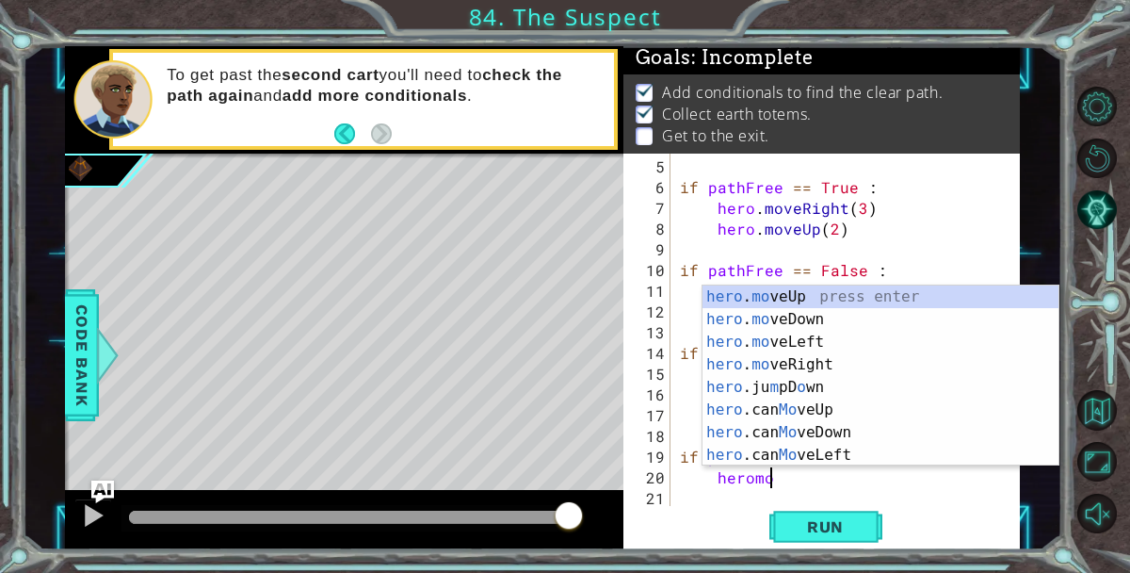
scroll to position [0, 6]
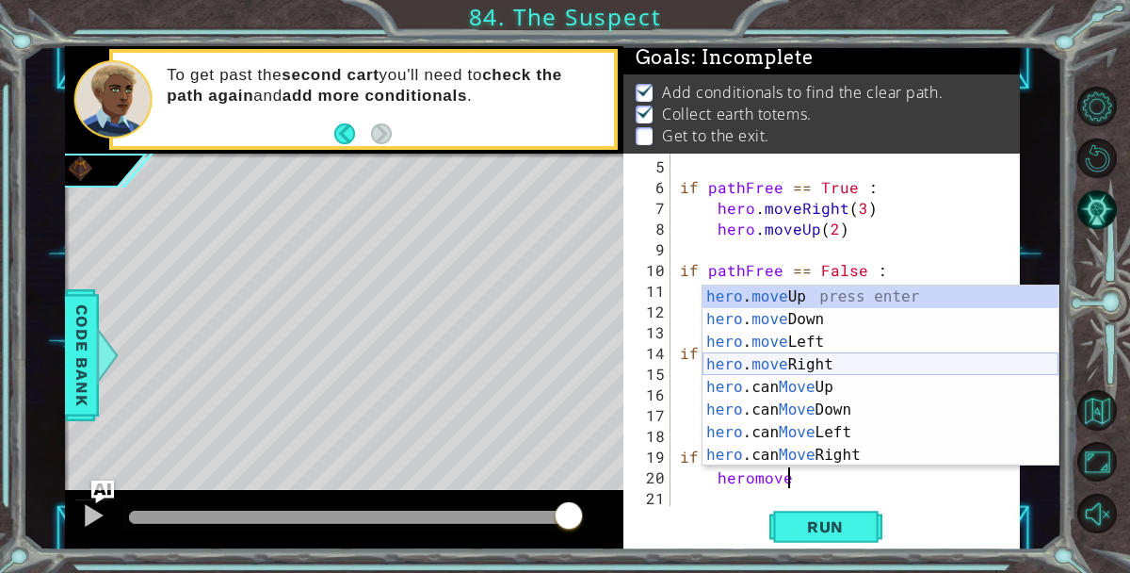
click at [808, 360] on div "hero . move Up press enter hero . move Down press enter hero . move Left press …" at bounding box center [880, 398] width 356 height 226
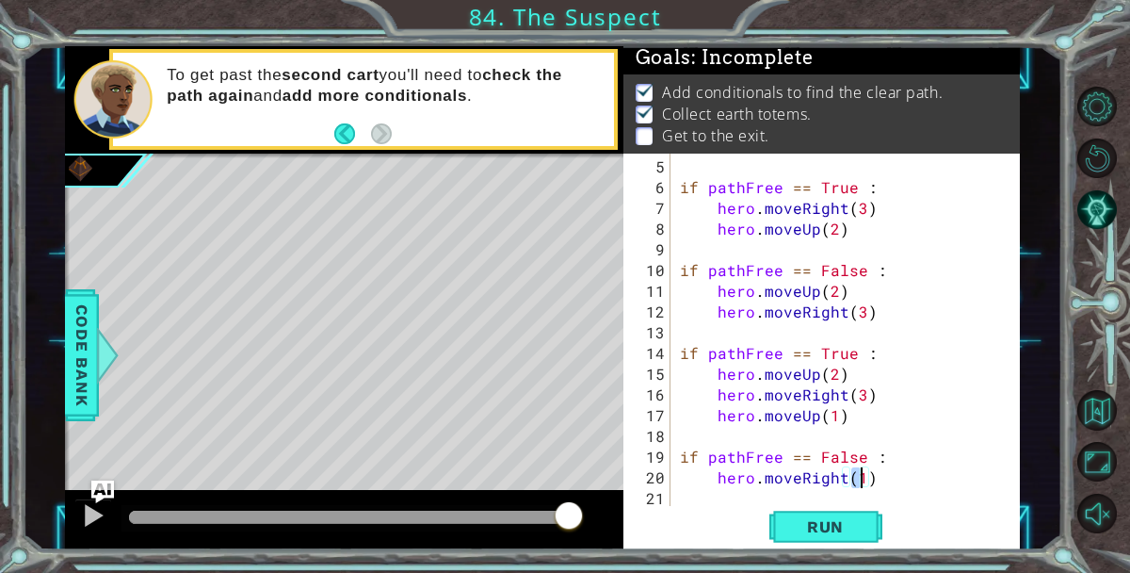
type textarea "hero.moveRight(2)"
click at [912, 482] on div "if pathFree == True : hero . moveRight ( 3 ) hero . moveUp ( 2 ) if pathFree ==…" at bounding box center [850, 353] width 349 height 394
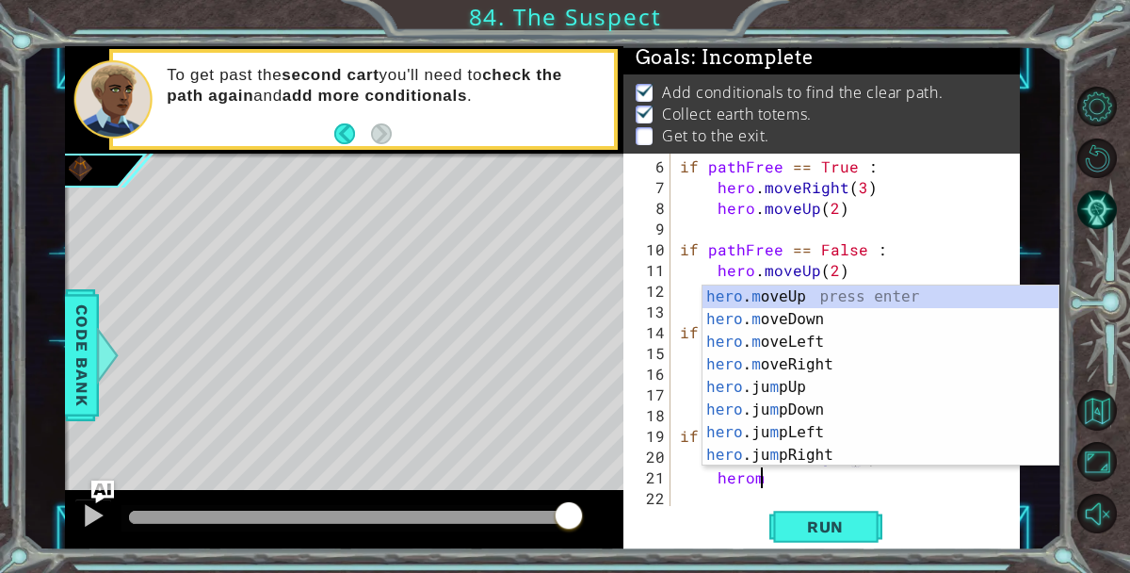
scroll to position [0, 5]
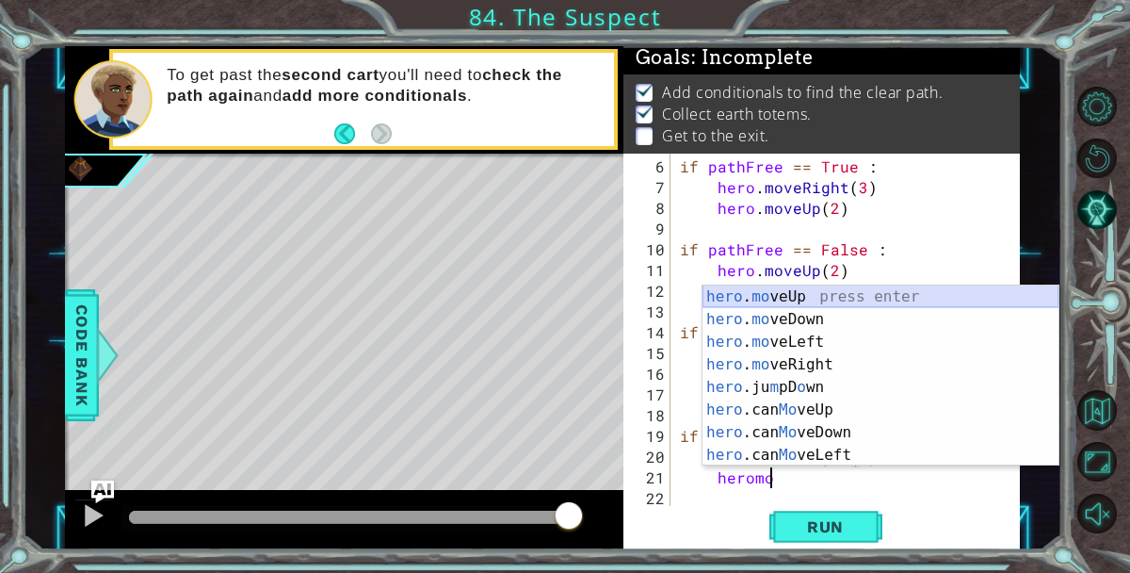
click at [895, 298] on div "hero . mo veUp press enter hero . mo veDown press enter hero . mo veLeft press …" at bounding box center [880, 398] width 356 height 226
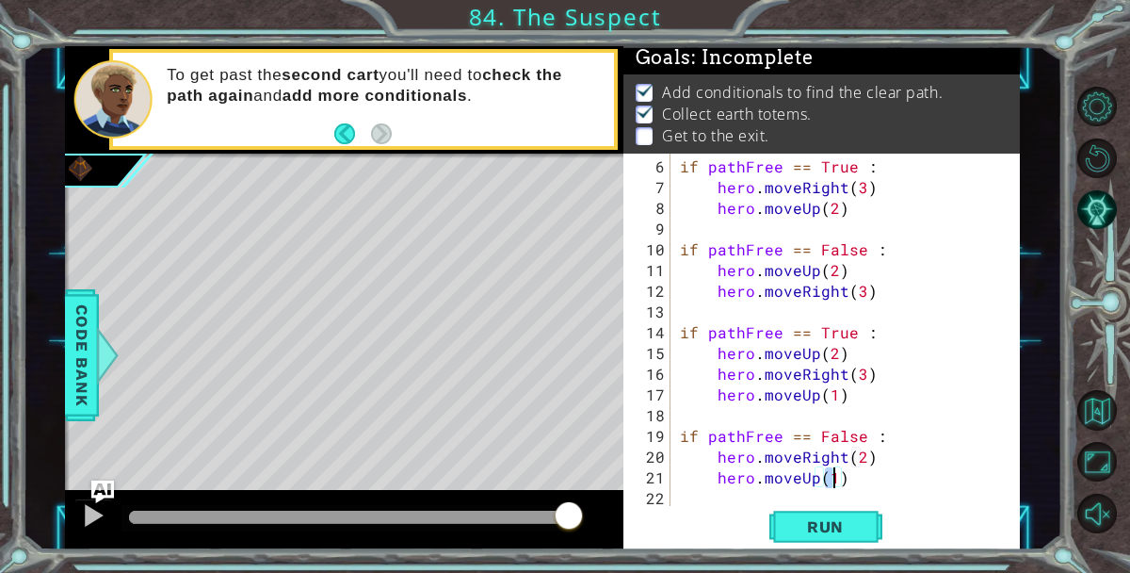
type textarea "hero.moveUp(2)"
click at [870, 484] on div "if pathFree == True : hero . moveRight ( 3 ) hero . moveUp ( 2 ) if pathFree ==…" at bounding box center [850, 353] width 349 height 394
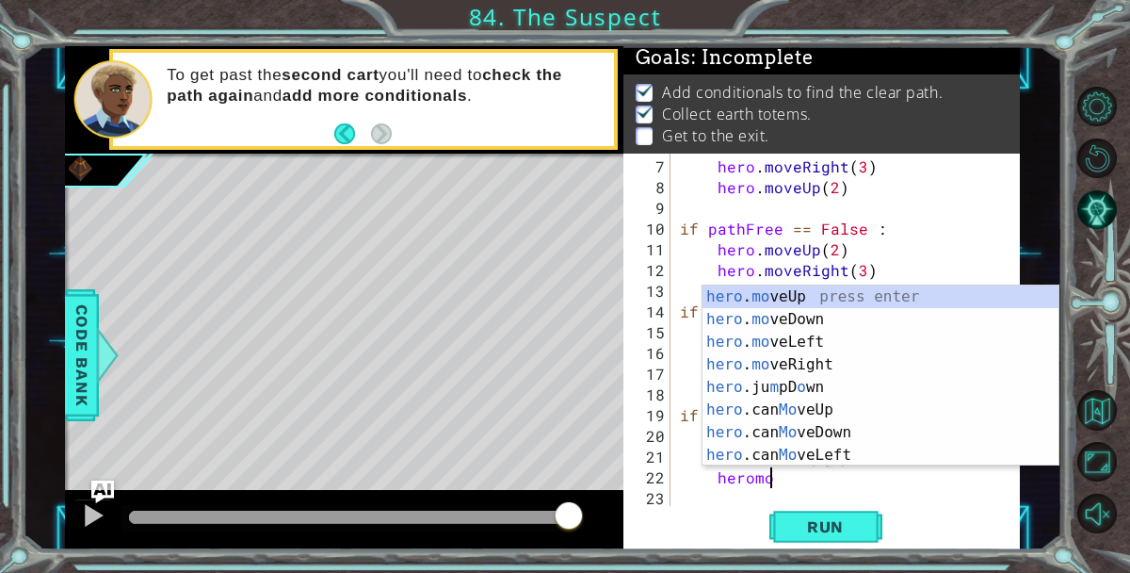
scroll to position [0, 5]
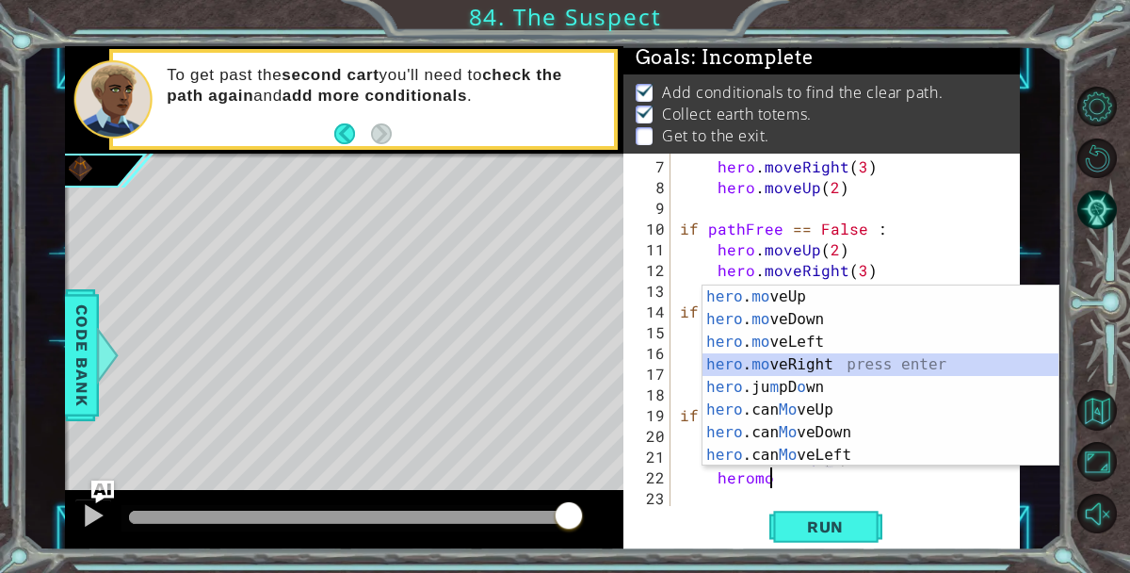
click at [867, 361] on div "hero . mo veUp press enter hero . mo veDown press enter hero . mo veLeft press …" at bounding box center [880, 398] width 356 height 226
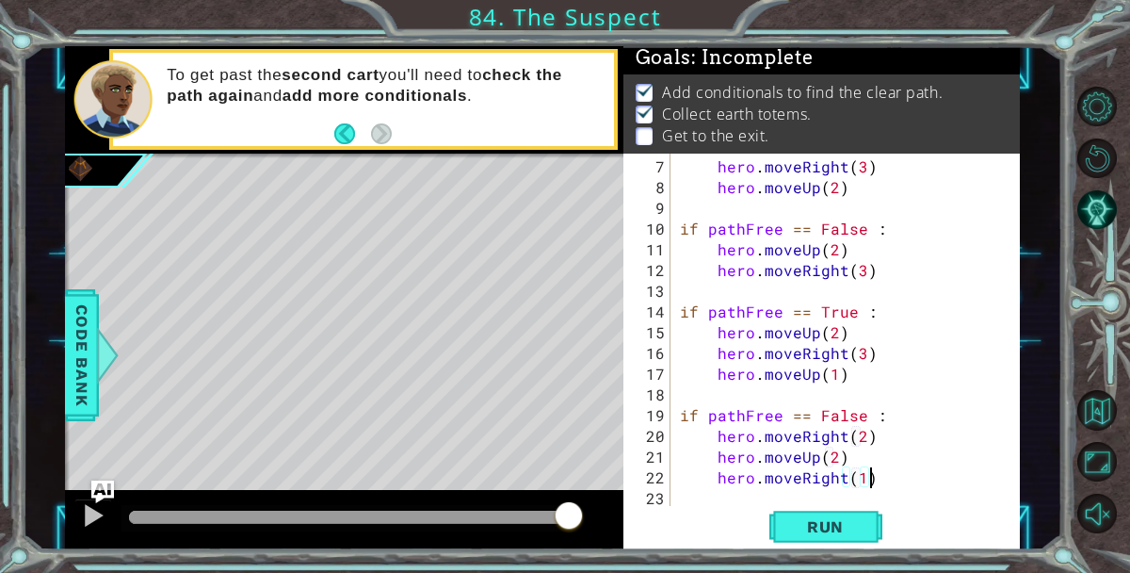
click at [895, 478] on div "hero . moveRight ( 3 ) hero . moveUp ( 2 ) if pathFree == False : hero . moveUp…" at bounding box center [850, 353] width 349 height 394
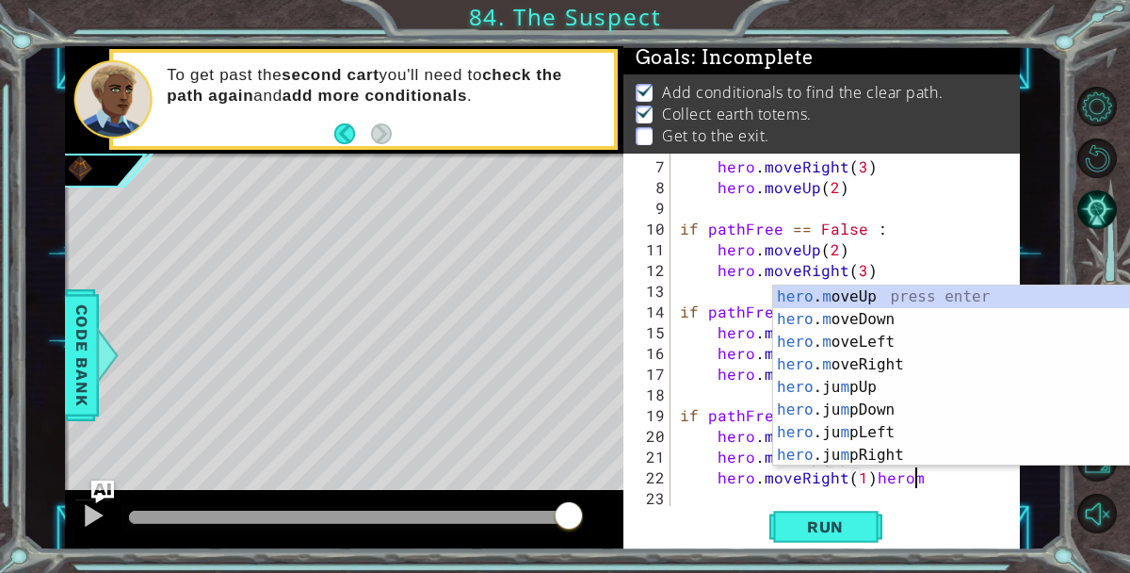
scroll to position [0, 14]
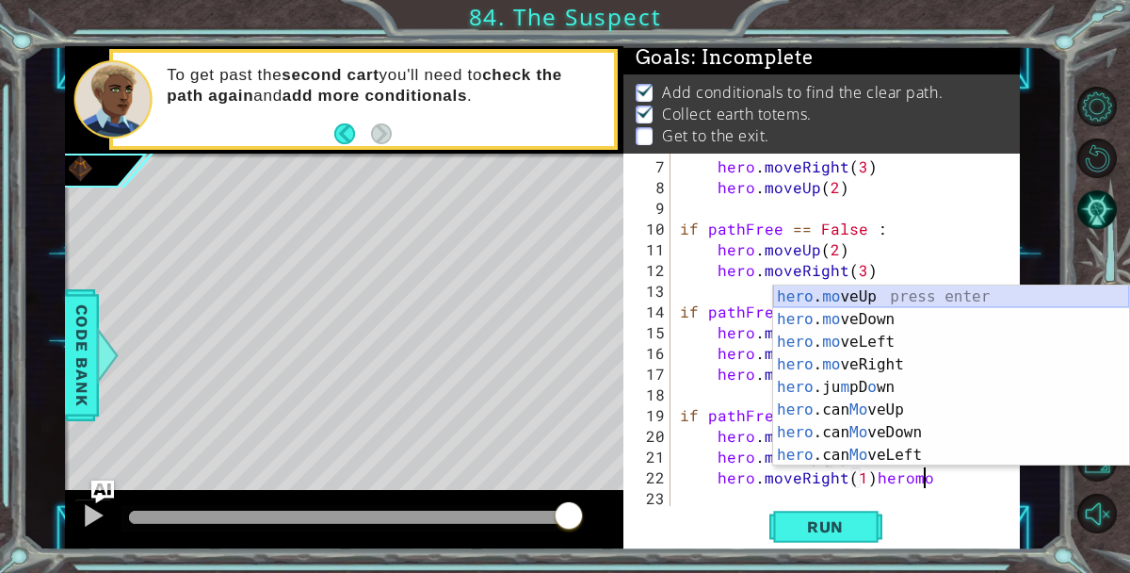
click at [920, 291] on div "hero . mo veUp press enter hero . mo veDown press enter hero . mo veLeft press …" at bounding box center [951, 398] width 356 height 226
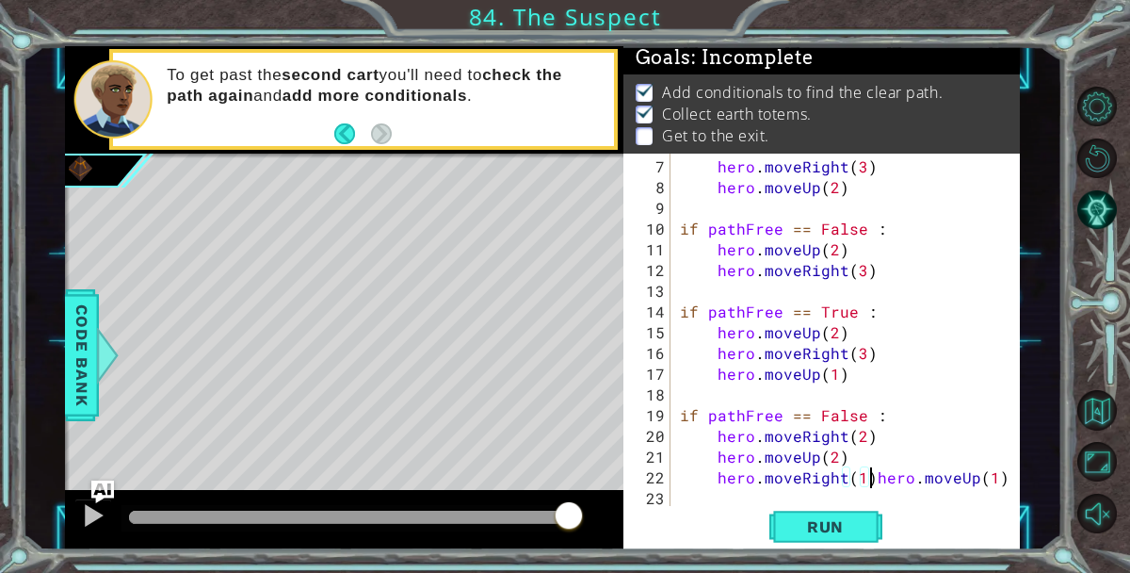
click at [871, 480] on div "hero . moveRight ( 3 ) hero . moveUp ( 2 ) if pathFree == False : hero . moveUp…" at bounding box center [850, 353] width 349 height 394
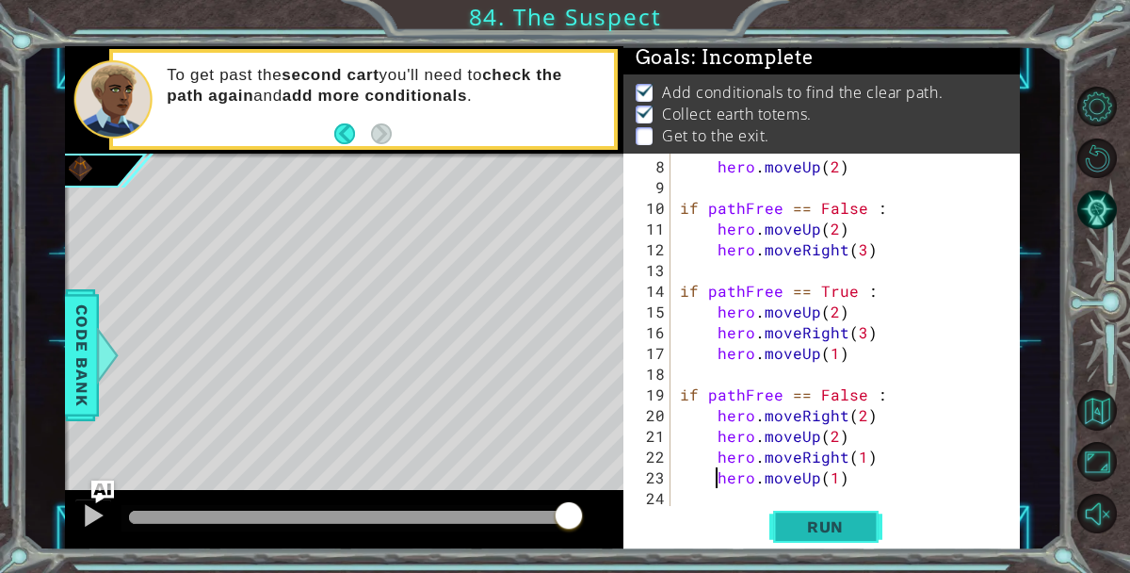
type textarea "hero.moveUp(1)"
click at [867, 522] on button "Run" at bounding box center [825, 527] width 113 height 40
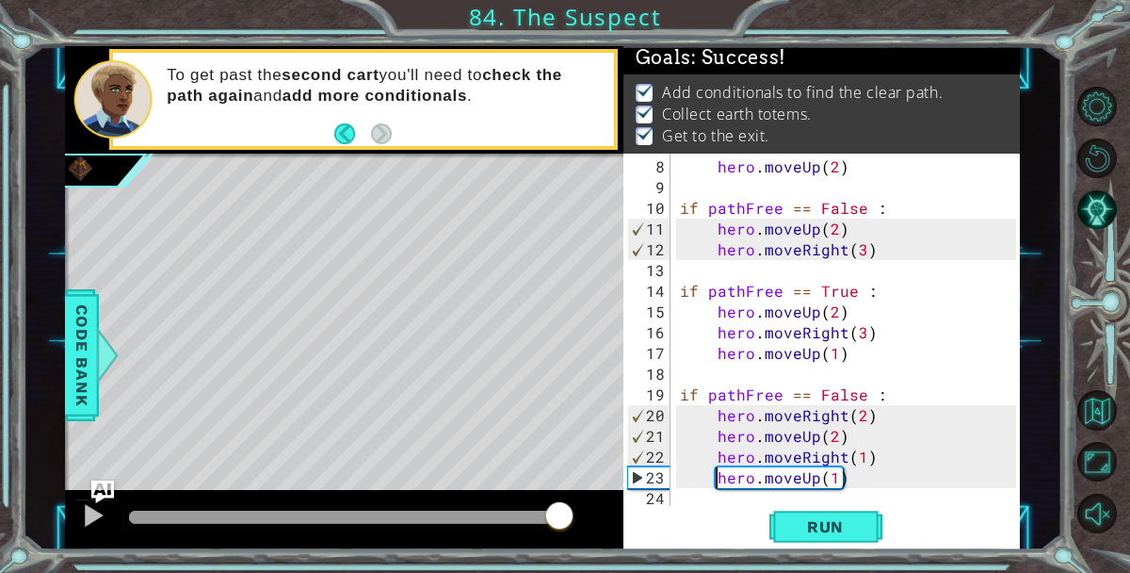
drag, startPoint x: 224, startPoint y: 516, endPoint x: 571, endPoint y: 537, distance: 347.1
click at [571, 537] on div at bounding box center [344, 520] width 558 height 60
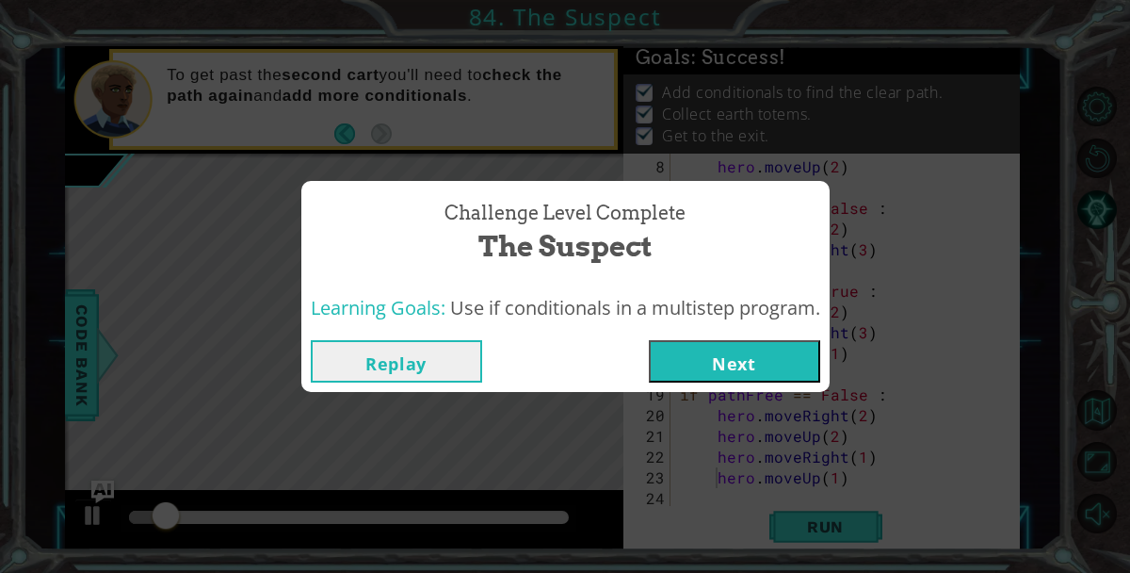
click at [718, 365] on button "Next" at bounding box center [734, 361] width 171 height 42
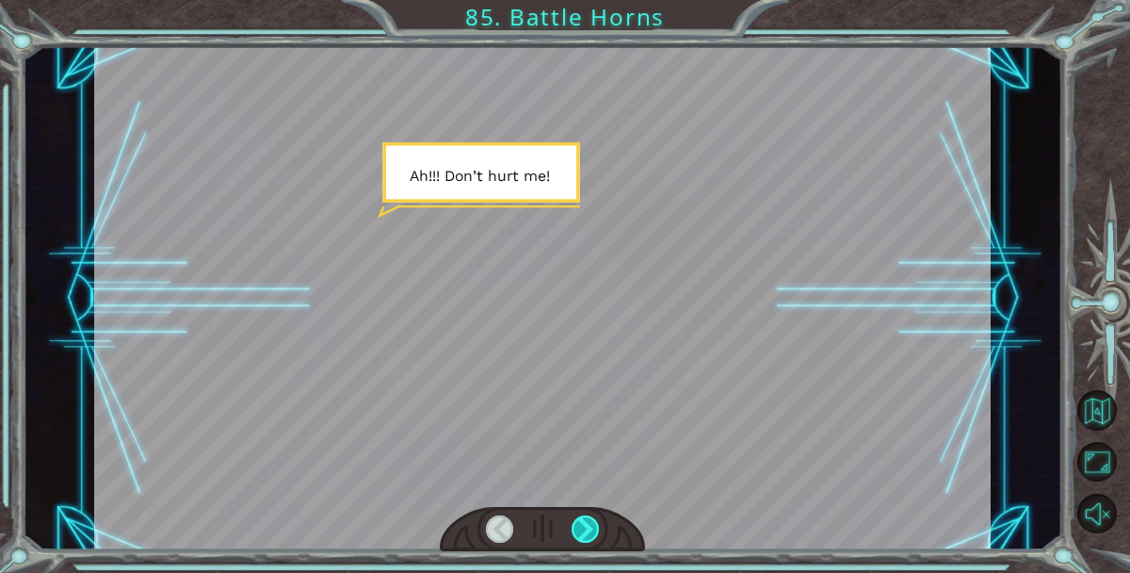
click at [582, 526] on div at bounding box center [585, 528] width 27 height 27
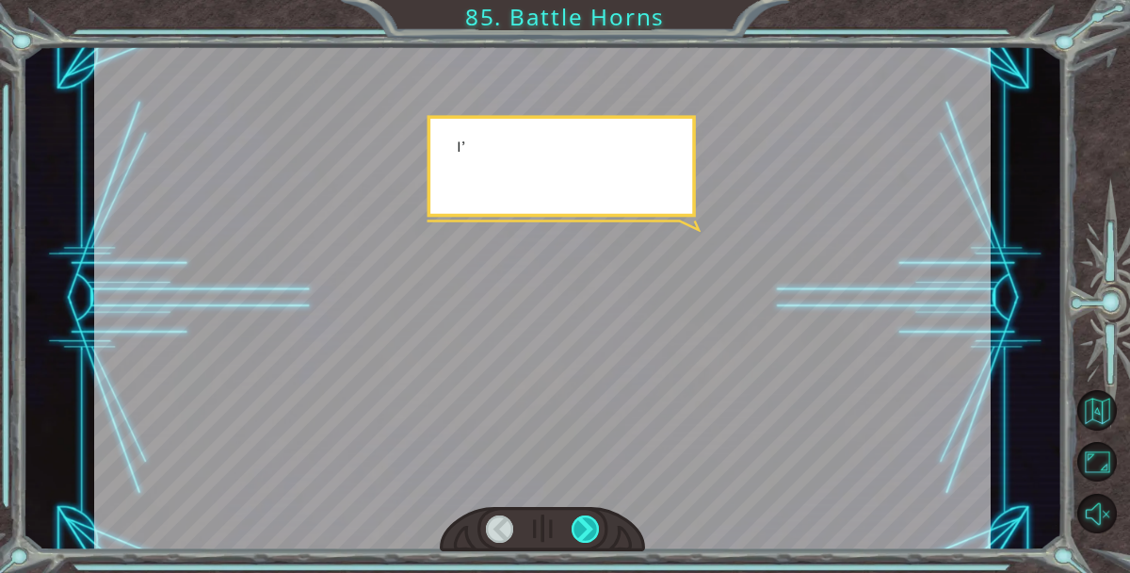
click at [582, 525] on div at bounding box center [585, 528] width 27 height 27
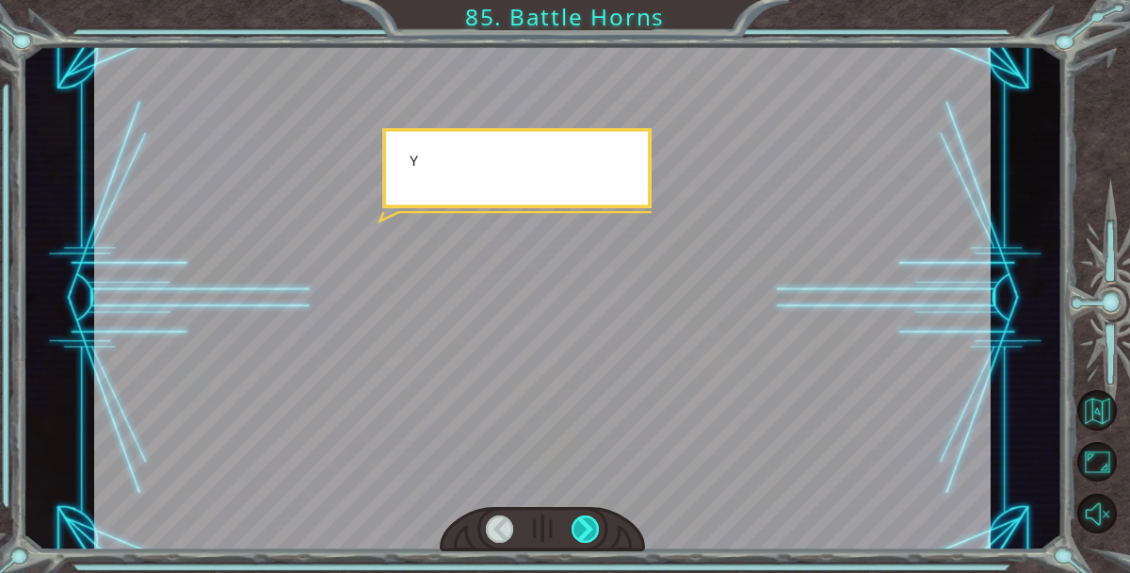
click at [582, 525] on div at bounding box center [585, 528] width 27 height 27
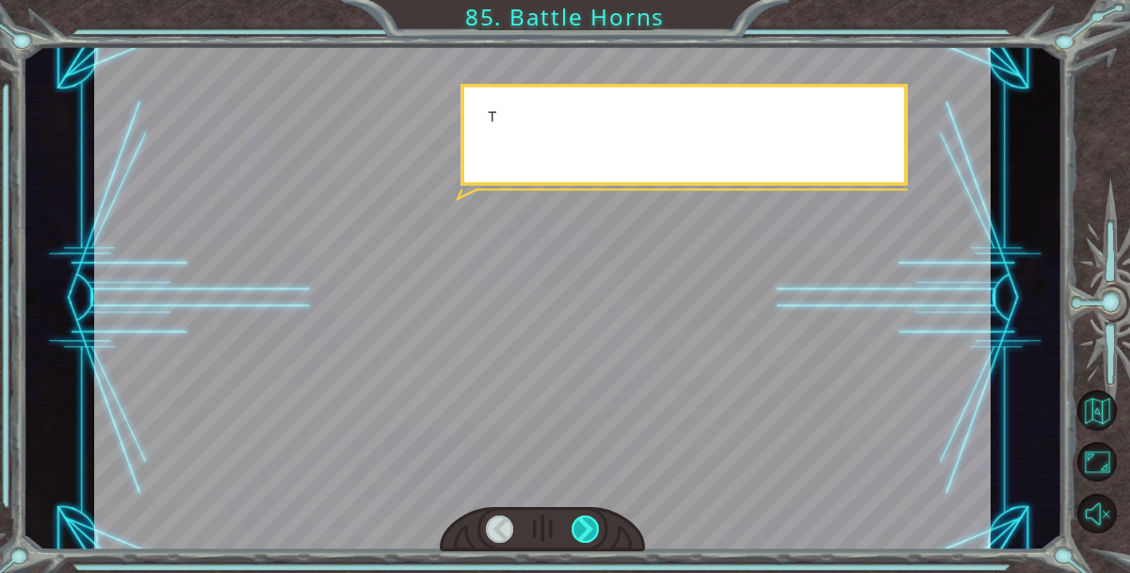
click at [582, 525] on div at bounding box center [585, 528] width 27 height 27
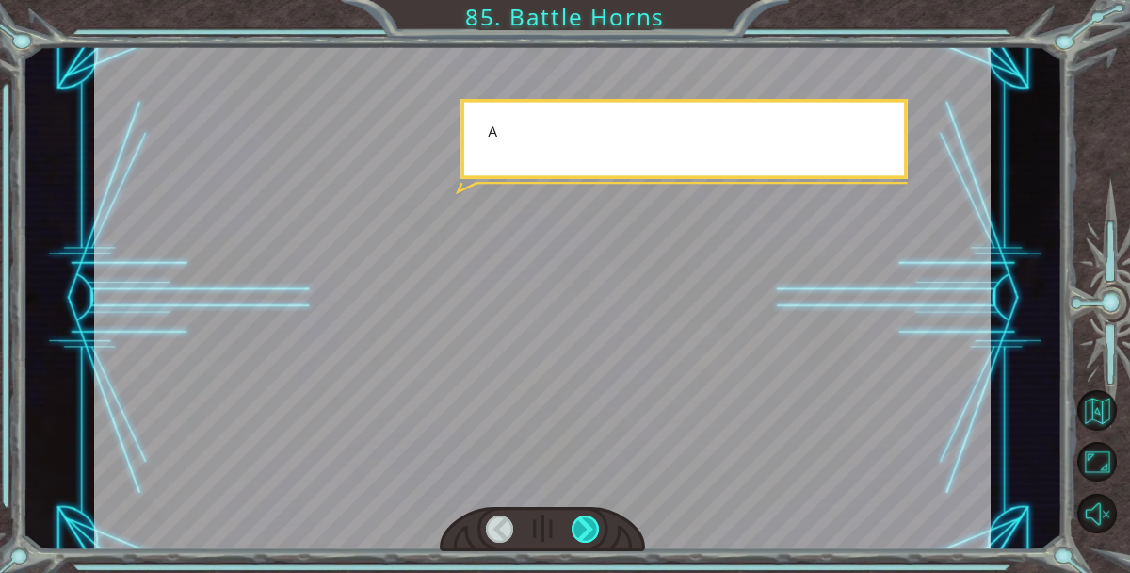
click at [582, 525] on div at bounding box center [585, 528] width 27 height 27
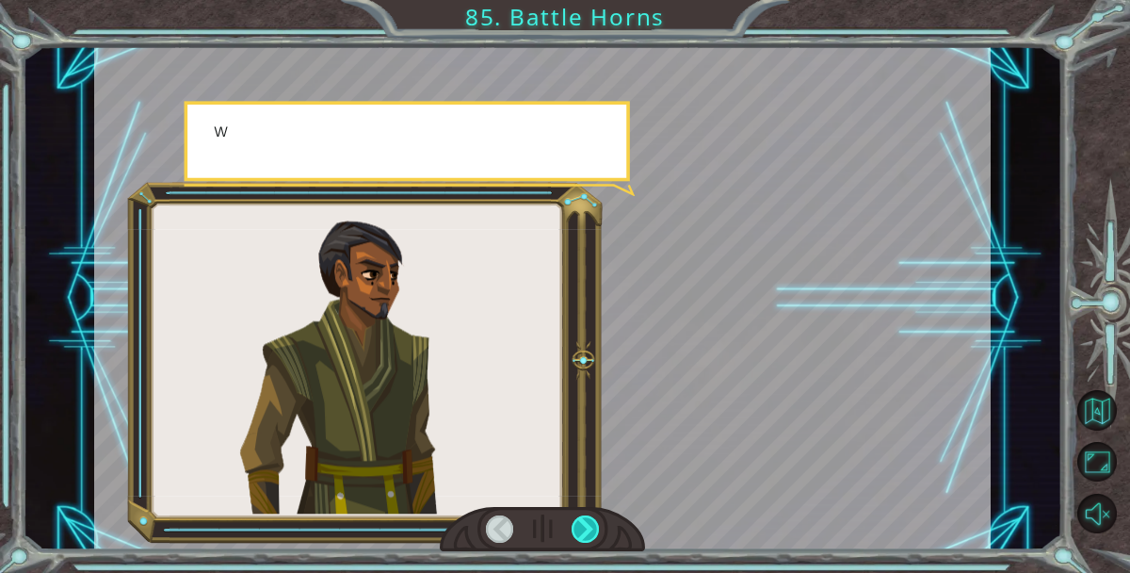
click at [582, 525] on div at bounding box center [585, 528] width 27 height 27
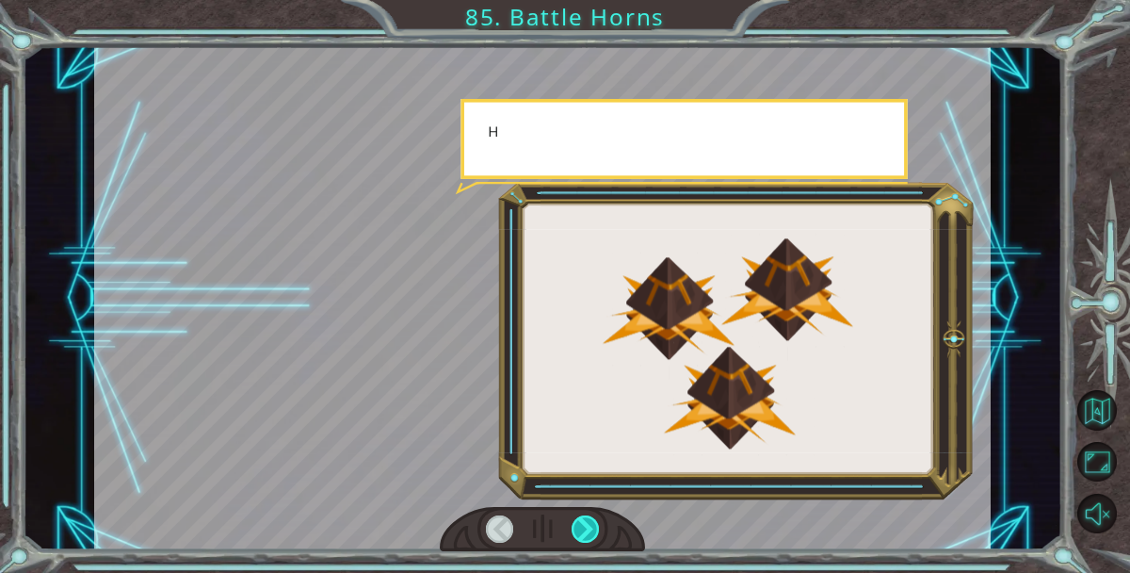
click at [582, 524] on div at bounding box center [585, 528] width 27 height 27
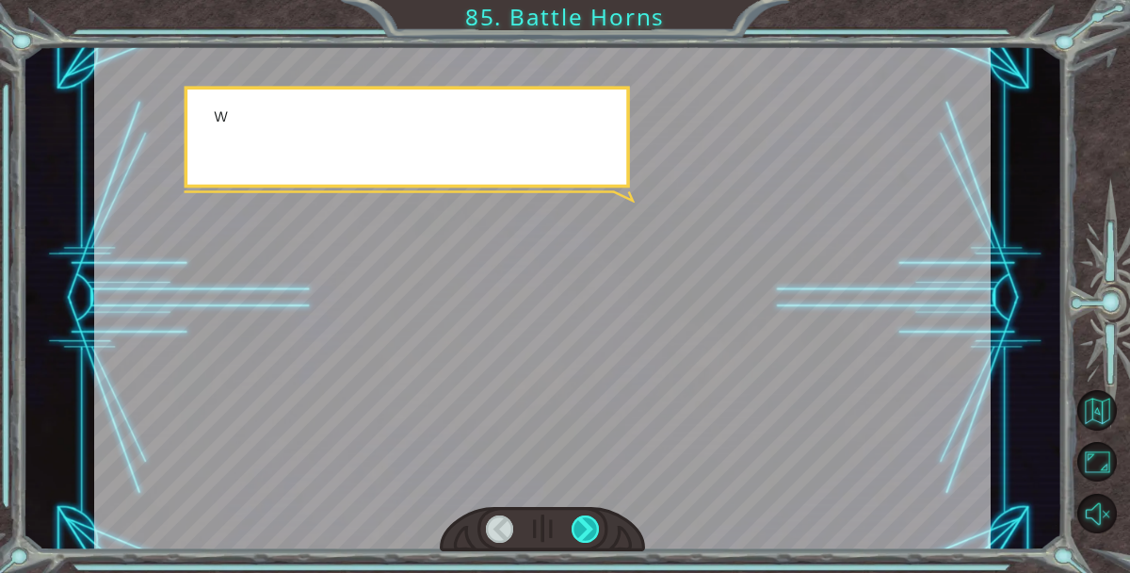
click at [582, 524] on div at bounding box center [585, 528] width 27 height 27
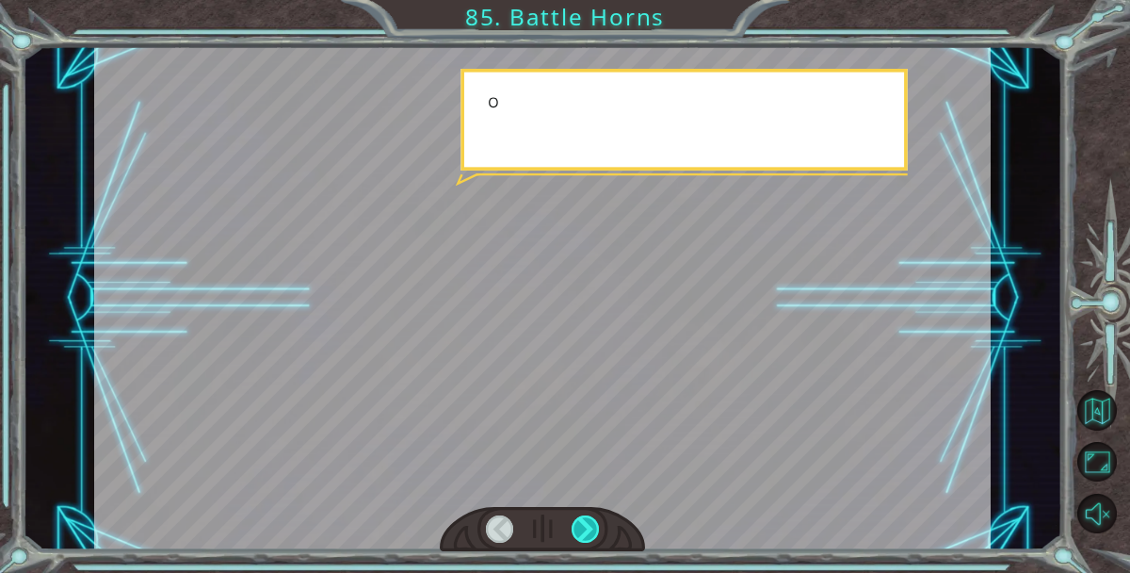
click at [582, 524] on div at bounding box center [585, 528] width 27 height 27
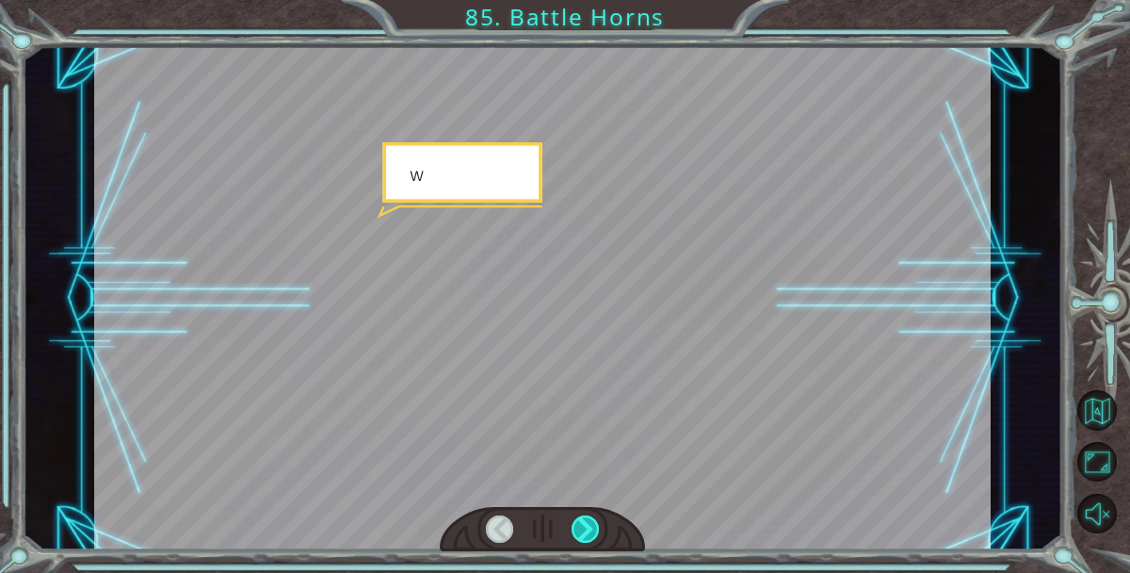
click at [582, 524] on div at bounding box center [585, 528] width 27 height 27
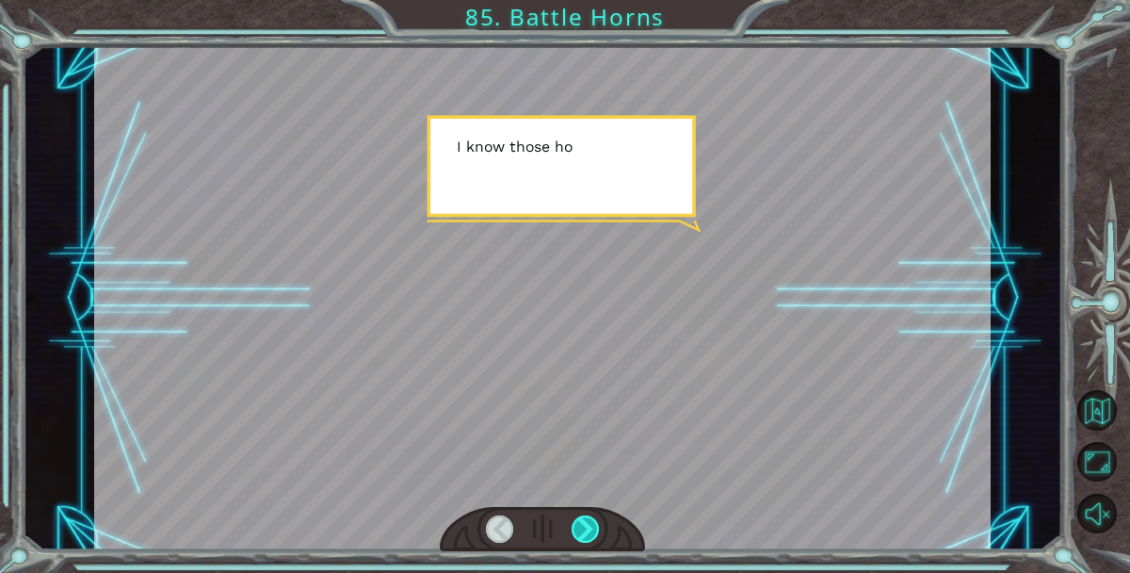
click at [582, 524] on div at bounding box center [585, 528] width 27 height 27
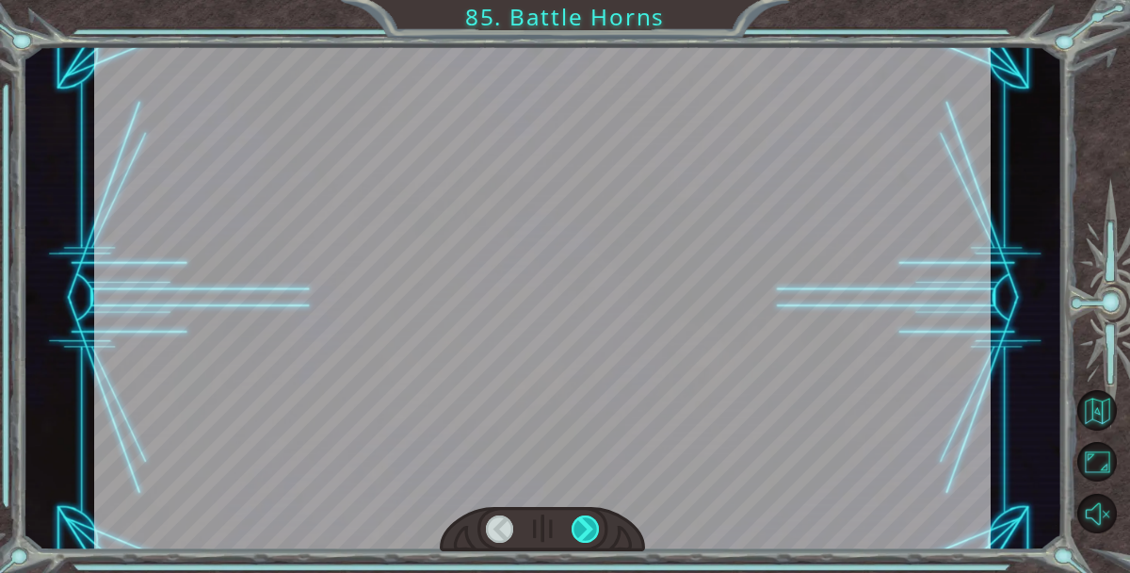
click at [582, 524] on div at bounding box center [585, 528] width 27 height 27
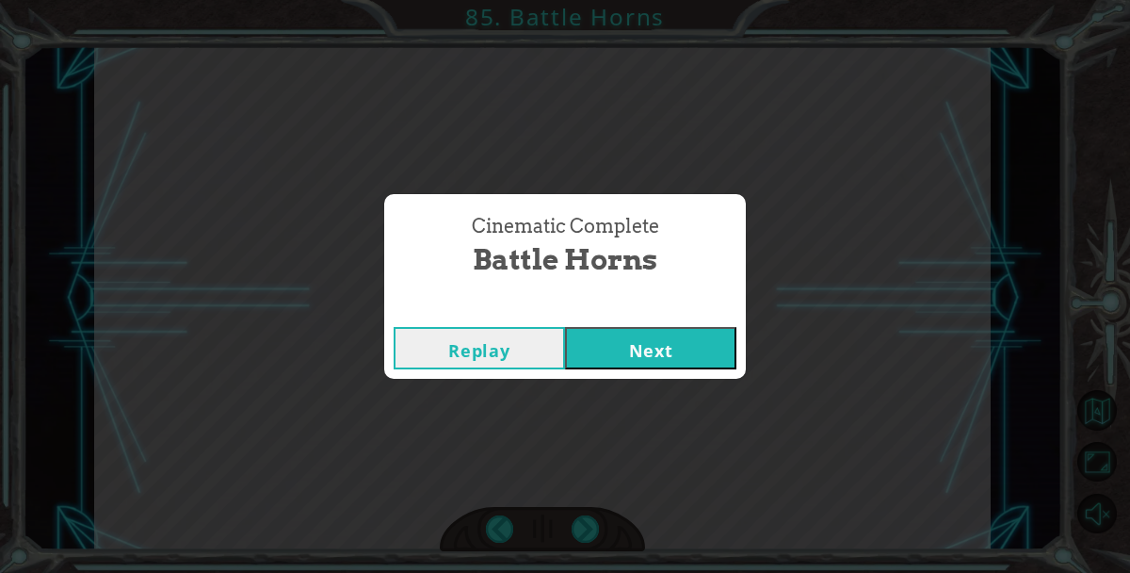
click at [593, 346] on button "Next" at bounding box center [650, 348] width 171 height 42
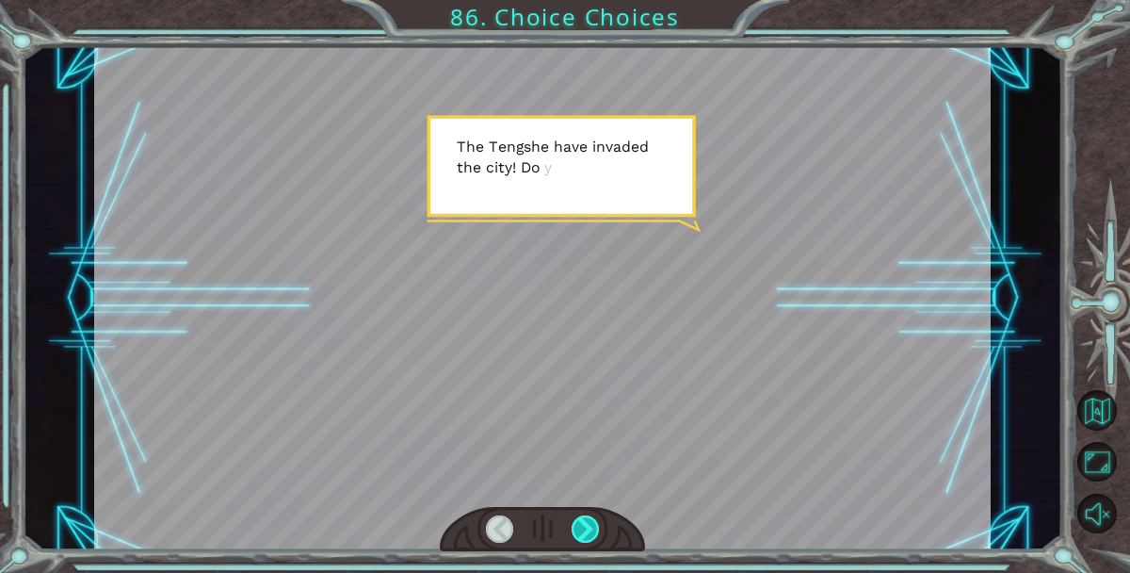
click at [585, 519] on div at bounding box center [585, 528] width 27 height 27
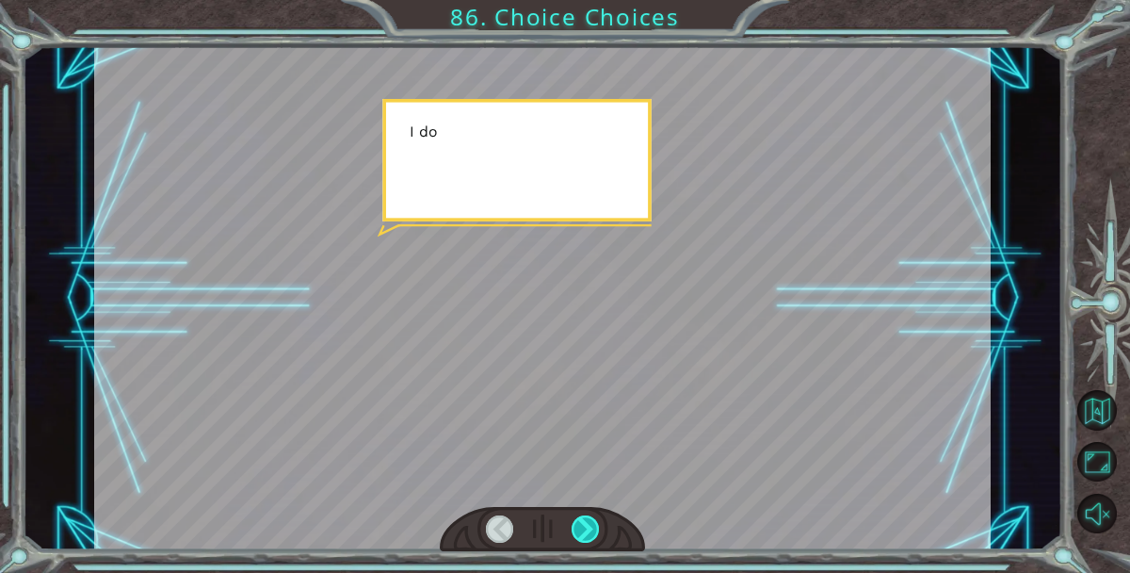
click at [585, 519] on div at bounding box center [585, 528] width 27 height 27
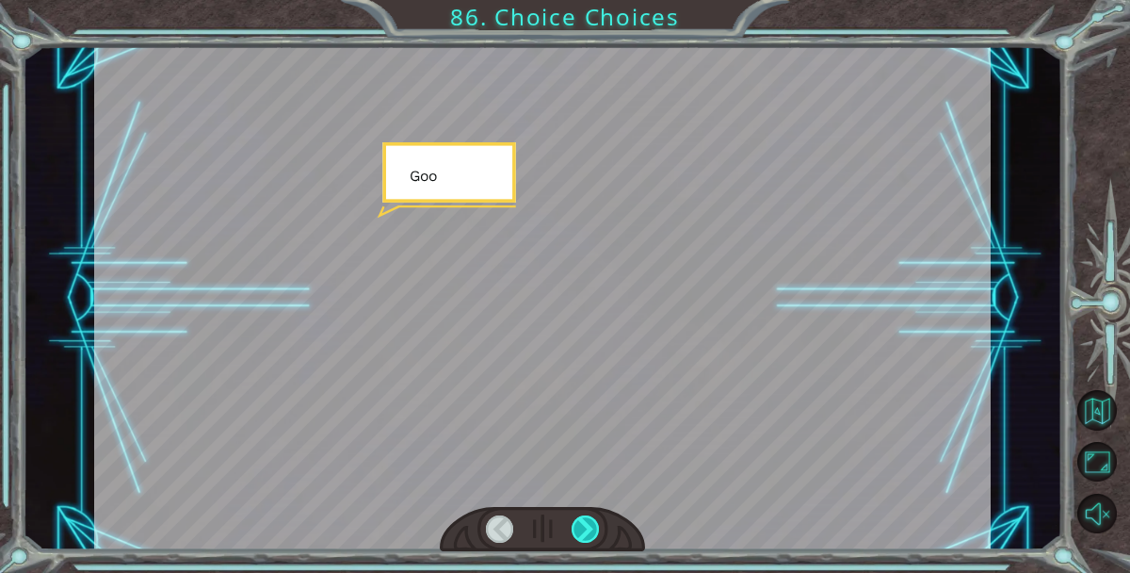
click at [585, 519] on div at bounding box center [585, 528] width 27 height 27
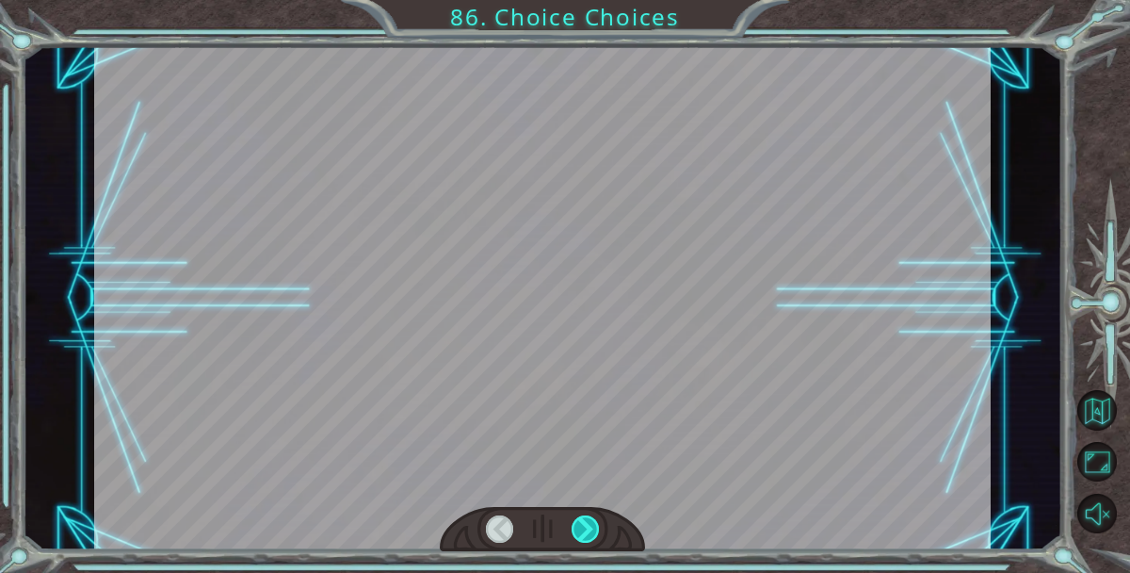
click at [585, 519] on div at bounding box center [585, 528] width 27 height 27
click at [588, 524] on div at bounding box center [585, 528] width 27 height 27
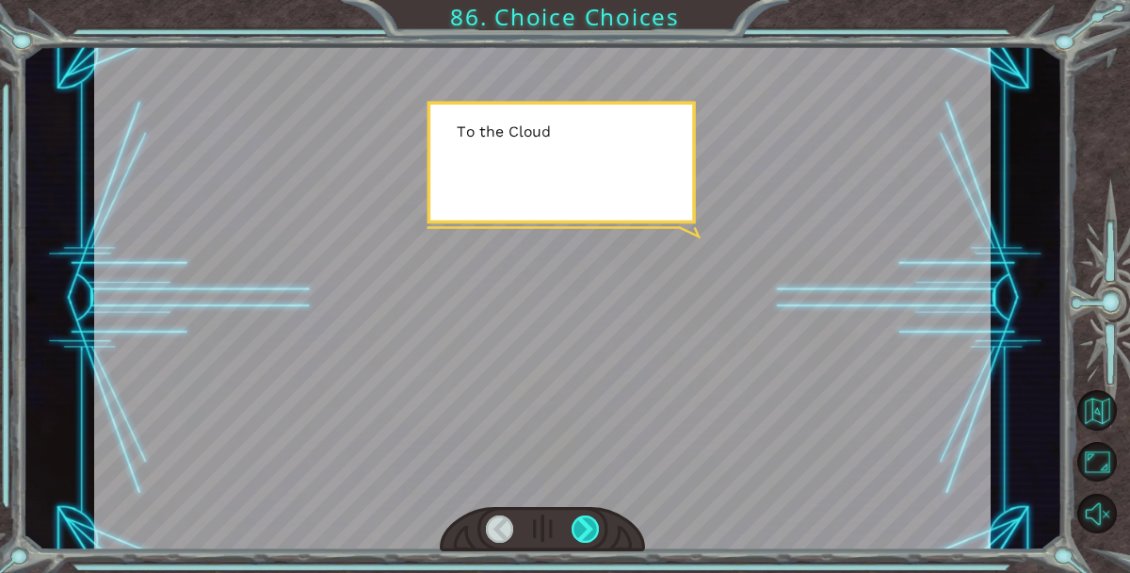
click at [588, 524] on div at bounding box center [585, 528] width 27 height 27
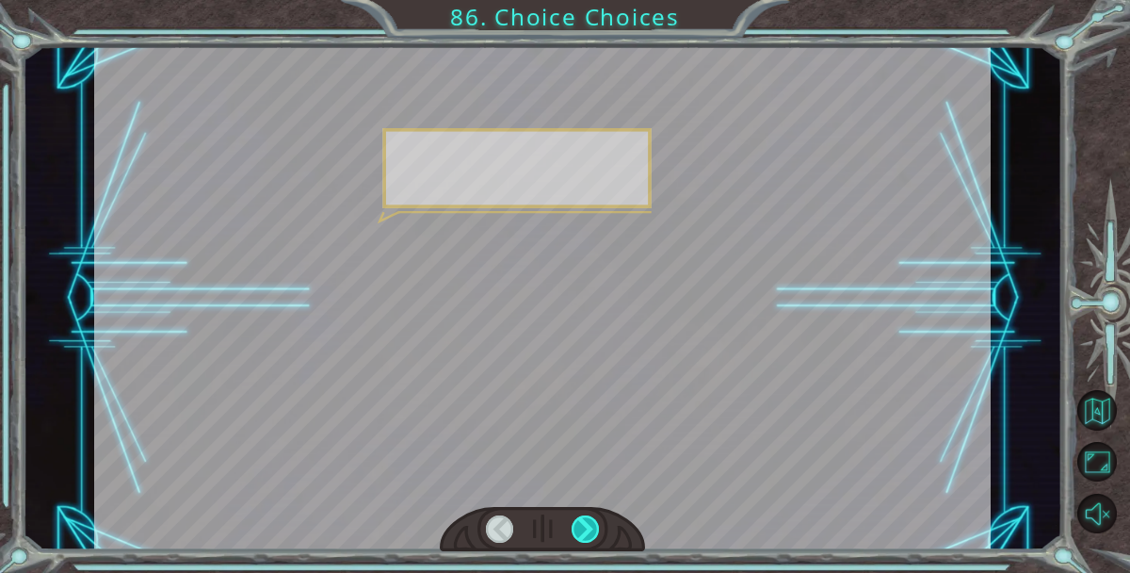
click at [588, 524] on div at bounding box center [585, 528] width 27 height 27
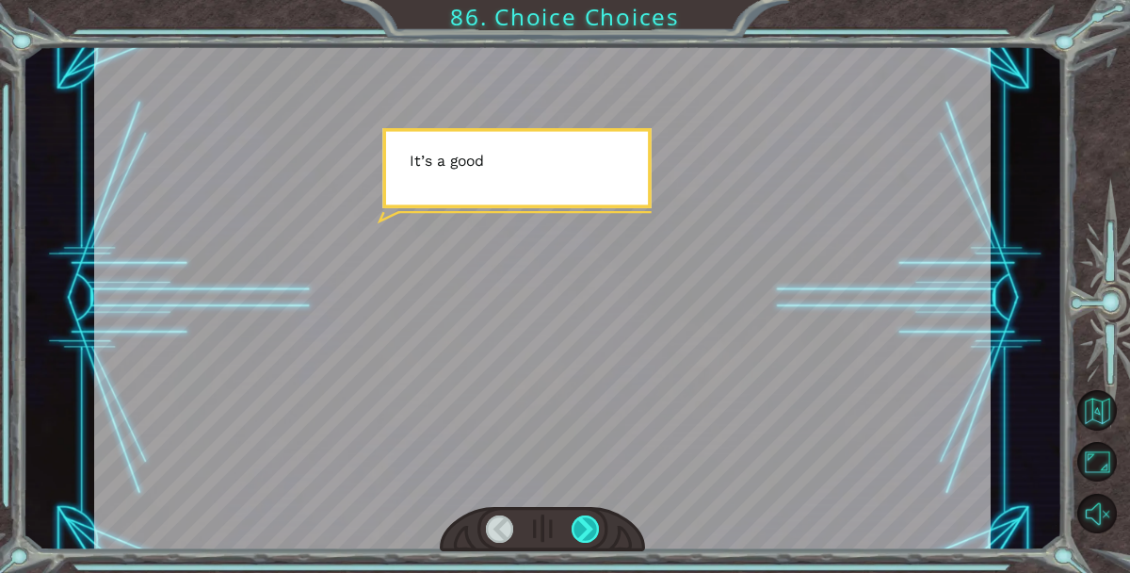
click at [588, 524] on div at bounding box center [585, 528] width 27 height 27
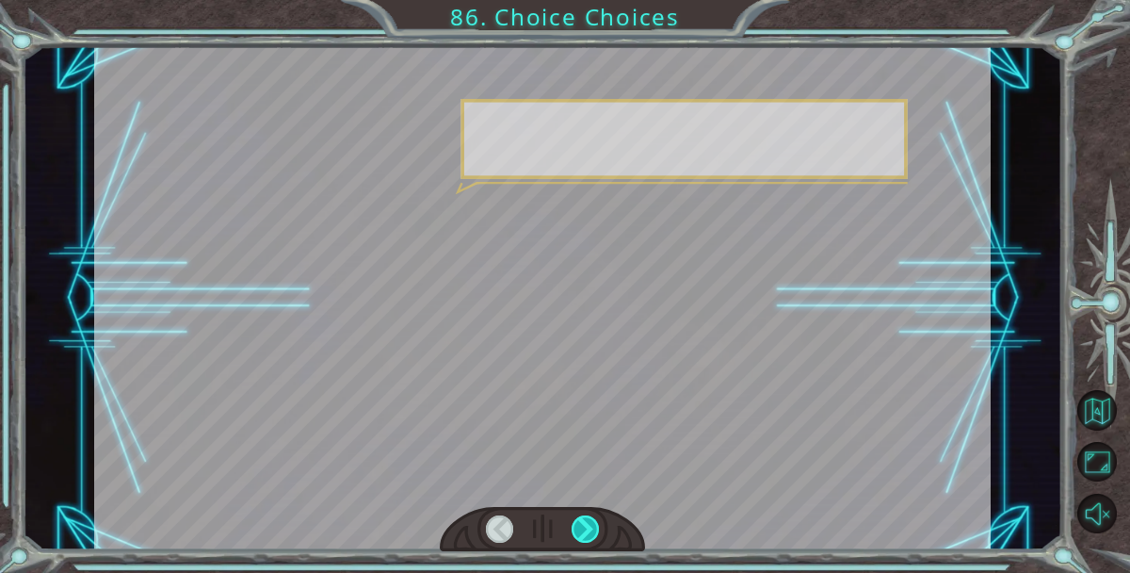
click at [588, 524] on div at bounding box center [585, 528] width 27 height 27
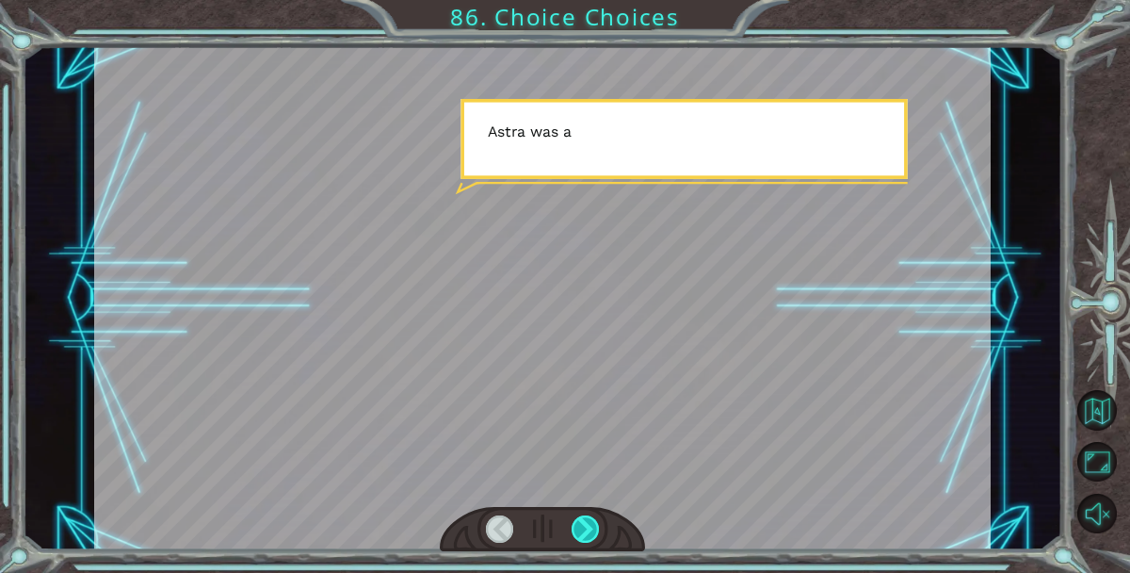
click at [588, 524] on div at bounding box center [585, 528] width 27 height 27
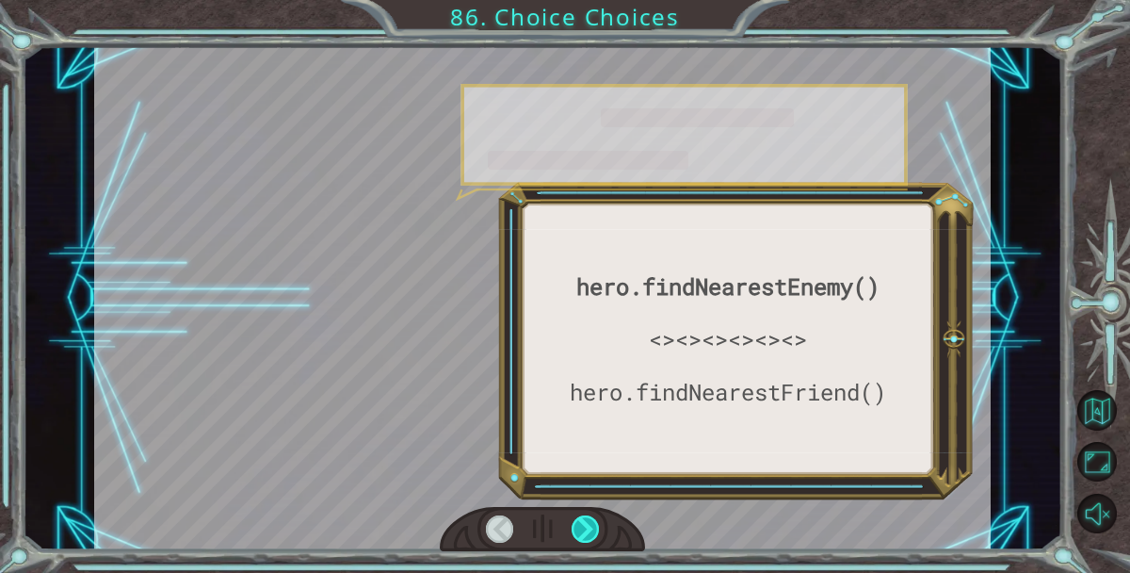
click at [588, 524] on div at bounding box center [585, 528] width 27 height 27
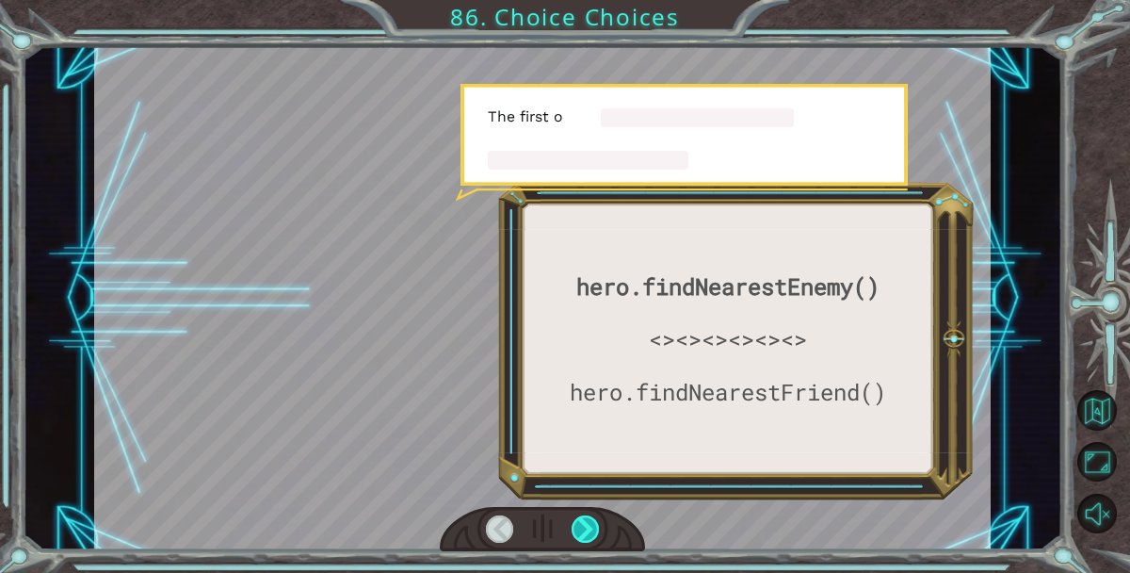
click at [588, 524] on div at bounding box center [585, 528] width 27 height 27
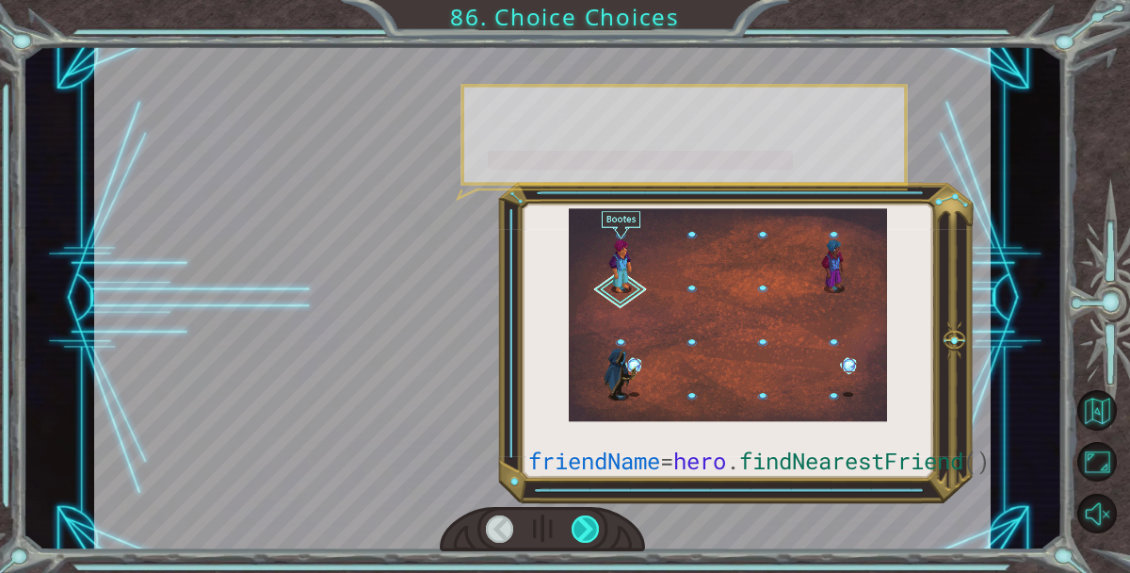
click at [588, 524] on div at bounding box center [585, 528] width 27 height 27
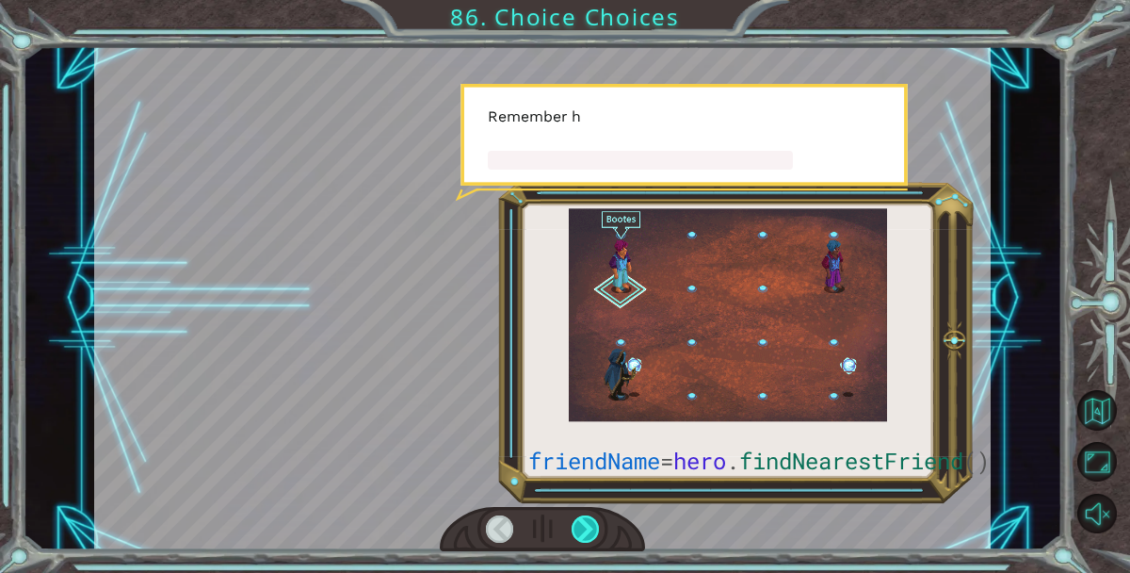
click at [588, 524] on div at bounding box center [585, 528] width 27 height 27
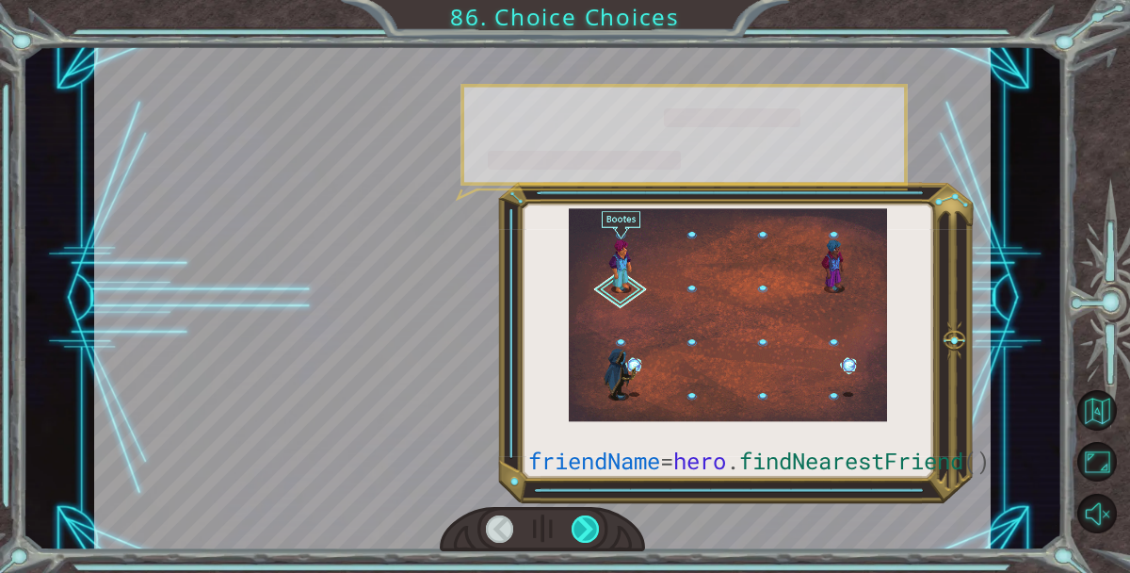
click at [588, 524] on div at bounding box center [585, 528] width 27 height 27
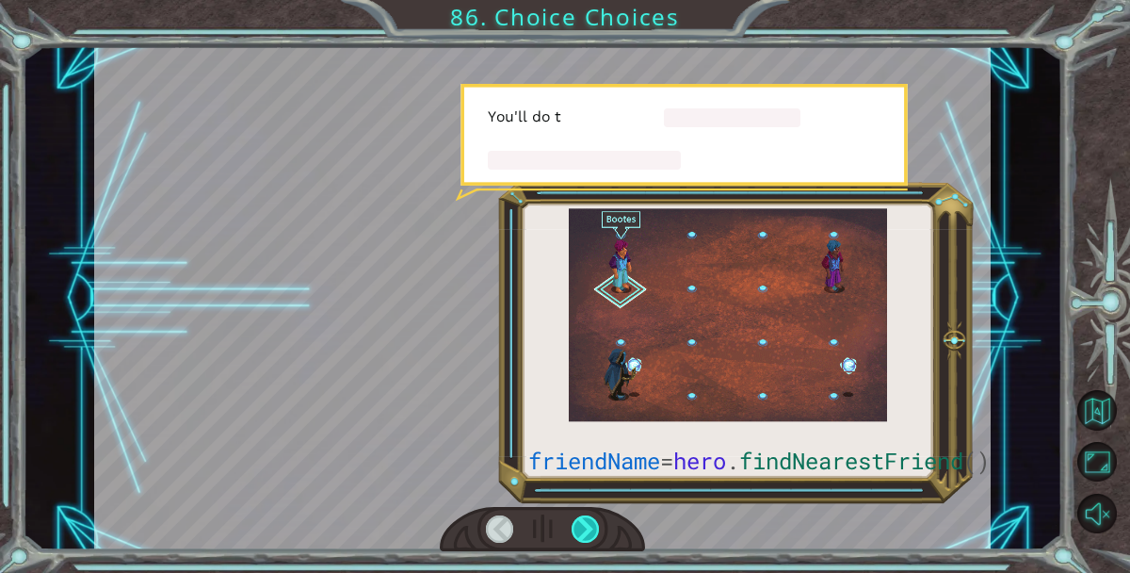
click at [588, 524] on div at bounding box center [585, 528] width 27 height 27
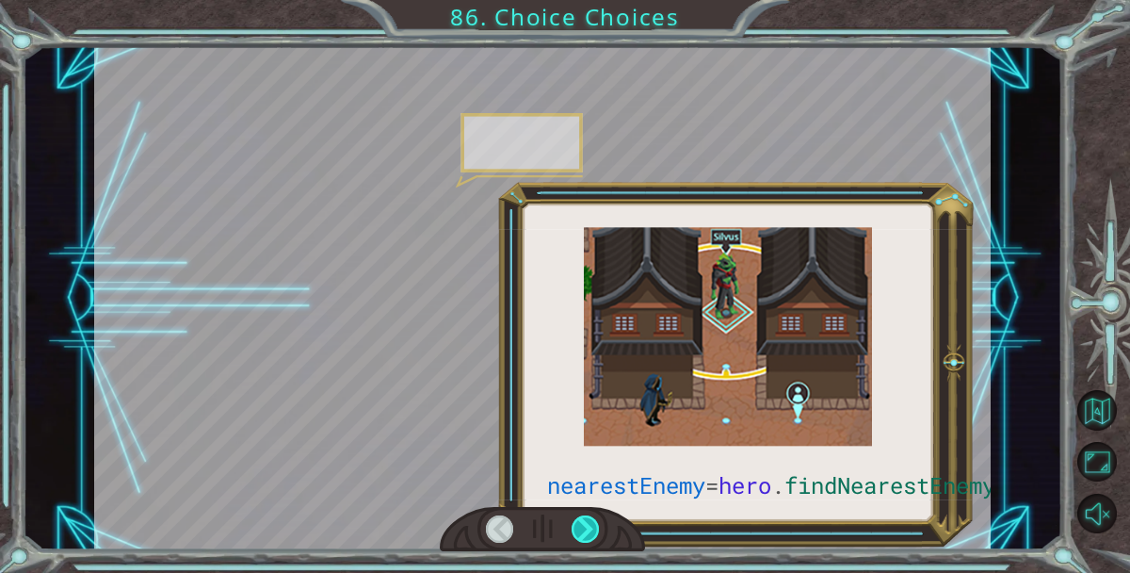
click at [588, 524] on div at bounding box center [585, 528] width 27 height 27
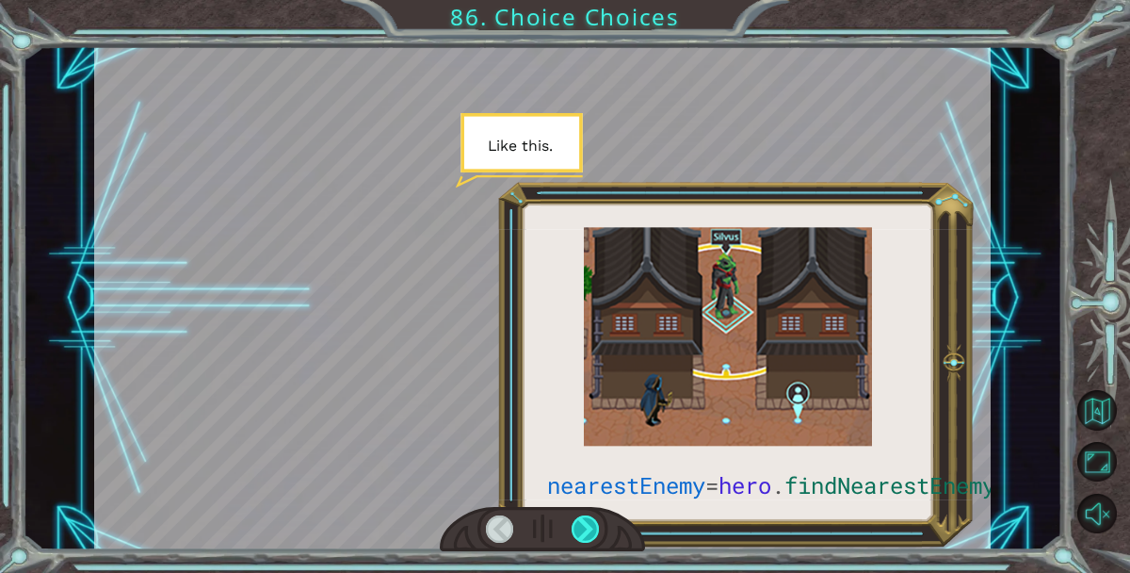
click at [588, 524] on div at bounding box center [585, 528] width 27 height 27
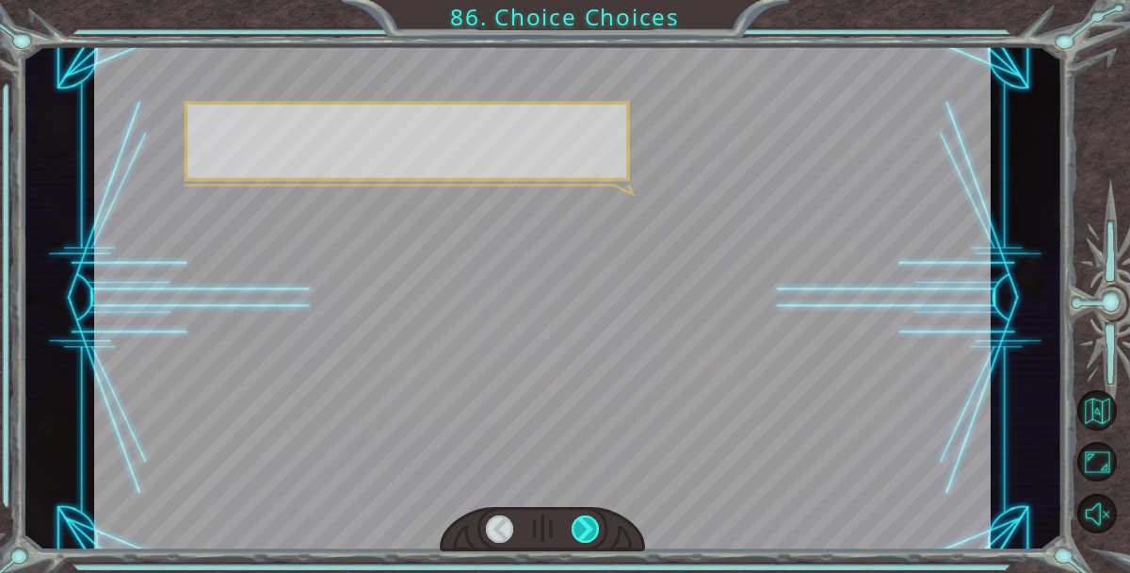
click at [588, 524] on div at bounding box center [585, 528] width 27 height 27
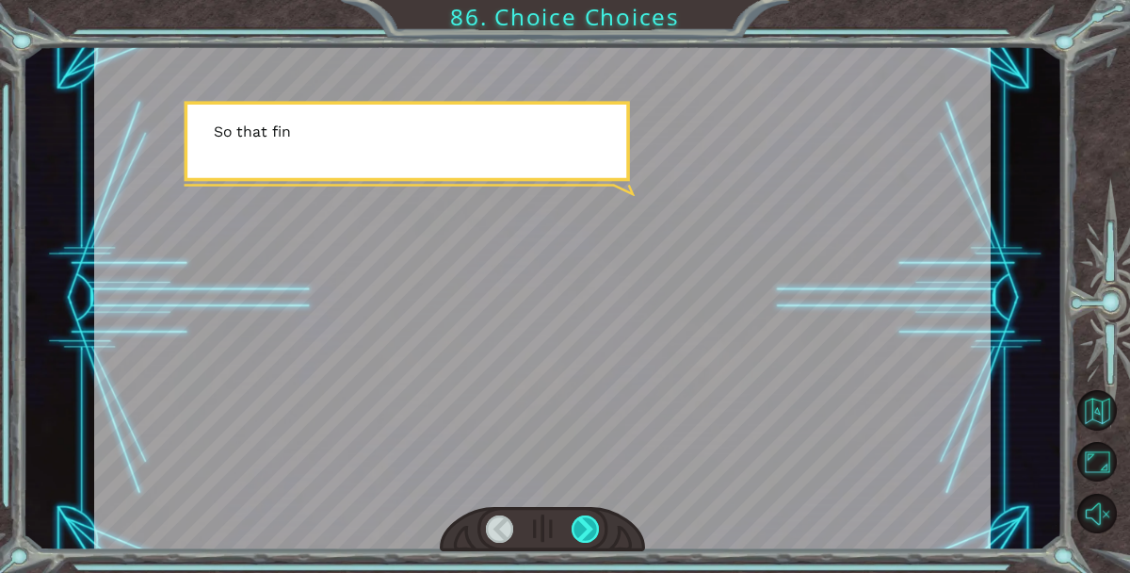
click at [588, 524] on div at bounding box center [585, 528] width 27 height 27
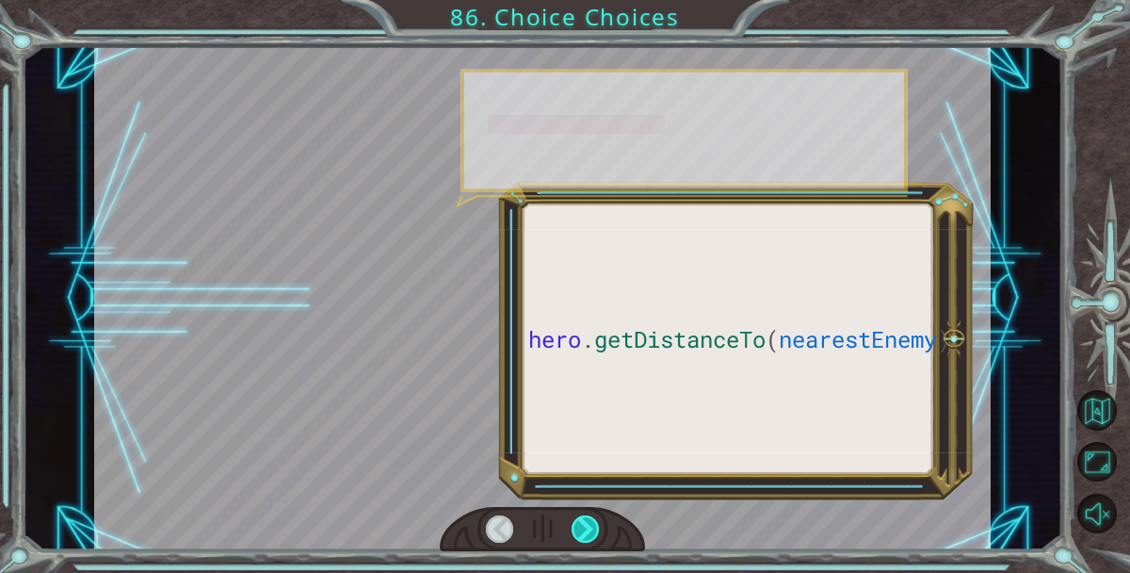
click at [588, 524] on div at bounding box center [585, 528] width 27 height 27
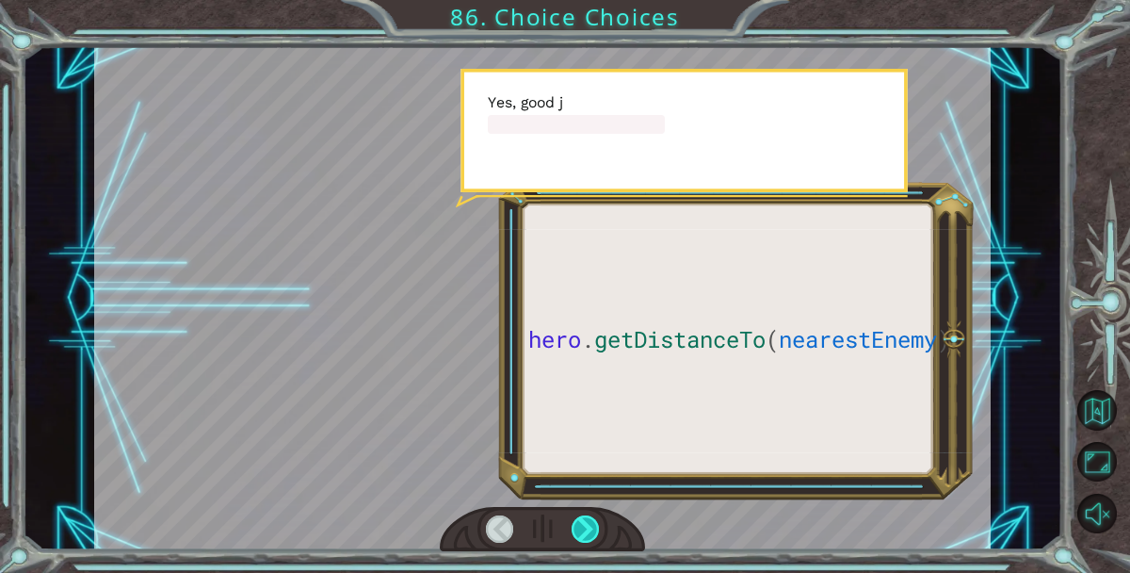
click at [588, 524] on div at bounding box center [585, 528] width 27 height 27
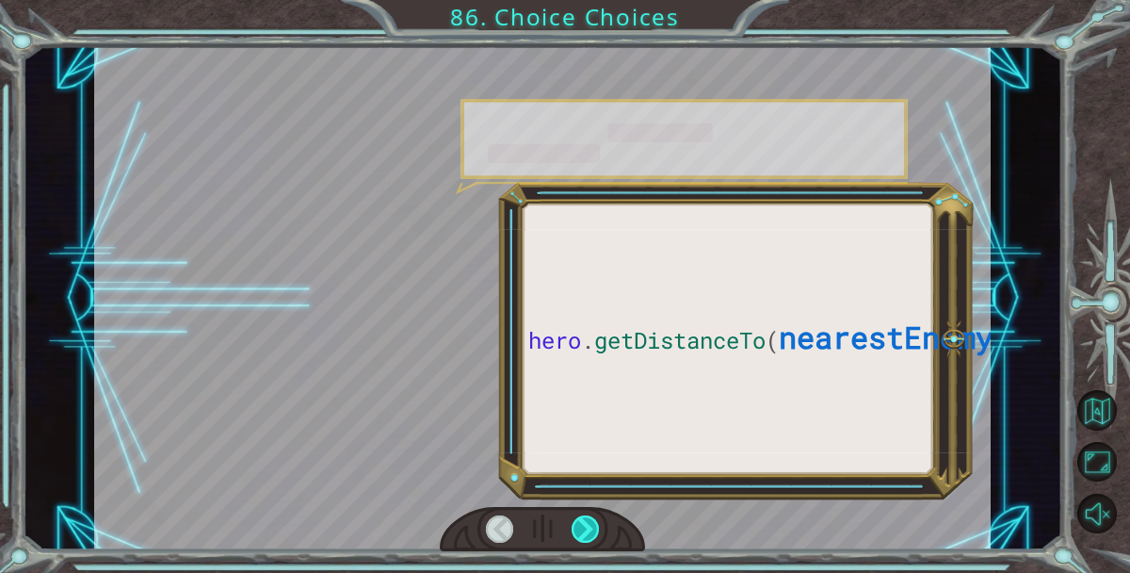
click at [588, 524] on div at bounding box center [585, 528] width 27 height 27
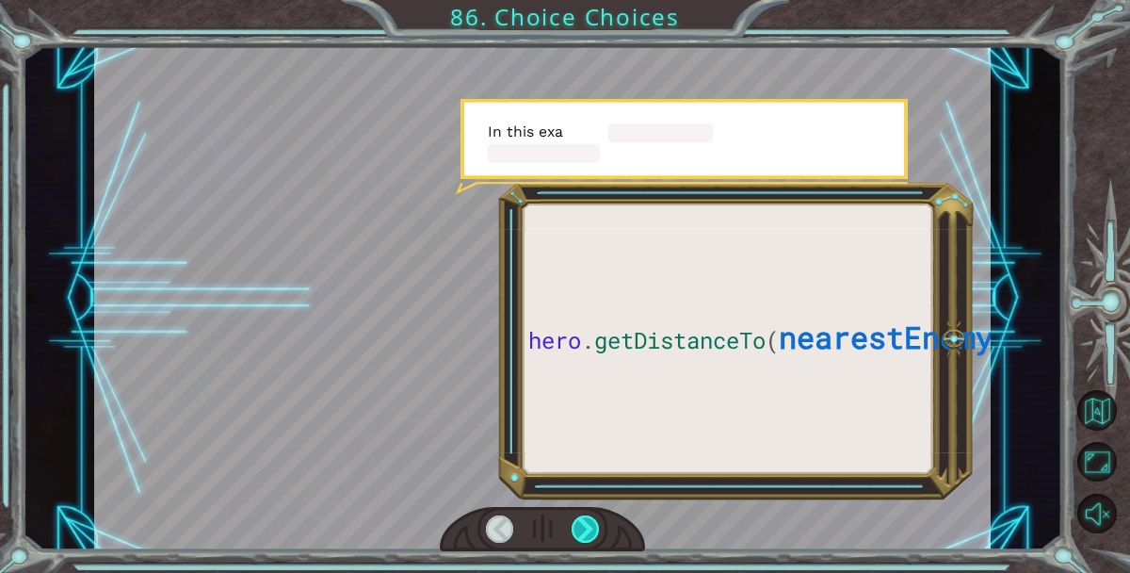
click at [588, 524] on div at bounding box center [585, 528] width 27 height 27
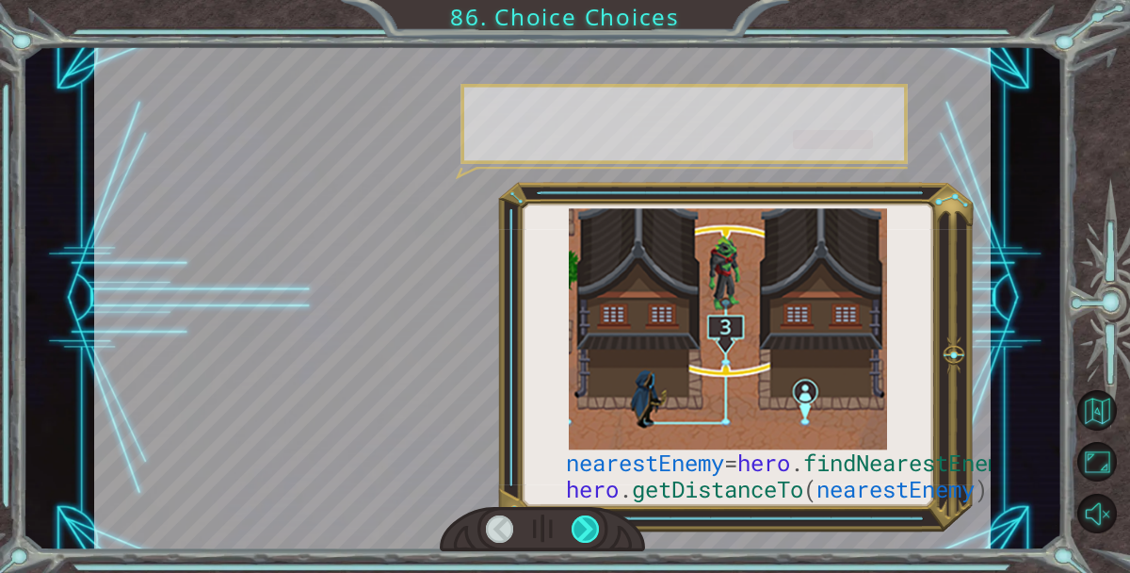
click at [588, 524] on div at bounding box center [585, 528] width 27 height 27
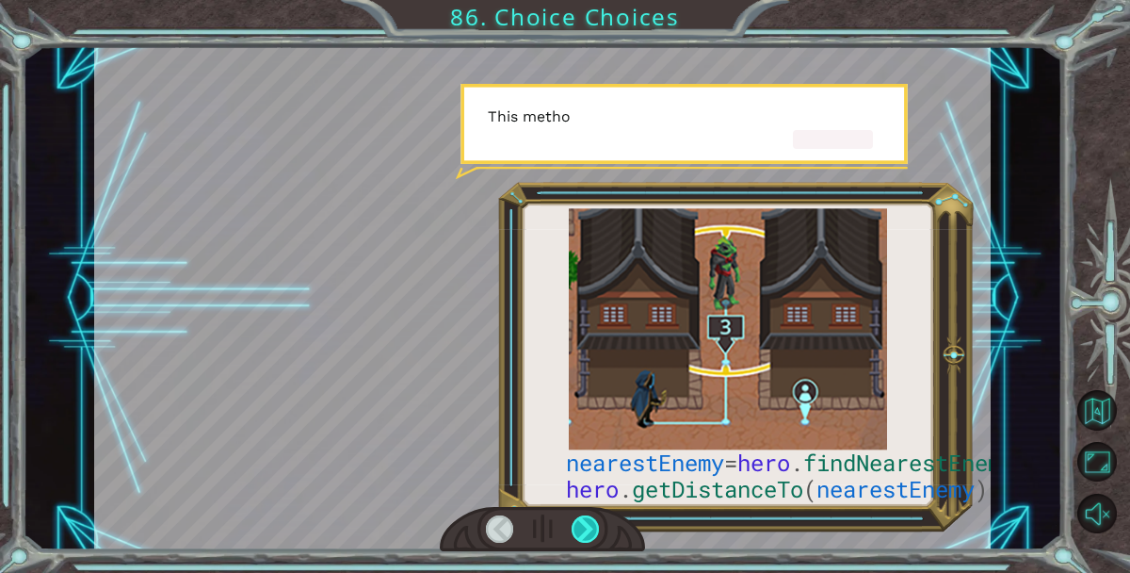
click at [588, 524] on div at bounding box center [585, 528] width 27 height 27
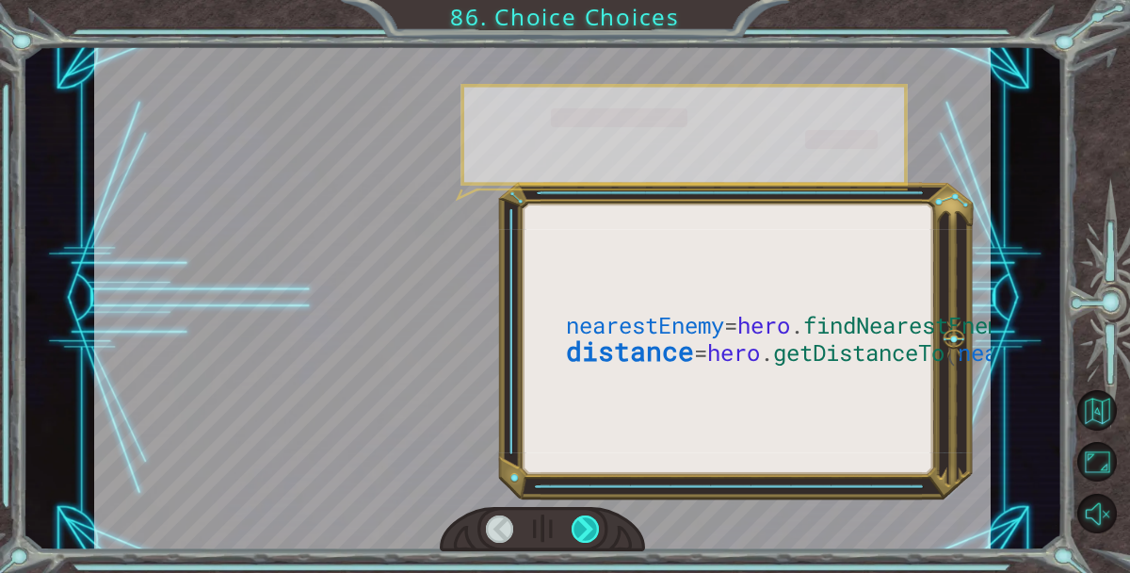
click at [588, 524] on div at bounding box center [585, 528] width 27 height 27
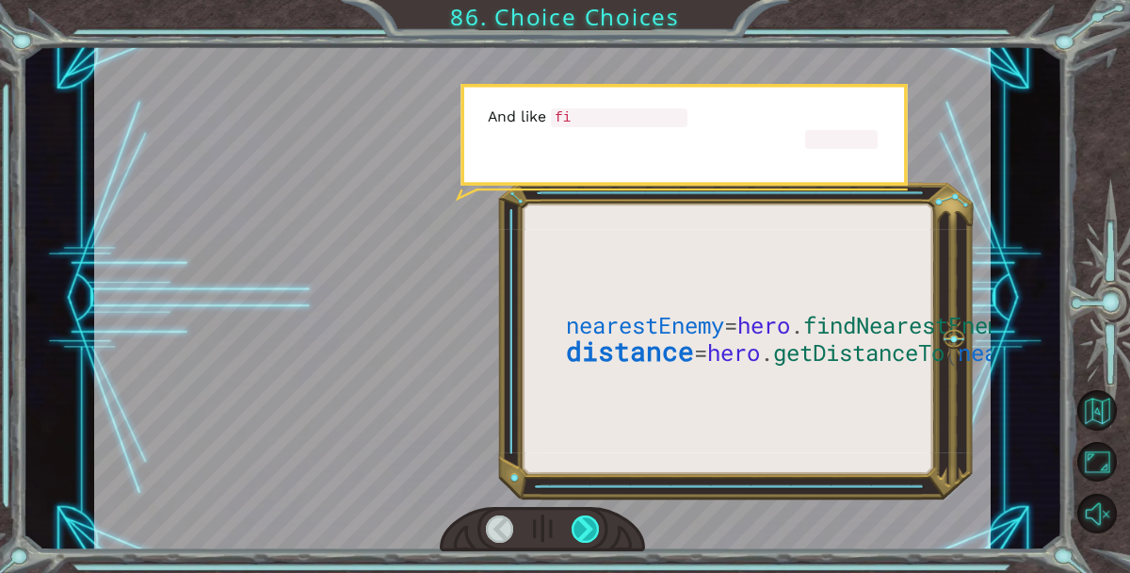
click at [588, 524] on div at bounding box center [585, 528] width 27 height 27
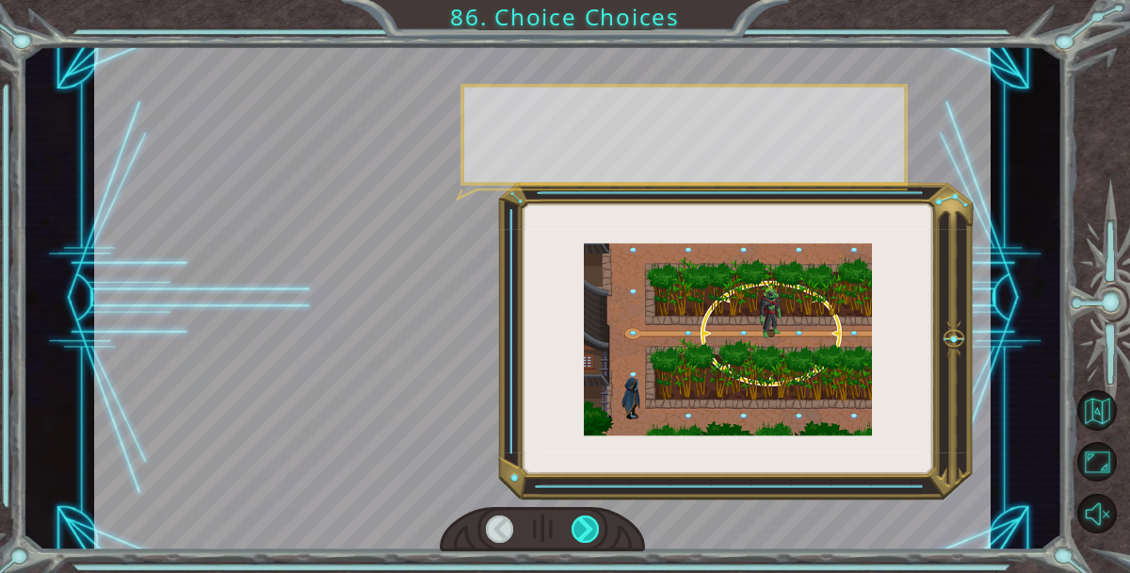
click at [588, 524] on div at bounding box center [585, 528] width 27 height 27
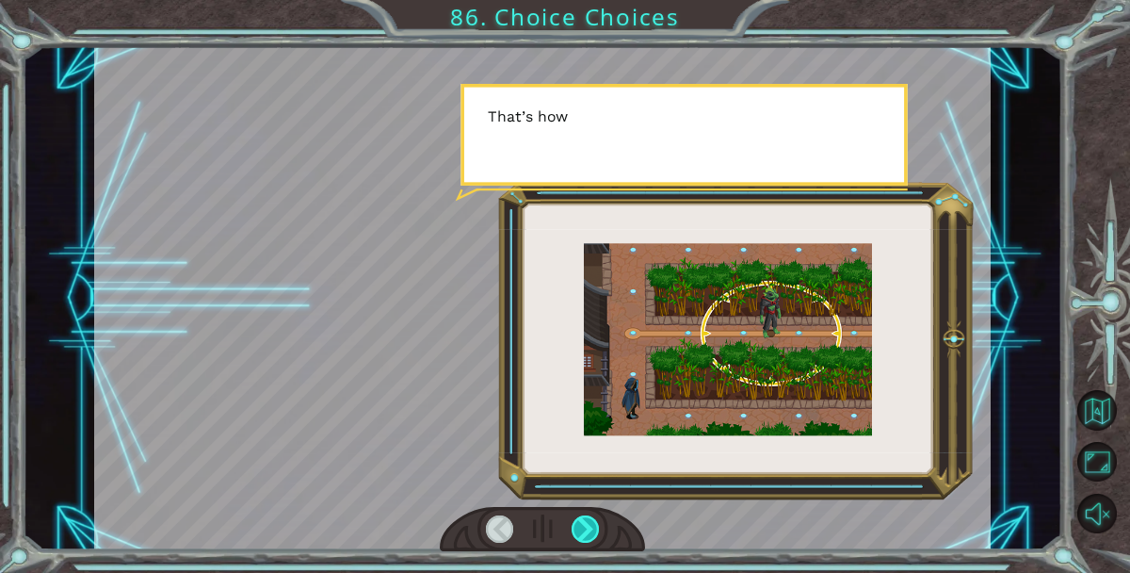
click at [588, 524] on div at bounding box center [585, 528] width 27 height 27
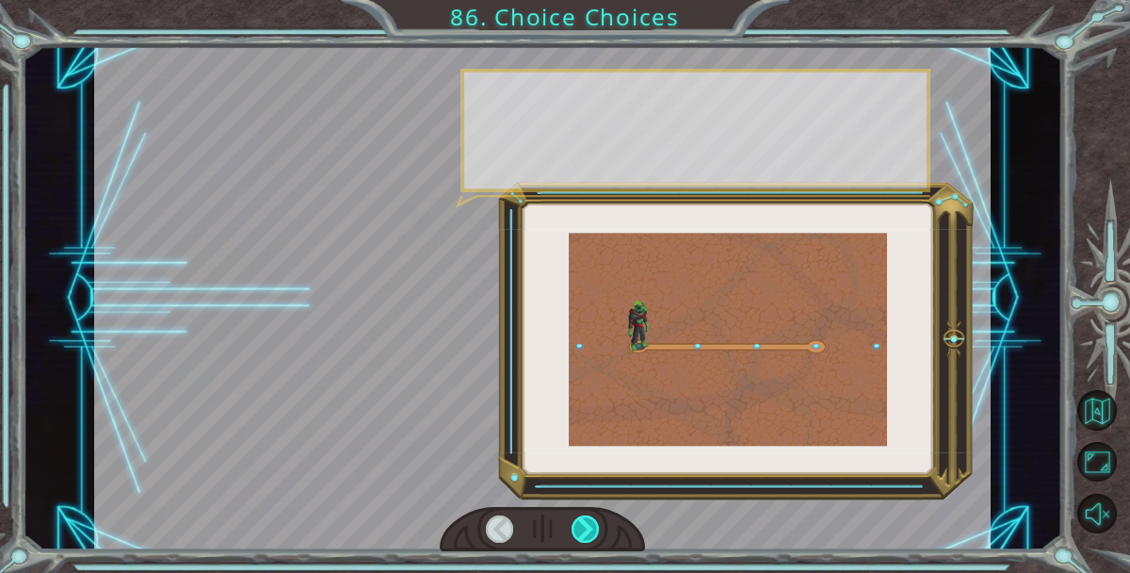
click at [588, 524] on div at bounding box center [585, 528] width 27 height 27
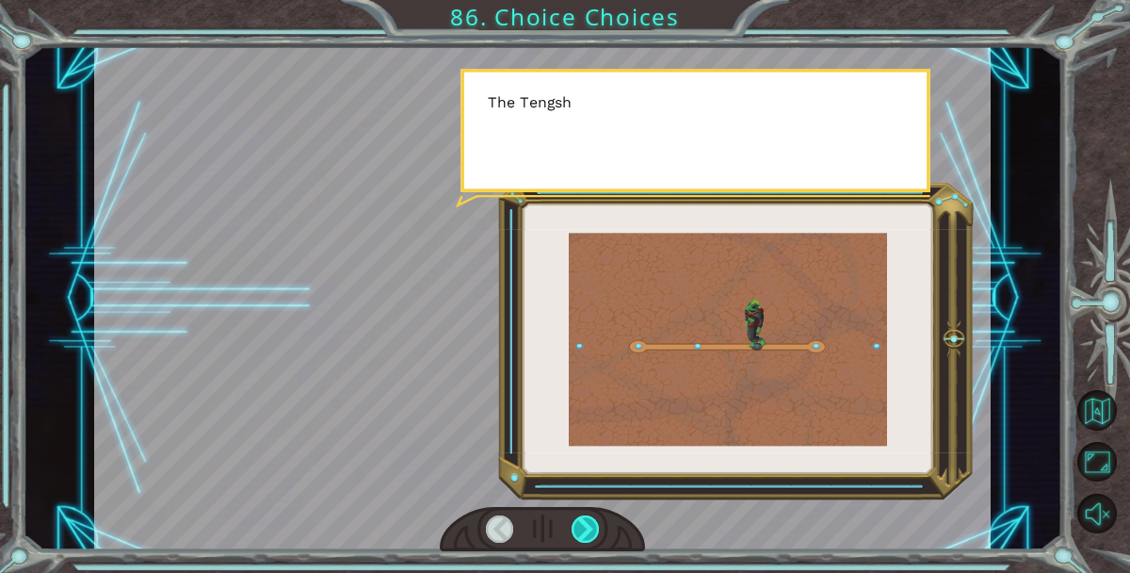
click at [588, 522] on div at bounding box center [585, 528] width 27 height 27
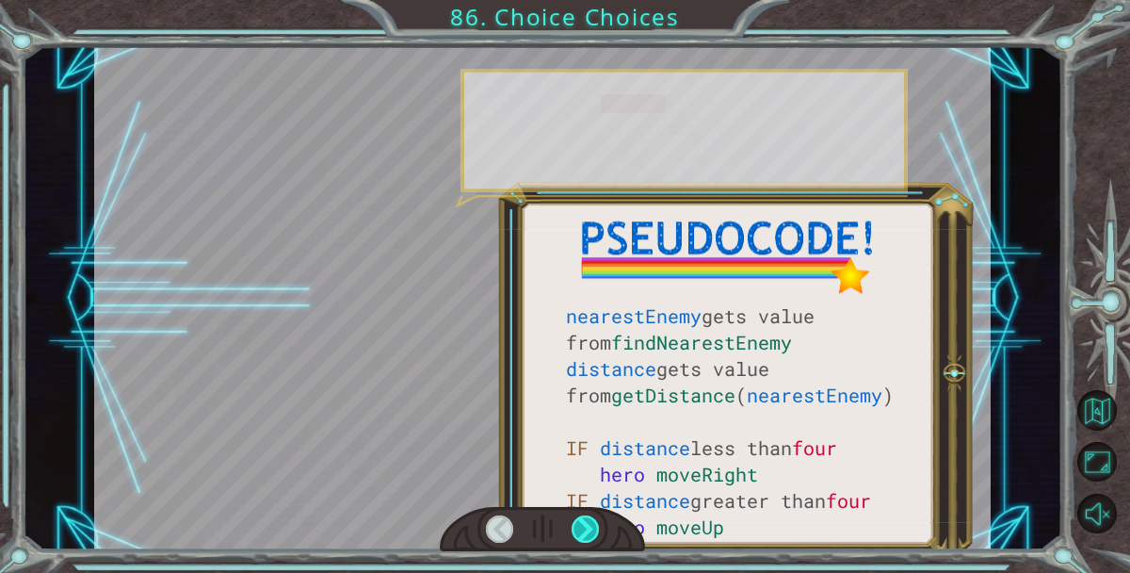
click at [588, 518] on div at bounding box center [585, 528] width 27 height 27
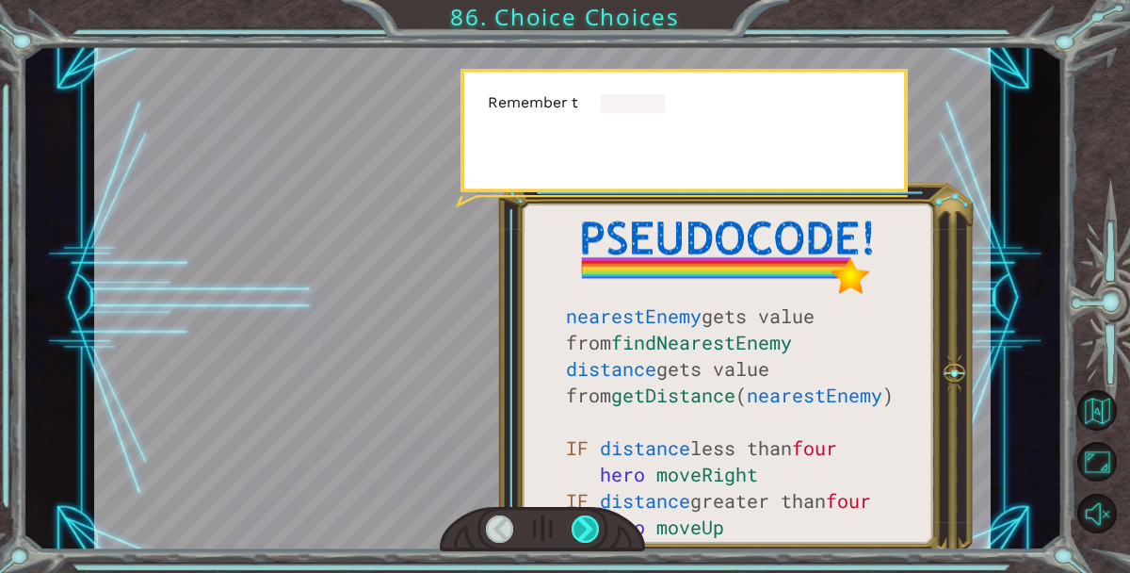
click at [588, 518] on div at bounding box center [585, 528] width 27 height 27
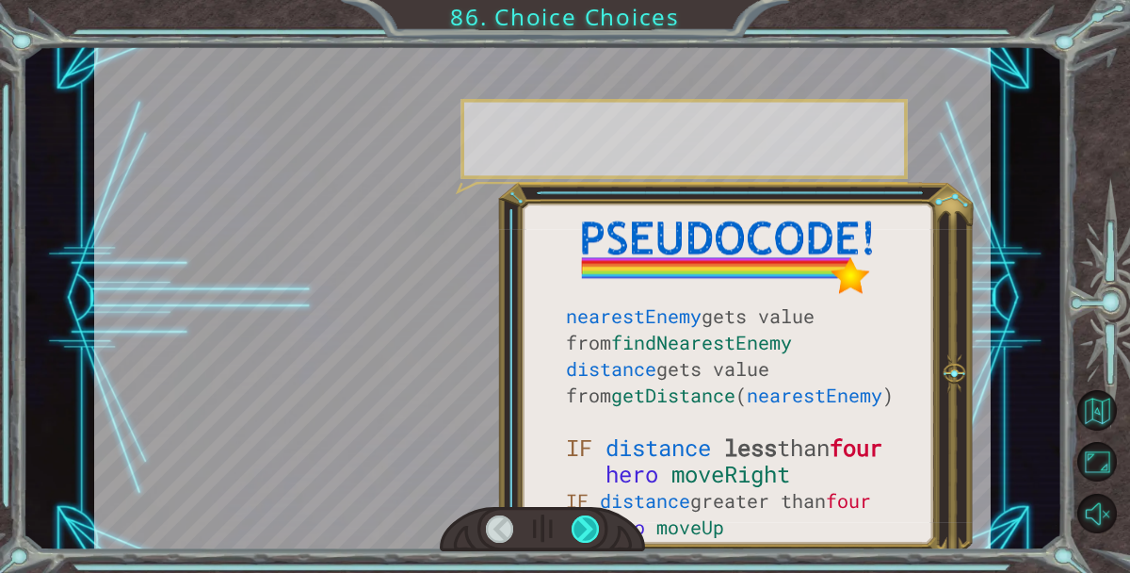
click at [588, 518] on div at bounding box center [585, 528] width 27 height 27
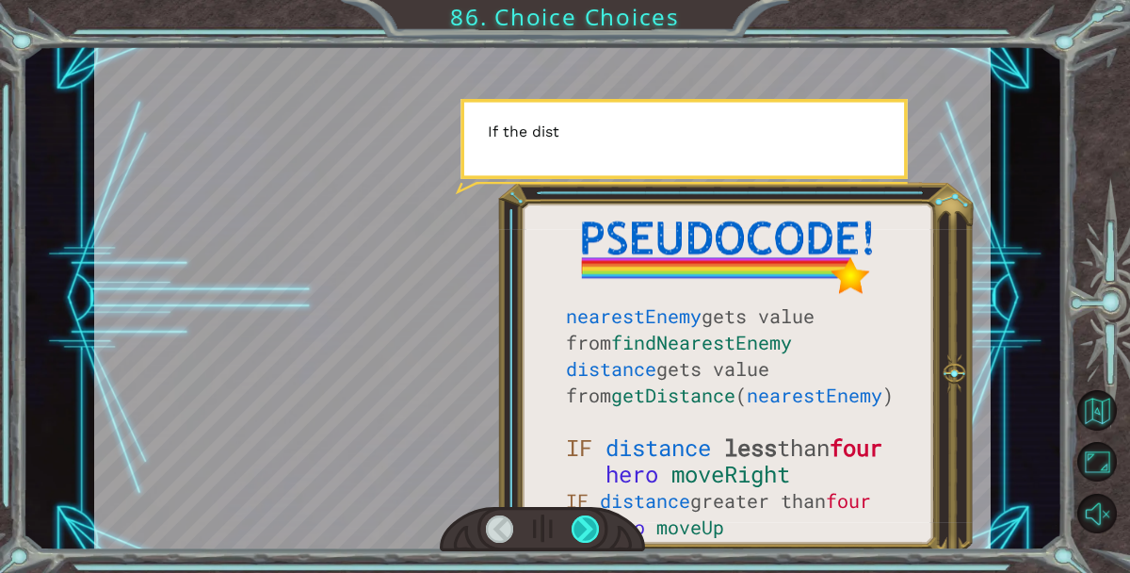
click at [588, 518] on div at bounding box center [585, 528] width 27 height 27
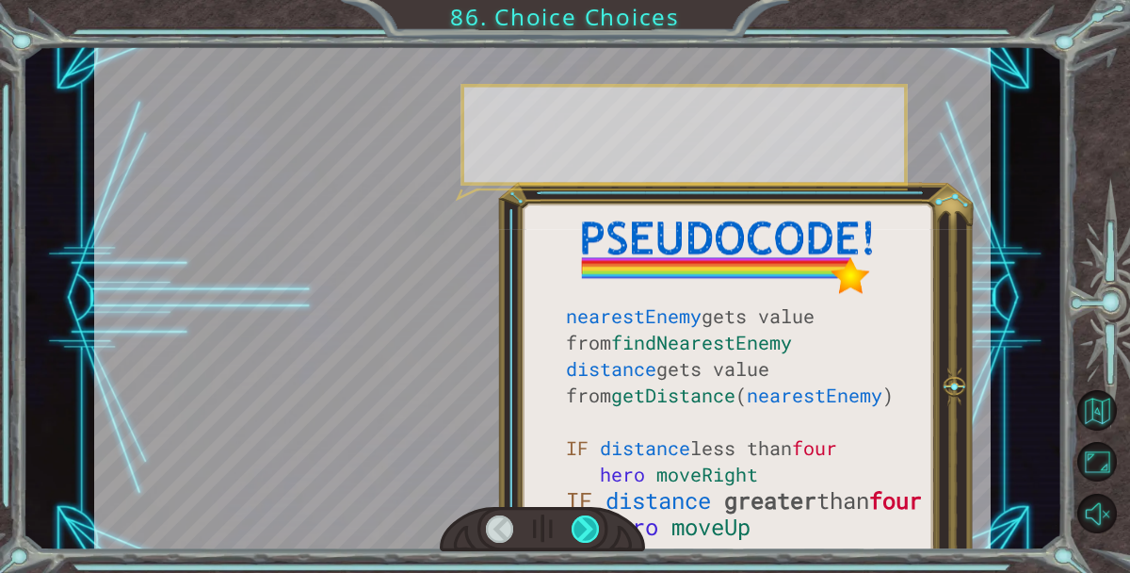
click at [588, 517] on div at bounding box center [585, 528] width 27 height 27
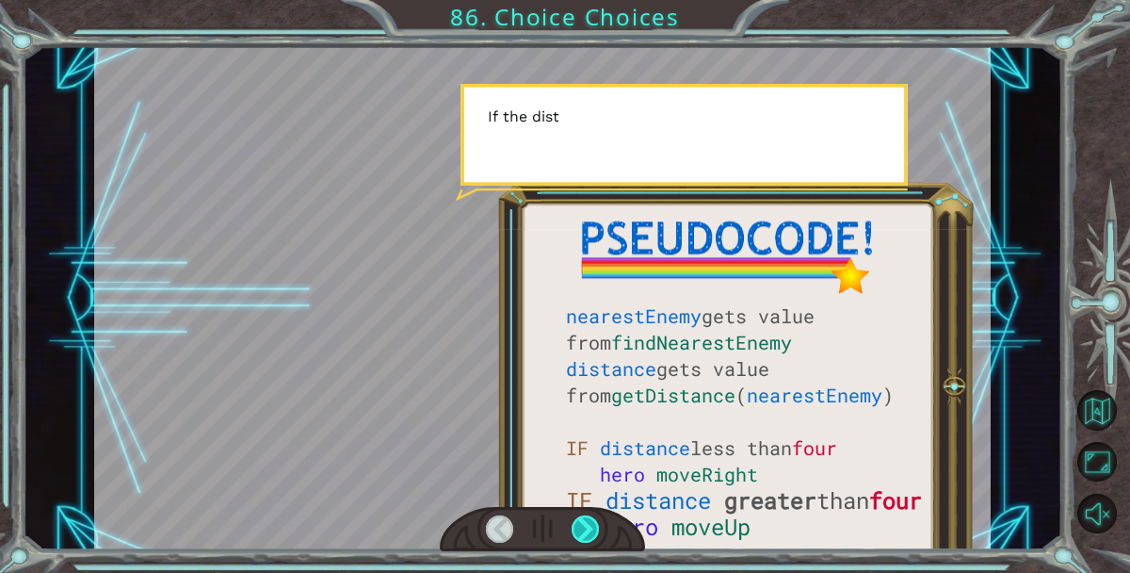
click at [588, 516] on div at bounding box center [585, 528] width 27 height 27
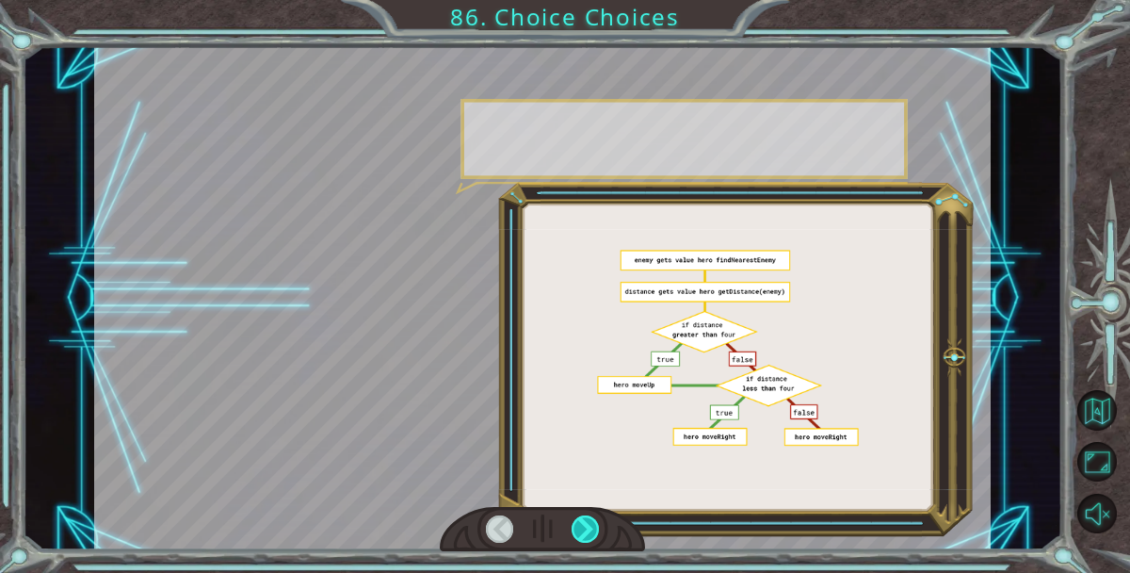
click at [588, 516] on div at bounding box center [585, 528] width 27 height 27
click at [588, 515] on div at bounding box center [585, 528] width 27 height 27
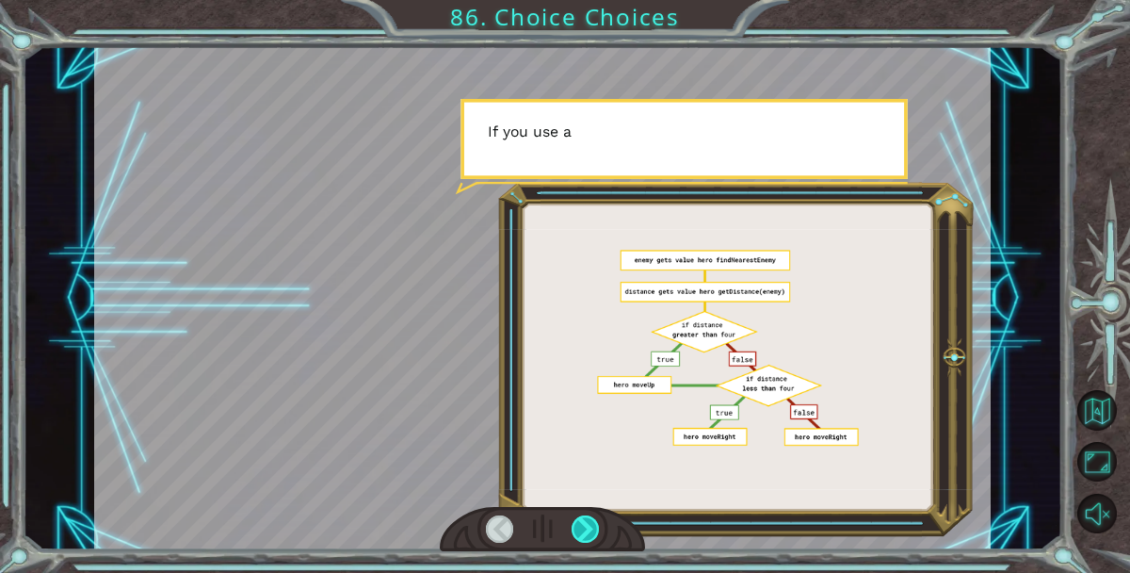
click at [588, 515] on div at bounding box center [585, 528] width 27 height 27
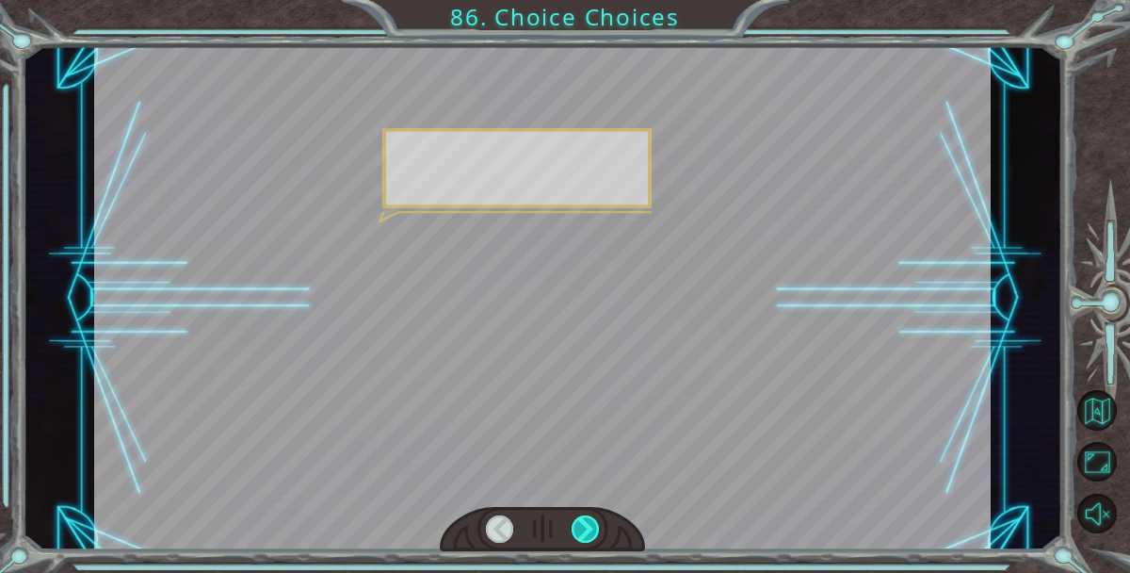
click at [588, 515] on div at bounding box center [585, 528] width 27 height 27
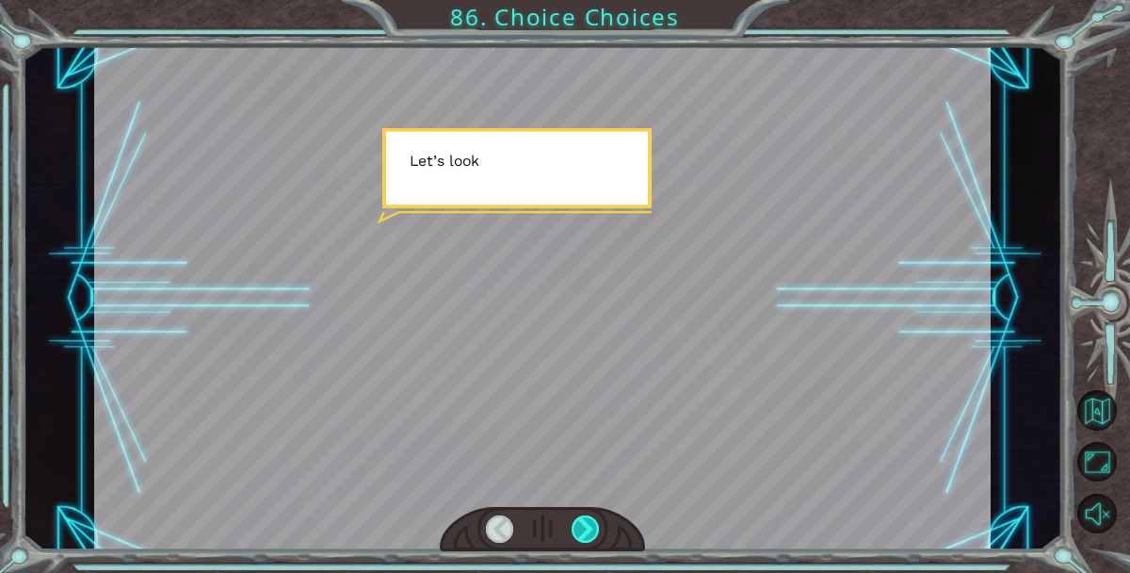
click at [588, 515] on div at bounding box center [585, 528] width 27 height 27
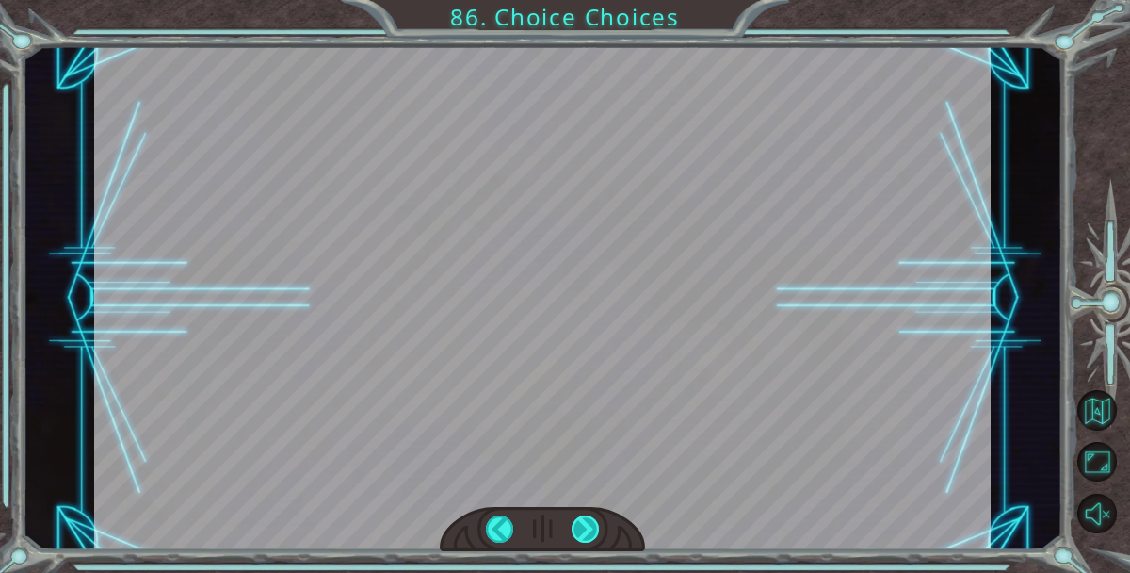
click at [588, 515] on div at bounding box center [585, 528] width 27 height 27
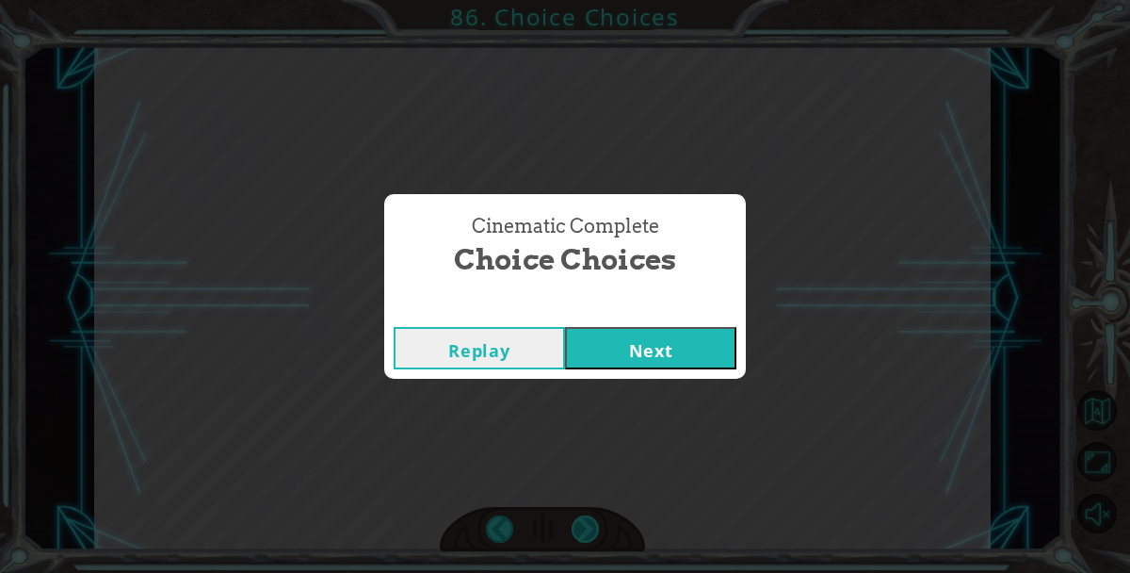
click at [588, 515] on div "Cinematic Complete Choice Choices Replay Next" at bounding box center [565, 286] width 1130 height 573
click at [575, 346] on button "Next" at bounding box center [650, 348] width 171 height 42
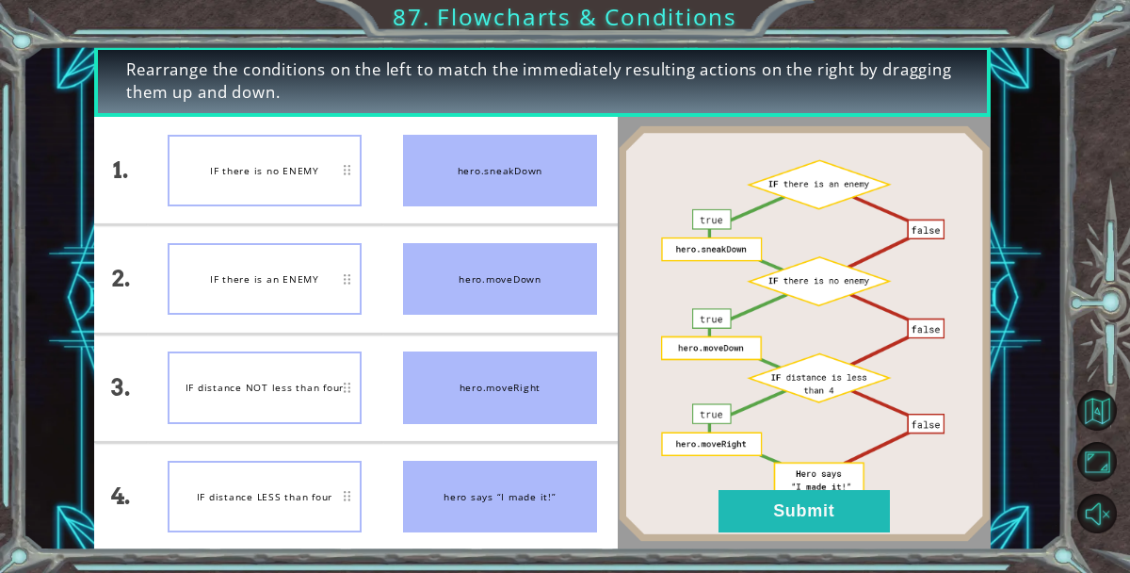
click at [341, 169] on div "IF there is no ENEMY" at bounding box center [265, 171] width 194 height 72
click at [851, 513] on button "Submit" at bounding box center [803, 511] width 171 height 42
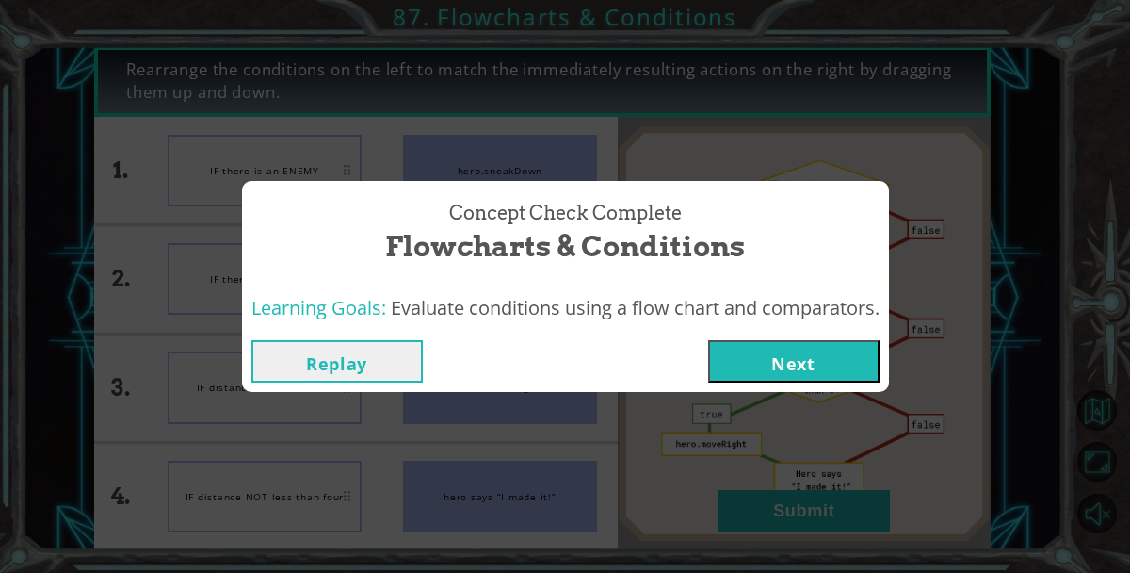
click at [846, 364] on button "Next" at bounding box center [793, 361] width 171 height 42
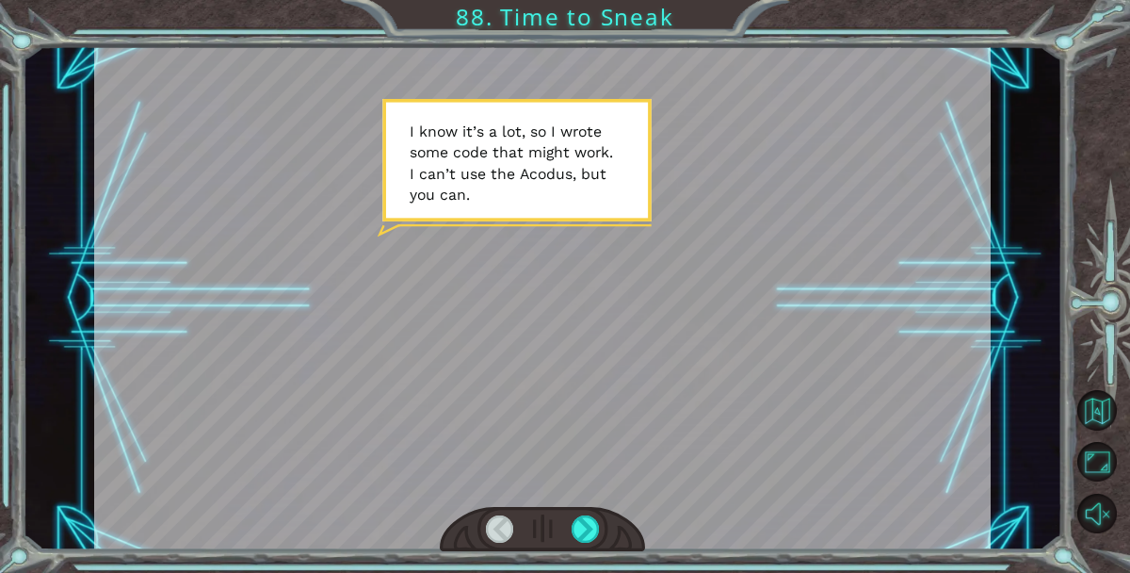
click at [603, 523] on div at bounding box center [543, 529] width 206 height 45
click at [587, 529] on div at bounding box center [585, 528] width 27 height 27
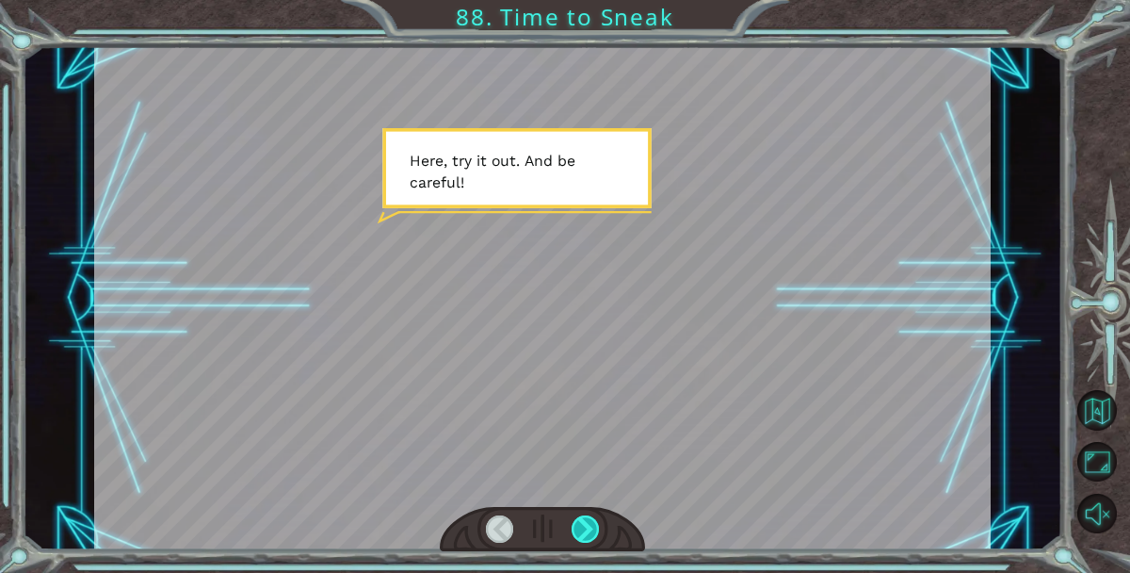
click at [588, 531] on div at bounding box center [585, 528] width 27 height 27
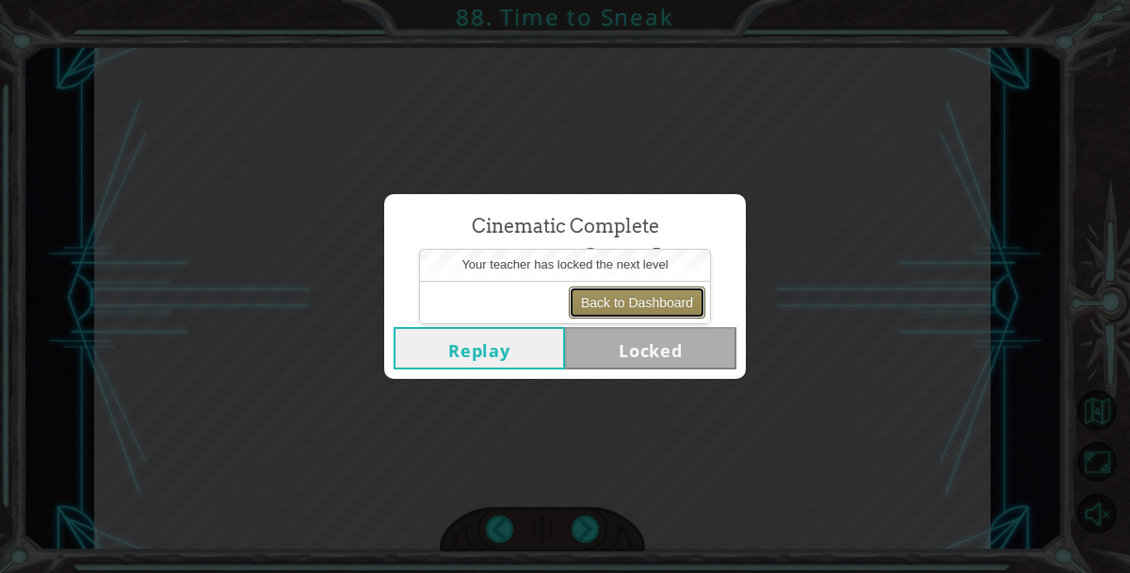
click at [668, 300] on button "Back to Dashboard" at bounding box center [637, 302] width 137 height 32
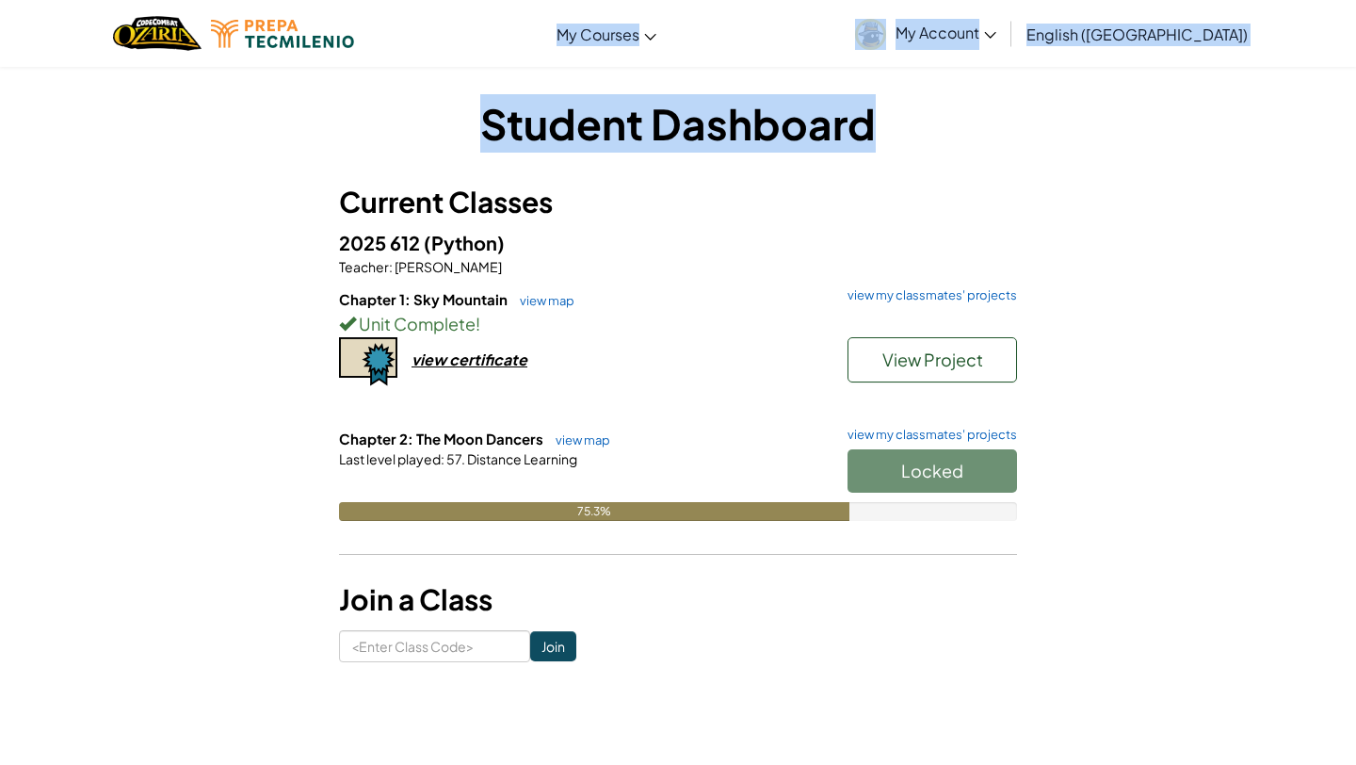
drag, startPoint x: 766, startPoint y: 63, endPoint x: 960, endPoint y: 142, distance: 209.5
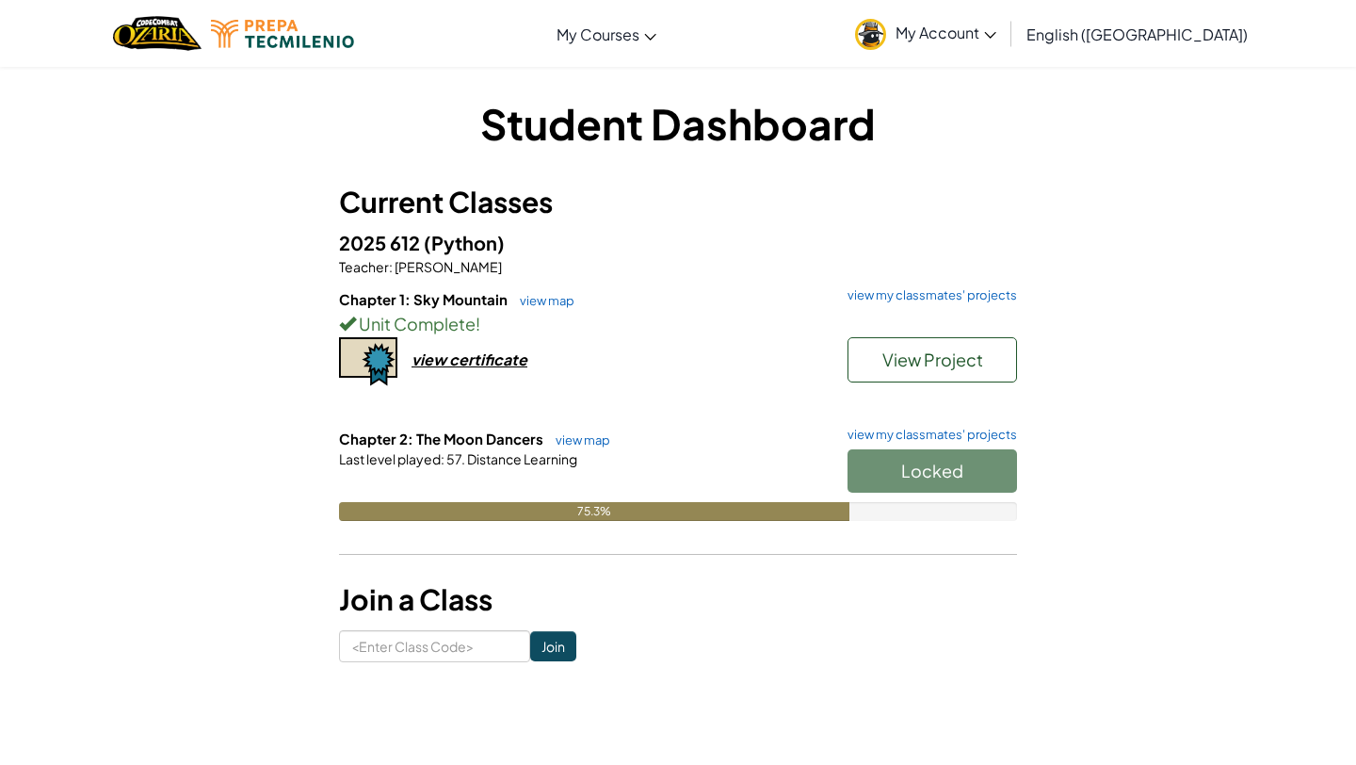
click at [1046, 201] on div "Student Dashboard Current Classes 2025 612 (Python) Teacher : [PERSON_NAME] Cha…" at bounding box center [678, 378] width 1102 height 568
click at [1006, 25] on link "My Account" at bounding box center [926, 33] width 160 height 59
